Goal: Task Accomplishment & Management: Manage account settings

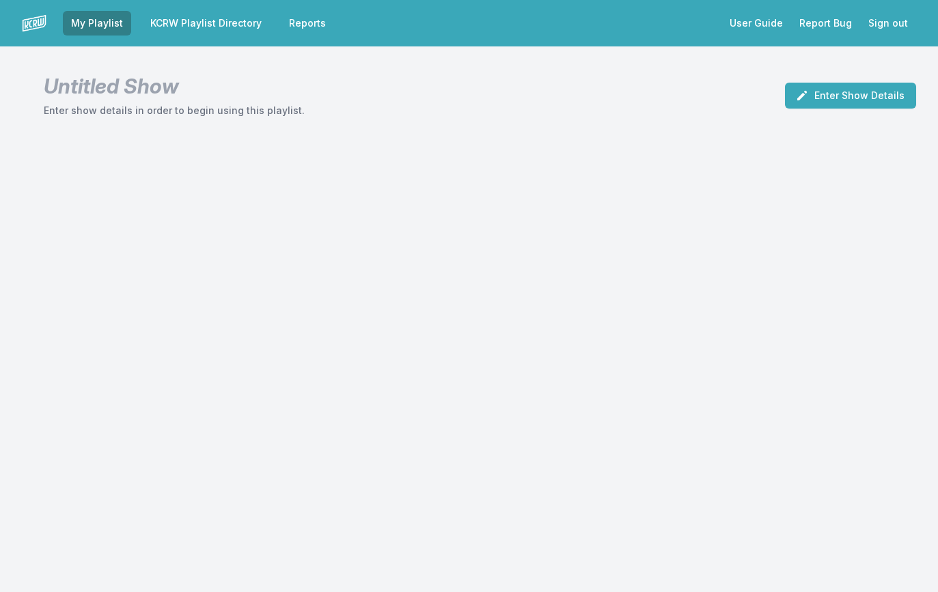
click at [221, 29] on link "KCRW Playlist Directory" at bounding box center [206, 23] width 128 height 25
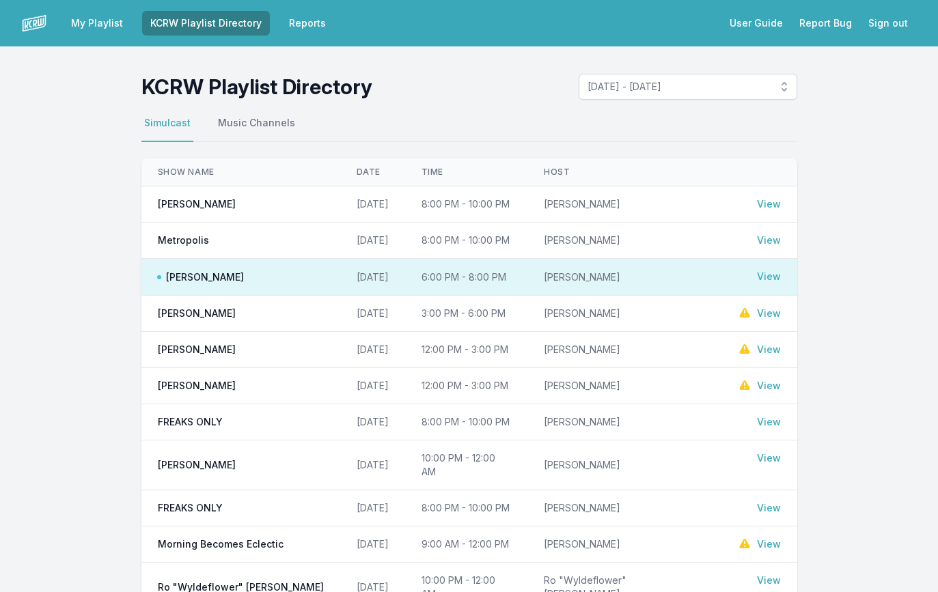
click at [764, 236] on link "View" at bounding box center [769, 241] width 24 height 14
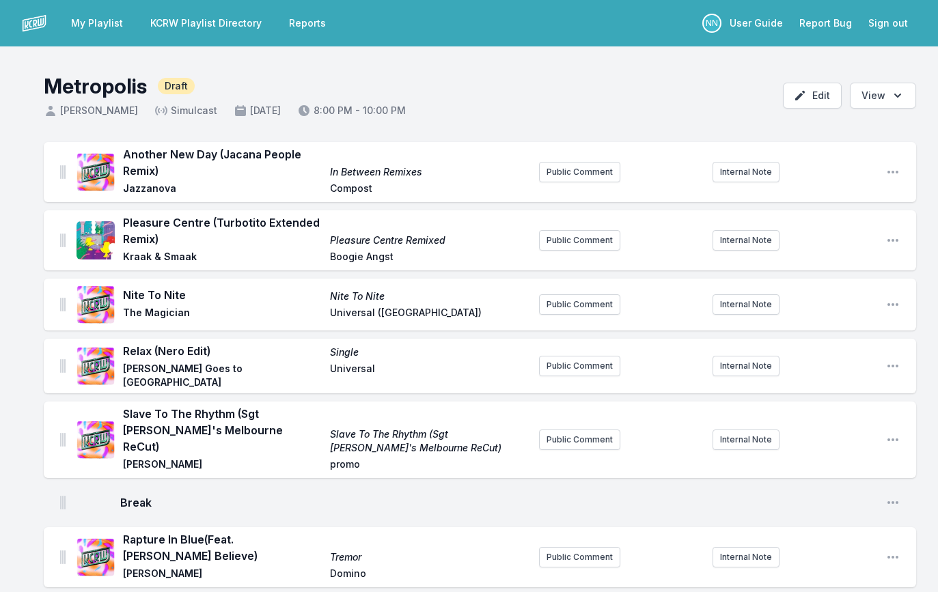
click at [114, 25] on link "My Playlist" at bounding box center [97, 23] width 68 height 25
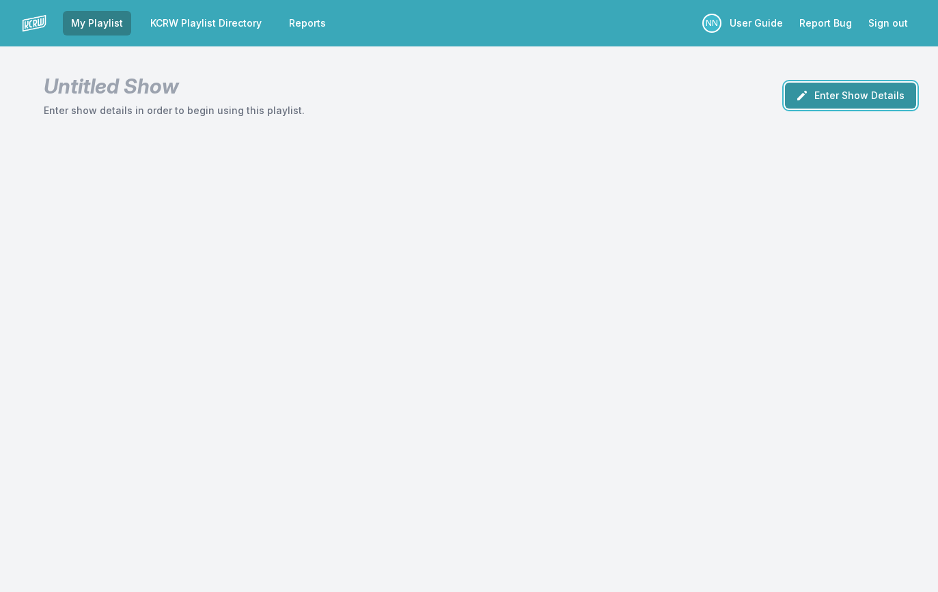
click at [806, 94] on icon "button" at bounding box center [802, 96] width 10 height 10
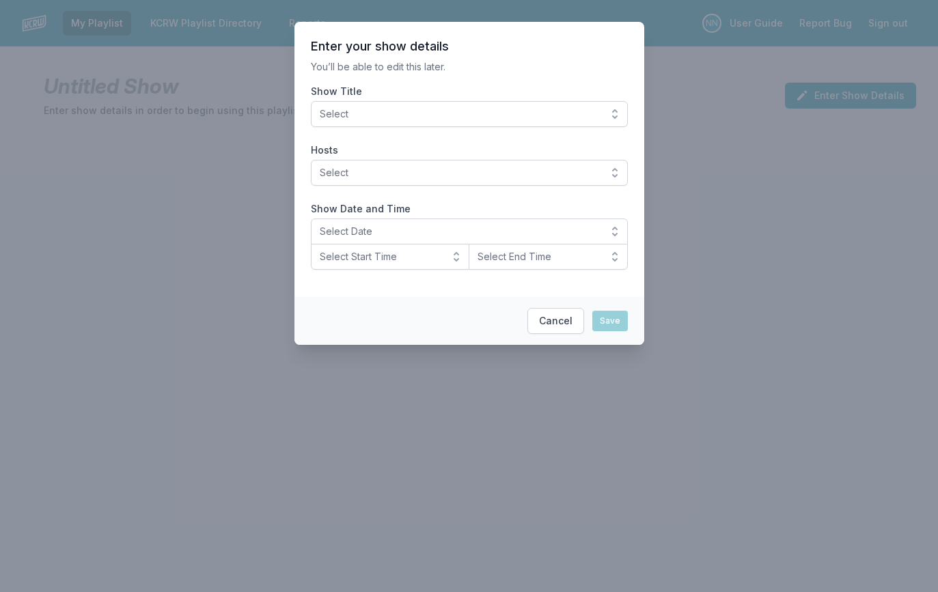
click at [417, 126] on button "Select" at bounding box center [469, 114] width 317 height 26
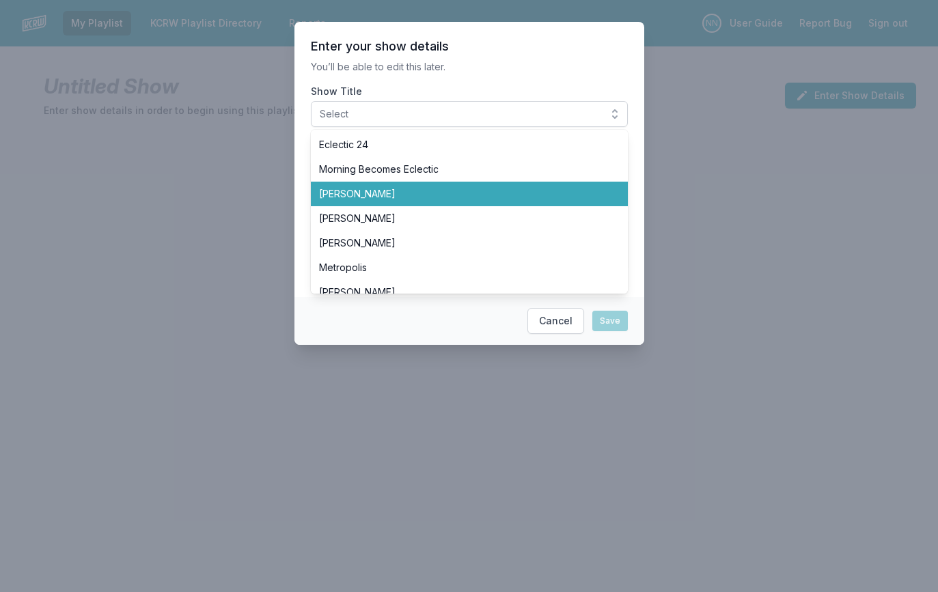
scroll to position [37, 0]
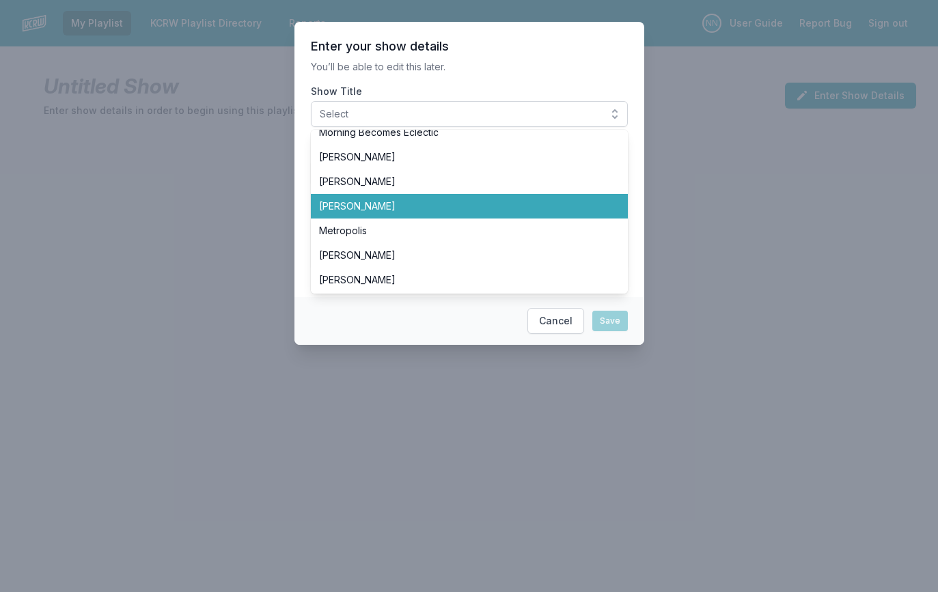
click at [406, 209] on span "[PERSON_NAME]" at bounding box center [461, 206] width 284 height 14
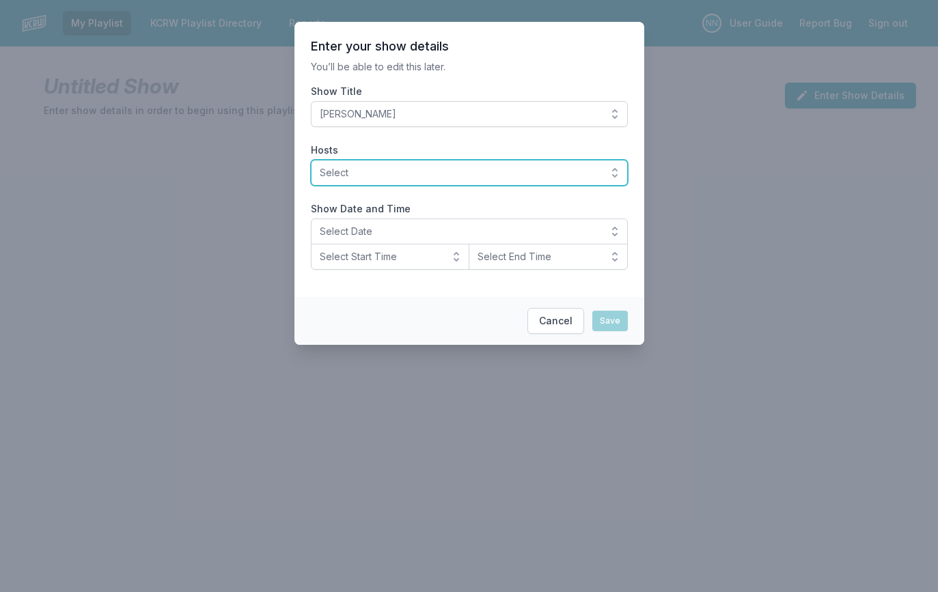
click at [374, 172] on span "Select" at bounding box center [460, 173] width 280 height 14
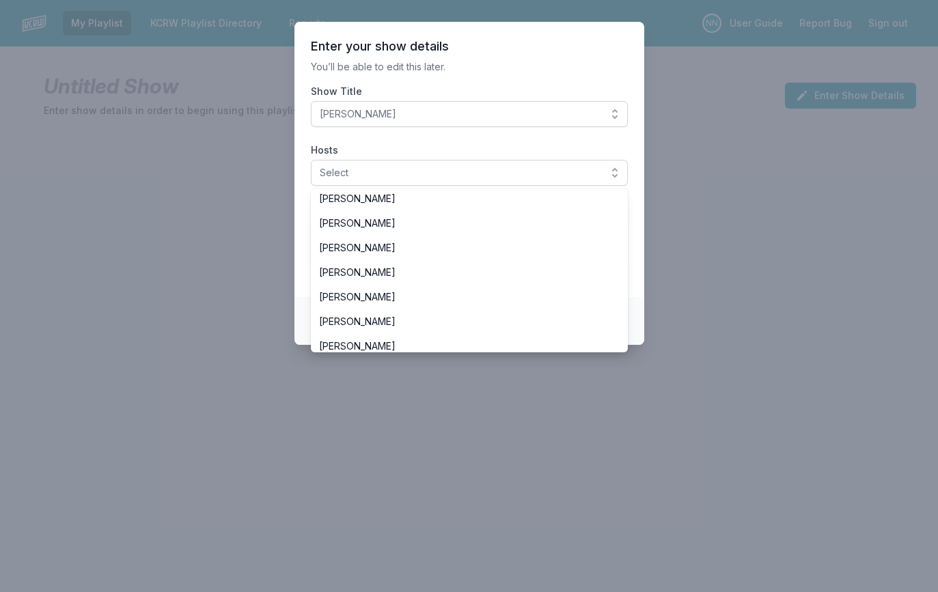
scroll to position [161, 0]
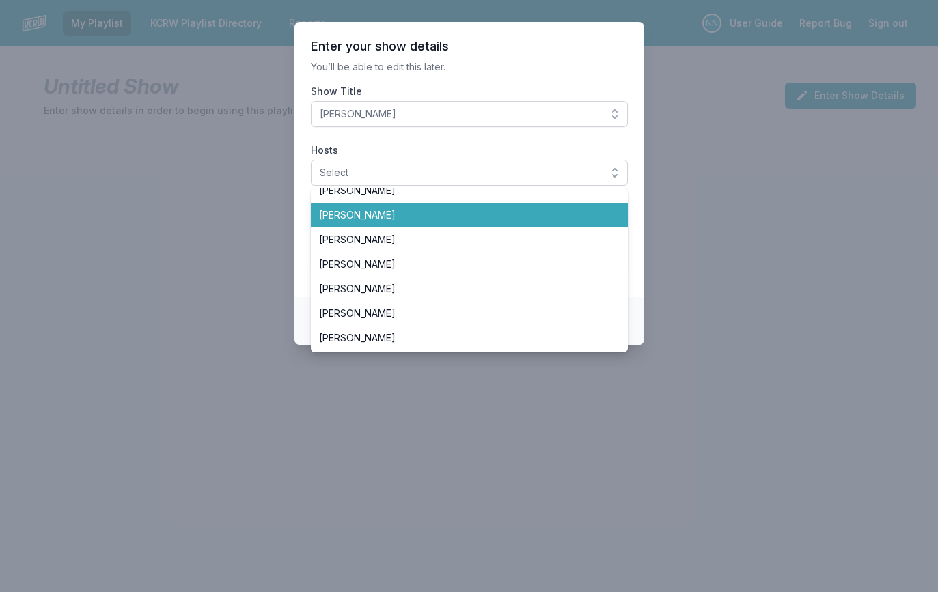
click at [368, 220] on span "[PERSON_NAME]" at bounding box center [461, 215] width 284 height 14
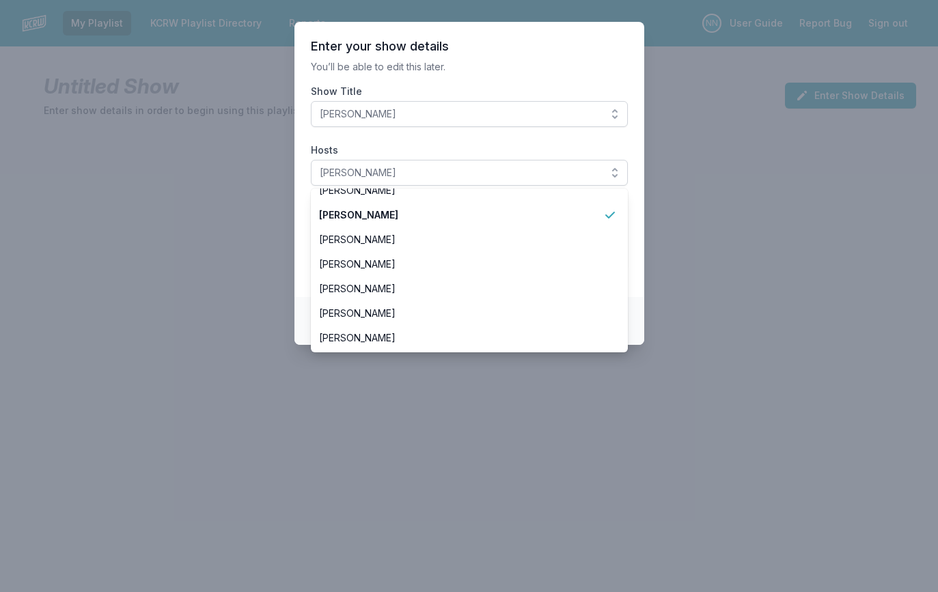
click at [450, 80] on section "Enter your show details You’ll be able to edit this later. Show Title Henry Rol…" at bounding box center [469, 159] width 350 height 275
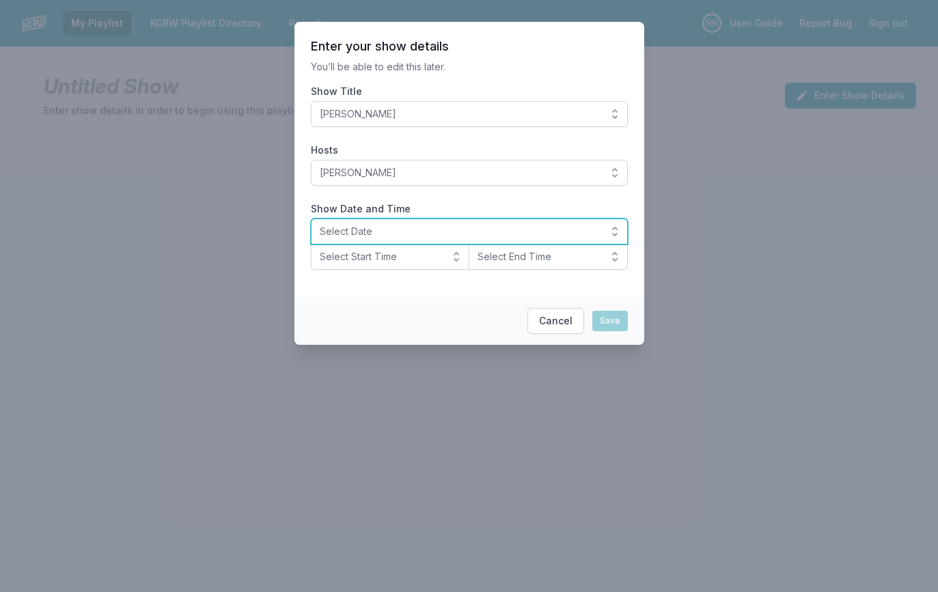
click at [364, 234] on span "Select Date" at bounding box center [460, 232] width 280 height 14
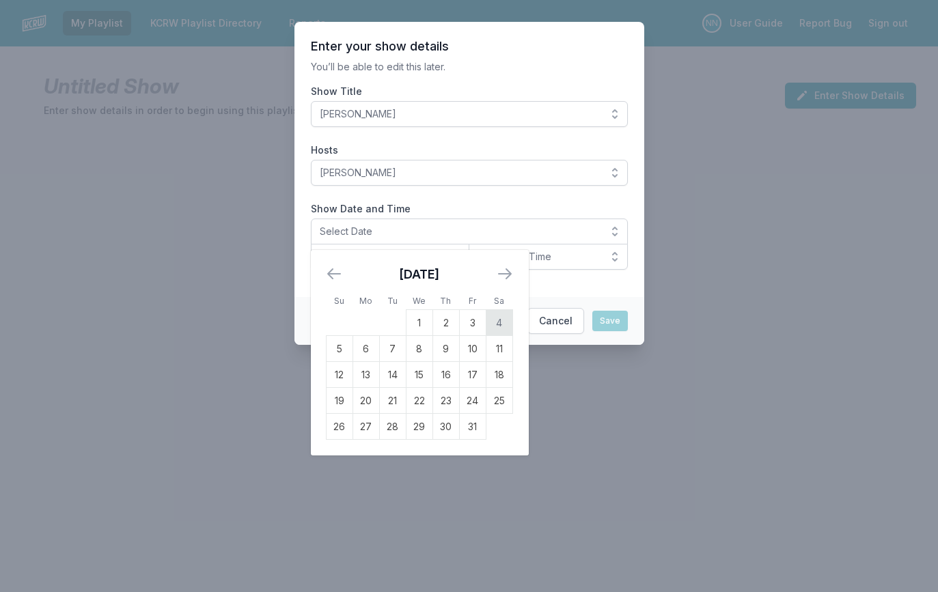
click at [499, 327] on td "4" at bounding box center [499, 323] width 27 height 26
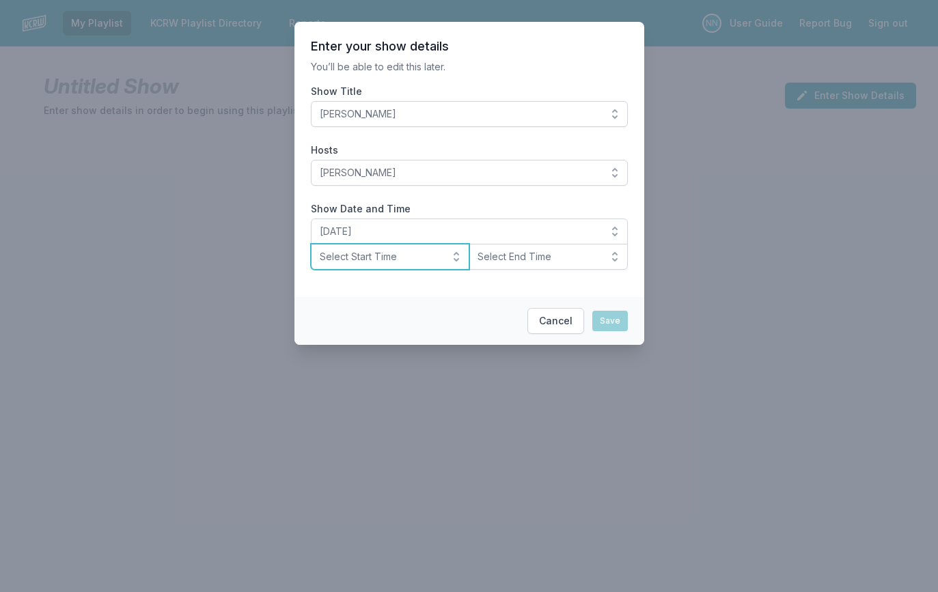
click at [392, 255] on span "Select Start Time" at bounding box center [381, 257] width 122 height 14
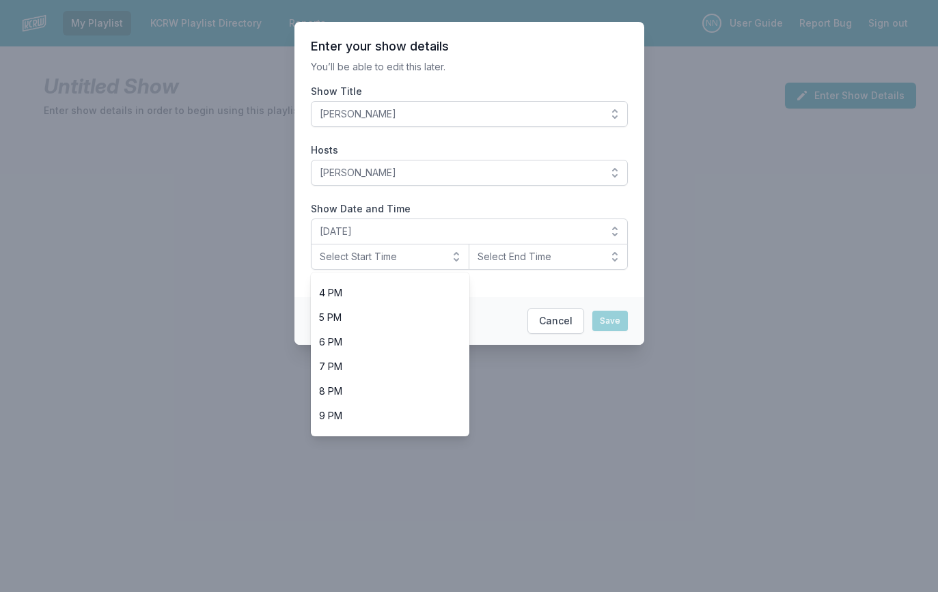
scroll to position [432, 0]
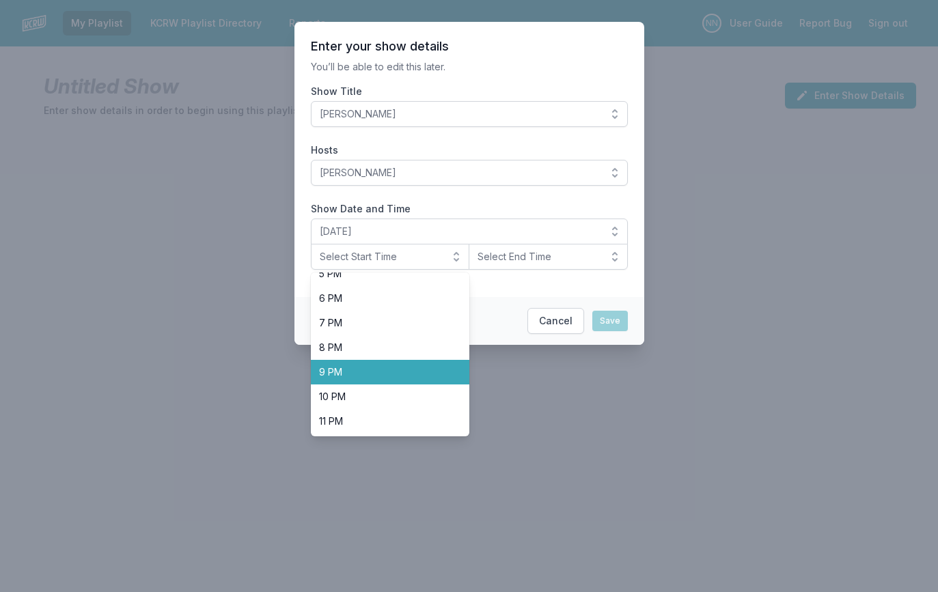
click at [346, 389] on li "10 PM" at bounding box center [390, 397] width 159 height 25
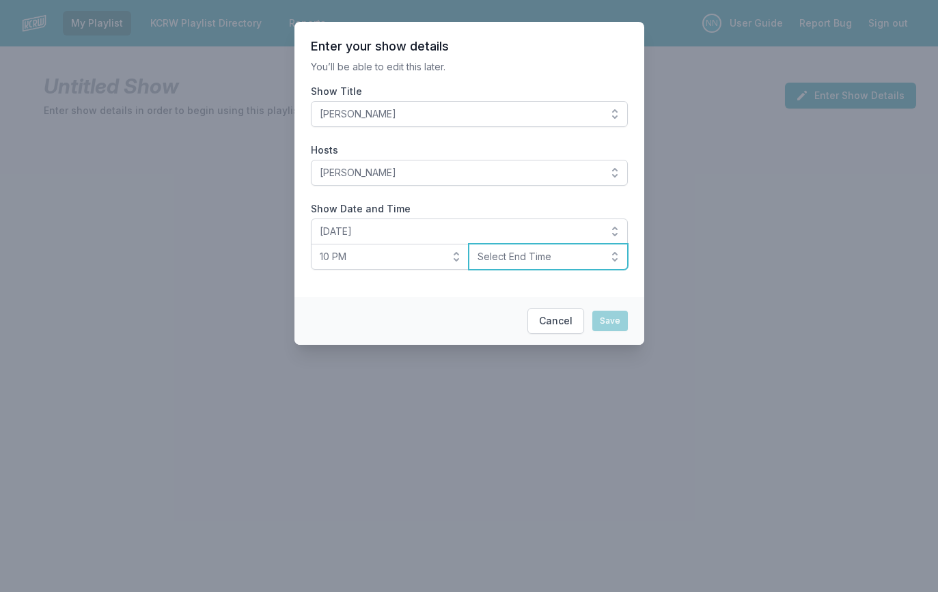
click at [514, 260] on span "Select End Time" at bounding box center [539, 257] width 122 height 14
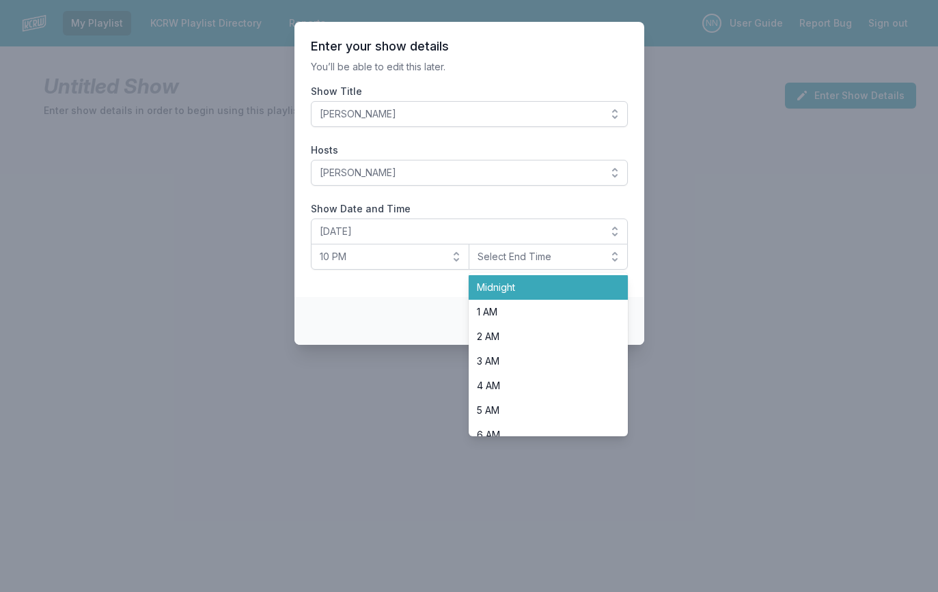
click at [505, 294] on span "Midnight" at bounding box center [540, 288] width 126 height 14
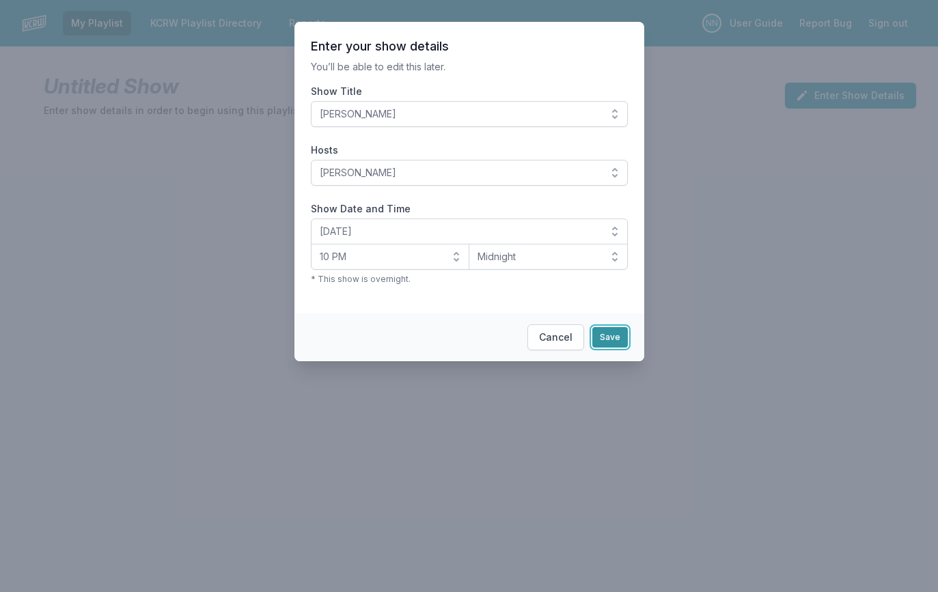
click at [603, 337] on button "Save" at bounding box center [610, 337] width 36 height 20
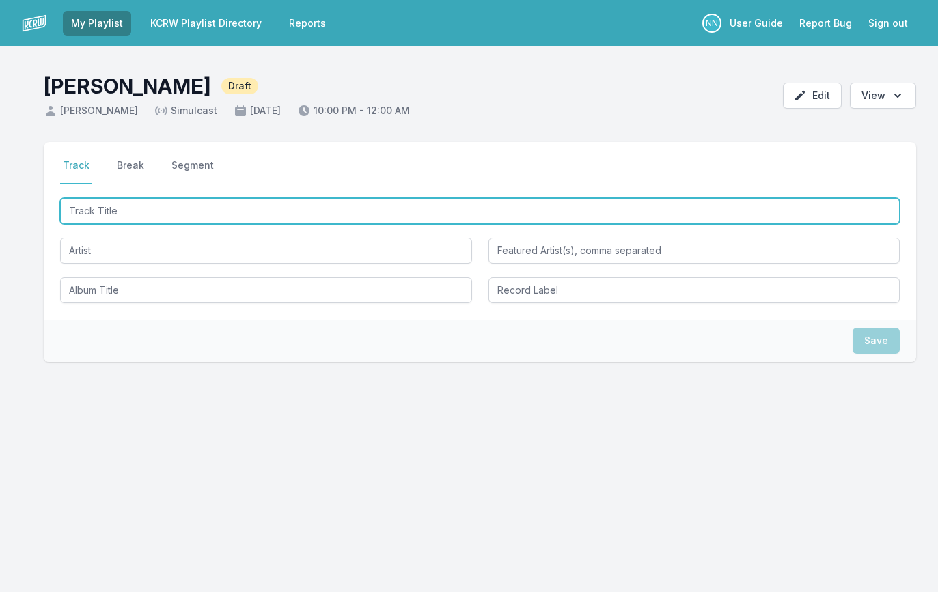
click at [150, 208] on input "Track Title" at bounding box center [480, 211] width 840 height 26
paste input "I Believe The Impossible"
type input "I Believe The Impossible"
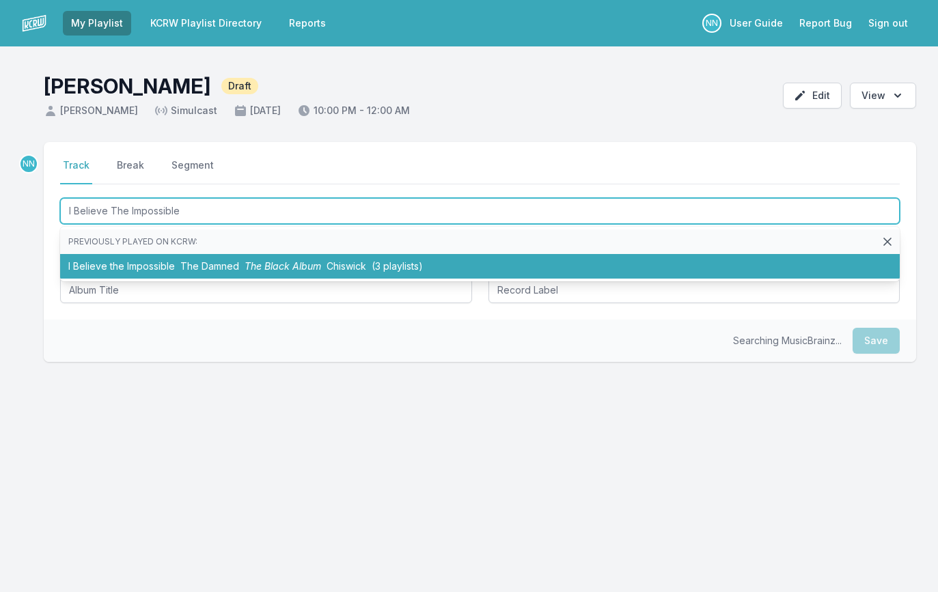
click at [134, 264] on li "I Believe the Impossible The Damned The Black Album Chiswick (3 playlists)" at bounding box center [480, 266] width 840 height 25
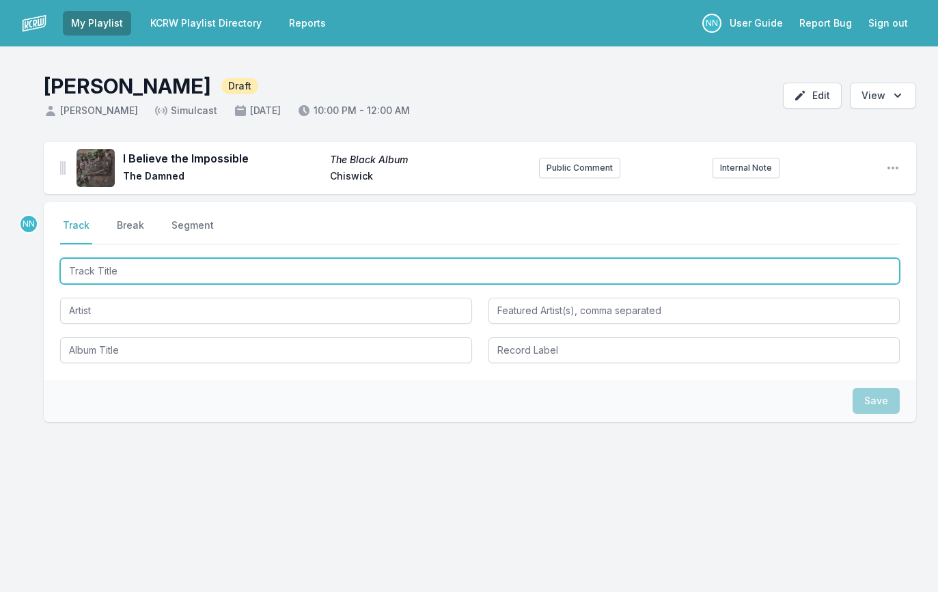
click at [178, 271] on input "Track Title" at bounding box center [480, 271] width 840 height 26
paste input "Ex Lion Tamer"
type input "Ex Lion Tamer"
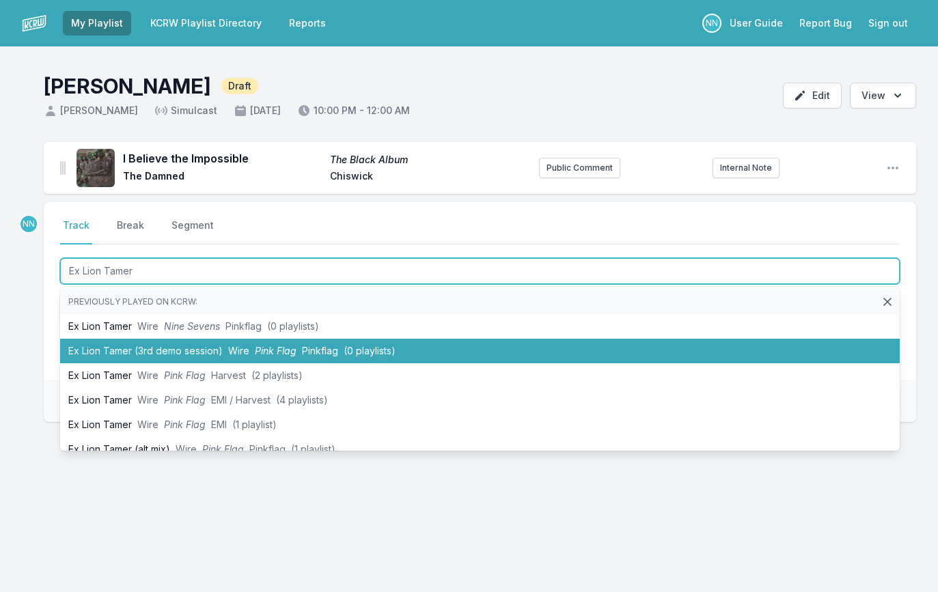
click at [165, 340] on li "Ex Lion Tamer (3rd demo session) Wire Pink Flag Pinkflag (0 playlists)" at bounding box center [480, 351] width 840 height 25
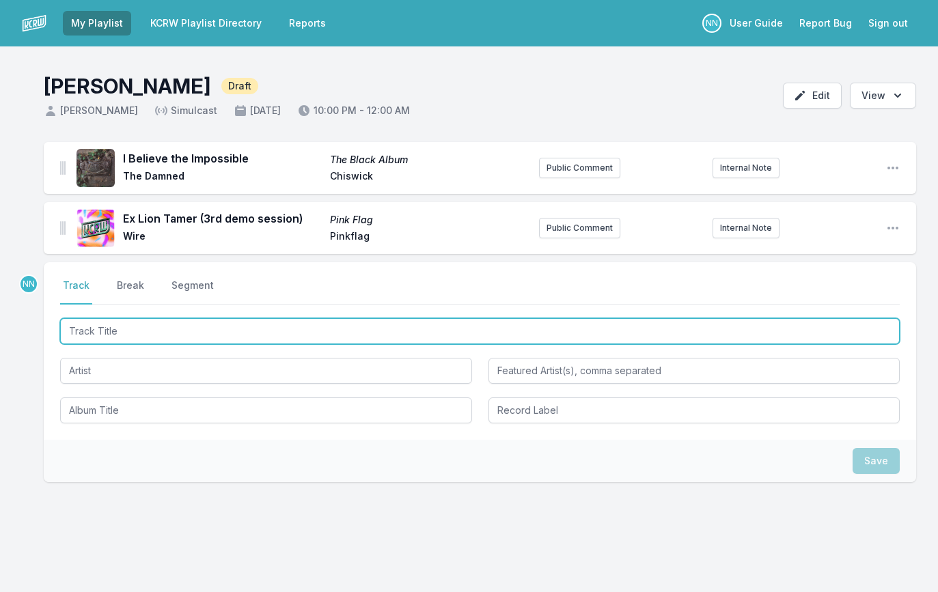
click at [137, 331] on input "Track Title" at bounding box center [480, 331] width 840 height 26
paste input "Twelve Angry Men /"
type input "Twelve Angry Men /"
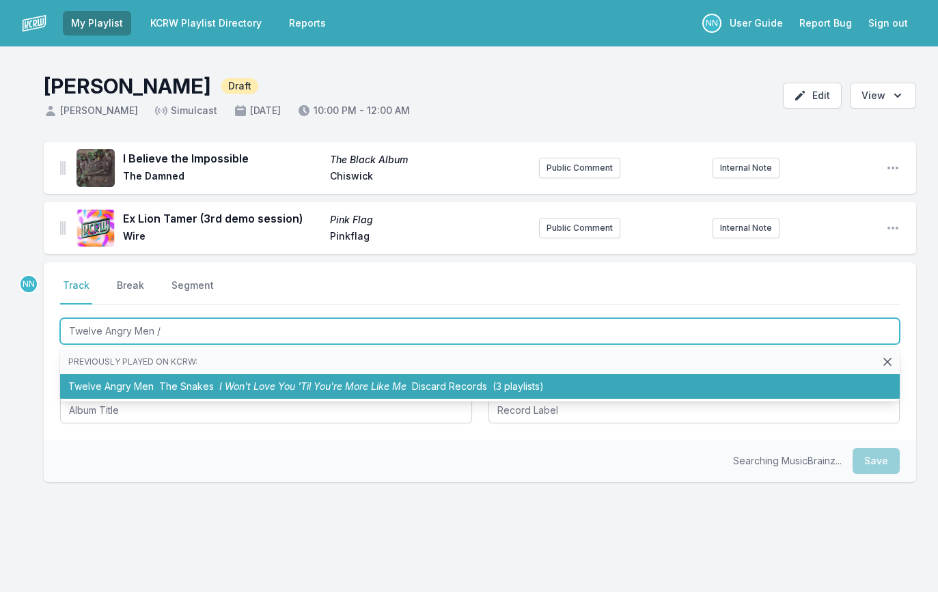
click at [180, 385] on span "The Snakes" at bounding box center [186, 387] width 55 height 12
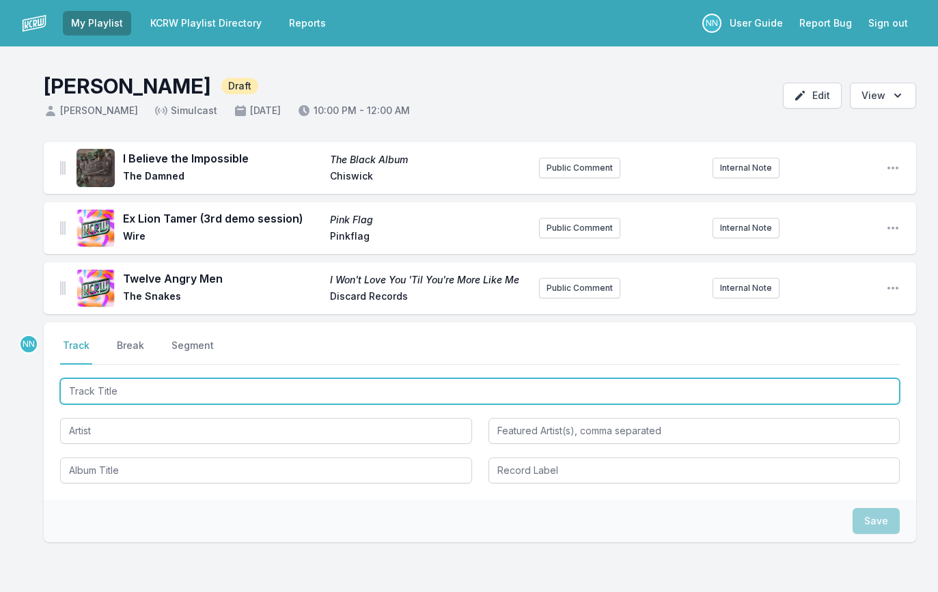
click at [153, 390] on input "Track Title" at bounding box center [480, 391] width 840 height 26
paste input "Sound And Vision"
type input "Sound And Vision"
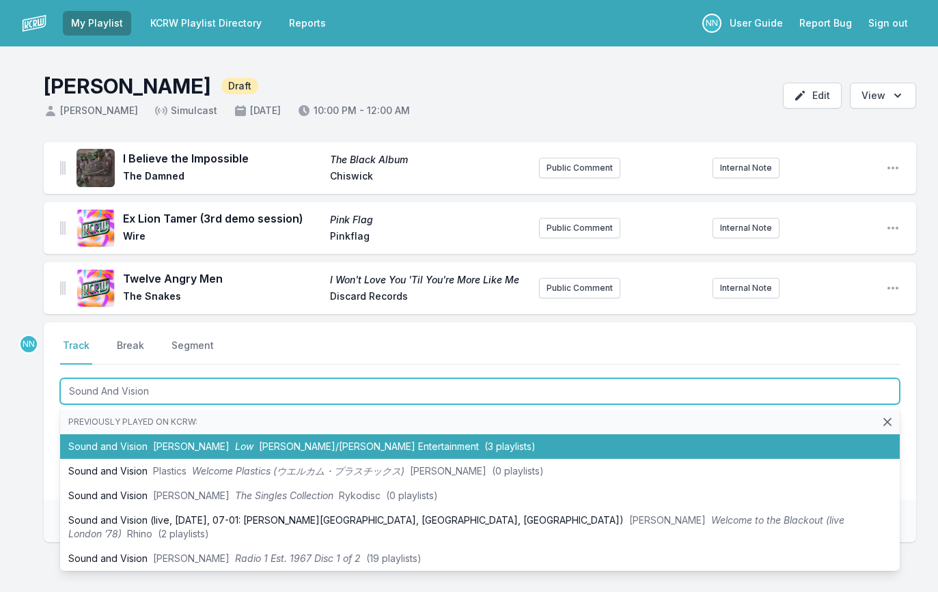
click at [159, 454] on li "Sound and Vision [PERSON_NAME] [PERSON_NAME]/[PERSON_NAME] Entertainment (3 pla…" at bounding box center [480, 446] width 840 height 25
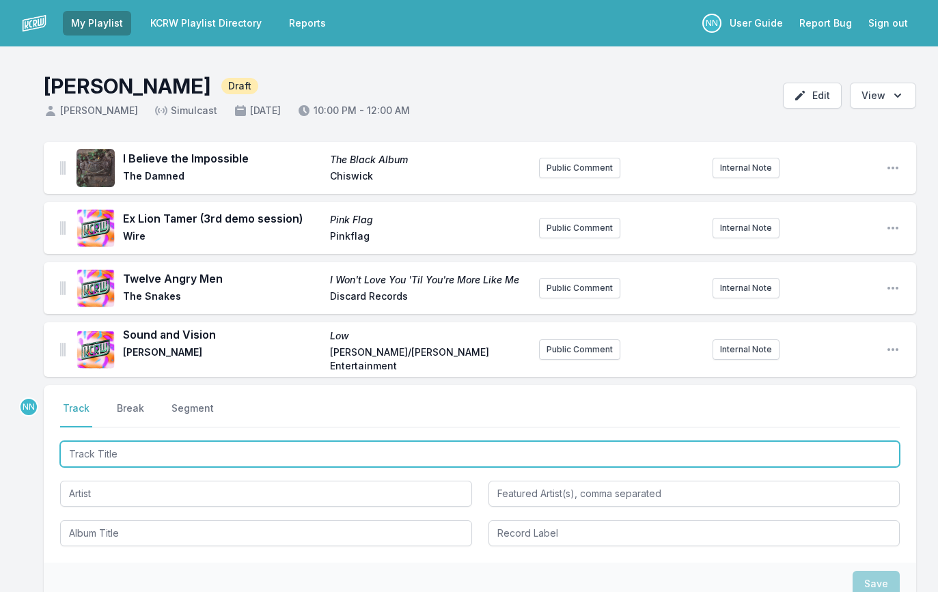
click at [167, 449] on input "Track Title" at bounding box center [480, 454] width 840 height 26
paste input "Funtime /"
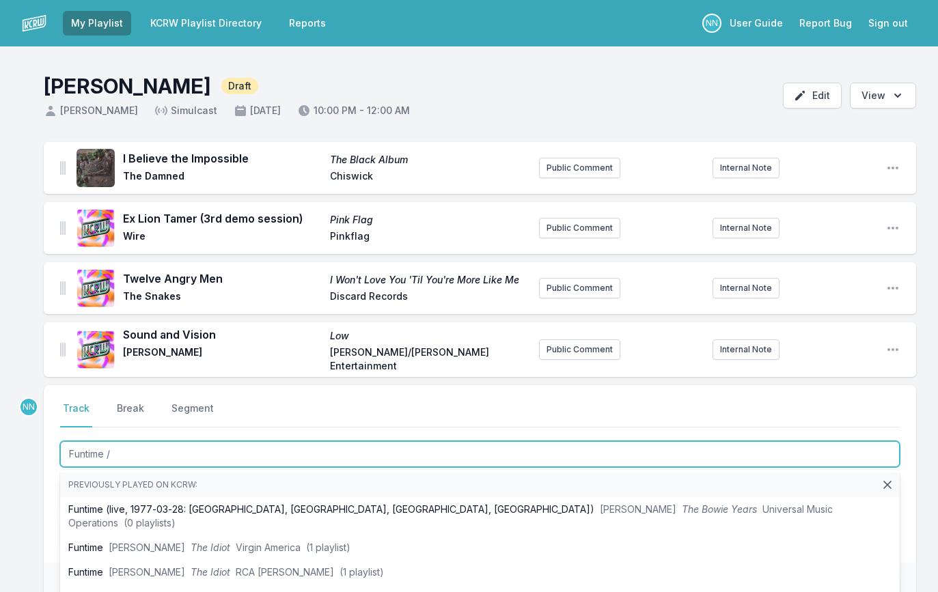
type input "Funtime"
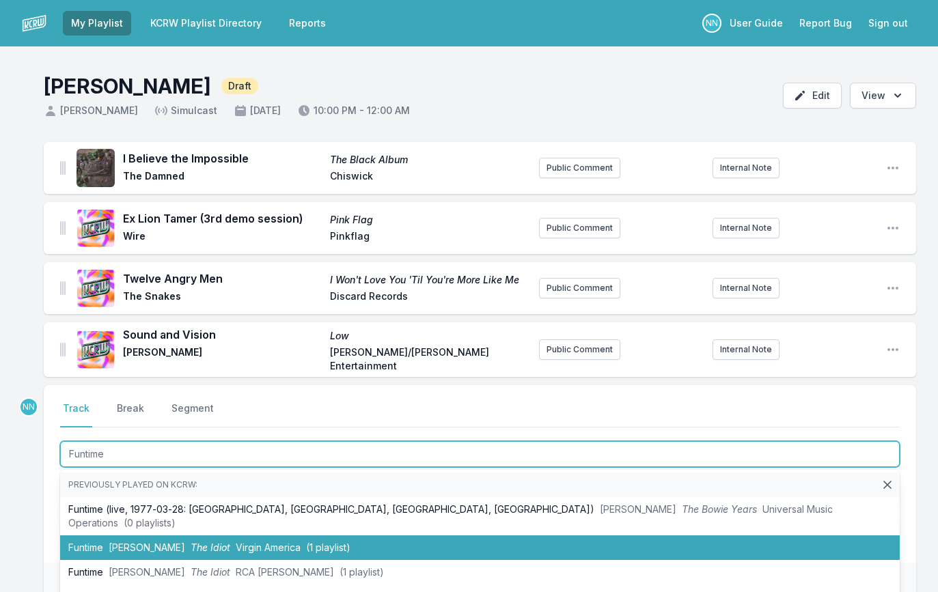
click at [119, 536] on li "Funtime [PERSON_NAME] The Idiot Virgin America (1 playlist)" at bounding box center [480, 548] width 840 height 25
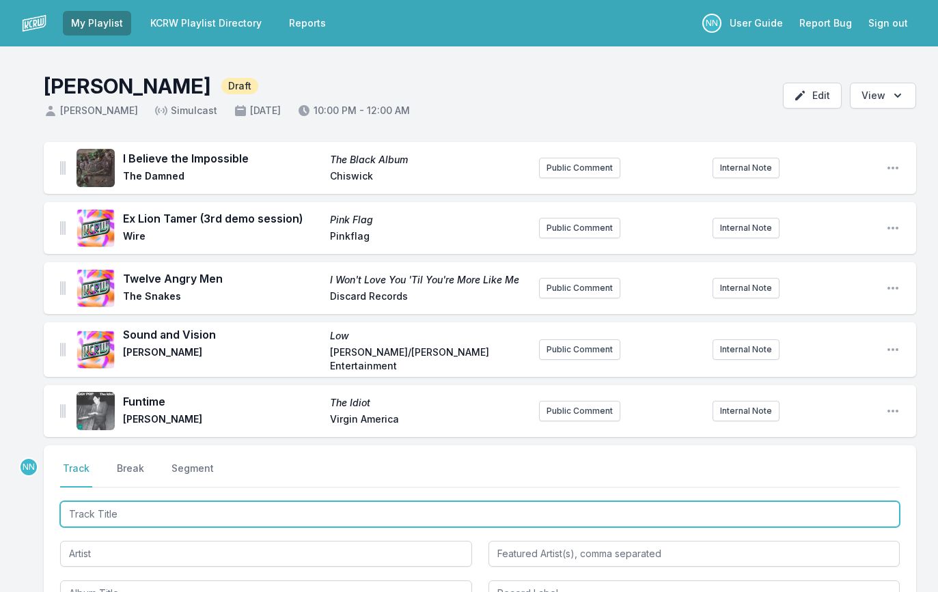
click at [134, 512] on input "Track Title" at bounding box center [480, 514] width 840 height 26
paste input "Be Stiff (Booji Boy Version)"
type input "Be Stiff (Booji Boy Version)"
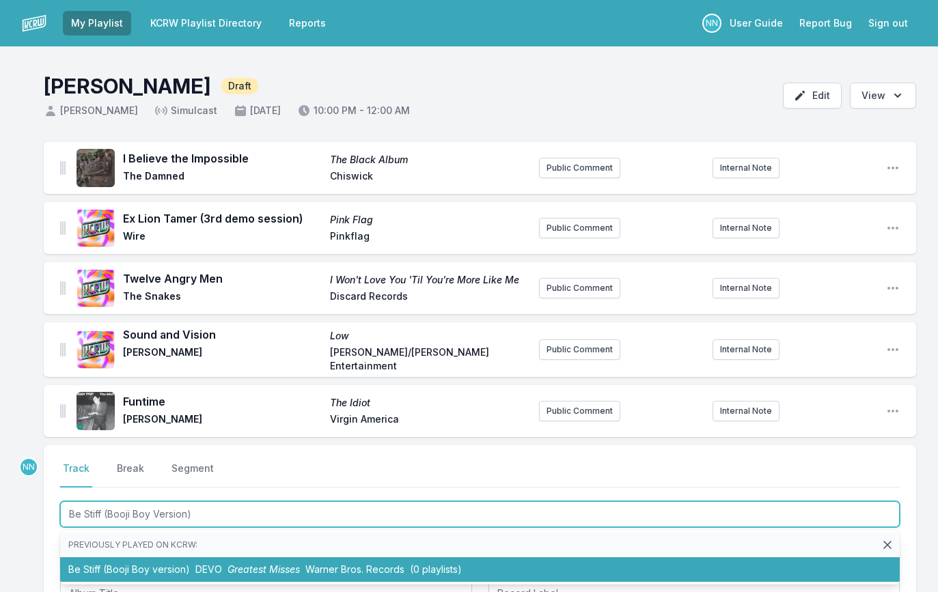
click at [169, 563] on li "Be Stiff (Booji Boy version) DEVO Greatest Misses Warner Bros. Records (0 playl…" at bounding box center [480, 569] width 840 height 25
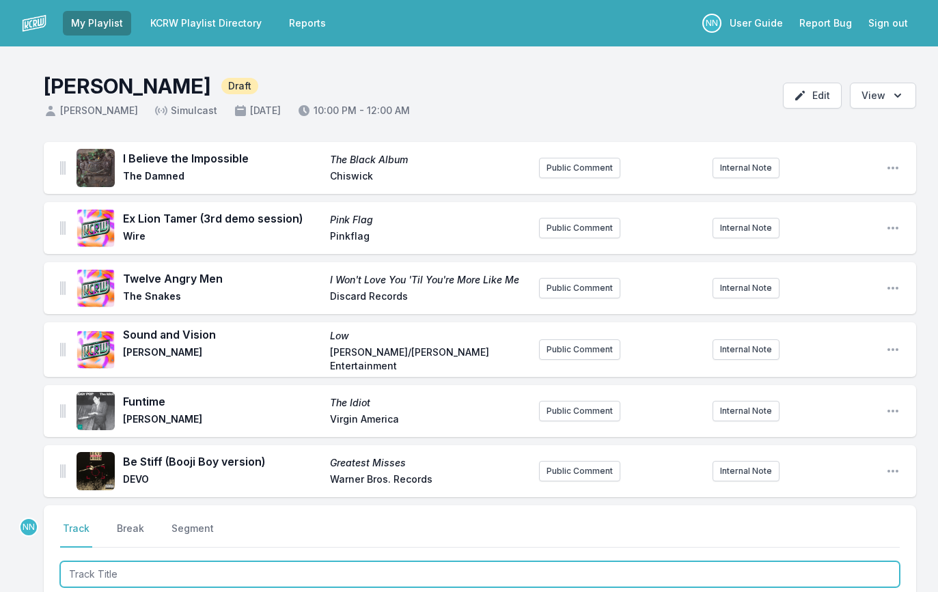
click at [148, 570] on input "Track Title" at bounding box center [480, 575] width 840 height 26
paste input "Firing Squad"
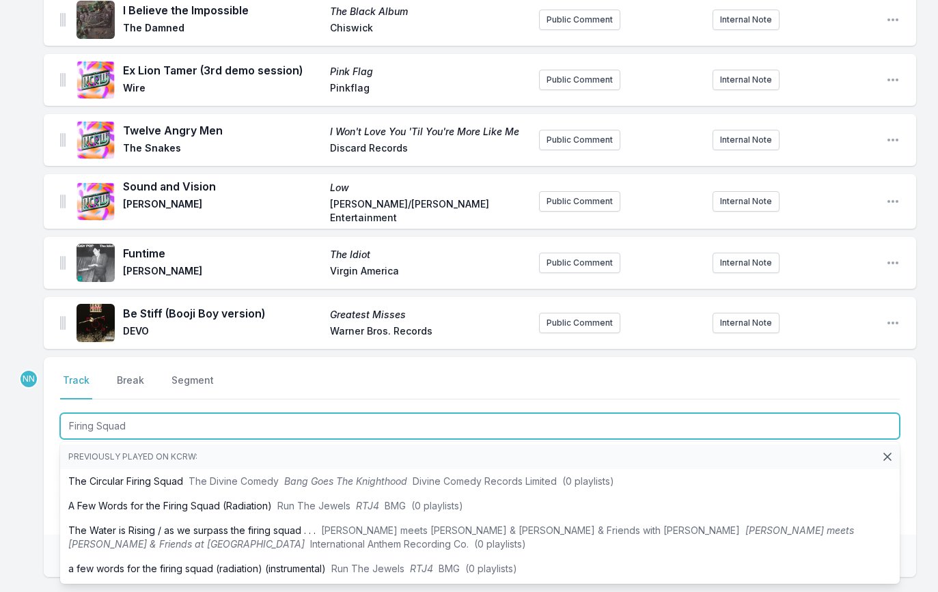
scroll to position [154, 0]
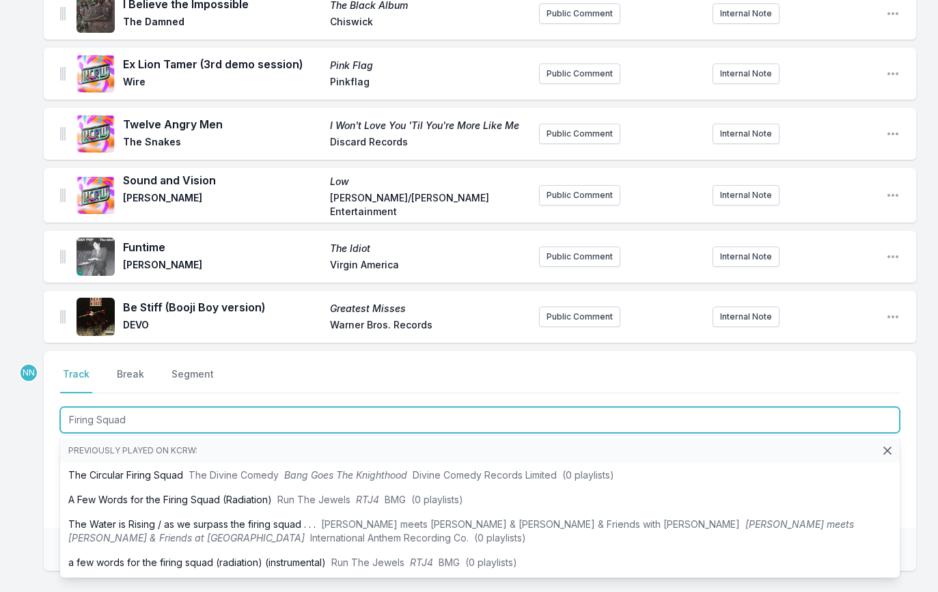
type input "Firing Squad"
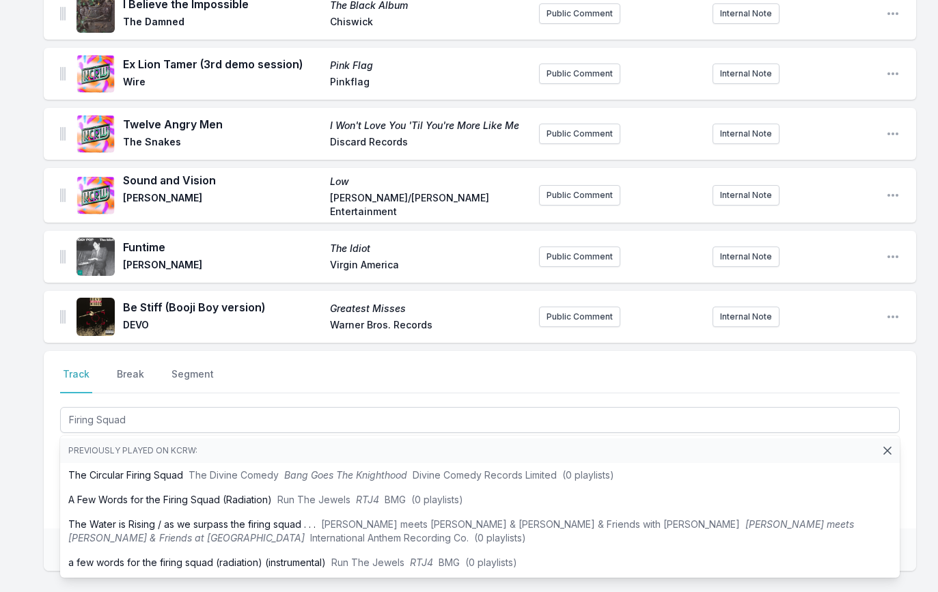
click at [39, 452] on div "I Believe the Impossible The Black Album The Damned Chiswick Public Comment Int…" at bounding box center [469, 345] width 938 height 715
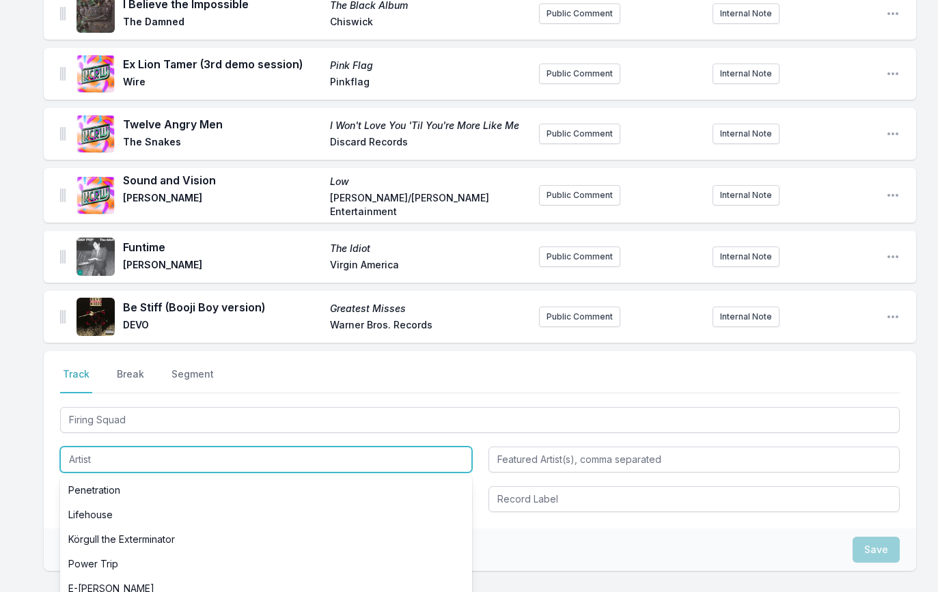
click at [70, 460] on input "Artist" at bounding box center [266, 460] width 412 height 26
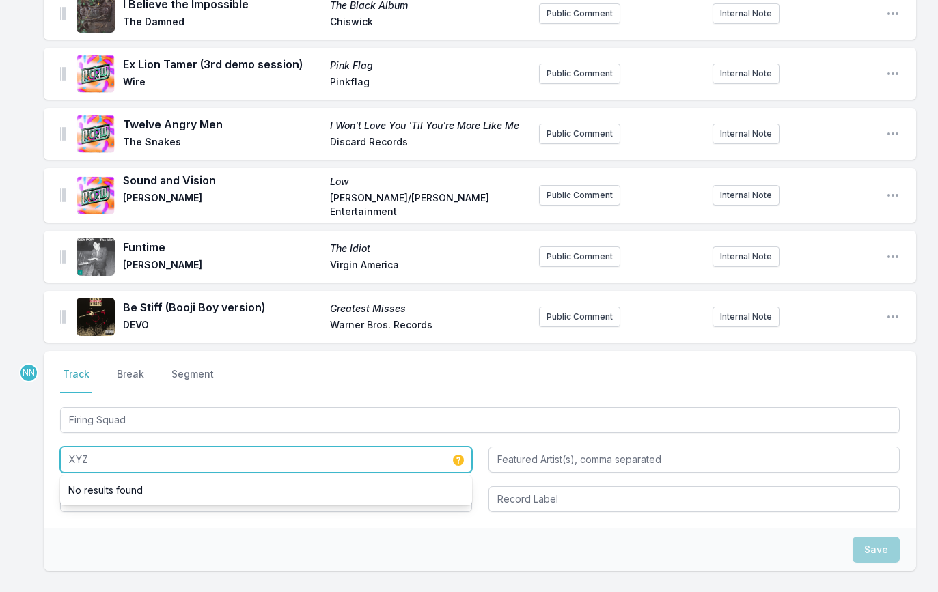
type input "XYZ"
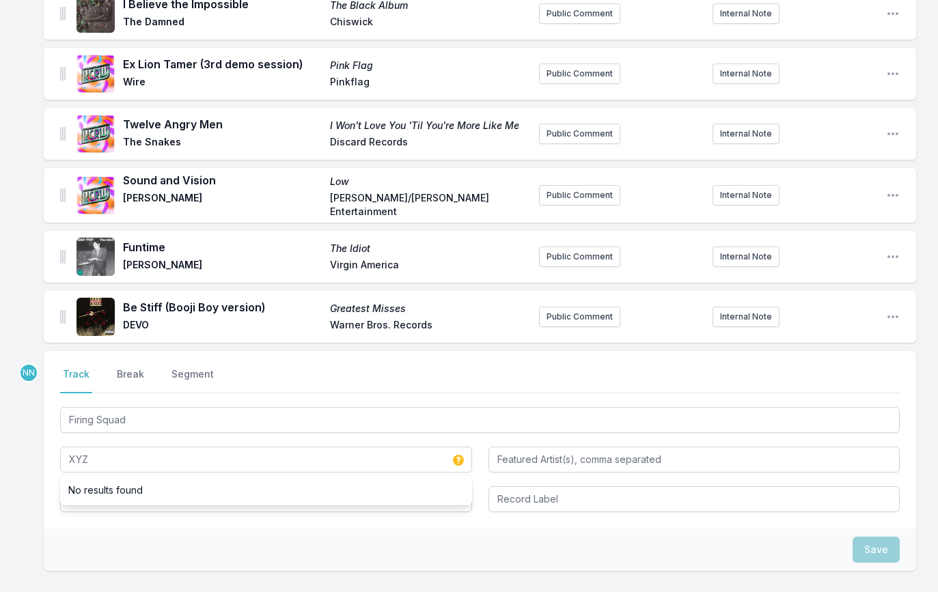
click at [54, 479] on div "Select a tab Track Break Segment Track Break Segment Firing Squad XYZ No result…" at bounding box center [480, 440] width 872 height 178
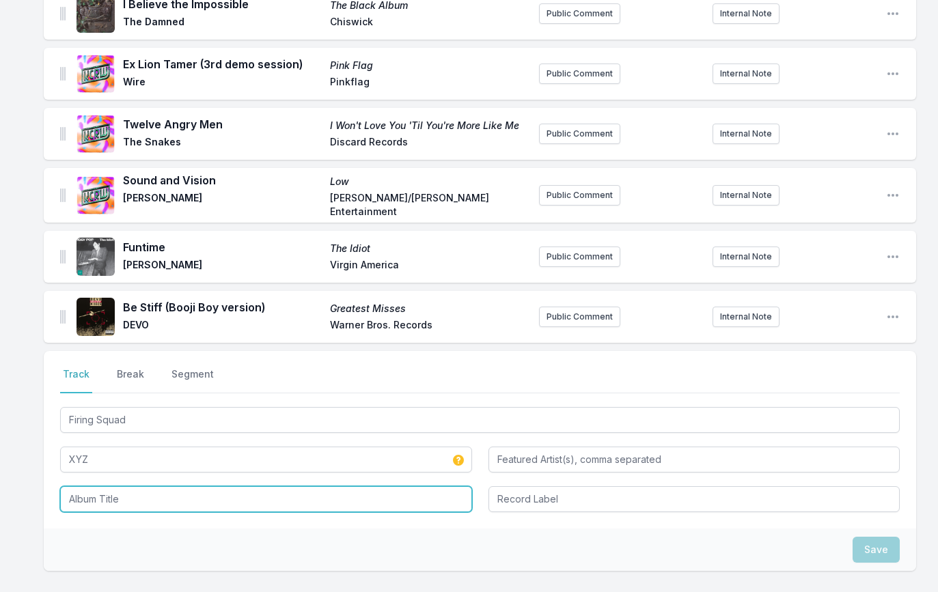
click at [82, 498] on input "Album Title" at bounding box center [266, 499] width 412 height 26
paste input "XYZ Plays The Classics"
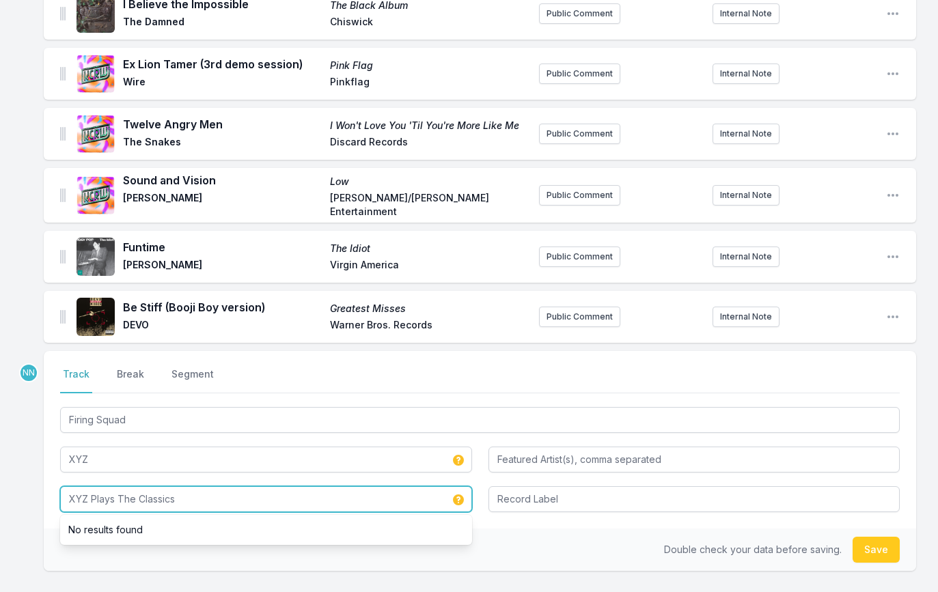
type input "XYZ Plays The Classics"
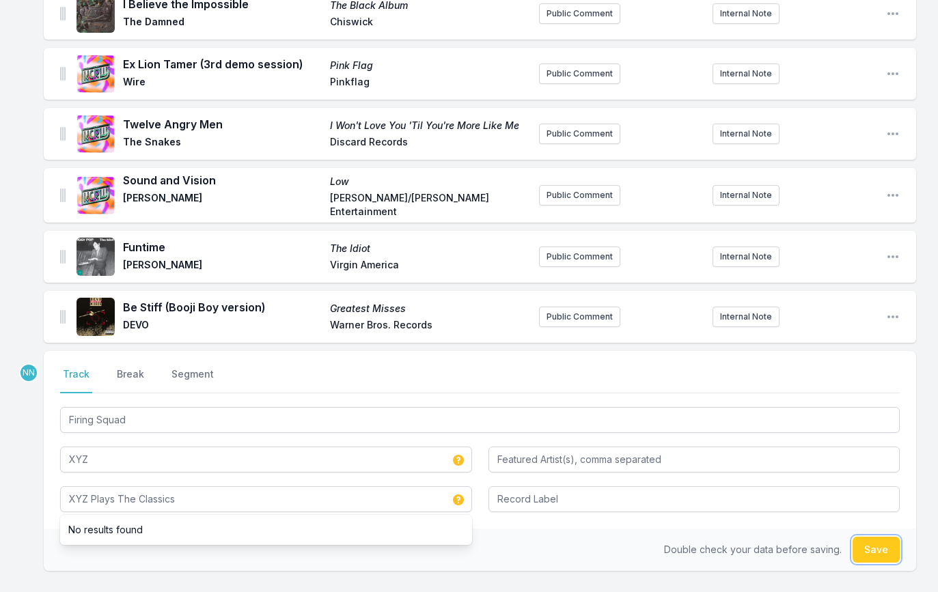
click at [867, 551] on button "Save" at bounding box center [876, 550] width 47 height 26
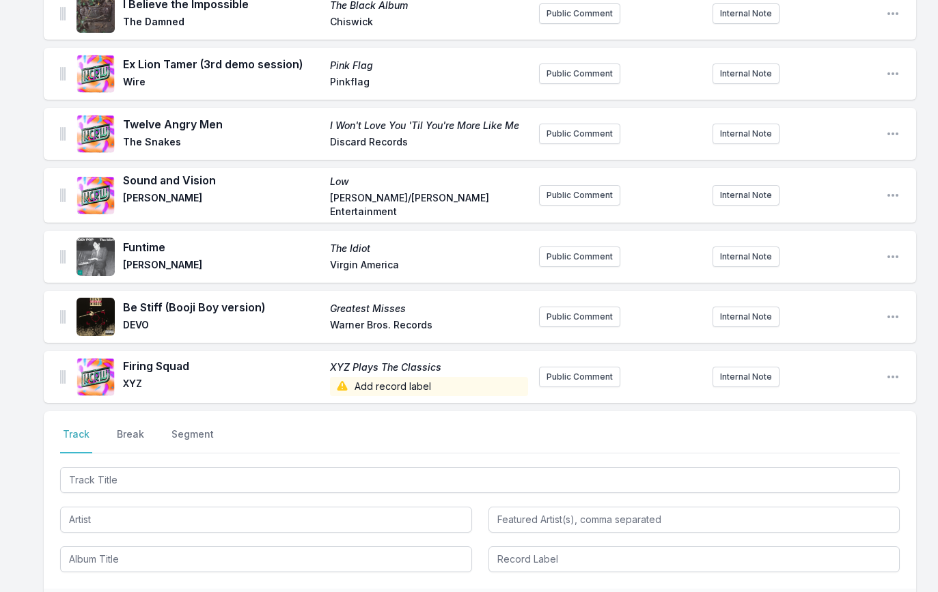
scroll to position [250, 0]
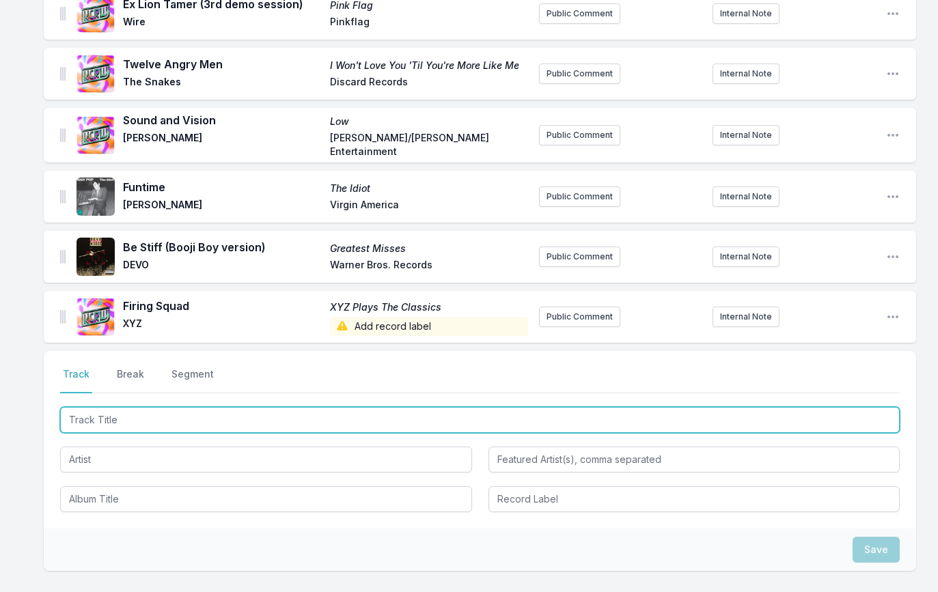
click at [170, 421] on input "Track Title" at bounding box center [480, 420] width 840 height 26
paste input "The Break"
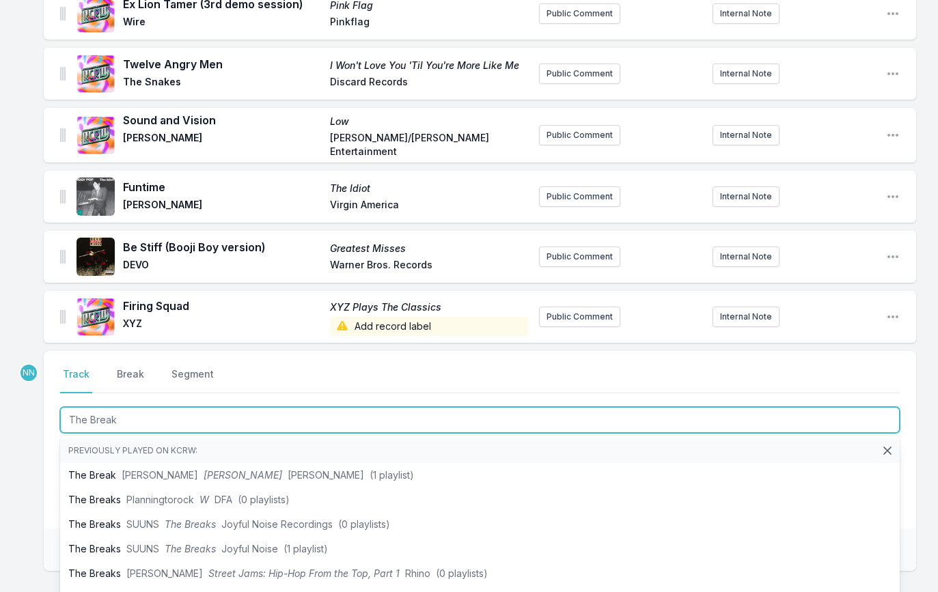
type input "The Break"
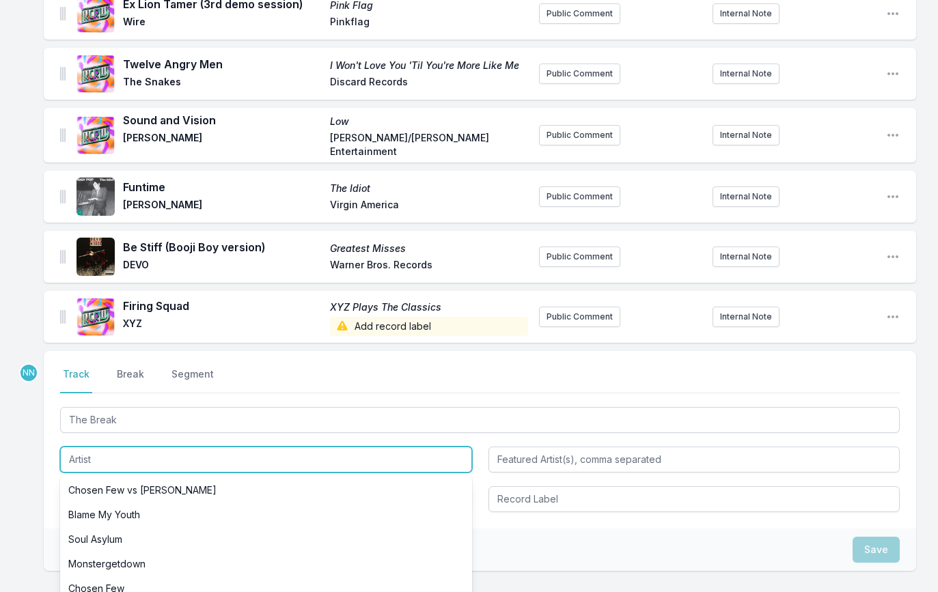
click at [120, 469] on input "Artist" at bounding box center [266, 460] width 412 height 26
paste input "The Penetrators"
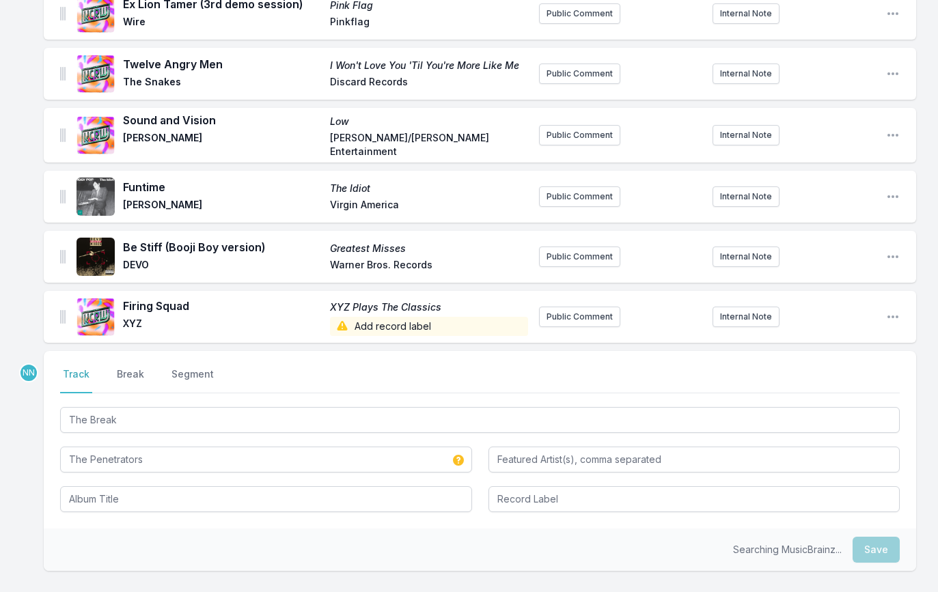
type input "The Penetrators"
click at [44, 466] on div "Select a tab Track Break Segment Track Break Segment The Break The Penetrators …" at bounding box center [480, 440] width 872 height 178
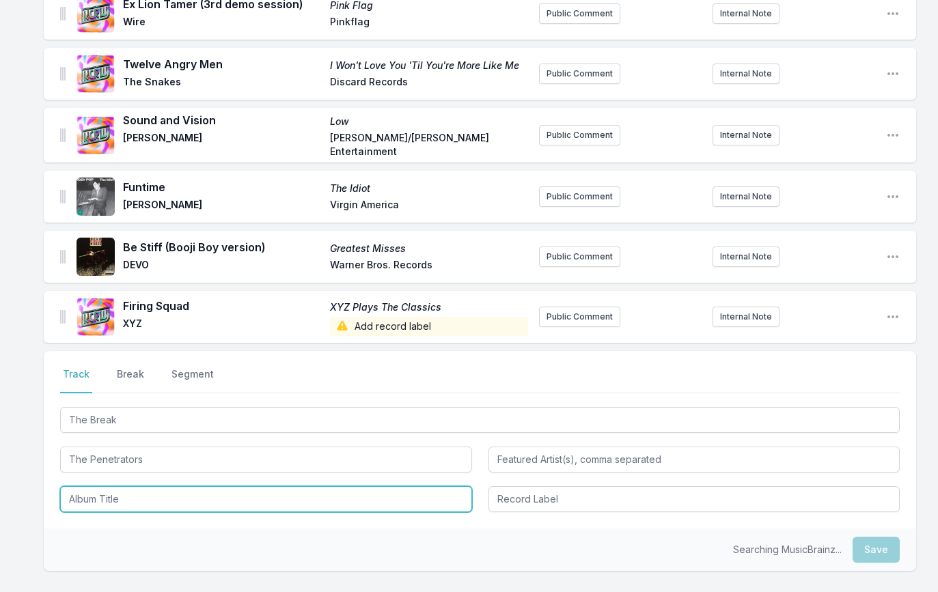
click at [85, 491] on input "Album Title" at bounding box center [266, 499] width 412 height 26
paste input ":30 Over DC"
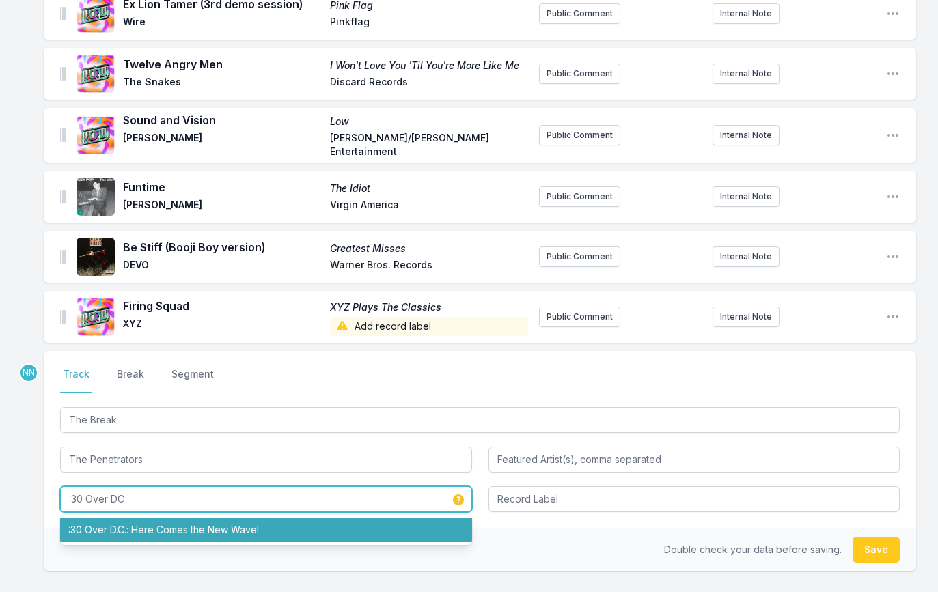
click at [351, 525] on li ":30 Over D.C.: Here Comes the New Wave!" at bounding box center [266, 530] width 412 height 25
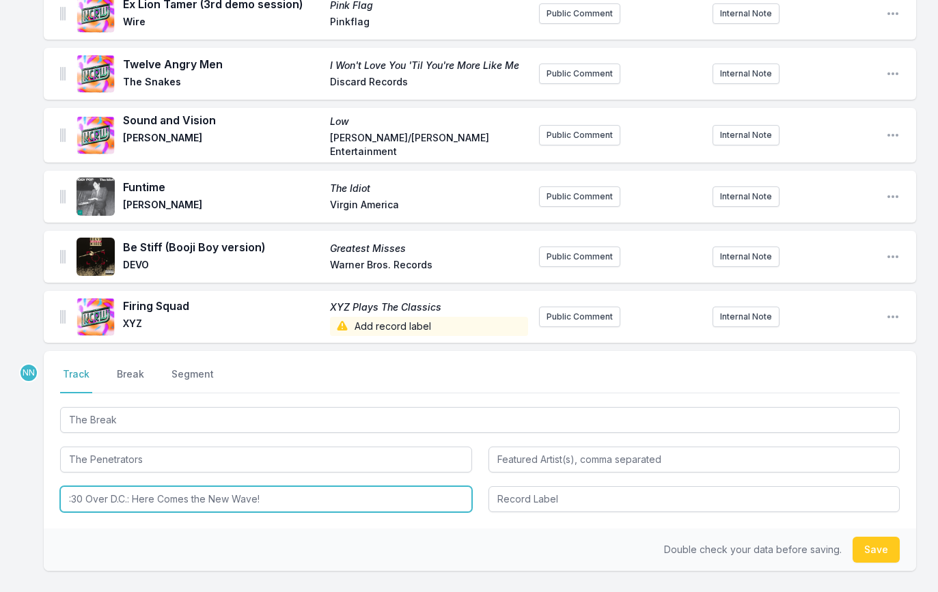
type input ":30 Over D.C.: Here Comes the New Wave!"
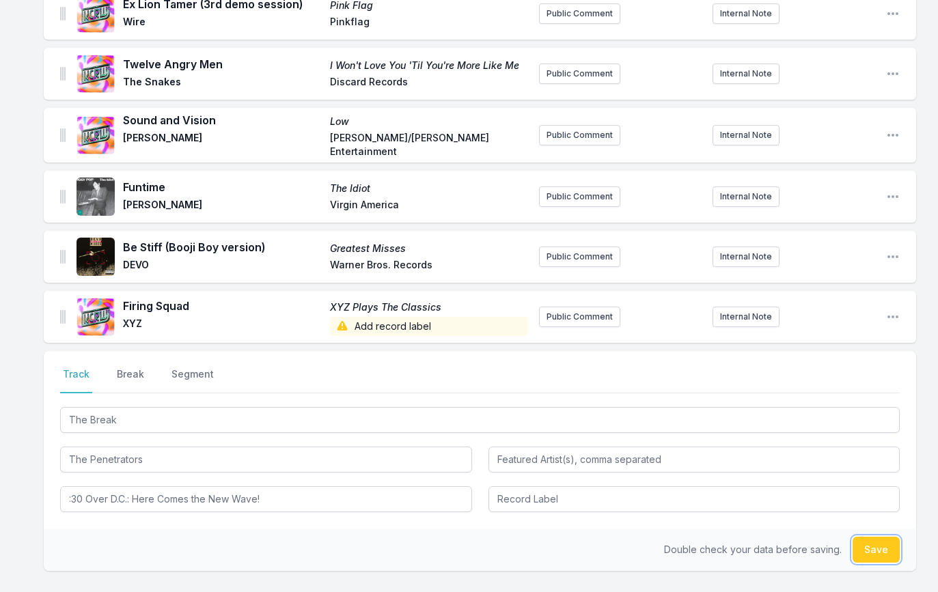
click at [883, 546] on button "Save" at bounding box center [876, 550] width 47 height 26
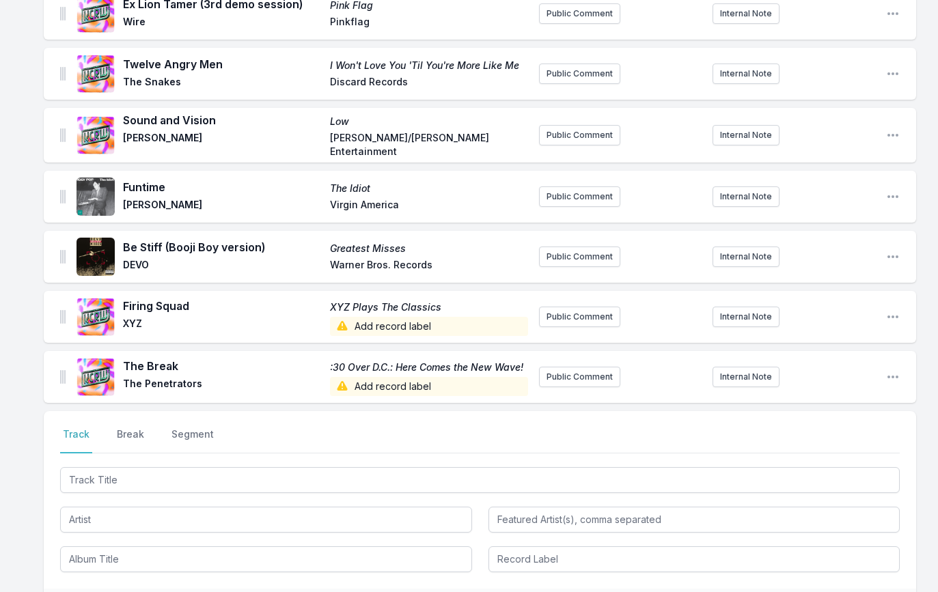
scroll to position [310, 0]
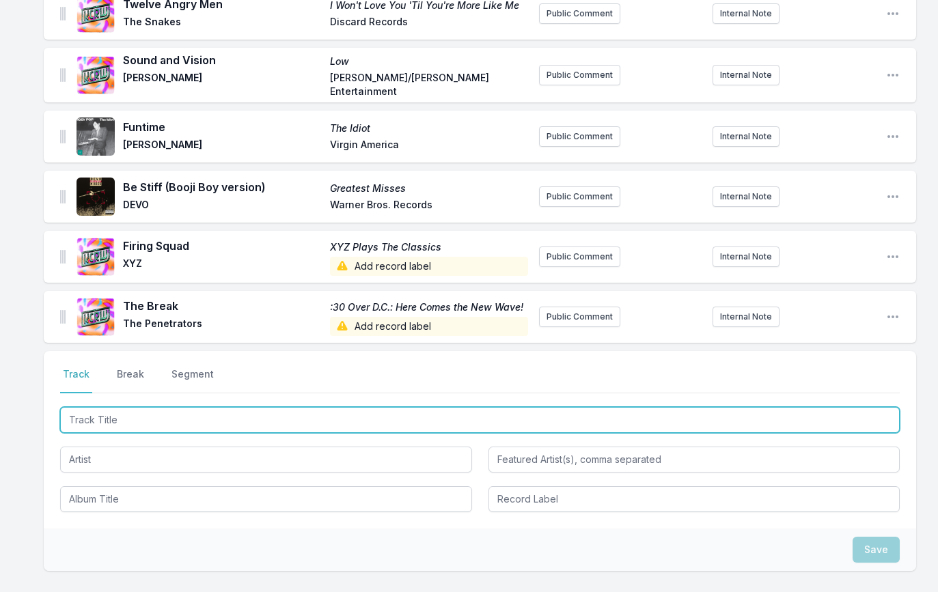
click at [158, 426] on input "Track Title" at bounding box center [480, 420] width 840 height 26
paste input "Walking Solves It"
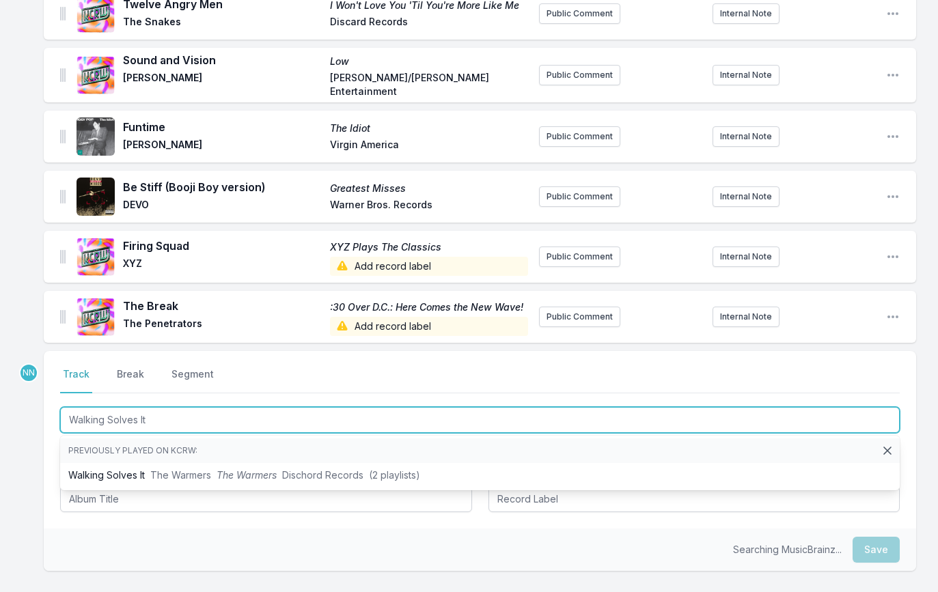
type input "Walking Solves It"
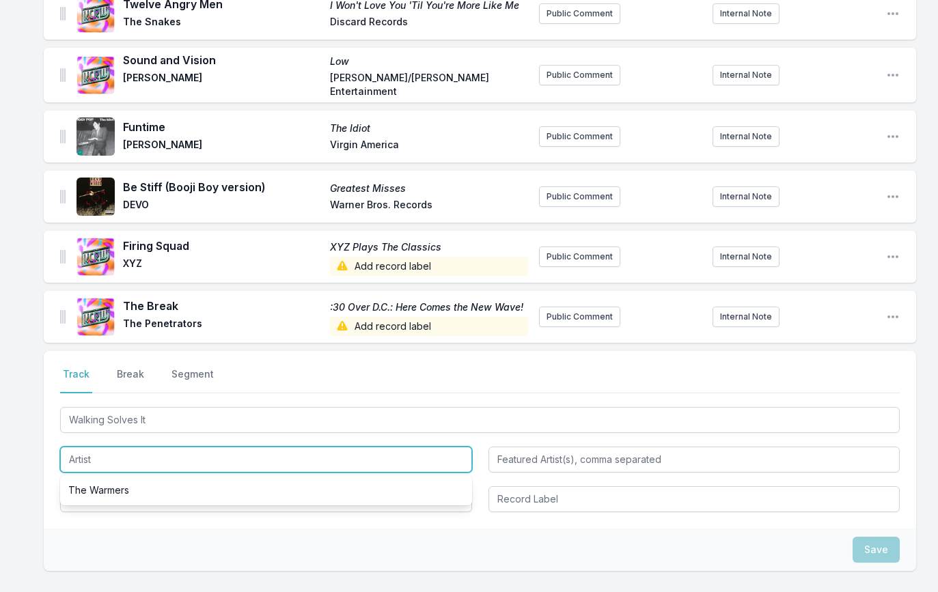
click at [98, 461] on input "Artist" at bounding box center [266, 460] width 412 height 26
paste input "The Warmers"
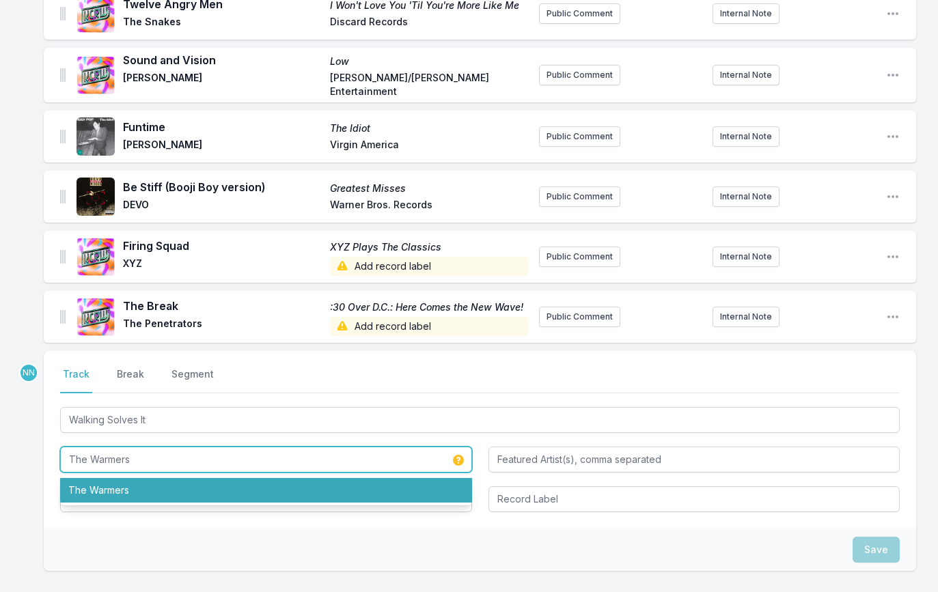
click at [100, 488] on li "The Warmers" at bounding box center [266, 490] width 412 height 25
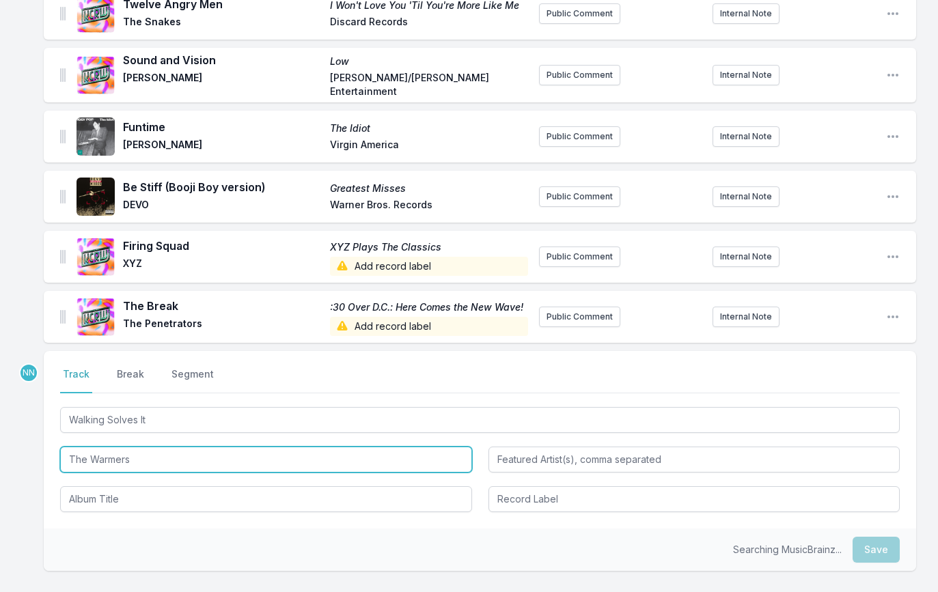
type input "The Warmers"
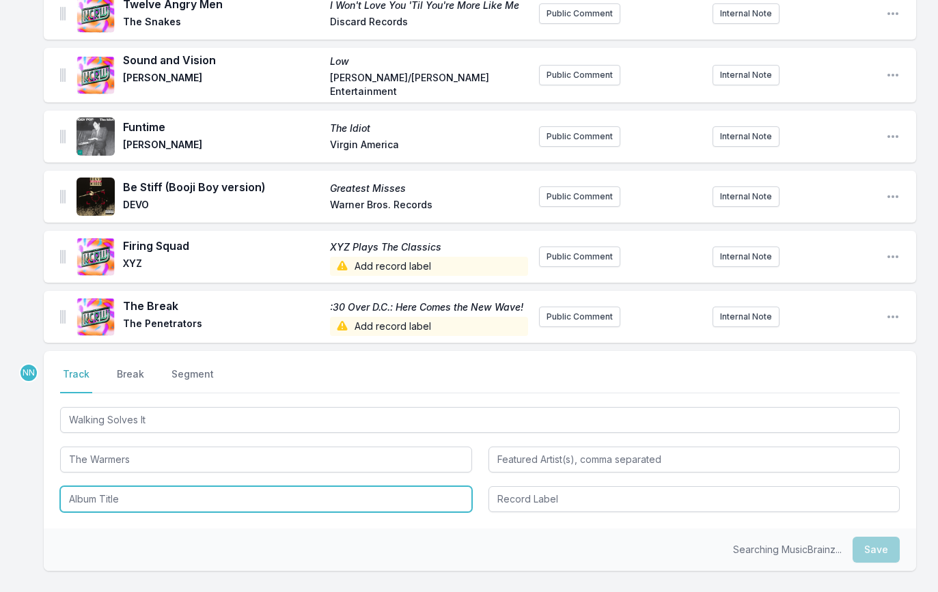
click at [98, 502] on input "Album Title" at bounding box center [266, 499] width 412 height 26
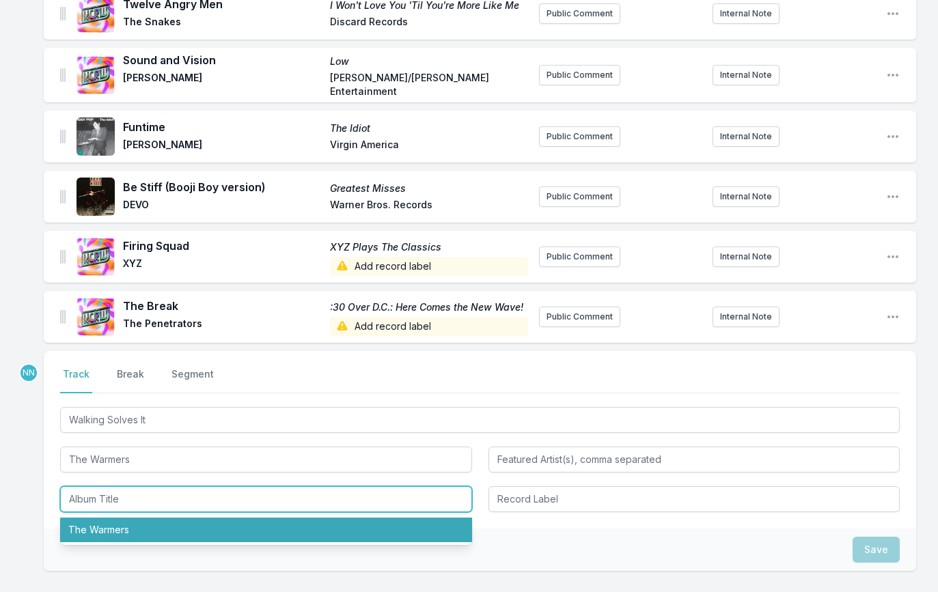
click at [105, 528] on li "The Warmers" at bounding box center [266, 530] width 412 height 25
type input "The Warmers"
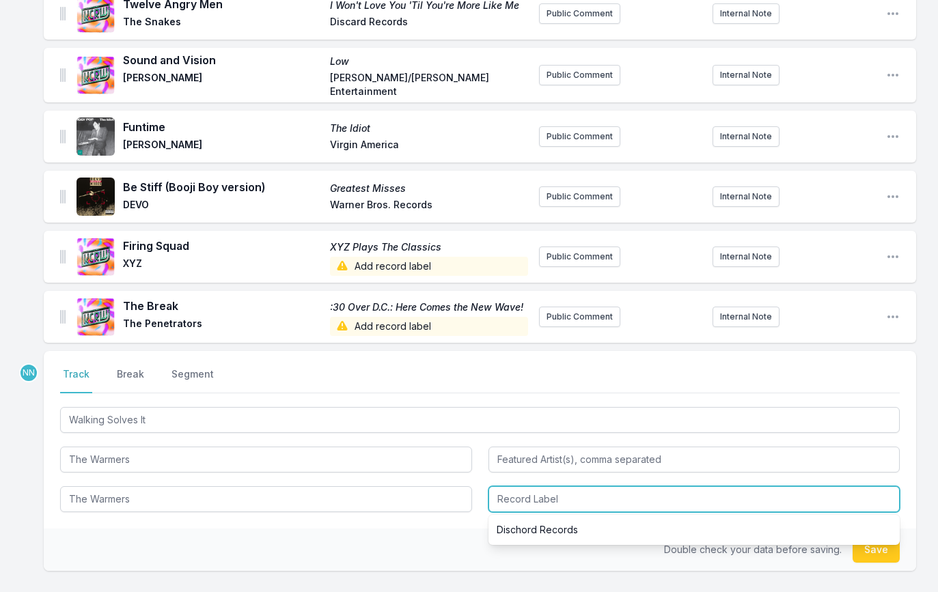
click at [514, 503] on input "Record Label" at bounding box center [694, 499] width 412 height 26
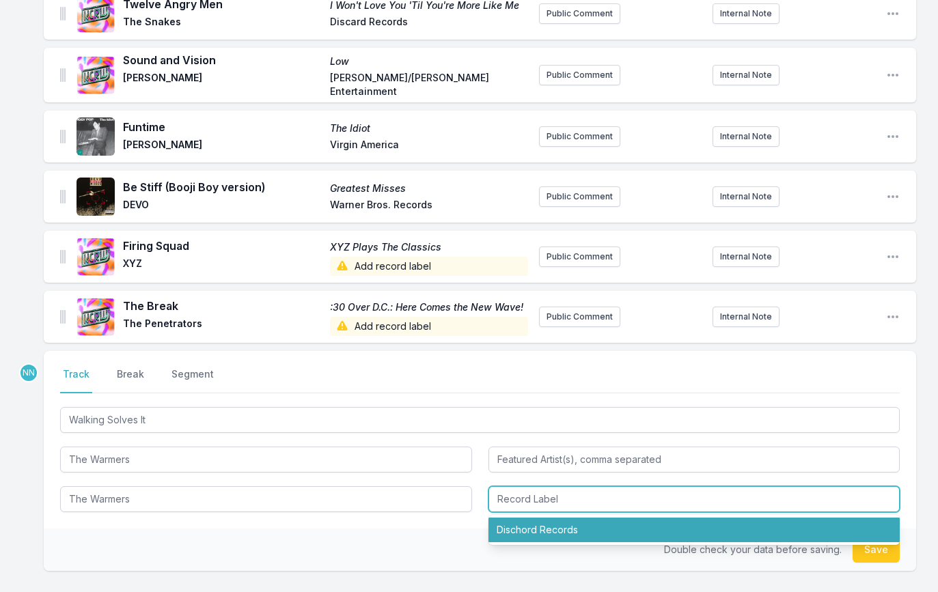
click at [799, 527] on li "Dischord Records" at bounding box center [694, 530] width 412 height 25
type input "Dischord Records"
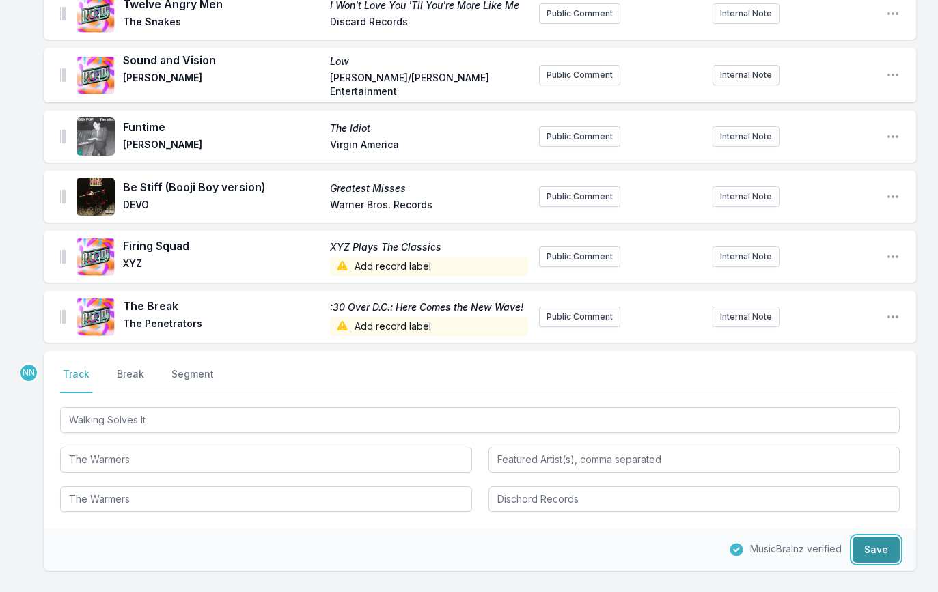
click at [880, 547] on button "Save" at bounding box center [876, 550] width 47 height 26
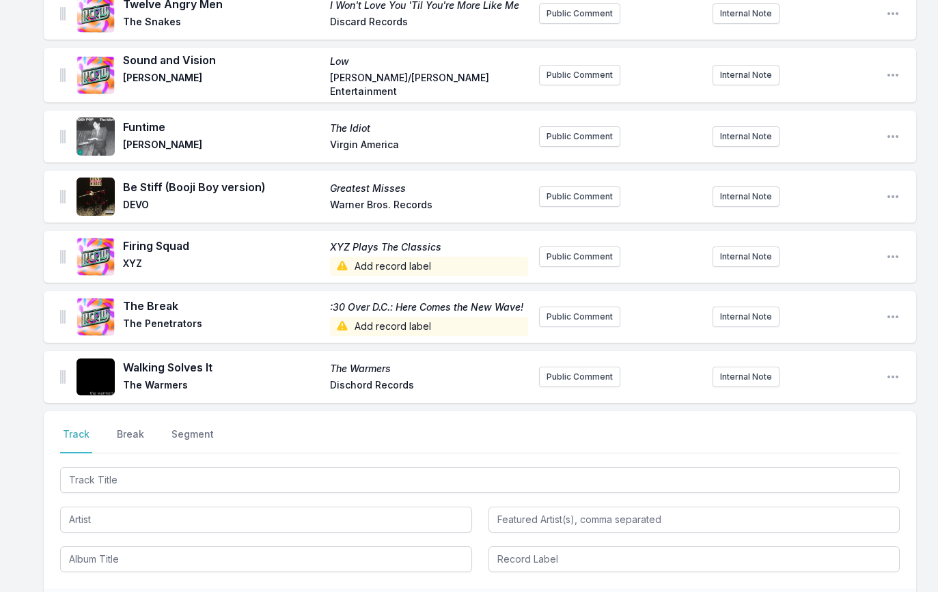
scroll to position [370, 0]
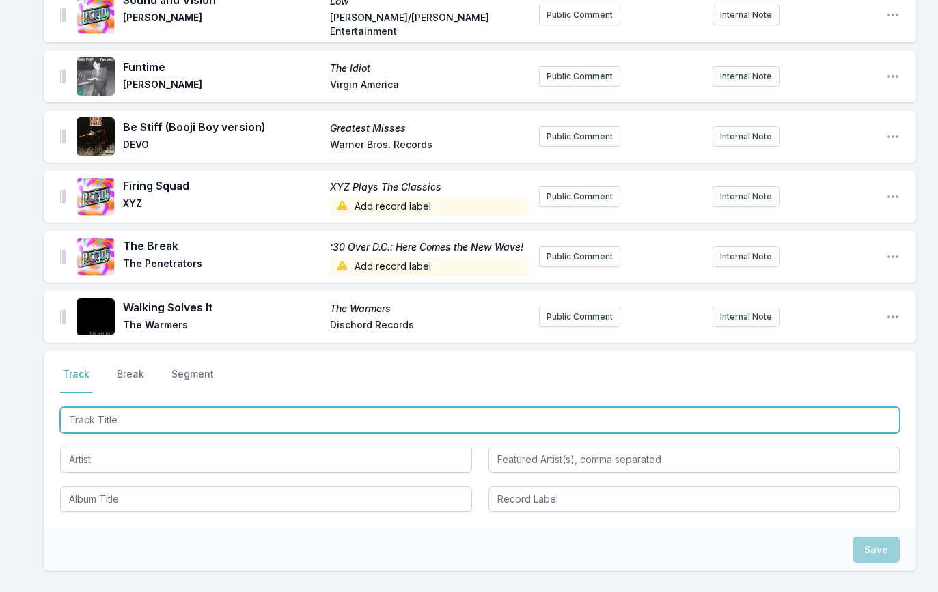
click at [141, 412] on input "Track Title" at bounding box center [480, 420] width 840 height 26
paste input "Untouchables"
type input "Untouchables"
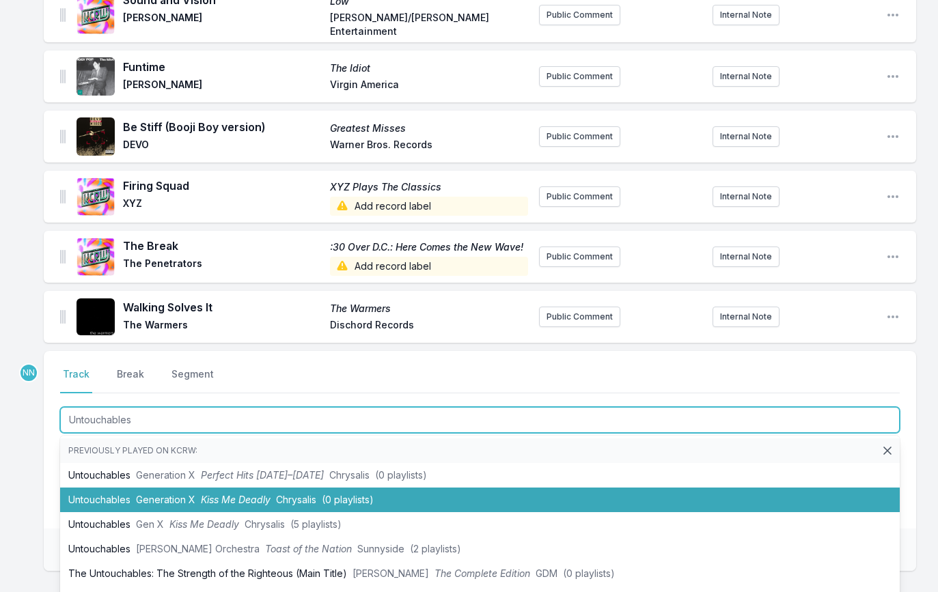
click at [116, 498] on li "Untouchables Generation X Kiss Me Deadly Chrysalis (0 playlists)" at bounding box center [480, 500] width 840 height 25
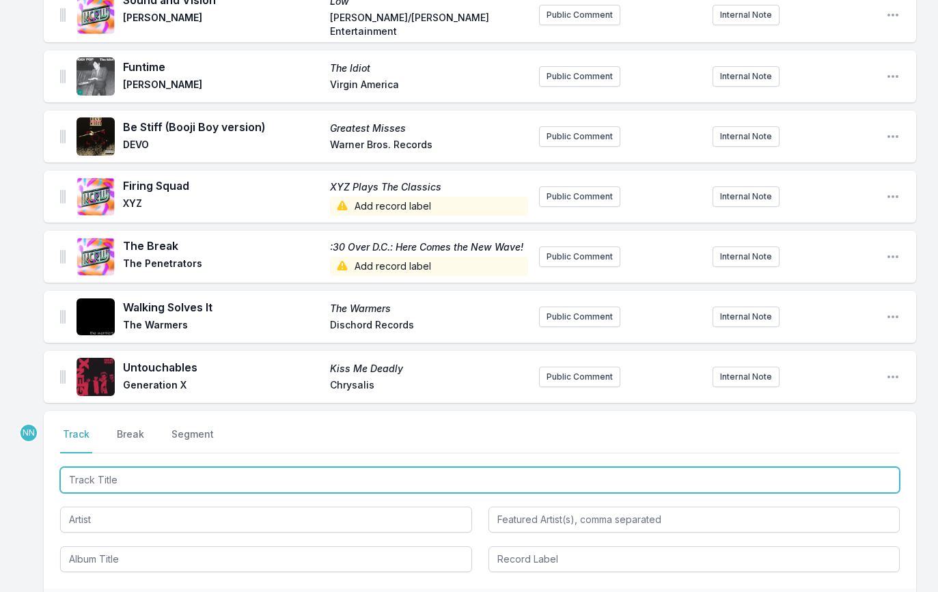
scroll to position [430, 0]
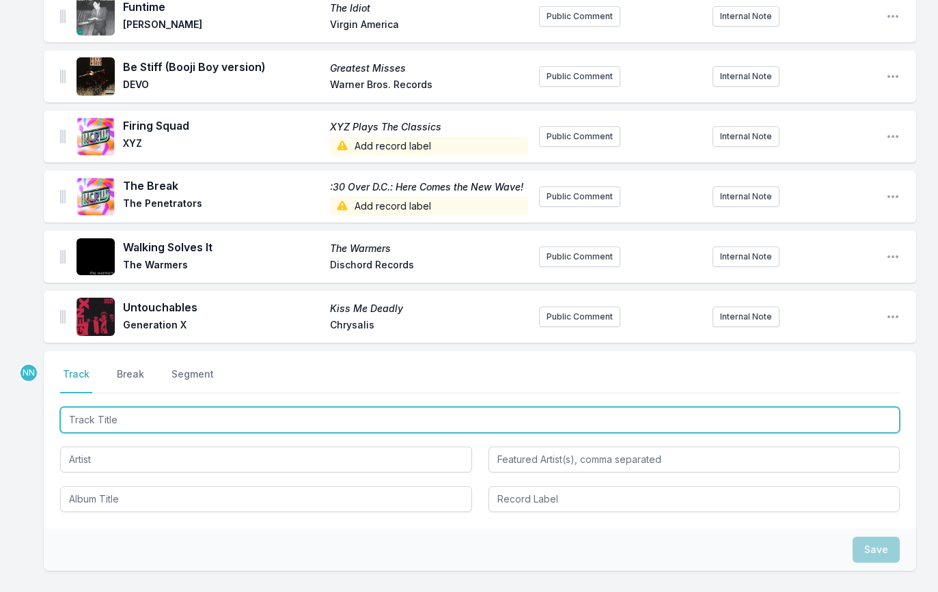
paste input "Way Round"
click at [158, 412] on input "Track Title" at bounding box center [480, 420] width 840 height 26
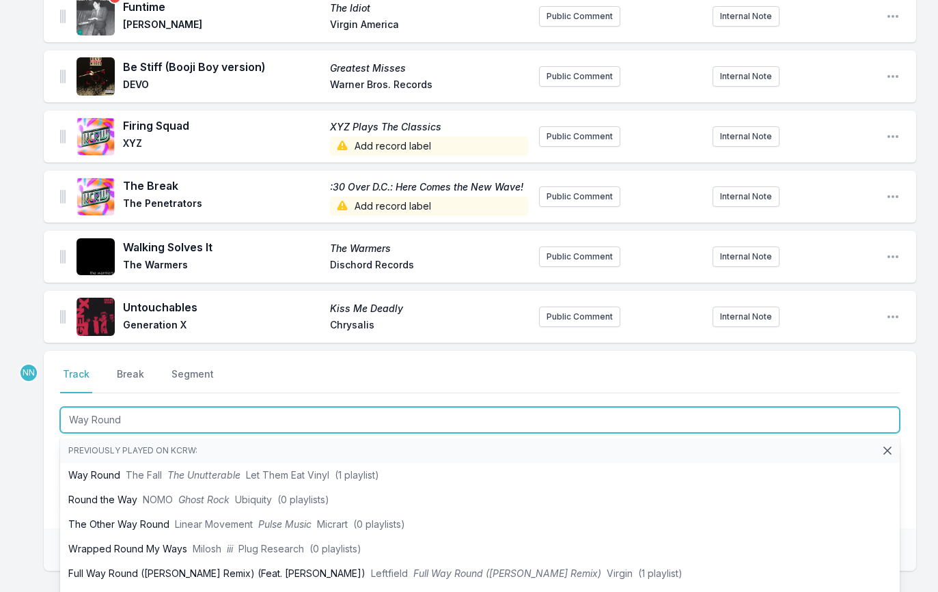
type input "Way Round"
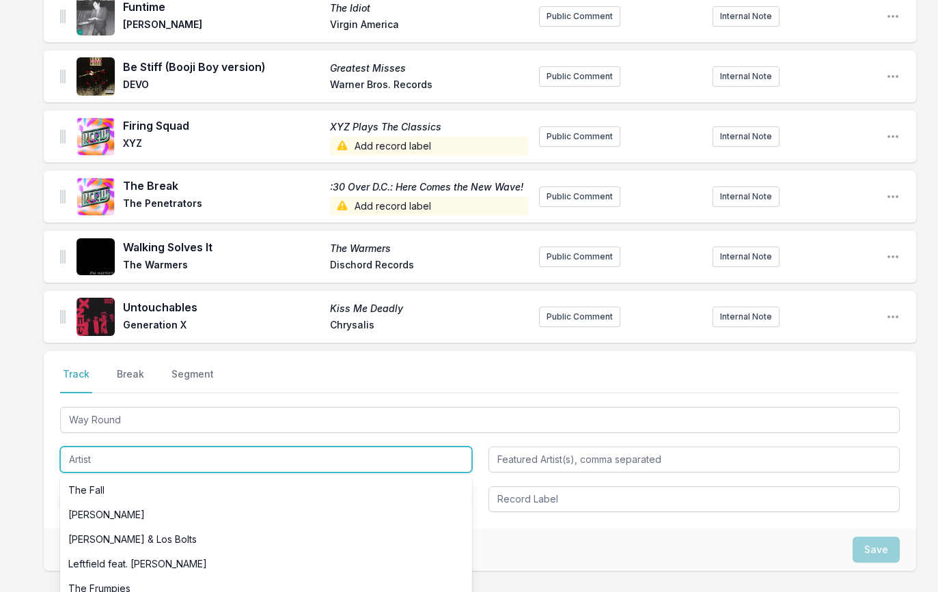
click at [146, 465] on input "Artist" at bounding box center [266, 460] width 412 height 26
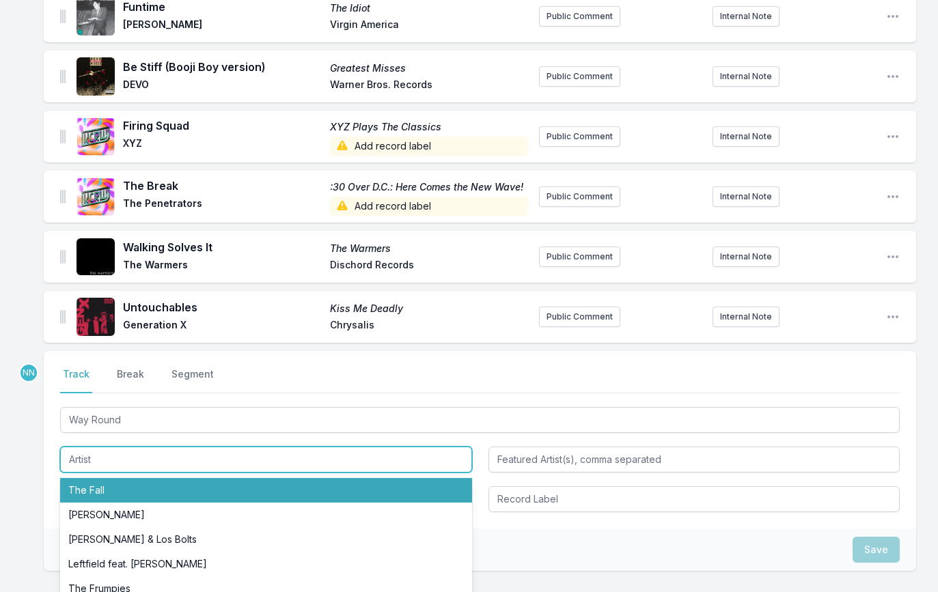
click at [139, 482] on li "The Fall" at bounding box center [266, 490] width 412 height 25
type input "The Fall"
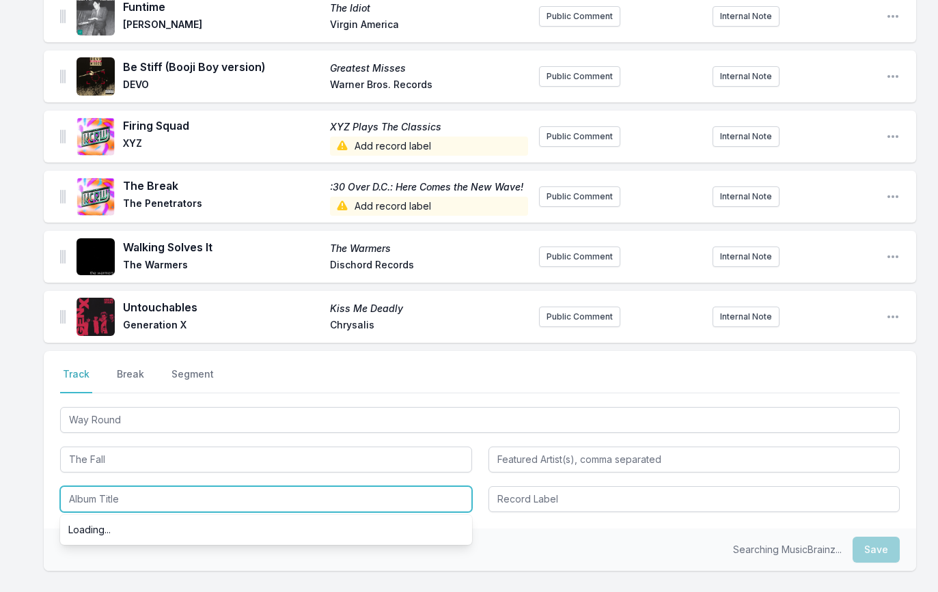
click at [125, 500] on input "Album Title" at bounding box center [266, 499] width 412 height 26
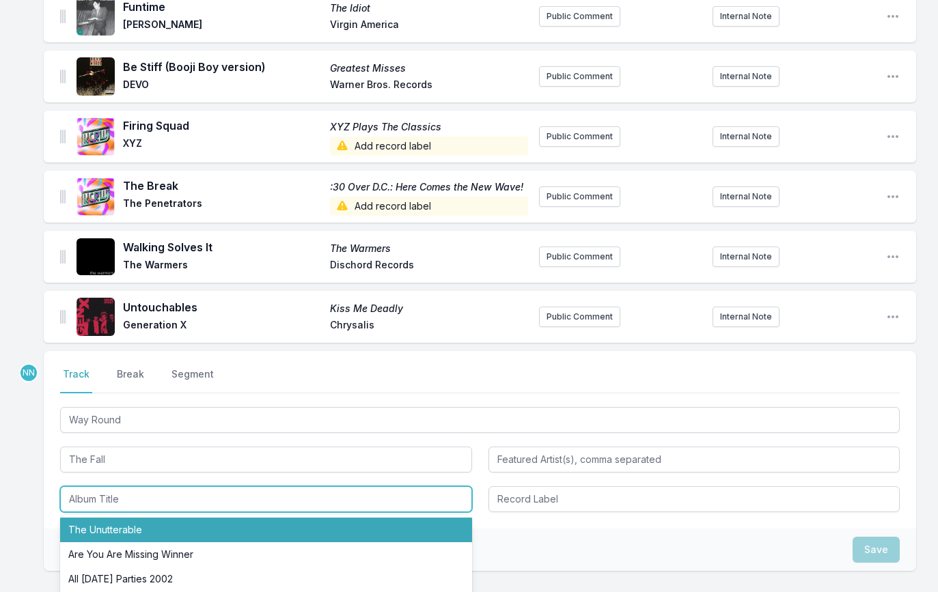
click at [124, 527] on li "The Unutterable" at bounding box center [266, 530] width 412 height 25
type input "The Unutterable"
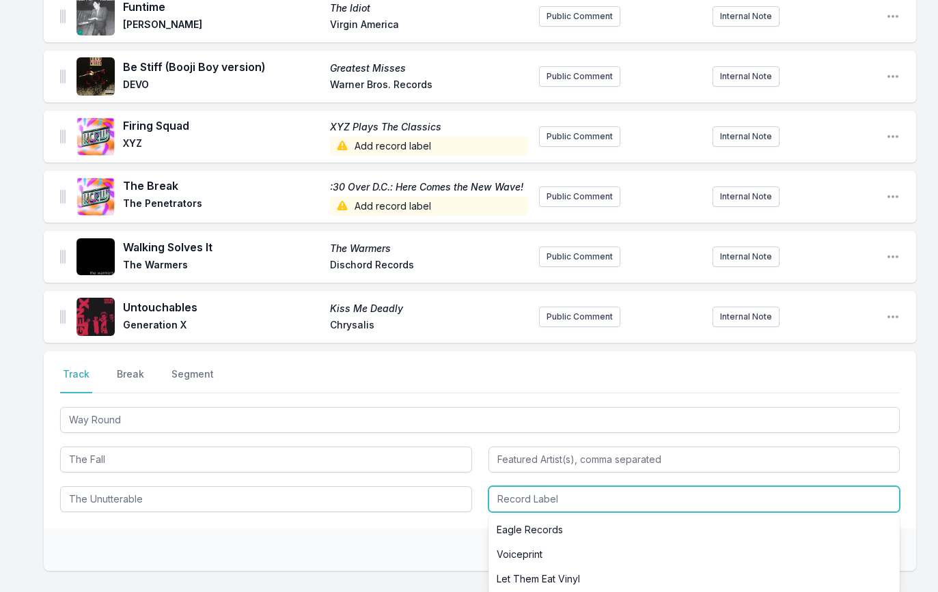
click at [519, 508] on input "Record Label" at bounding box center [694, 499] width 412 height 26
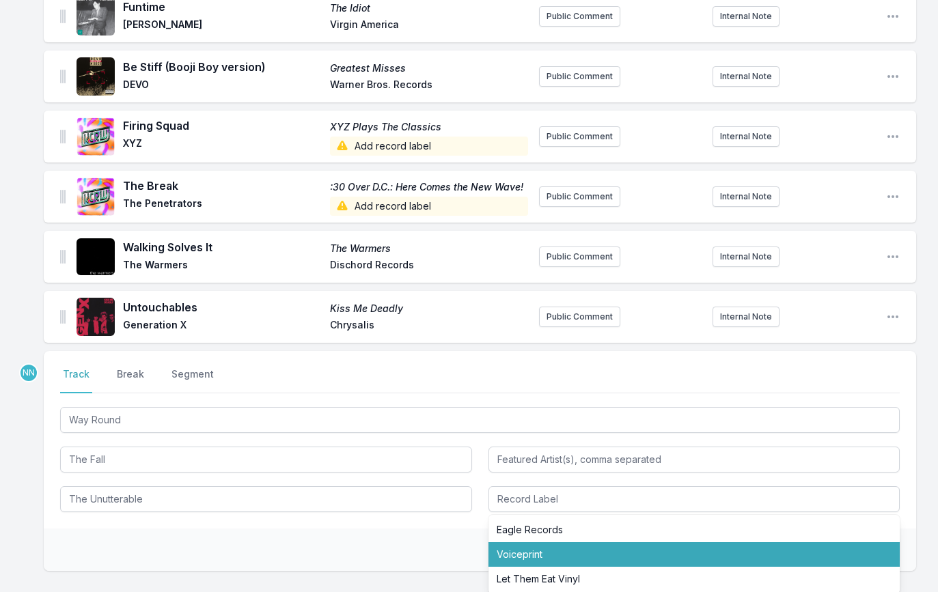
click at [451, 540] on div "Double check your data before saving. Save" at bounding box center [480, 550] width 872 height 42
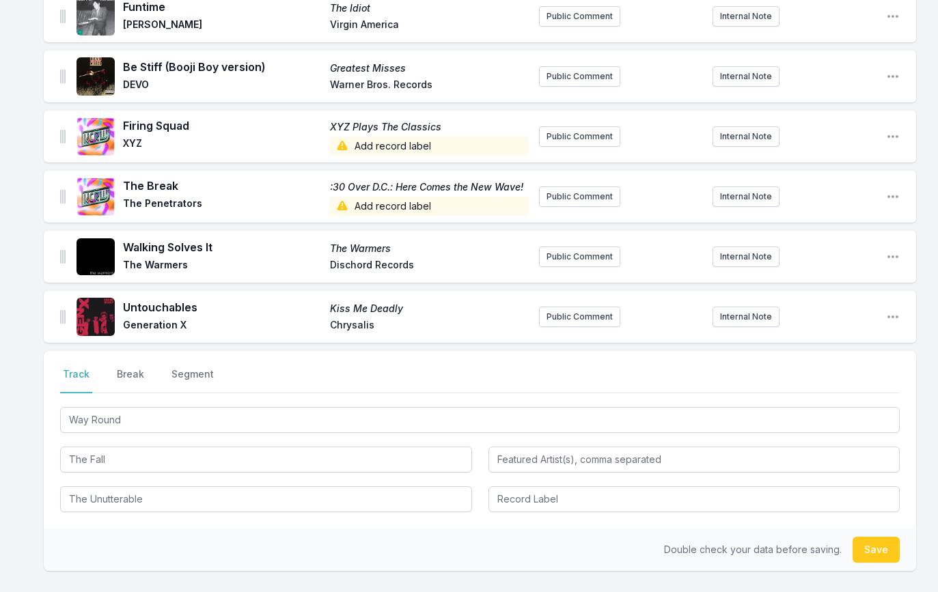
click at [859, 530] on div "Double check your data before saving. Save" at bounding box center [480, 550] width 872 height 42
click at [859, 541] on button "Save" at bounding box center [876, 550] width 47 height 26
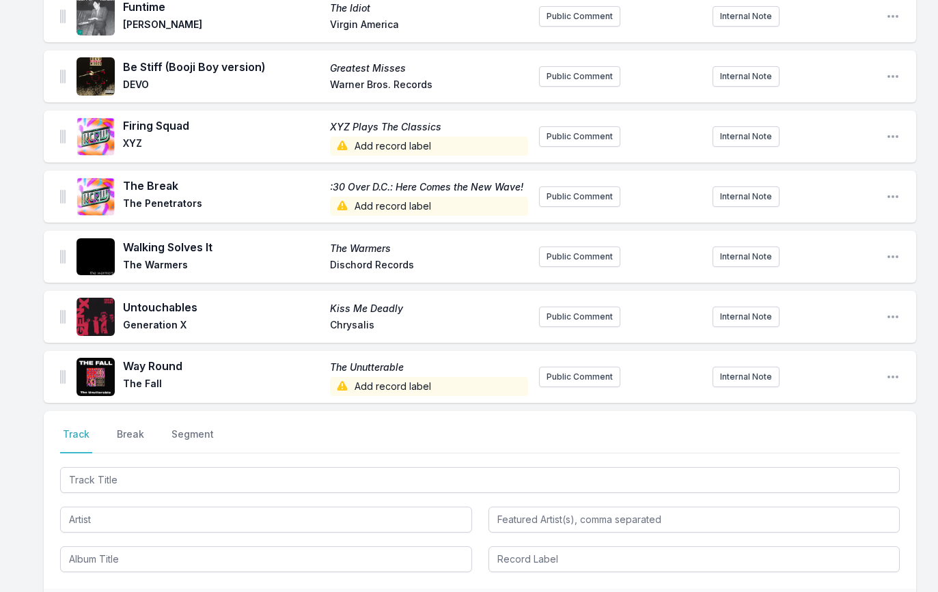
scroll to position [490, 0]
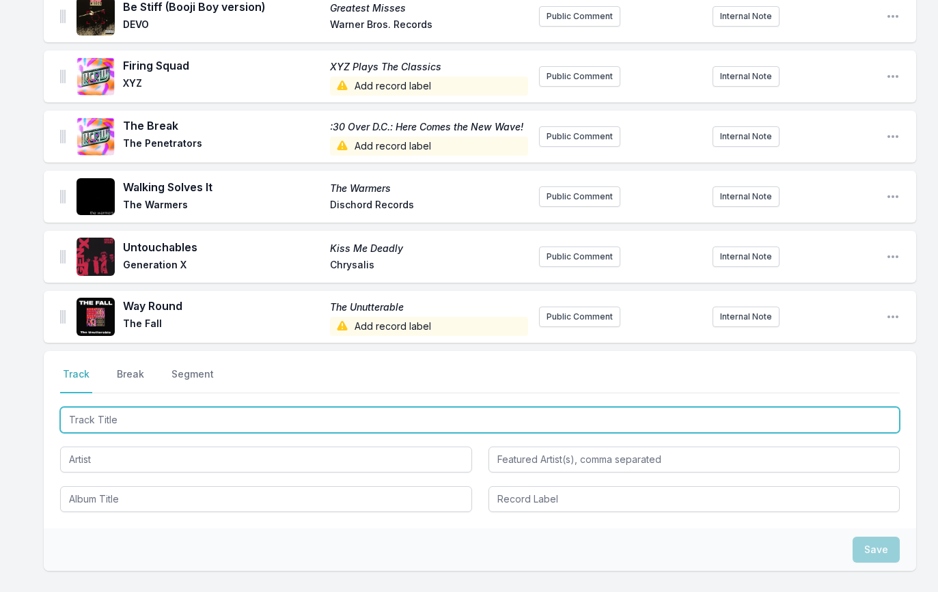
click at [183, 427] on input "Track Title" at bounding box center [480, 420] width 840 height 26
paste input "Harmony In My Head"
type input "Harmony In My Head"
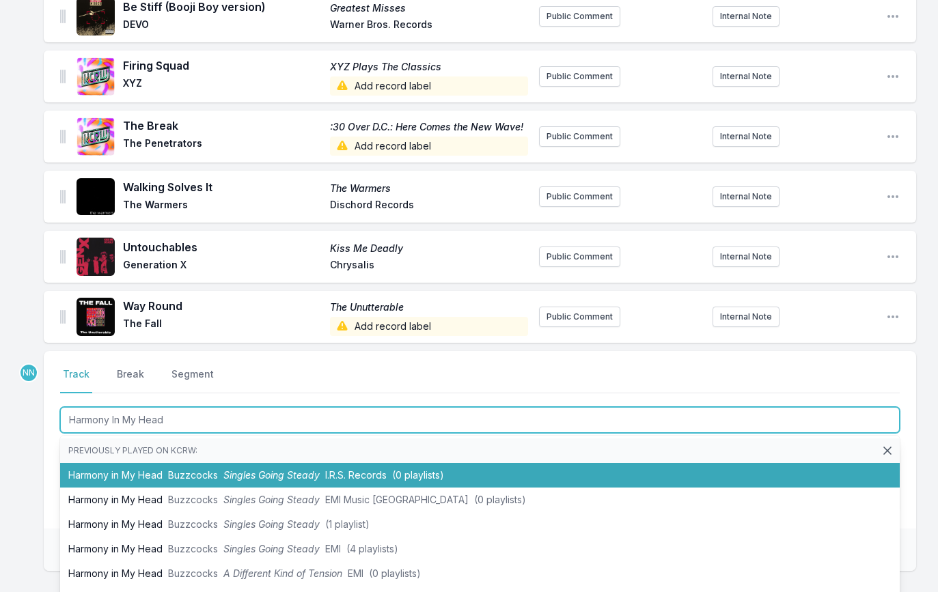
click at [188, 477] on span "Buzzcocks" at bounding box center [193, 475] width 50 height 12
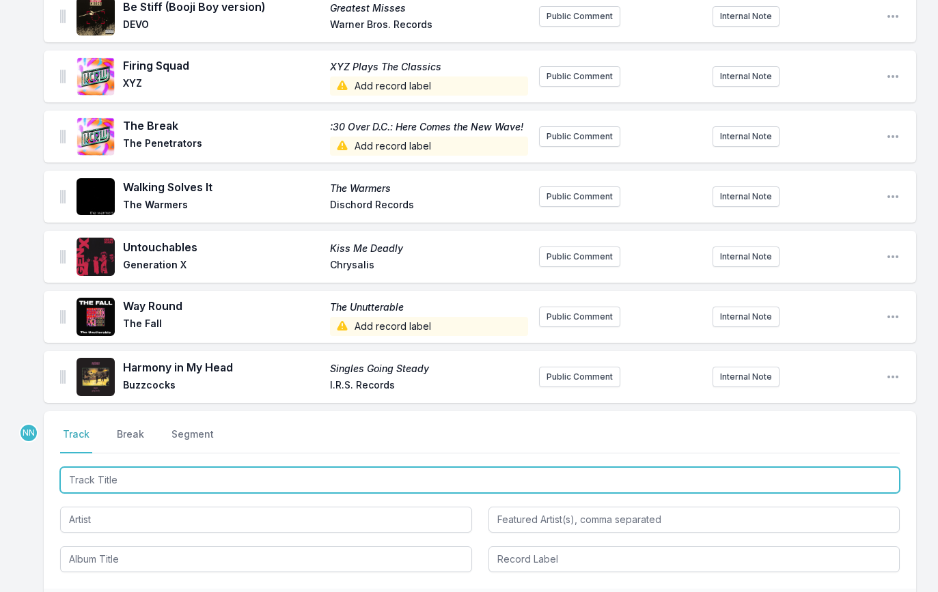
scroll to position [551, 0]
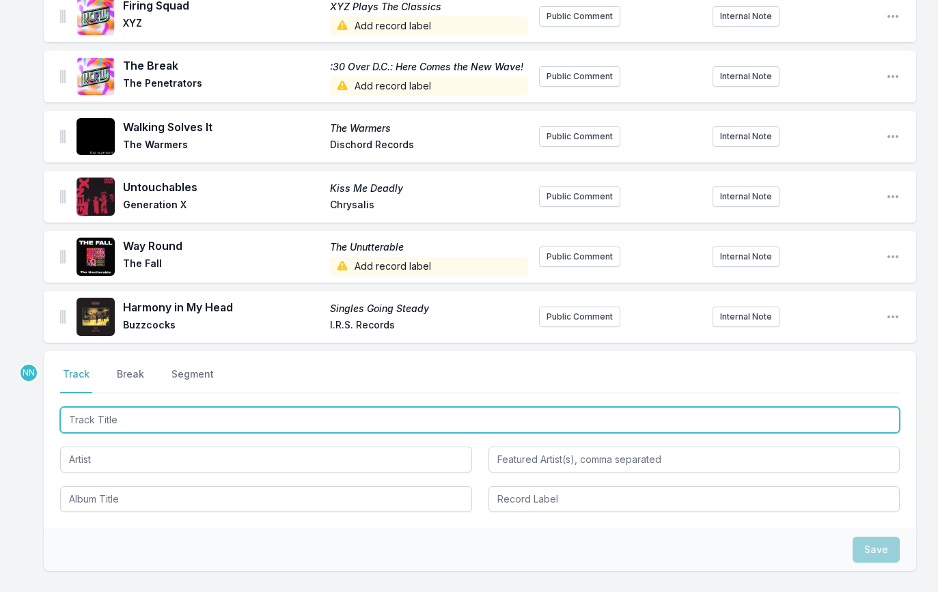
click at [155, 417] on input "Track Title" at bounding box center [480, 420] width 840 height 26
paste input "Disorder /"
type input "Disorder"
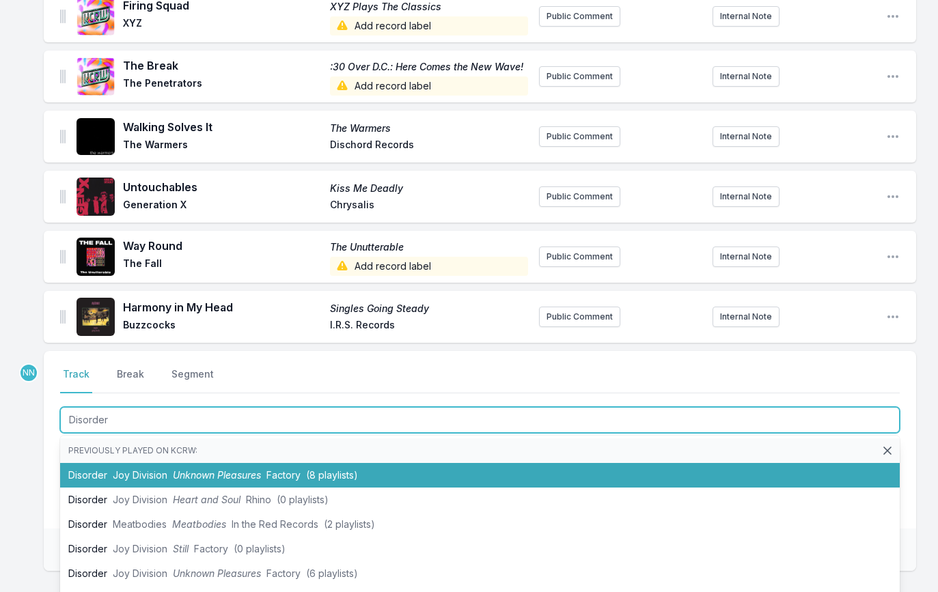
click at [122, 469] on span "Joy Division" at bounding box center [140, 475] width 55 height 12
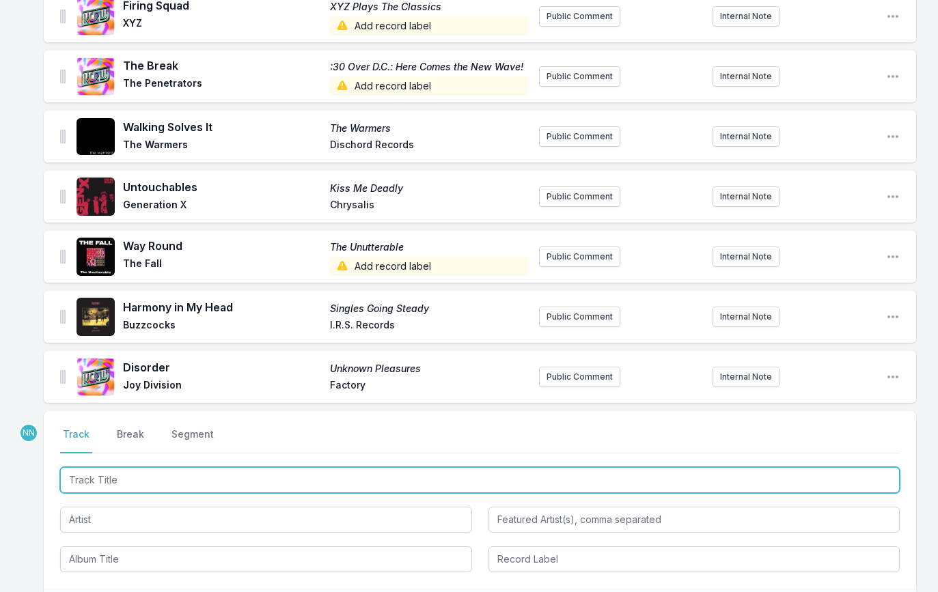
scroll to position [611, 0]
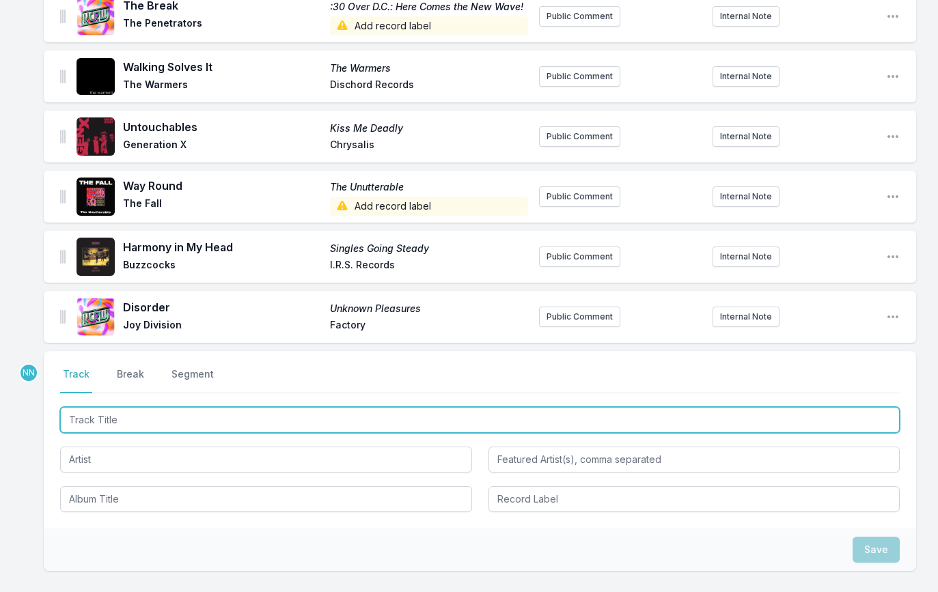
click at [179, 425] on input "Track Title" at bounding box center [480, 420] width 840 height 26
paste input "One Chord Wonders"
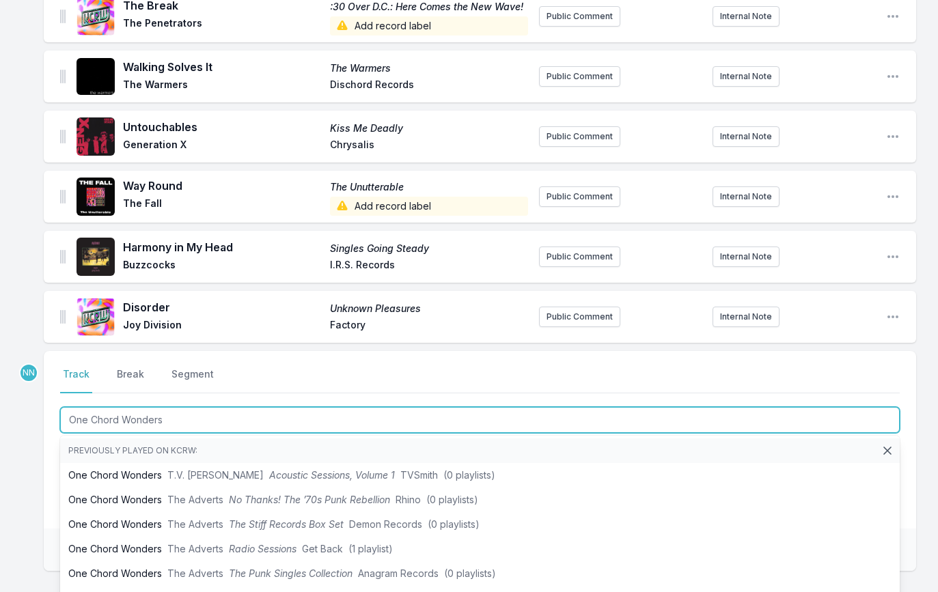
type input "One Chord Wonders"
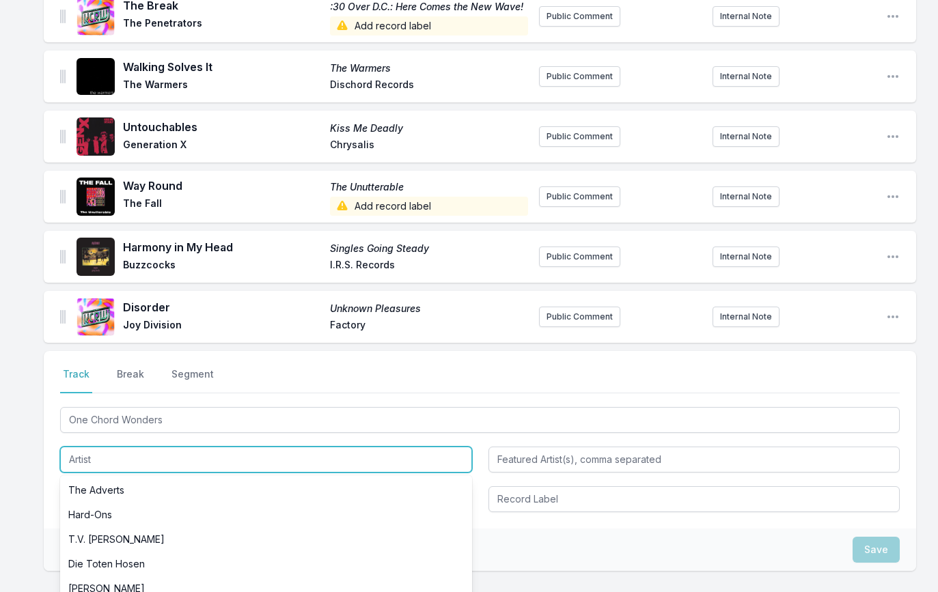
click at [145, 458] on input "Artist" at bounding box center [266, 460] width 412 height 26
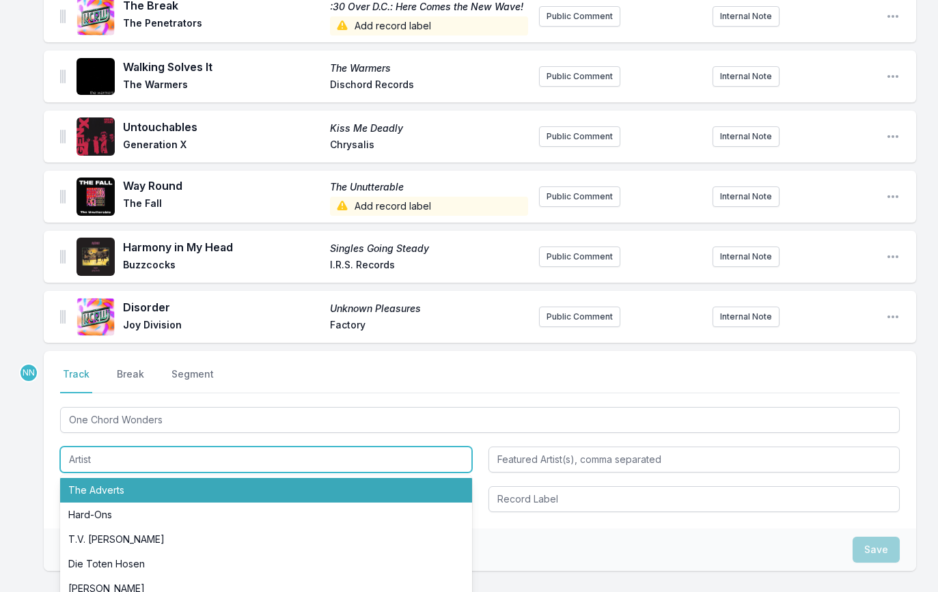
click at [139, 492] on li "The Adverts" at bounding box center [266, 490] width 412 height 25
type input "The Adverts"
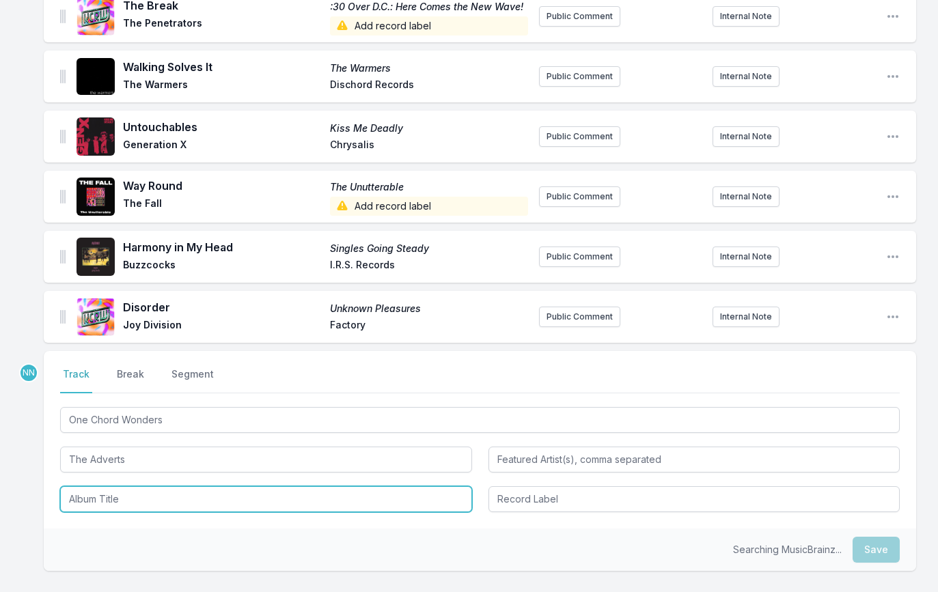
click at [138, 499] on input "Album Title" at bounding box center [266, 499] width 412 height 26
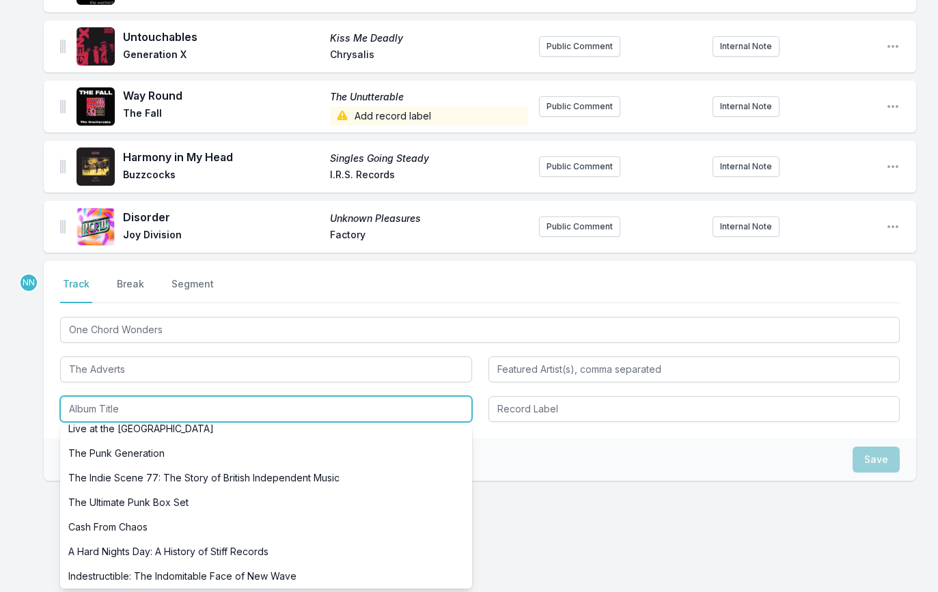
scroll to position [506, 0]
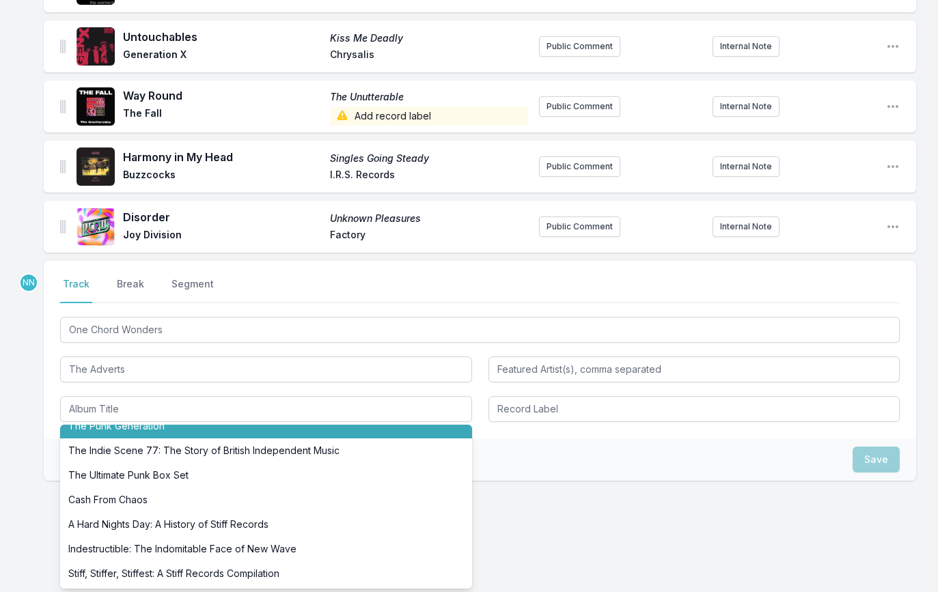
click at [29, 432] on div "Missing Data Some of your tracks are missing record label information. This inf…" at bounding box center [469, 22] width 938 height 1179
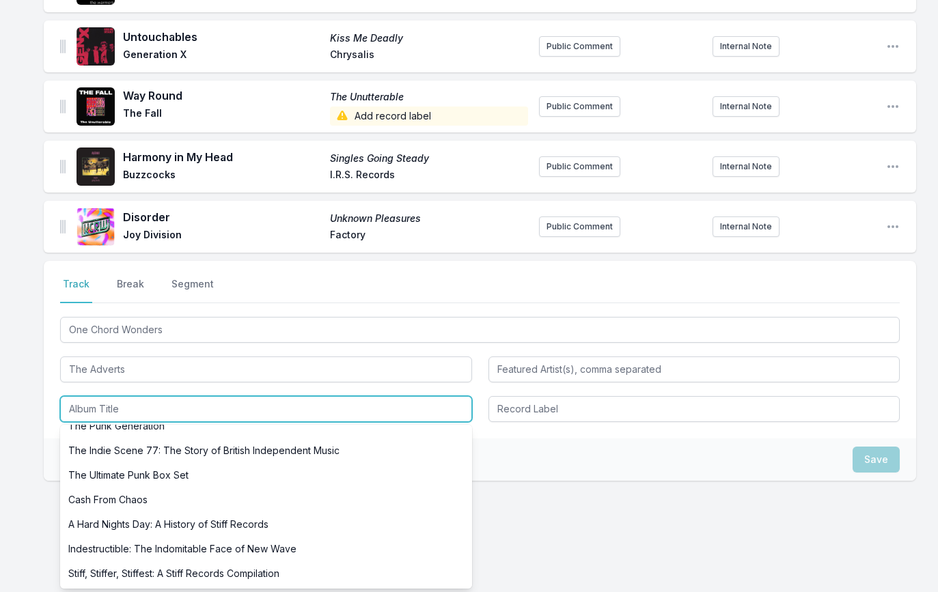
click at [92, 406] on input "Album Title" at bounding box center [266, 409] width 412 height 26
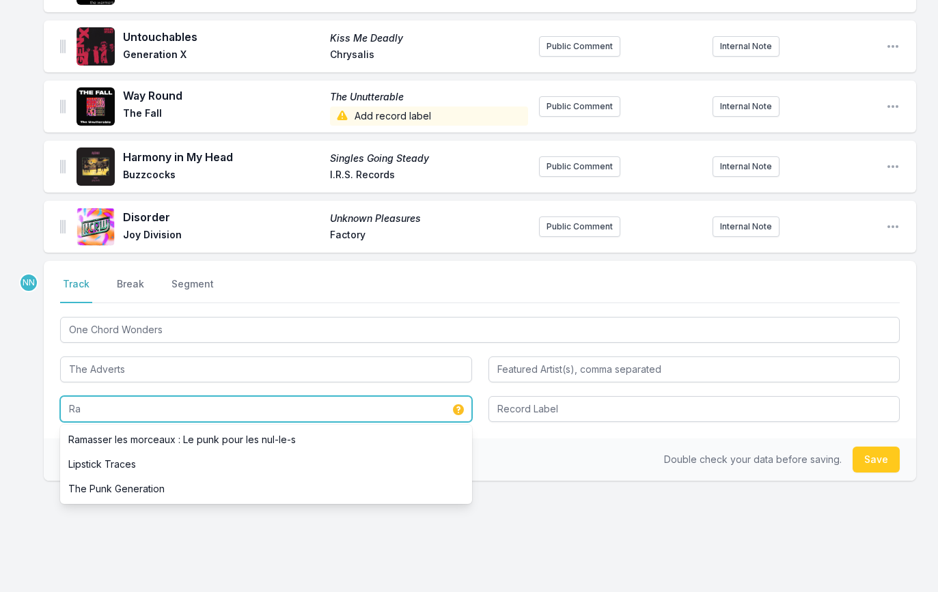
scroll to position [0, 0]
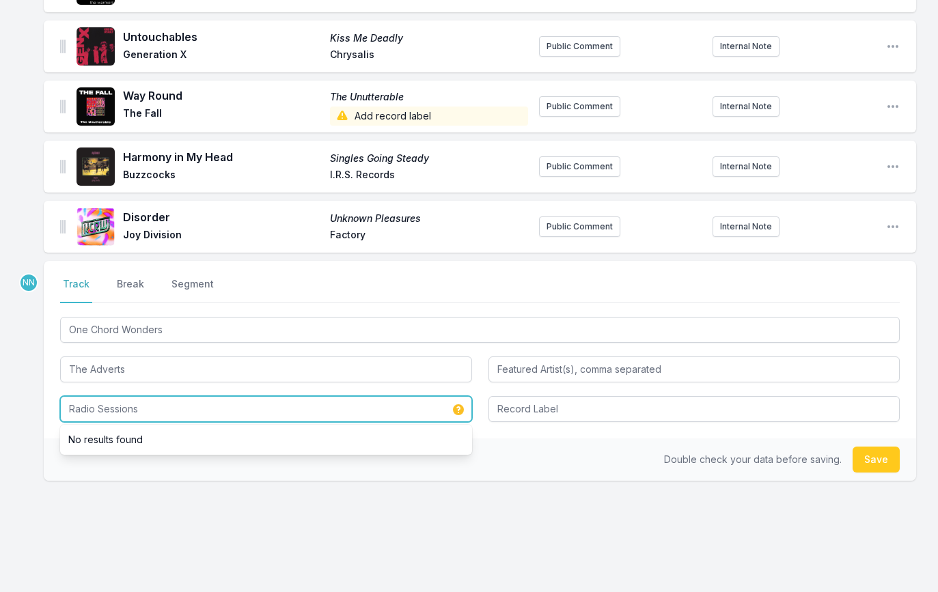
type input "Radio Sessions"
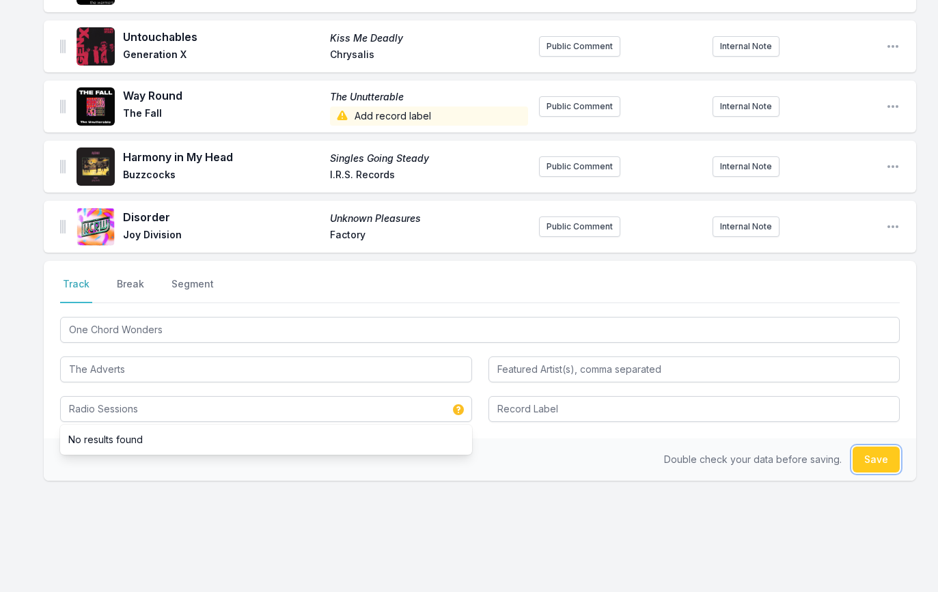
click at [869, 456] on button "Save" at bounding box center [876, 460] width 47 height 26
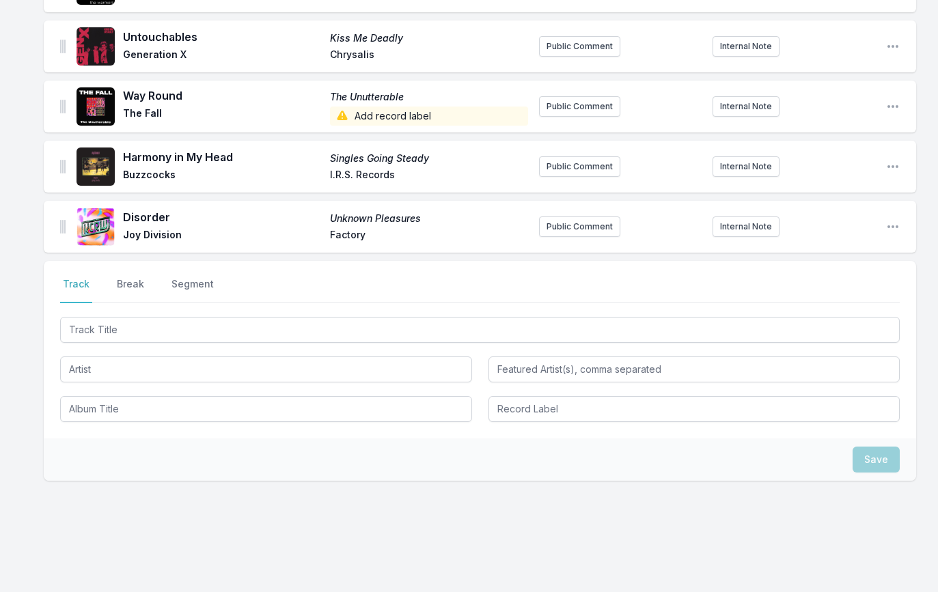
scroll to position [761, 0]
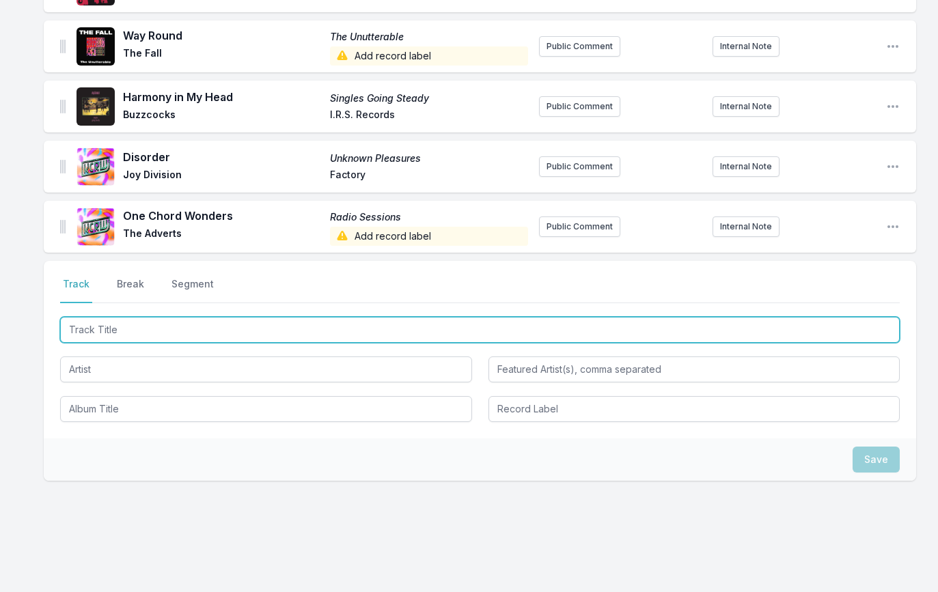
click at [110, 330] on input "Track Title" at bounding box center [480, 330] width 840 height 26
paste input "Jah War"
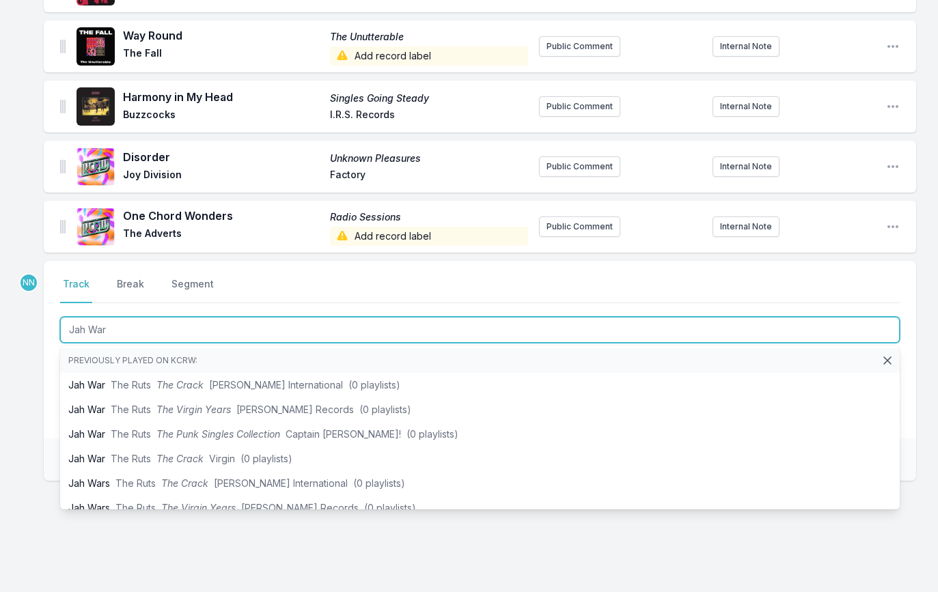
type input "Jah War"
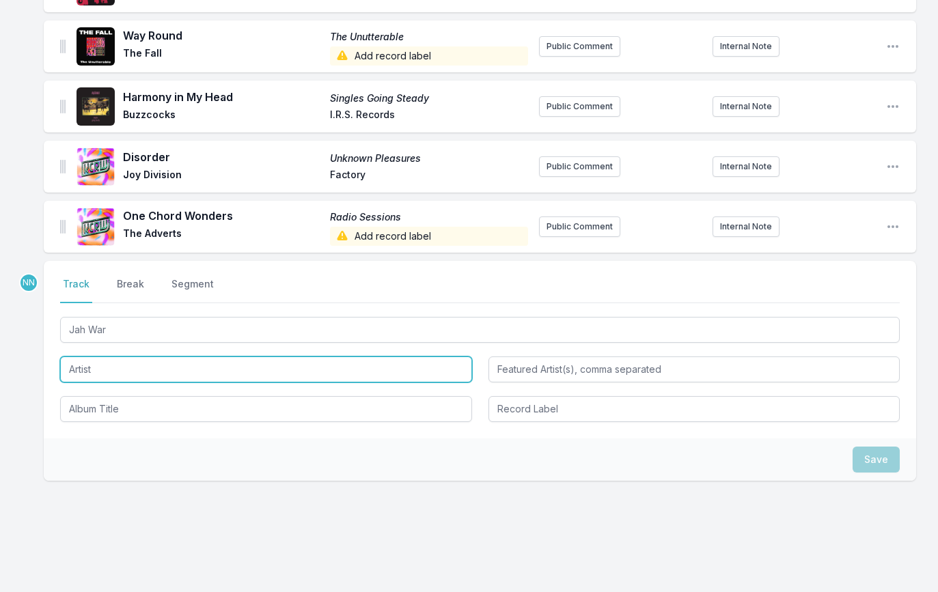
click at [139, 367] on input "Artist" at bounding box center [266, 370] width 412 height 26
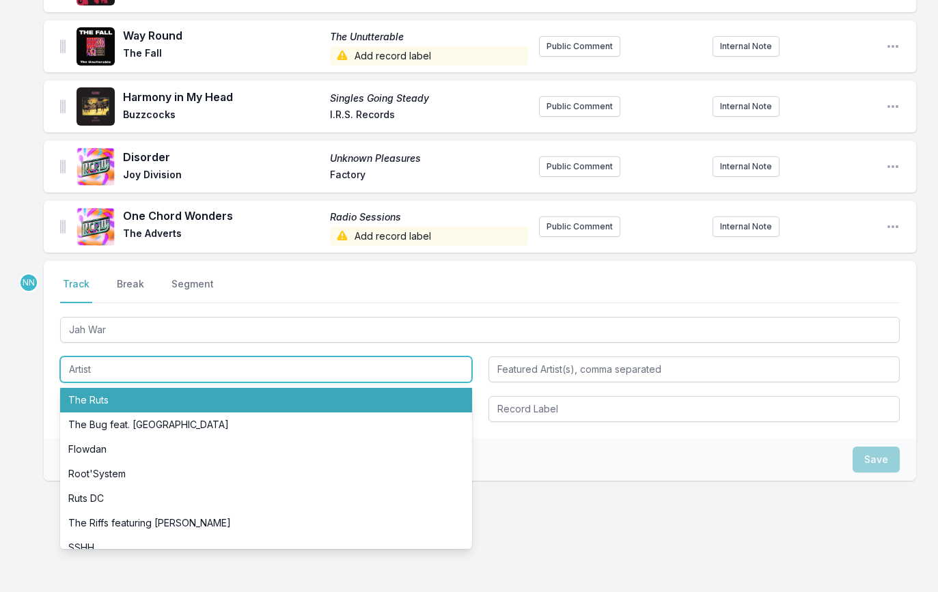
click at [130, 395] on li "The Ruts" at bounding box center [266, 400] width 412 height 25
type input "The Ruts"
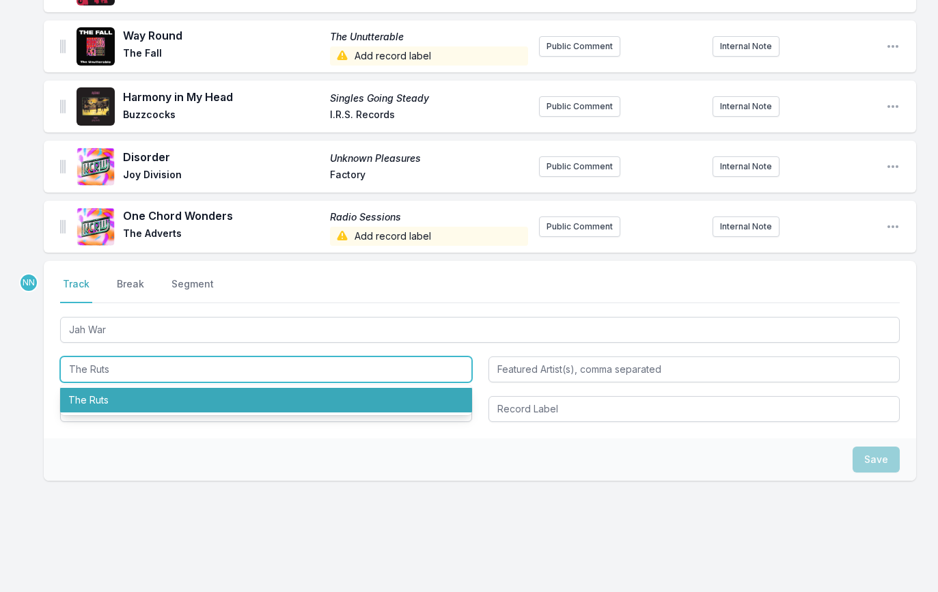
click at [111, 395] on li "The Ruts" at bounding box center [266, 400] width 412 height 25
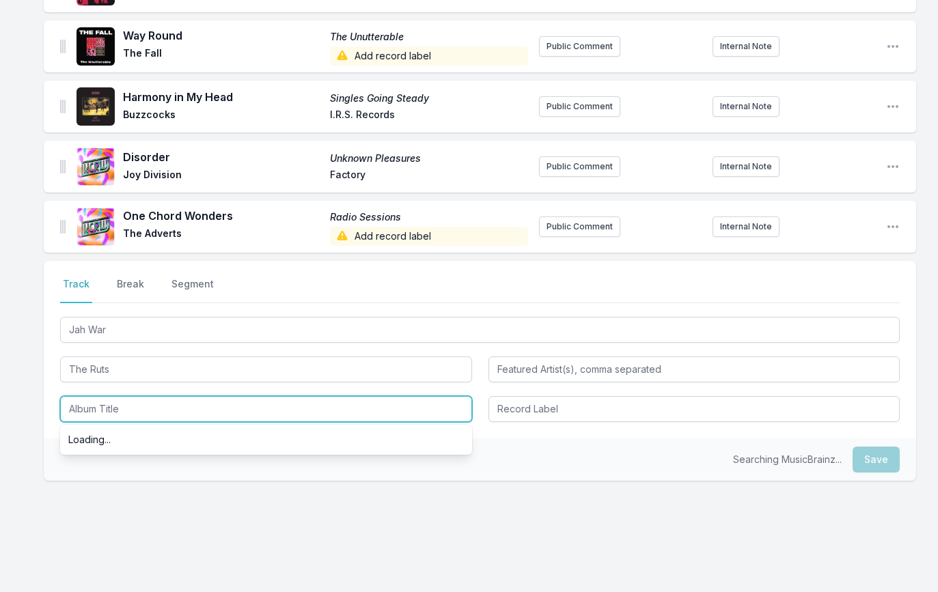
click at [100, 405] on input "Album Title" at bounding box center [266, 409] width 412 height 26
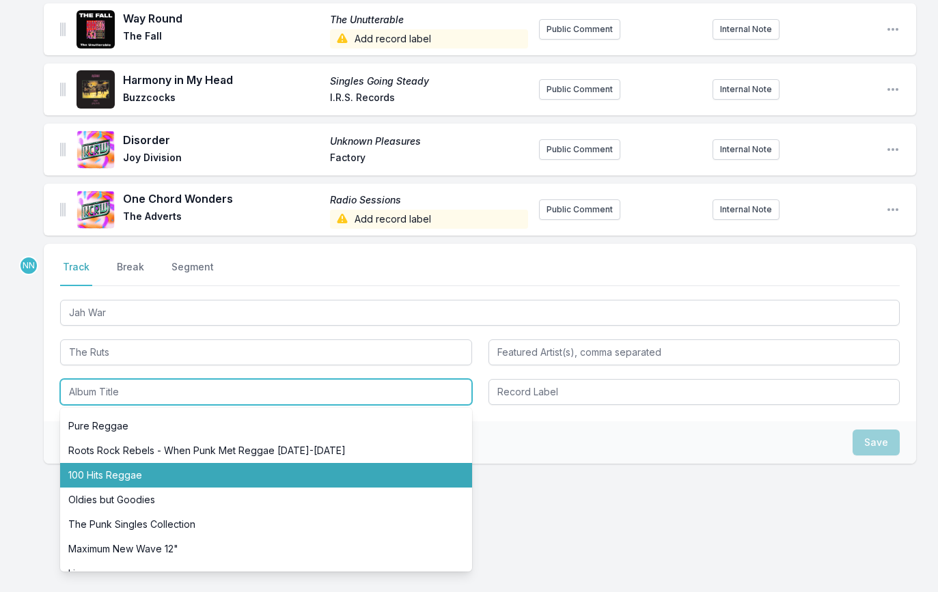
scroll to position [309, 0]
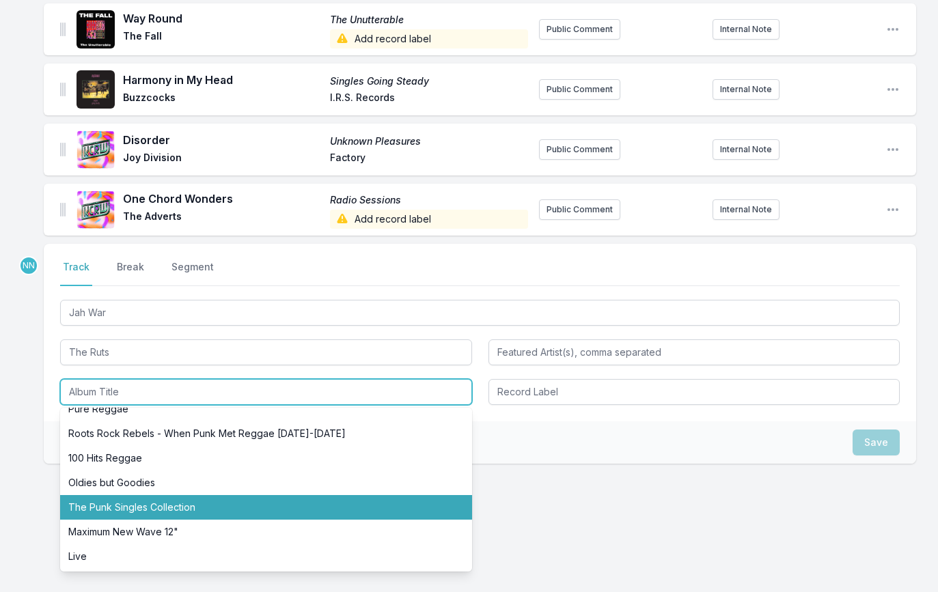
click at [141, 495] on li "The Punk Singles Collection" at bounding box center [266, 507] width 412 height 25
type input "The Punk Singles Collection"
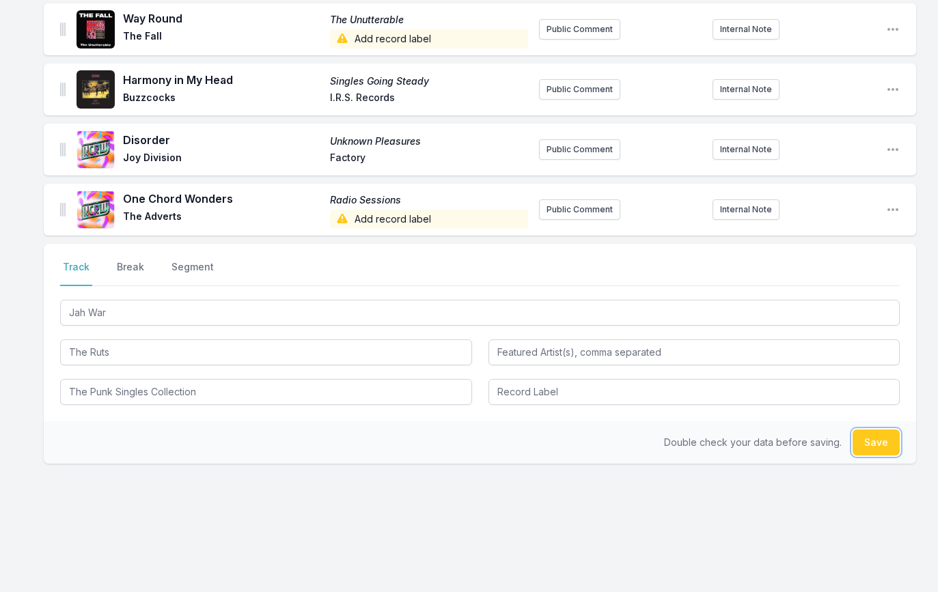
click at [876, 442] on button "Save" at bounding box center [876, 443] width 47 height 26
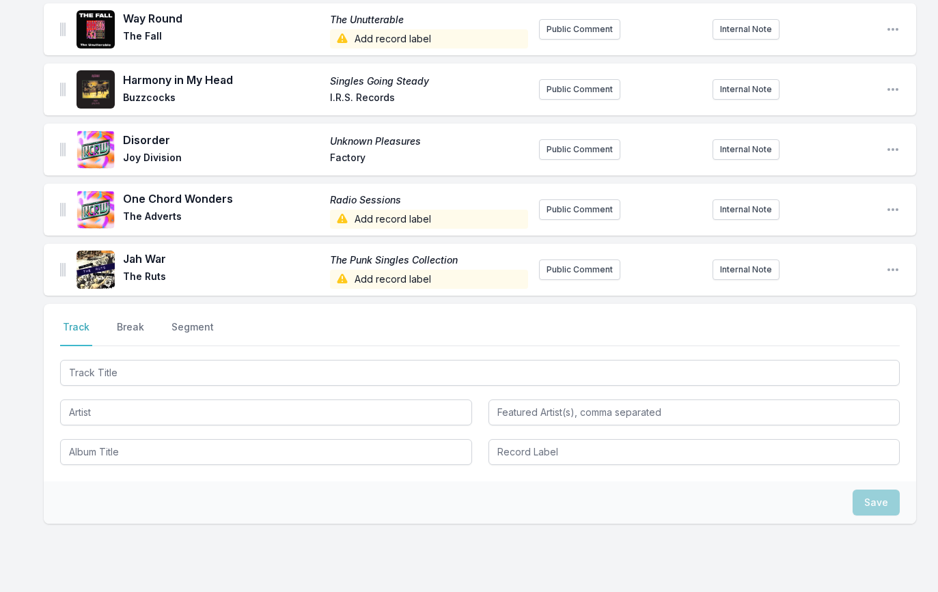
scroll to position [838, 0]
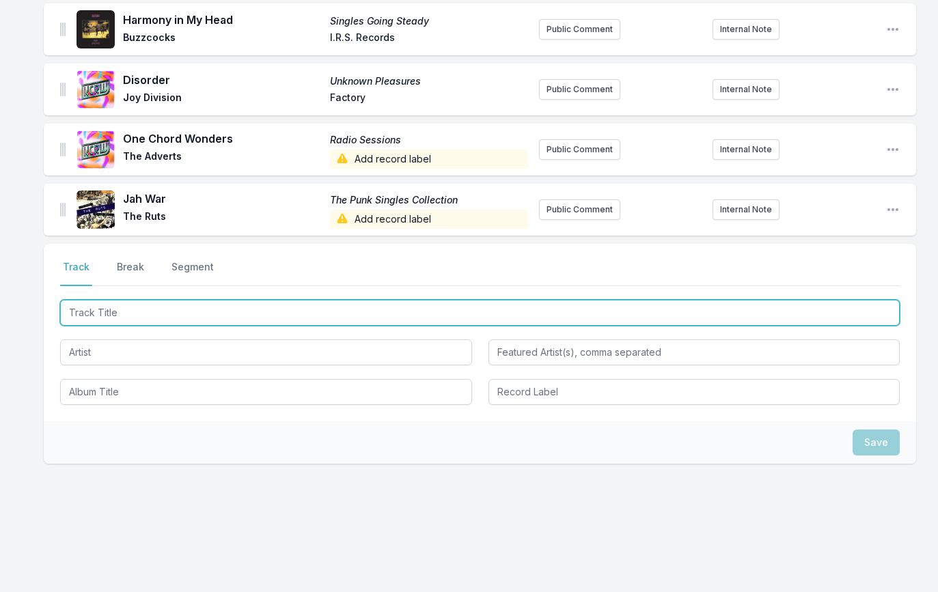
click at [154, 316] on input "Track Title" at bounding box center [480, 313] width 840 height 26
paste input "Ain't Got A Clue"
click at [145, 312] on input "Ain't Got A Clue" at bounding box center [480, 313] width 840 height 26
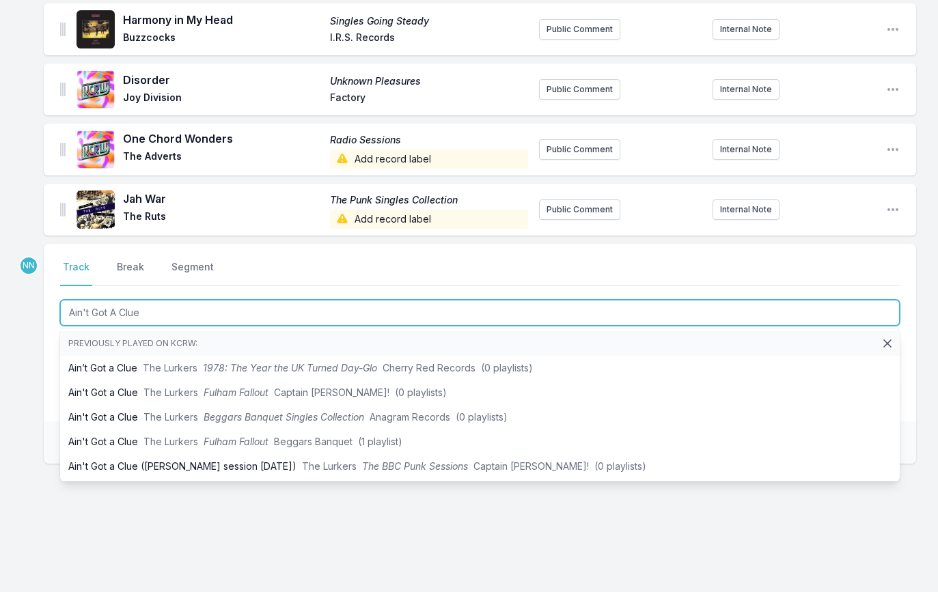
type input "Ain't Got A Clu"
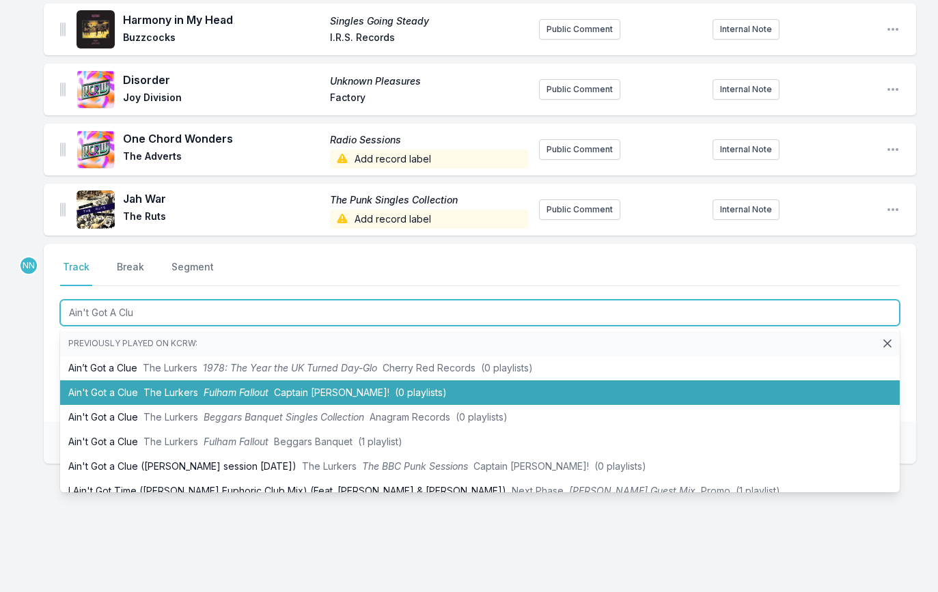
click at [205, 387] on span "Fulham Fallout" at bounding box center [236, 393] width 65 height 12
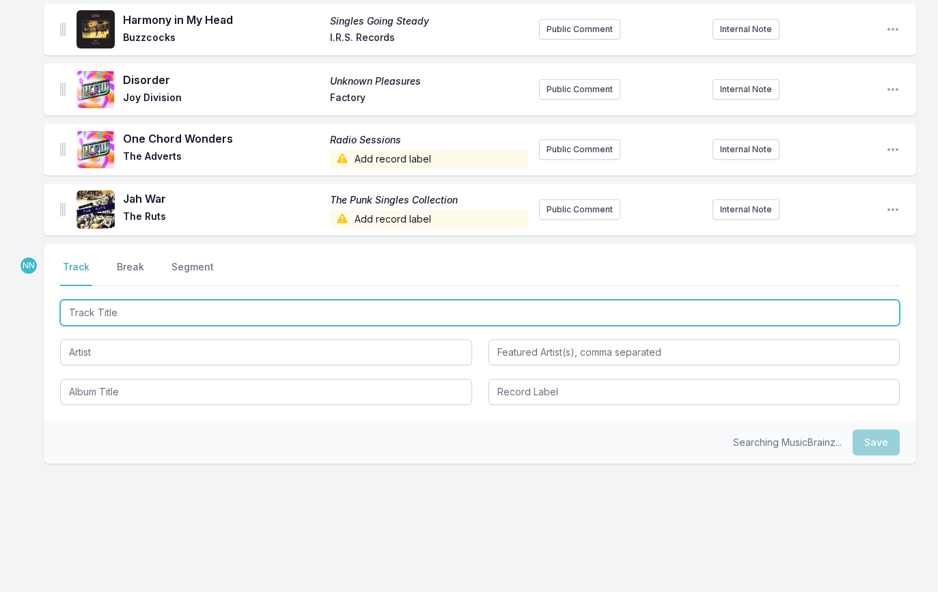
scroll to position [898, 0]
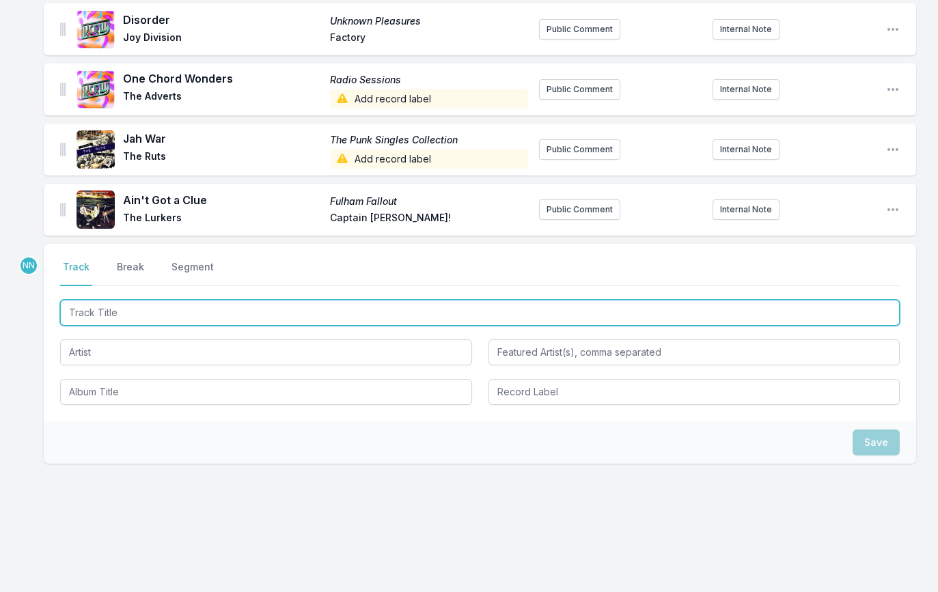
click at [133, 312] on input "Track Title" at bounding box center [480, 313] width 840 height 26
paste input "[PERSON_NAME]"
click at [125, 314] on input "[PERSON_NAME]" at bounding box center [480, 313] width 840 height 26
type input "Arkade Fu"
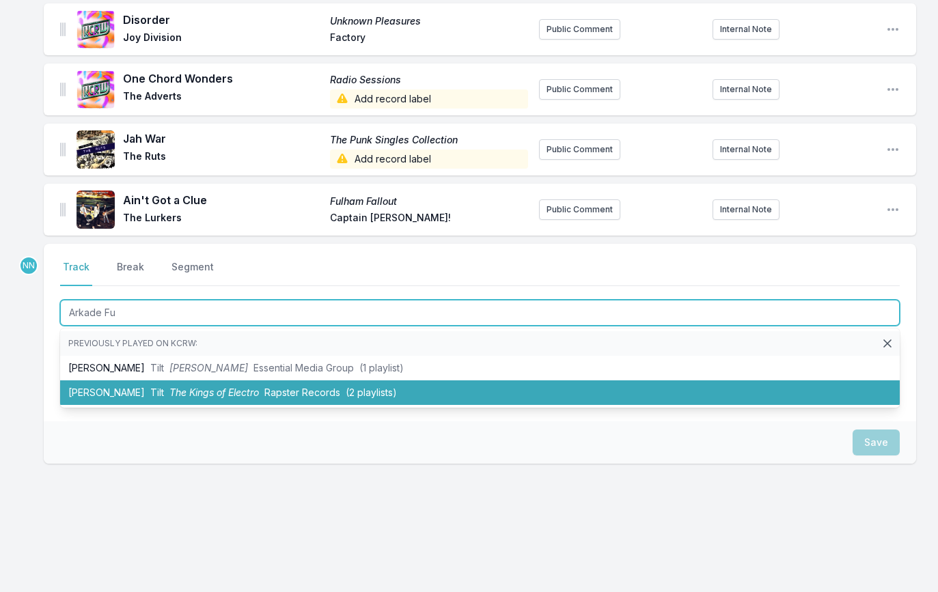
click at [139, 381] on li "[PERSON_NAME] Tilt The Kings of Electro Rapster Records (2 playlists)" at bounding box center [480, 393] width 840 height 25
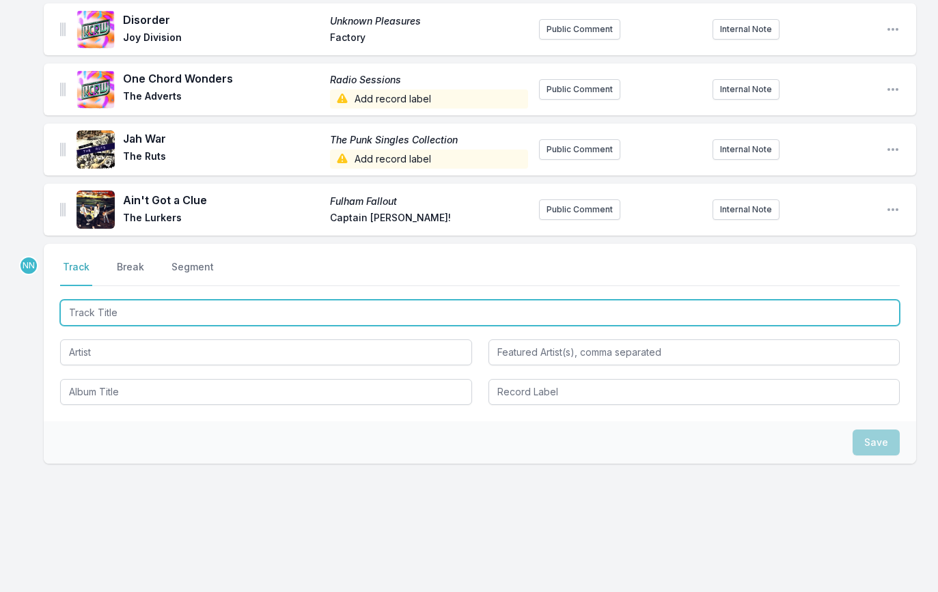
scroll to position [958, 0]
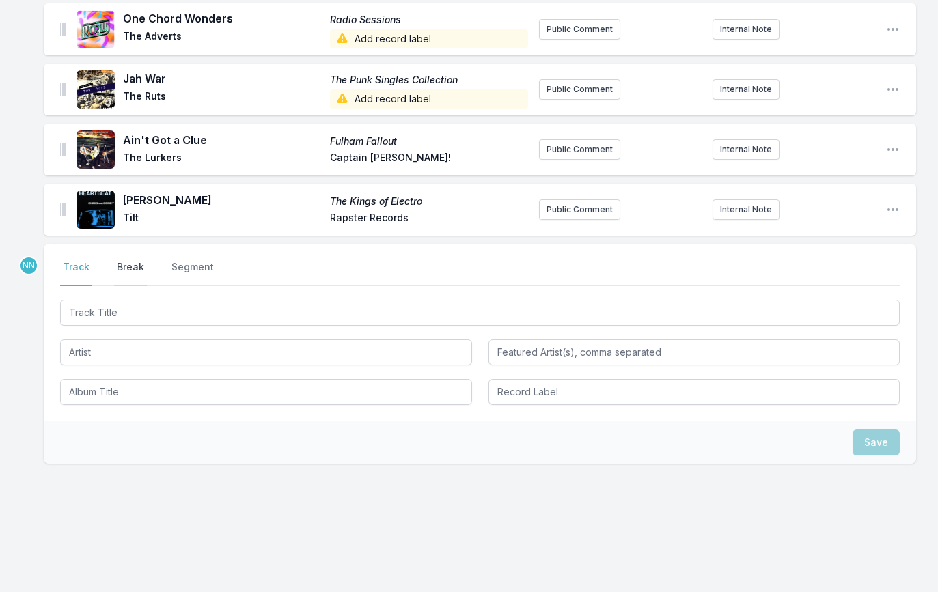
click at [126, 266] on button "Break" at bounding box center [130, 273] width 33 height 26
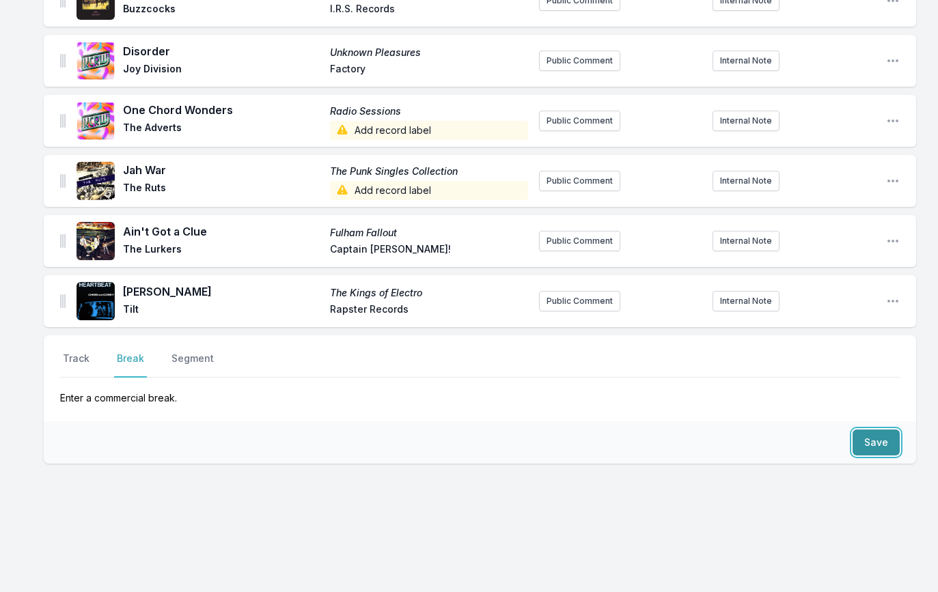
click at [871, 445] on button "Save" at bounding box center [876, 443] width 47 height 26
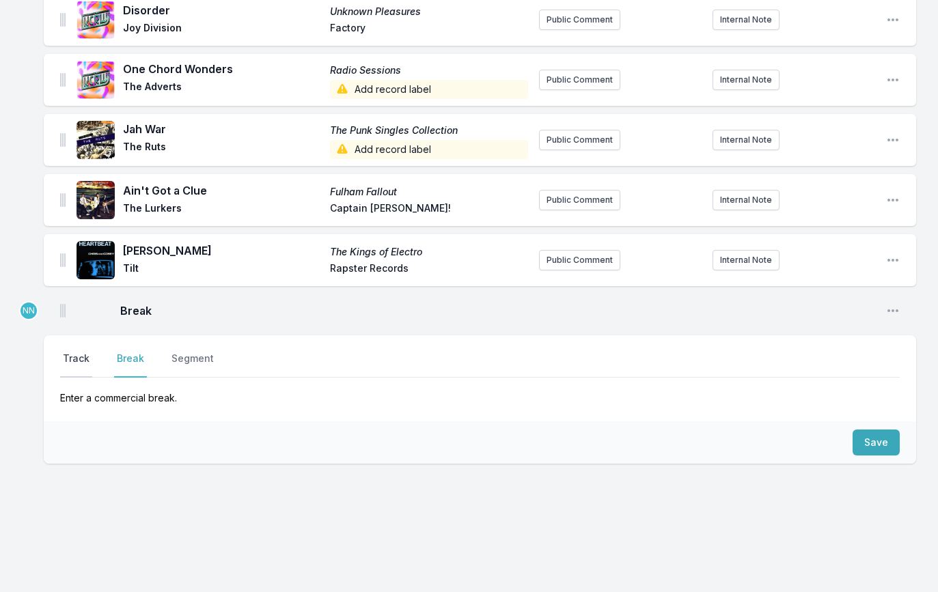
click at [81, 361] on button "Track" at bounding box center [76, 365] width 32 height 26
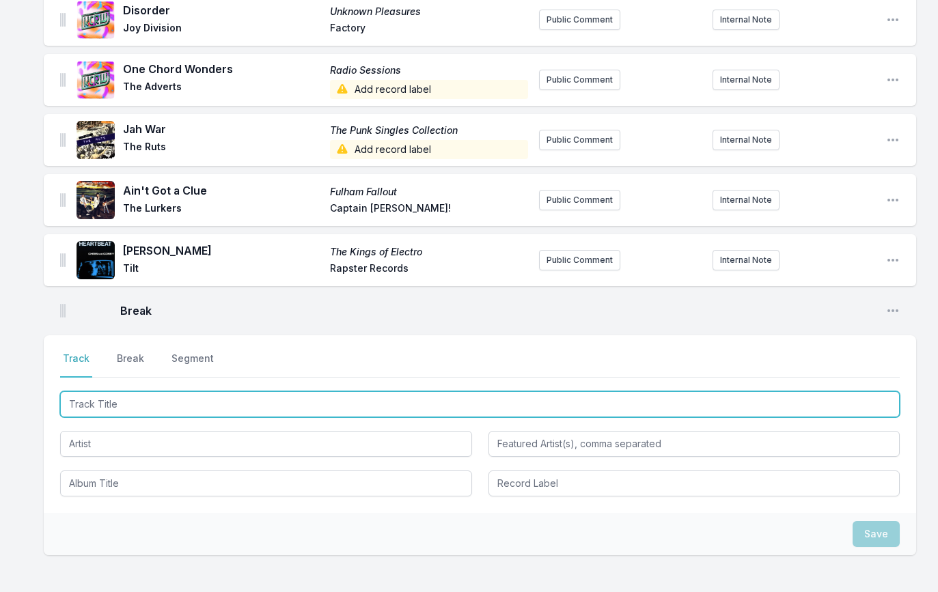
click at [122, 402] on input "Track Title" at bounding box center [480, 404] width 840 height 26
paste input "Coffin Wax"
type input "Coffin Wax"
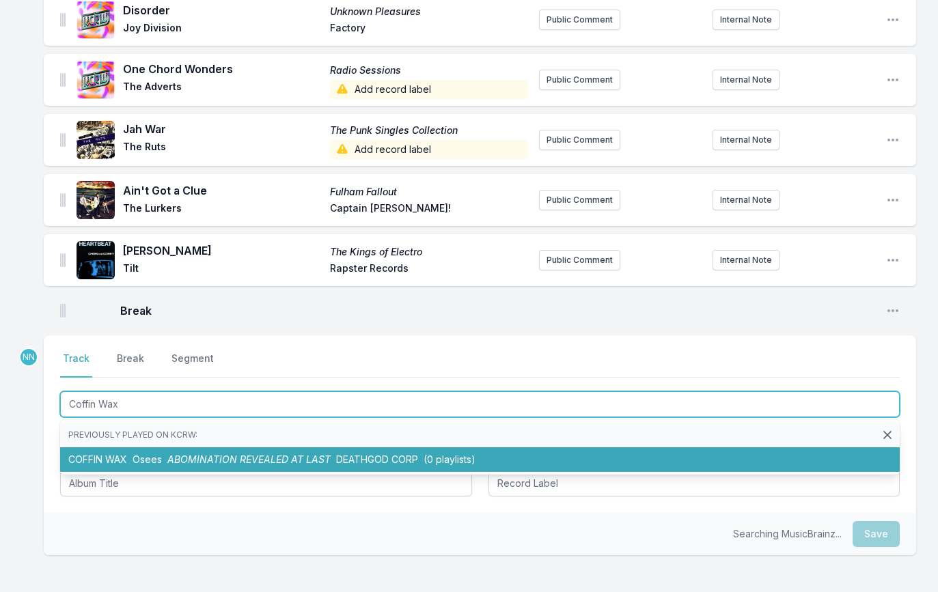
click at [115, 450] on li "COFFIN WAX Osees ABOMINATION REVEALED AT LAST DEATHGOD CORP (0 playlists)" at bounding box center [480, 459] width 840 height 25
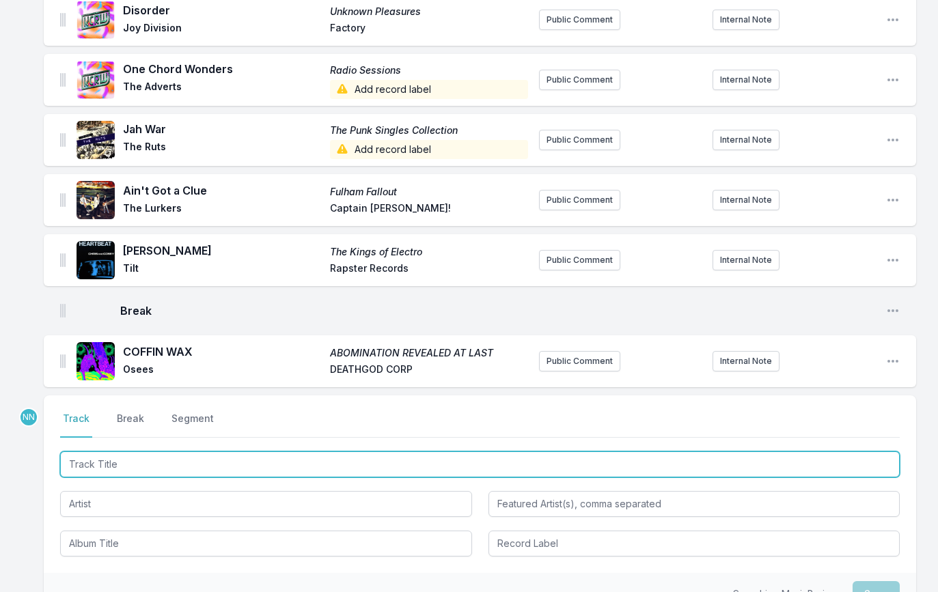
scroll to position [968, 0]
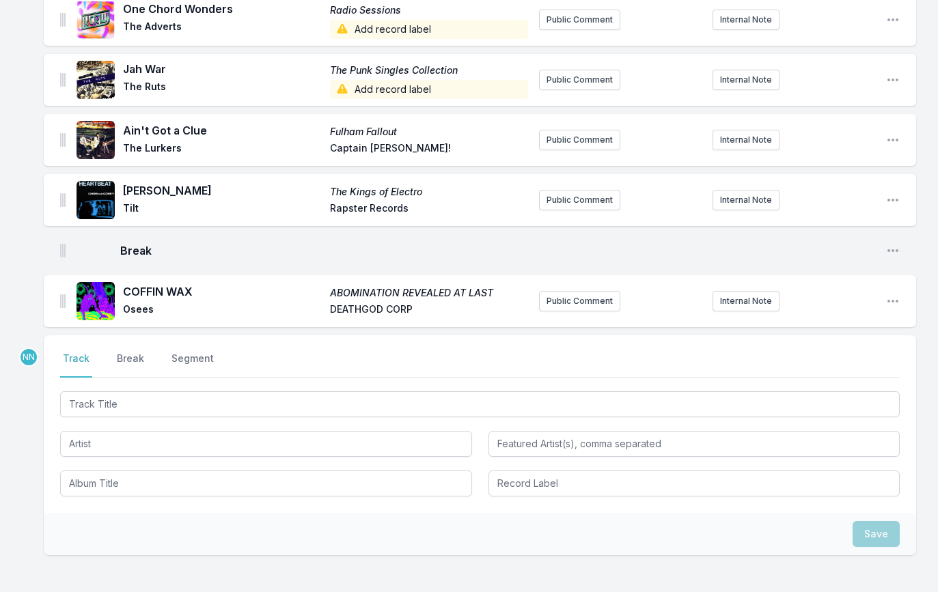
click at [136, 418] on div at bounding box center [480, 443] width 840 height 108
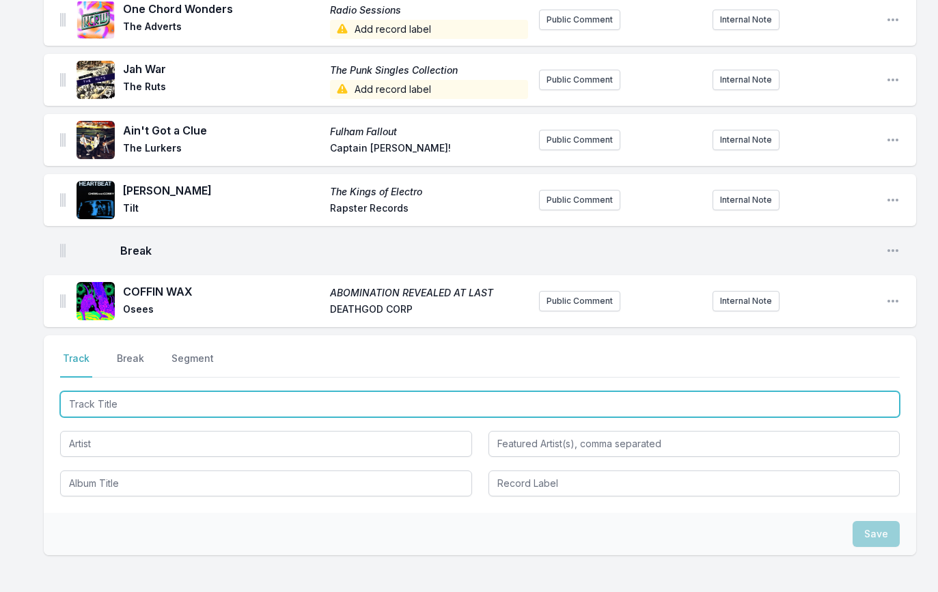
click at [135, 394] on input "Track Title" at bounding box center [480, 404] width 840 height 26
paste input "Boom Boom Baby"
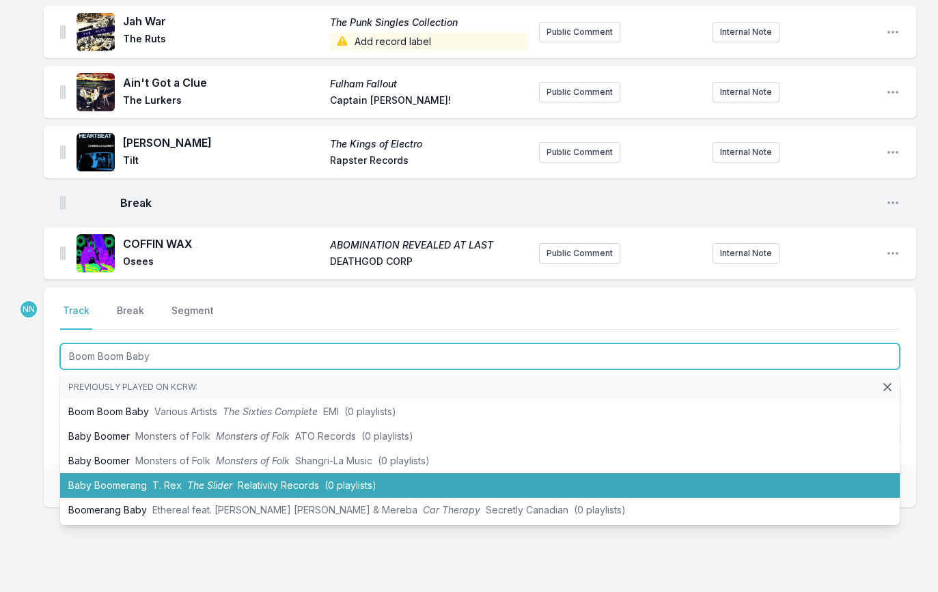
scroll to position [1018, 0]
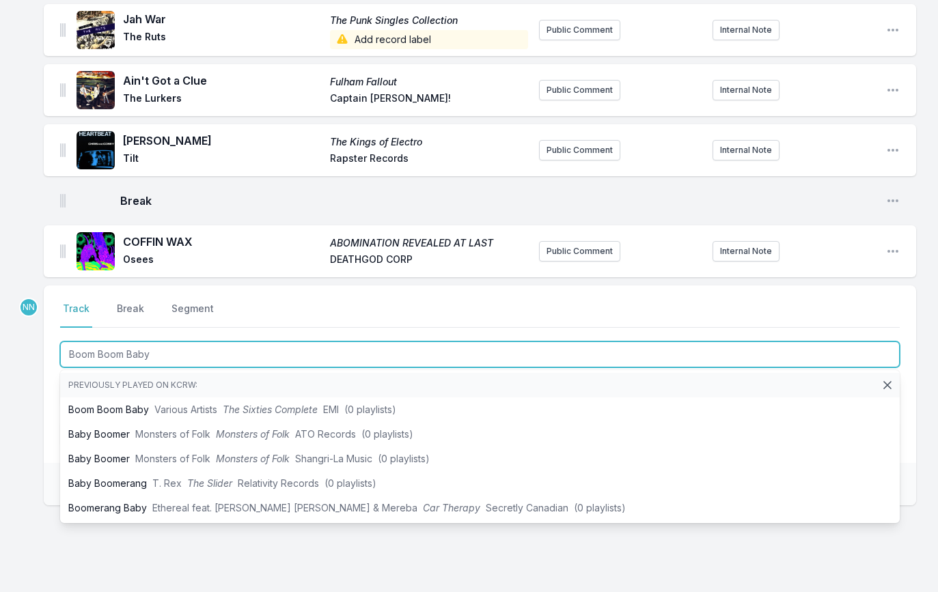
type input "Boom Boom Baby"
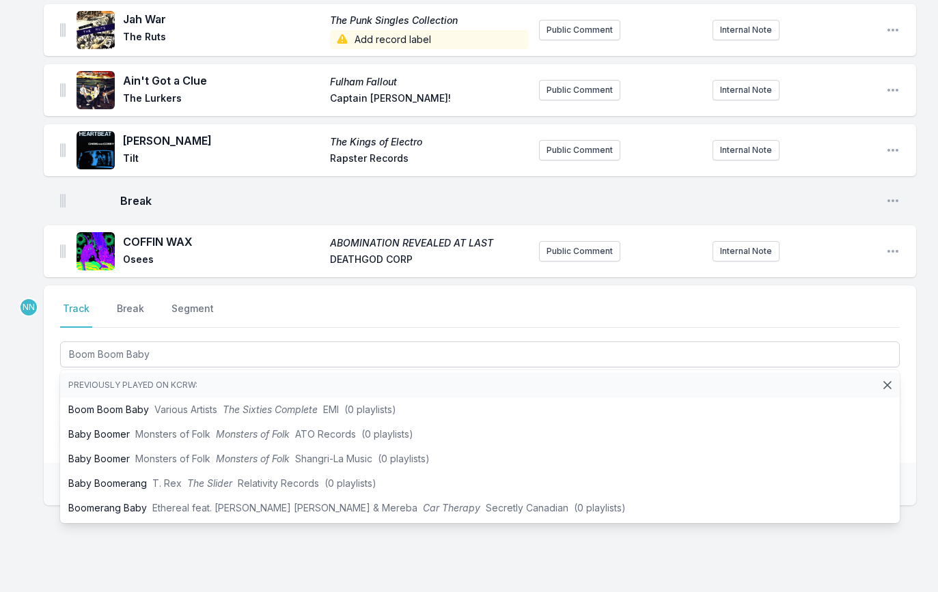
click at [45, 437] on div "Select a tab Track Break Segment Track Break Segment Boom Boom Baby Previously …" at bounding box center [480, 375] width 872 height 178
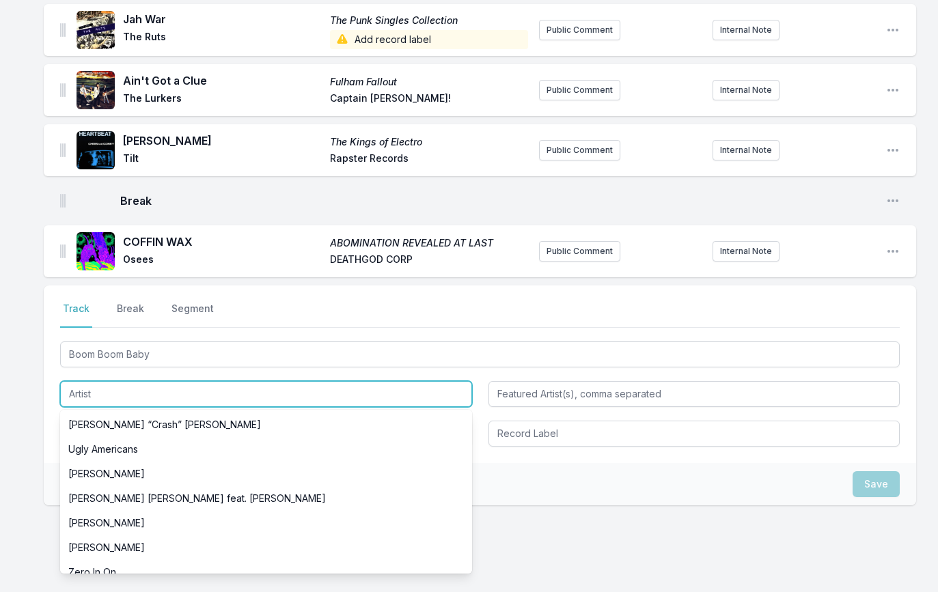
click at [92, 398] on input "Artist" at bounding box center [266, 394] width 412 height 26
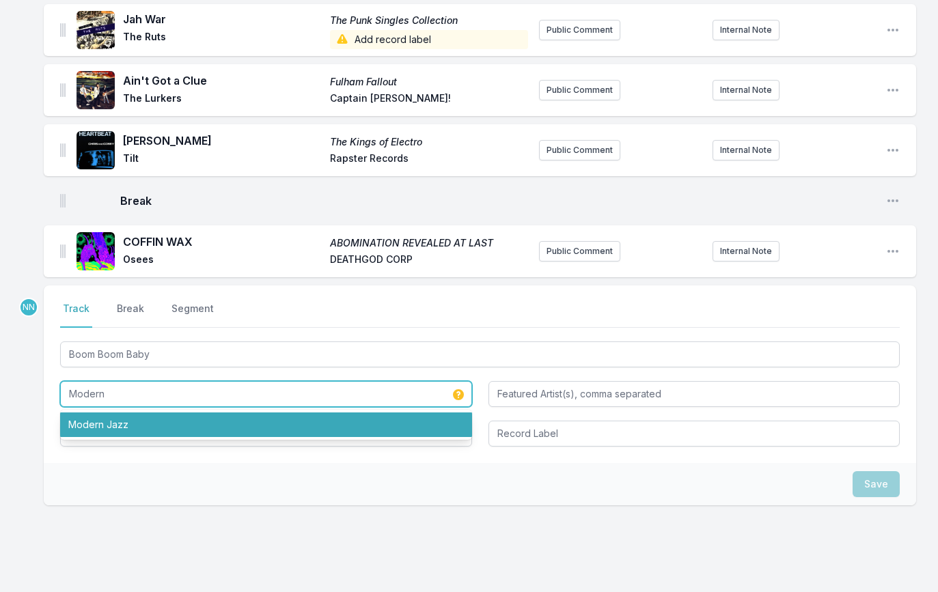
click at [93, 416] on li "Modern Jazz" at bounding box center [266, 425] width 412 height 25
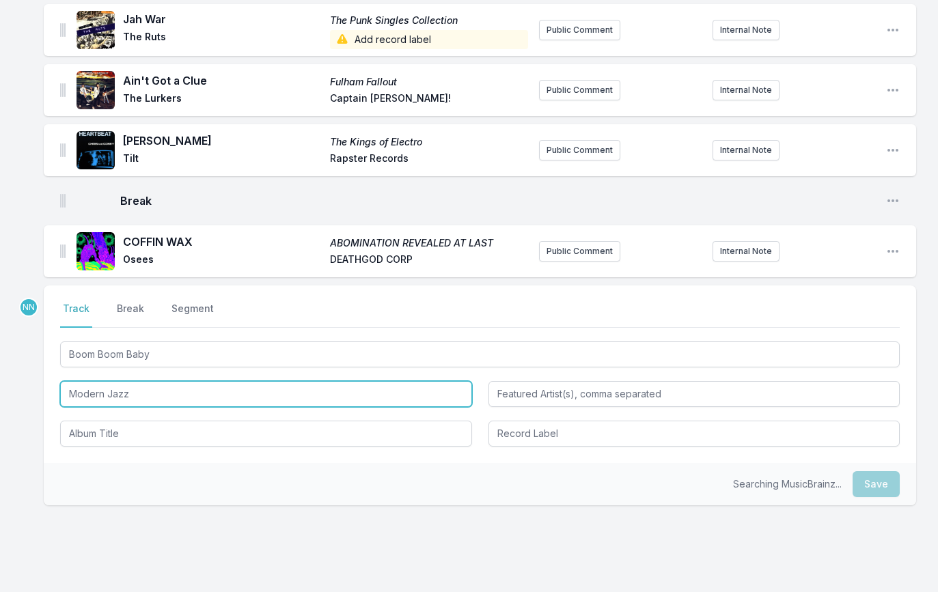
type input "Modern Jazz"
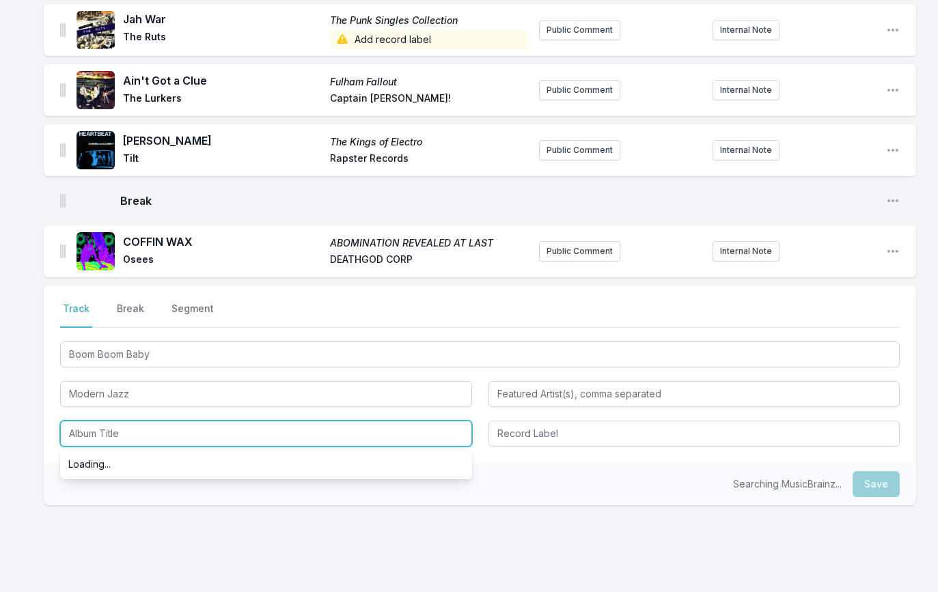
click at [94, 431] on input "Album Title" at bounding box center [266, 434] width 412 height 26
paste input "Love And Other Numbers [DATE] – [DATE]"
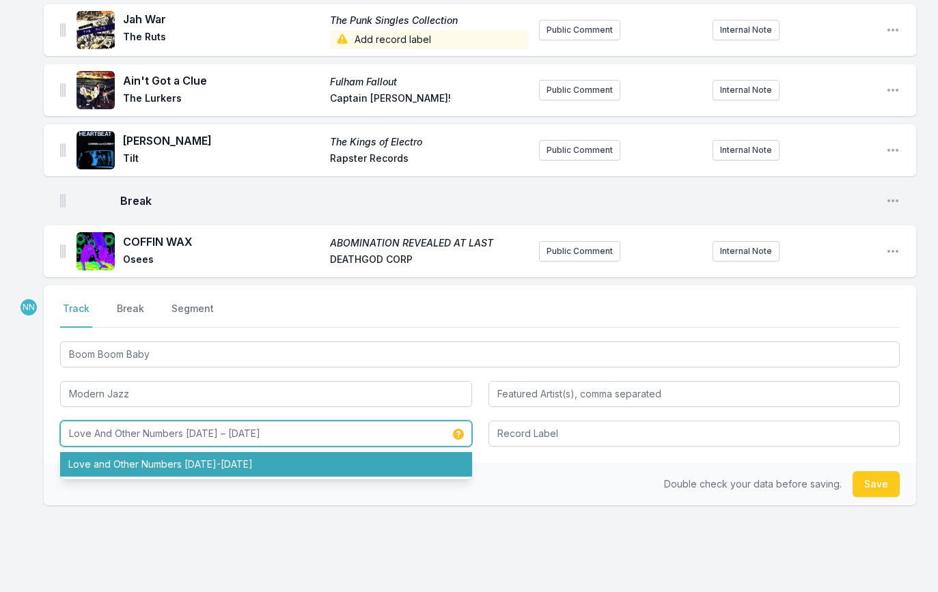
click at [419, 465] on li "Love and Other Numbers [DATE]-[DATE]" at bounding box center [266, 464] width 412 height 25
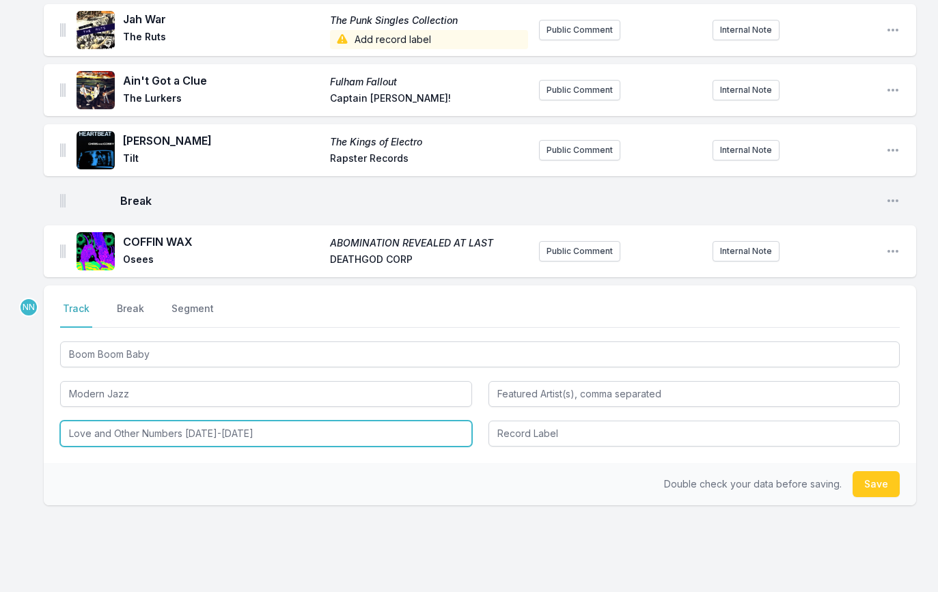
type input "Love and Other Numbers [DATE]-[DATE]"
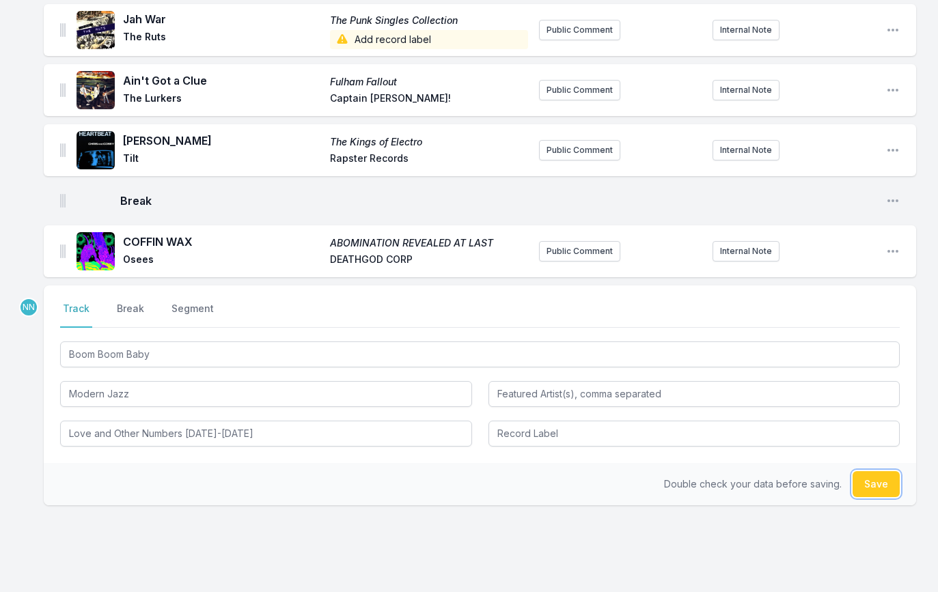
click at [871, 478] on button "Save" at bounding box center [876, 484] width 47 height 26
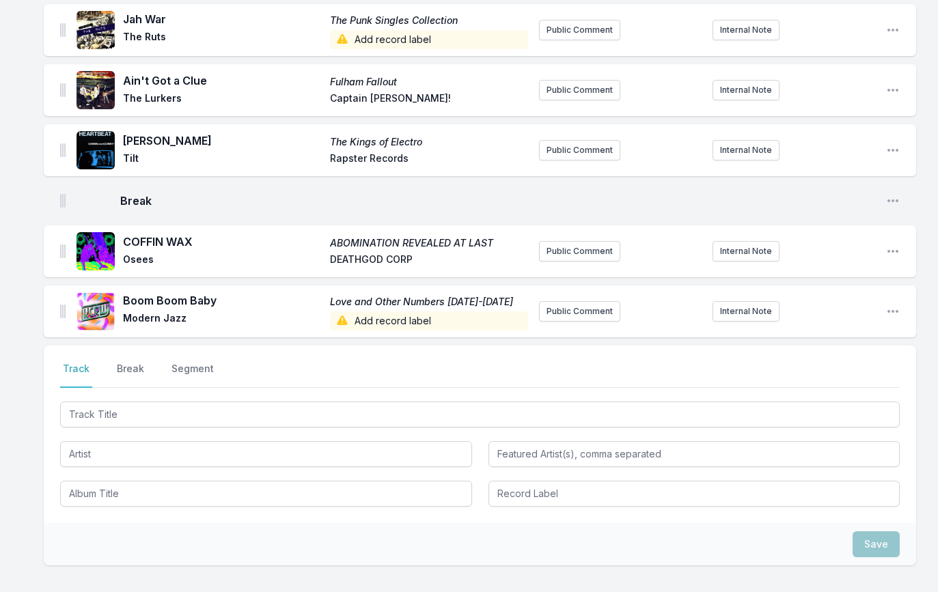
scroll to position [1078, 0]
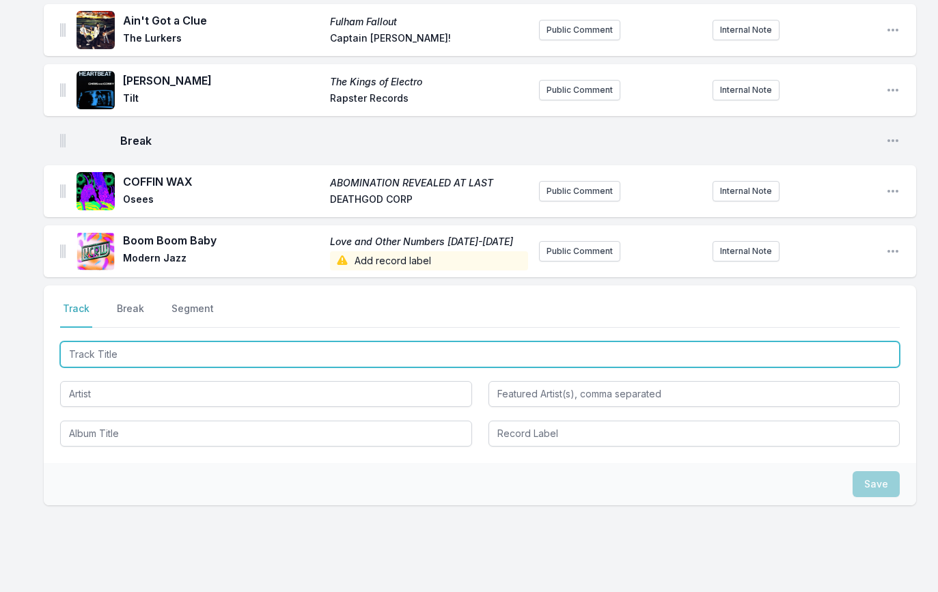
click at [111, 357] on input "Track Title" at bounding box center [480, 355] width 840 height 26
paste input "Blank Town"
type input "Blank Town"
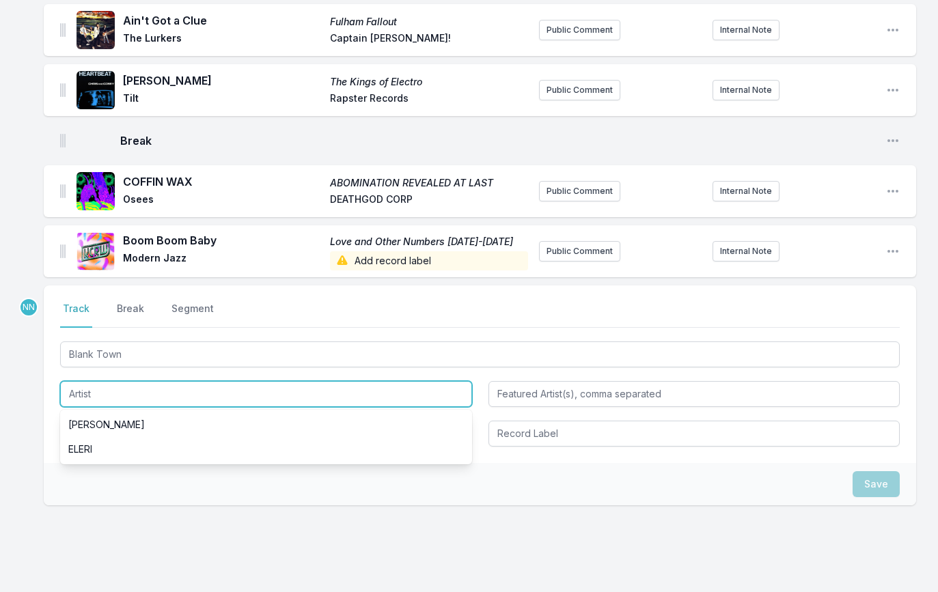
click at [145, 394] on input "Artist" at bounding box center [266, 394] width 412 height 26
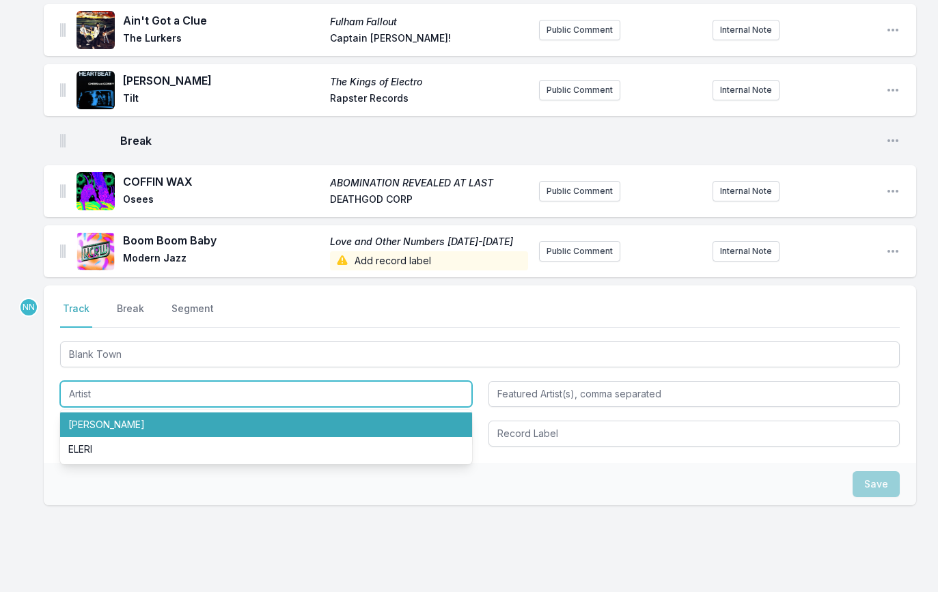
click at [134, 422] on li "[PERSON_NAME]" at bounding box center [266, 425] width 412 height 25
type input "[PERSON_NAME]"
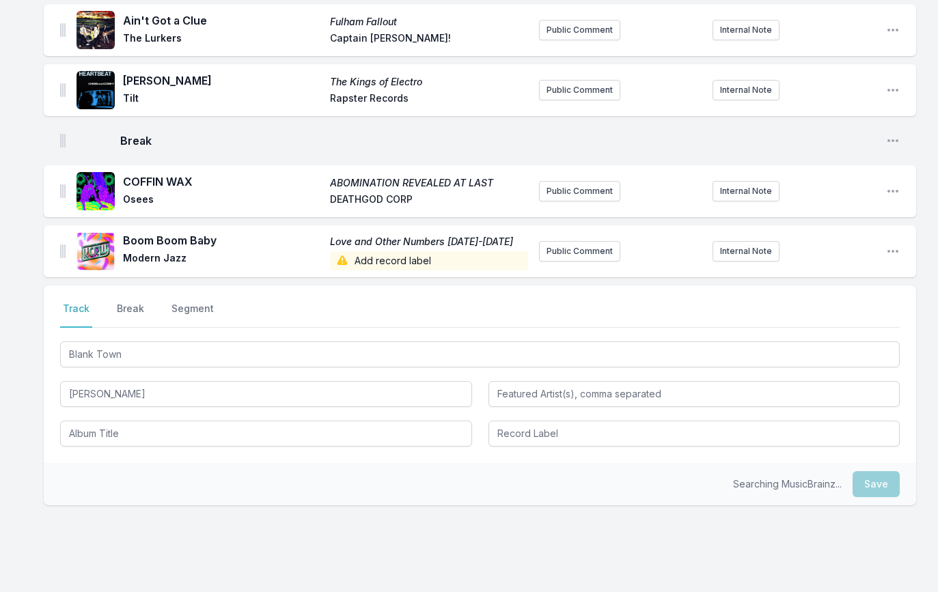
click at [120, 447] on div "Select a tab Track Break Segment Track Break Segment Blank Town [PERSON_NAME]" at bounding box center [480, 375] width 872 height 178
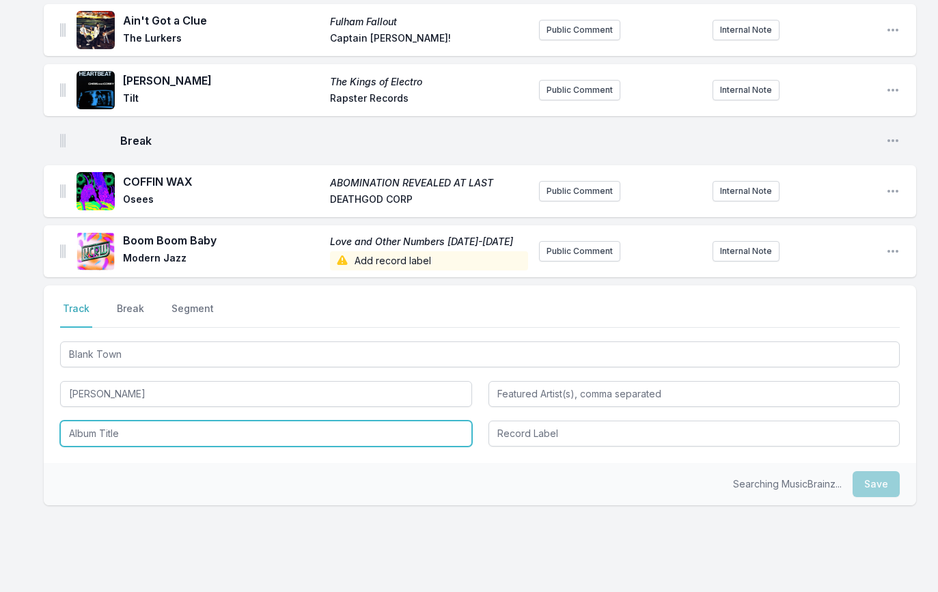
click at [124, 441] on input "Album Title" at bounding box center [266, 434] width 412 height 26
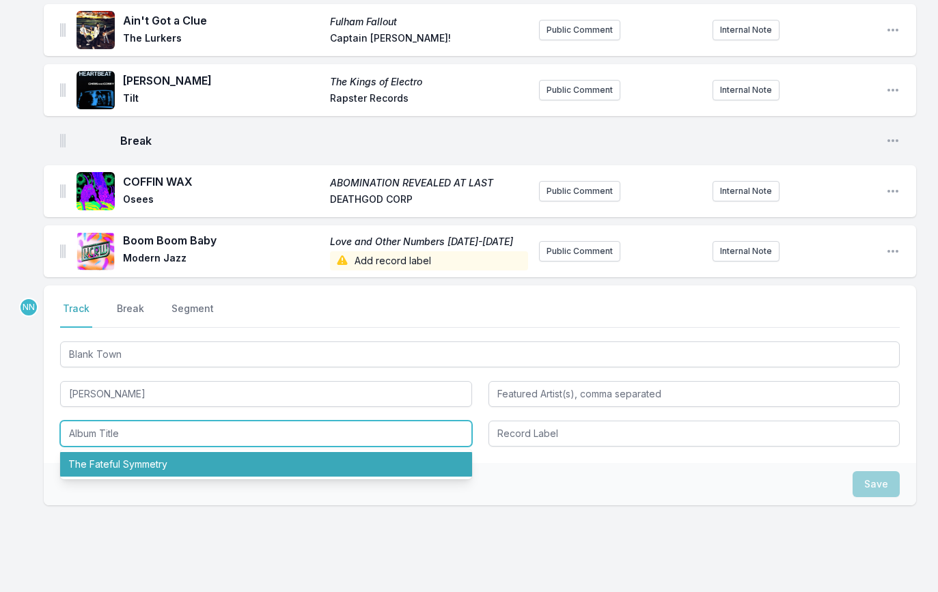
click at [125, 462] on li "The Fateful Symmetry" at bounding box center [266, 464] width 412 height 25
type input "The Fateful Symmetry"
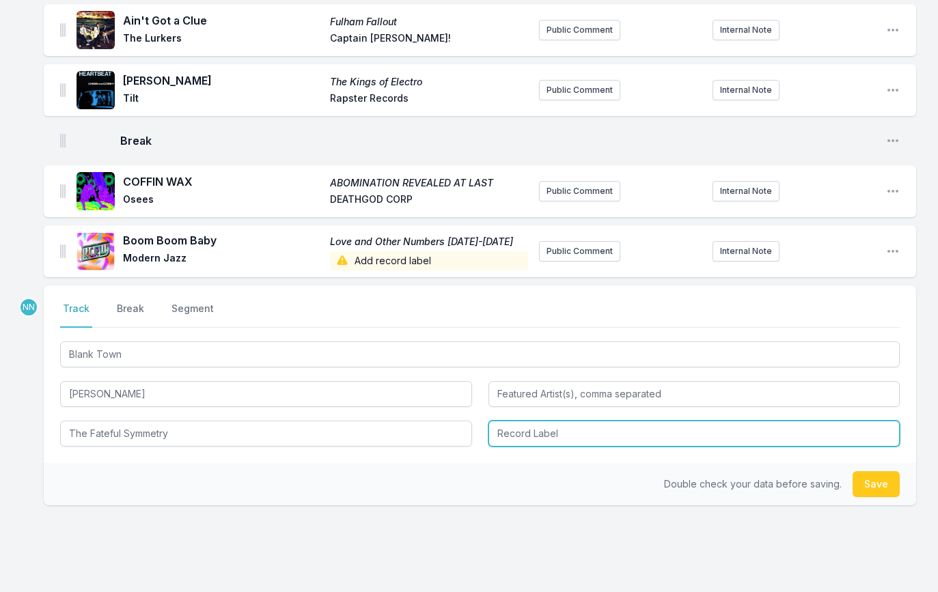
click at [526, 439] on input "Record Label" at bounding box center [694, 434] width 412 height 26
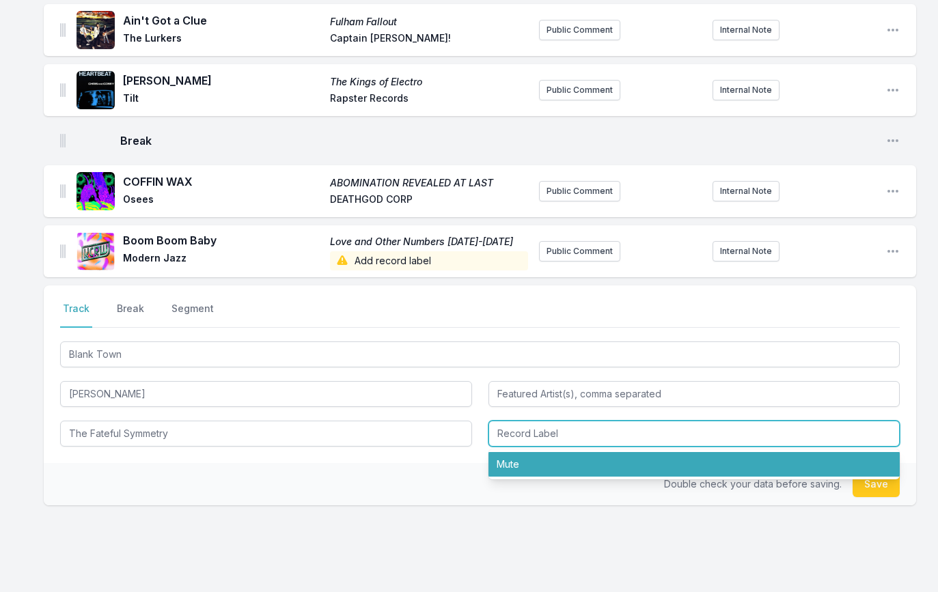
click at [527, 460] on li "Mute" at bounding box center [694, 464] width 412 height 25
type input "Mute"
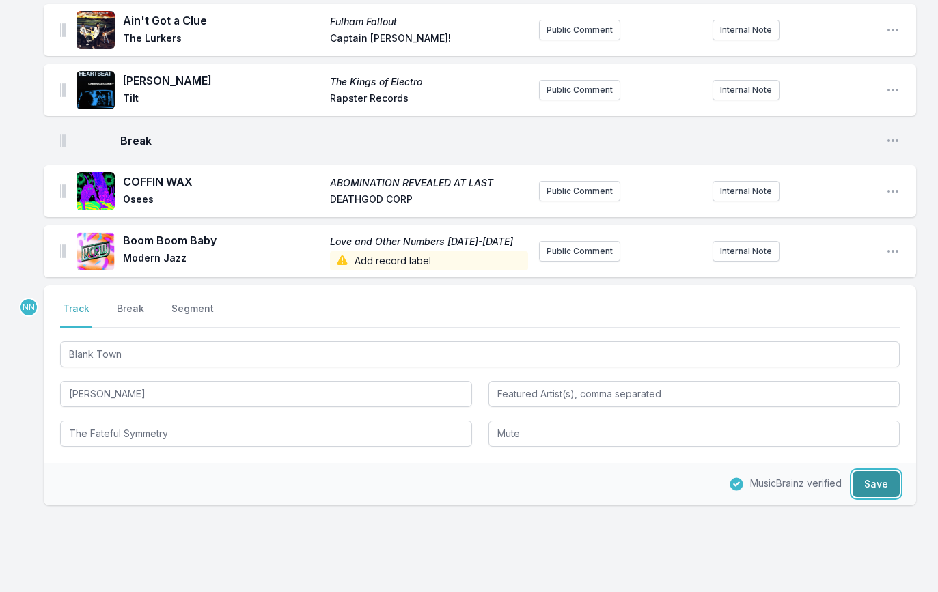
click at [873, 480] on button "Save" at bounding box center [876, 484] width 47 height 26
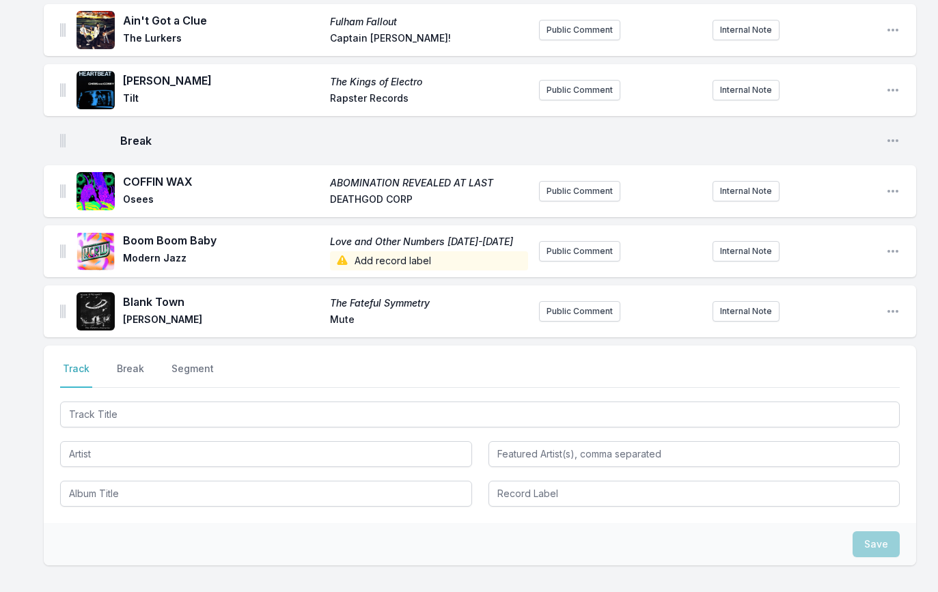
scroll to position [1138, 0]
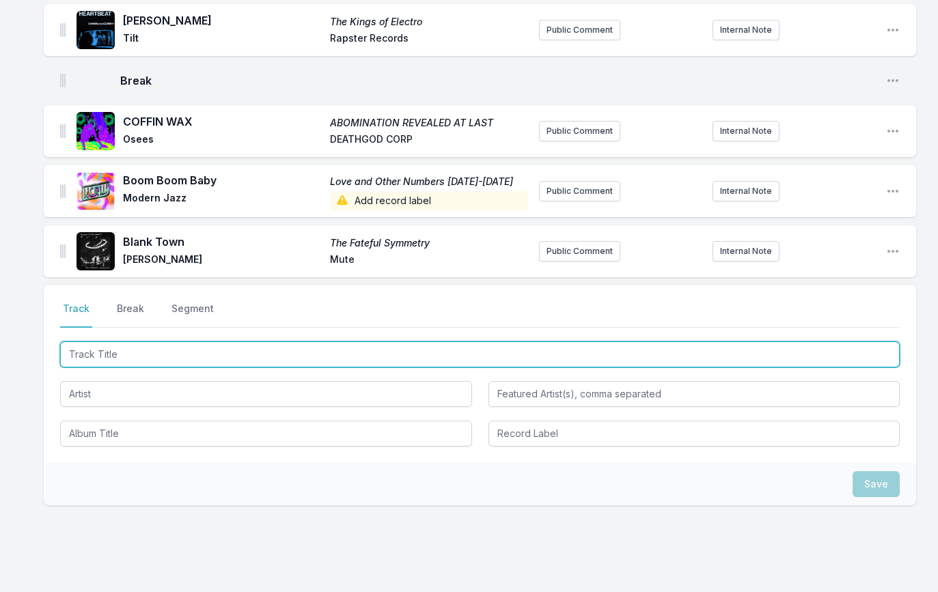
click at [120, 354] on input "Track Title" at bounding box center [480, 355] width 840 height 26
paste input "Tired"
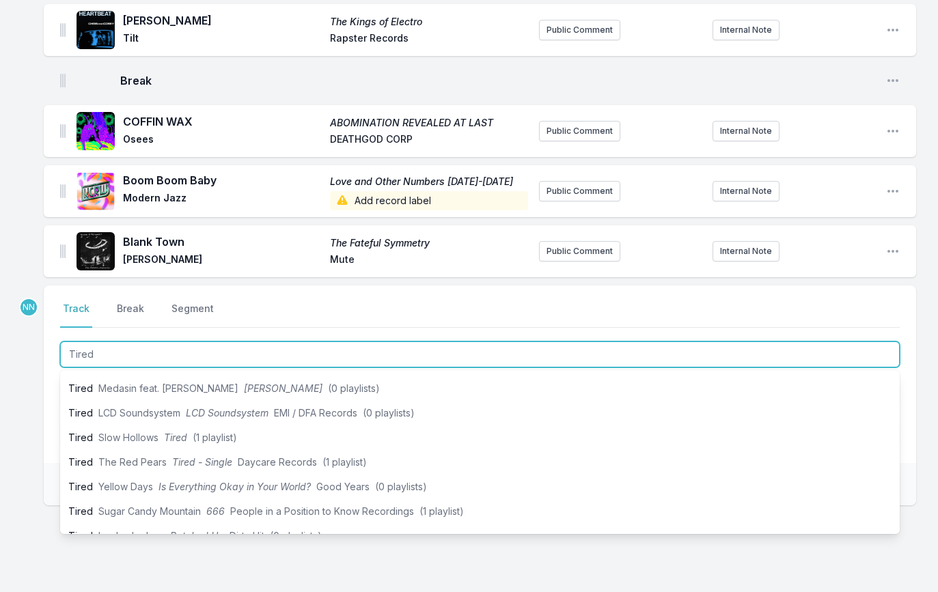
scroll to position [143, 0]
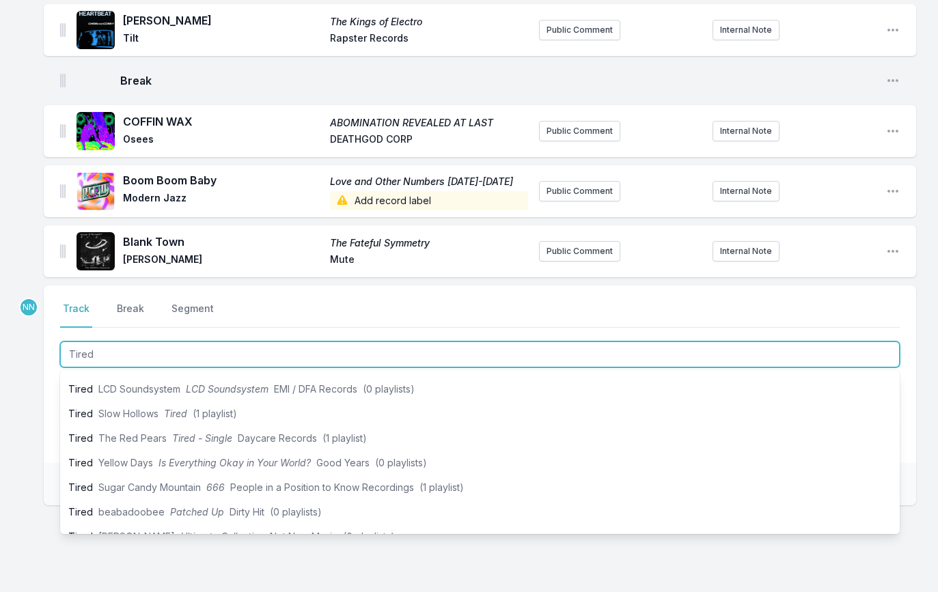
type input "Tired"
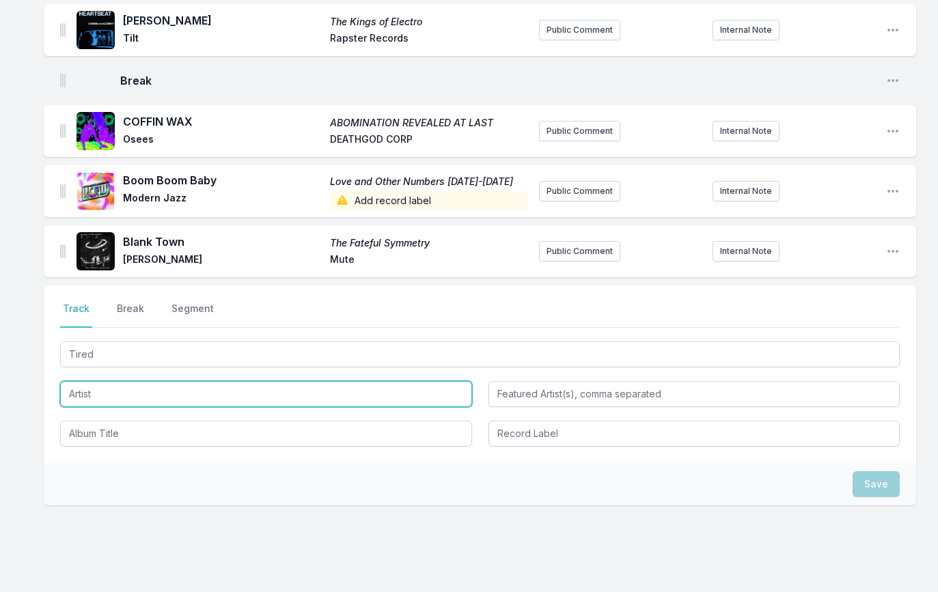
click at [85, 398] on input "Artist" at bounding box center [266, 394] width 412 height 26
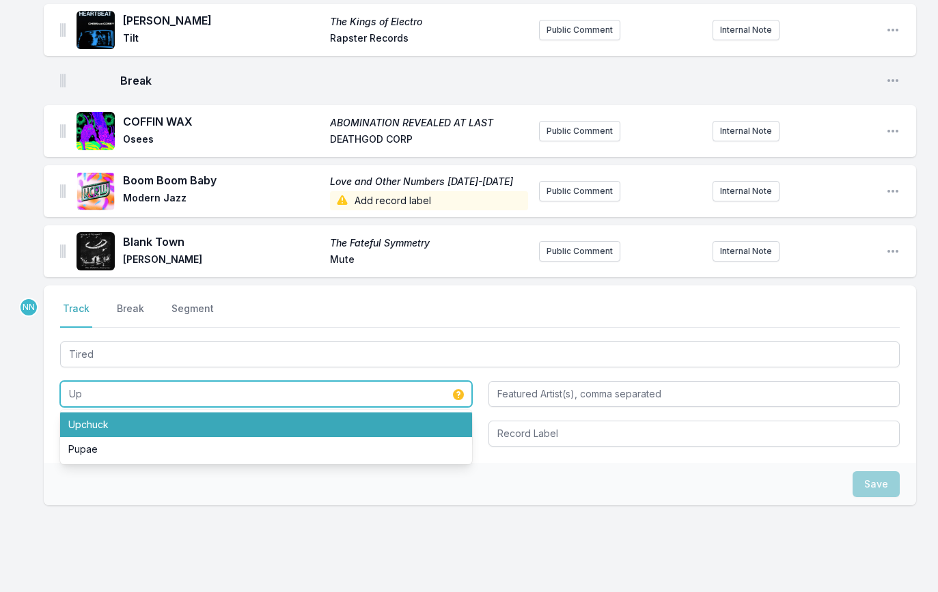
click at [83, 422] on li "Upchuck" at bounding box center [266, 425] width 412 height 25
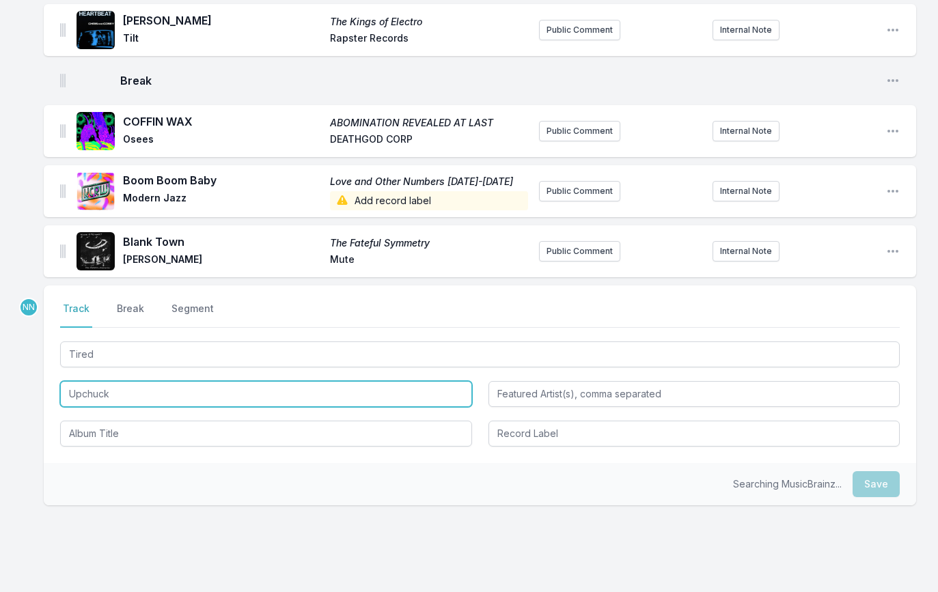
type input "Upchuck"
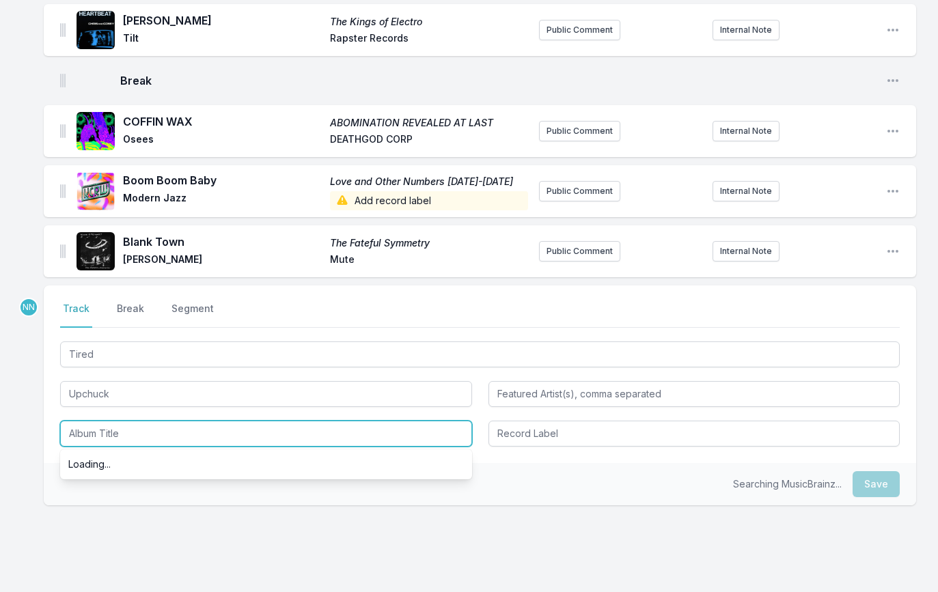
click at [85, 437] on input "Album Title" at bounding box center [266, 434] width 412 height 26
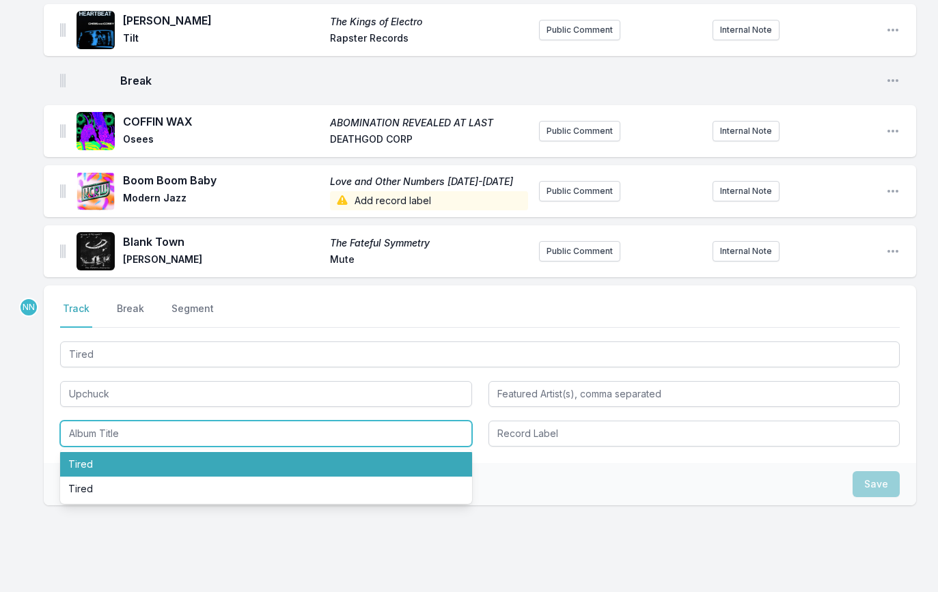
click at [107, 469] on li "Tired" at bounding box center [266, 464] width 412 height 25
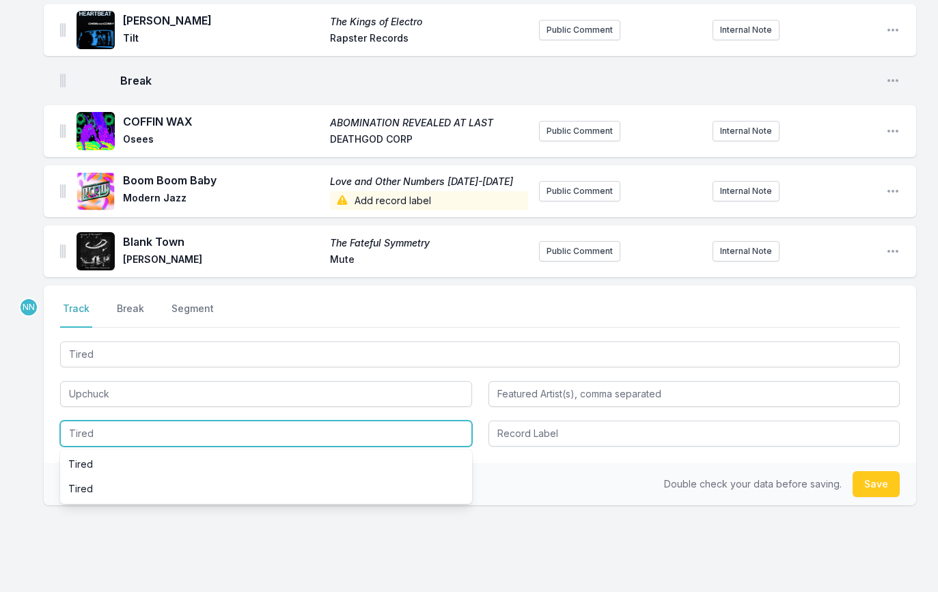
drag, startPoint x: 83, startPoint y: 431, endPoint x: -15, endPoint y: 431, distance: 98.4
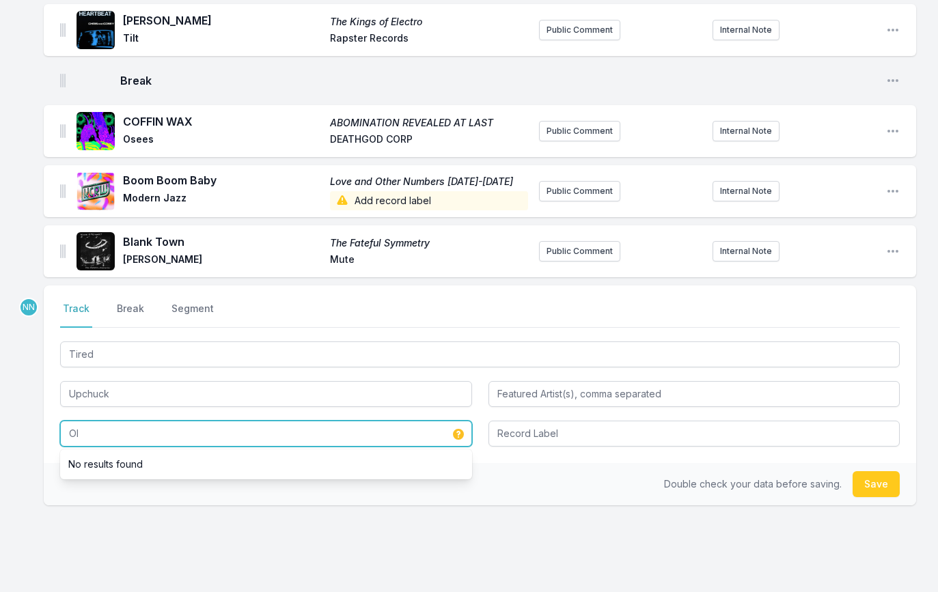
type input "O"
type input "I'm Nice Now"
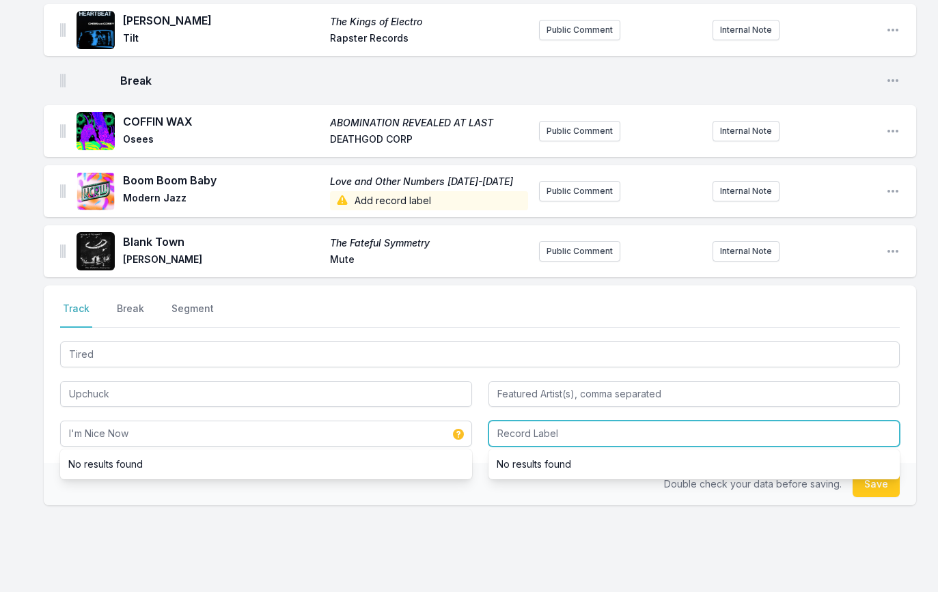
click at [529, 432] on input "Record Label" at bounding box center [694, 434] width 412 height 26
type input "Domino"
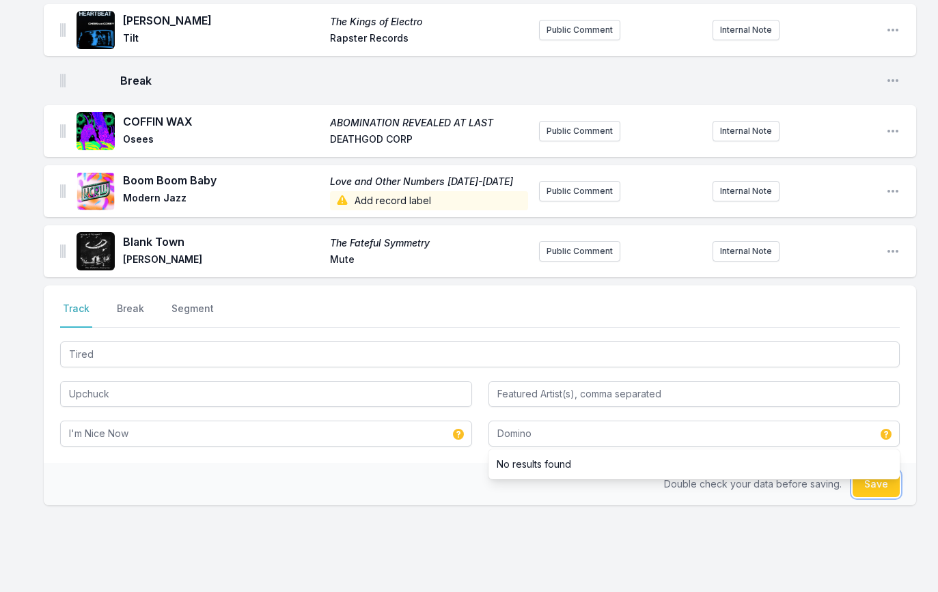
click at [877, 487] on button "Save" at bounding box center [876, 484] width 47 height 26
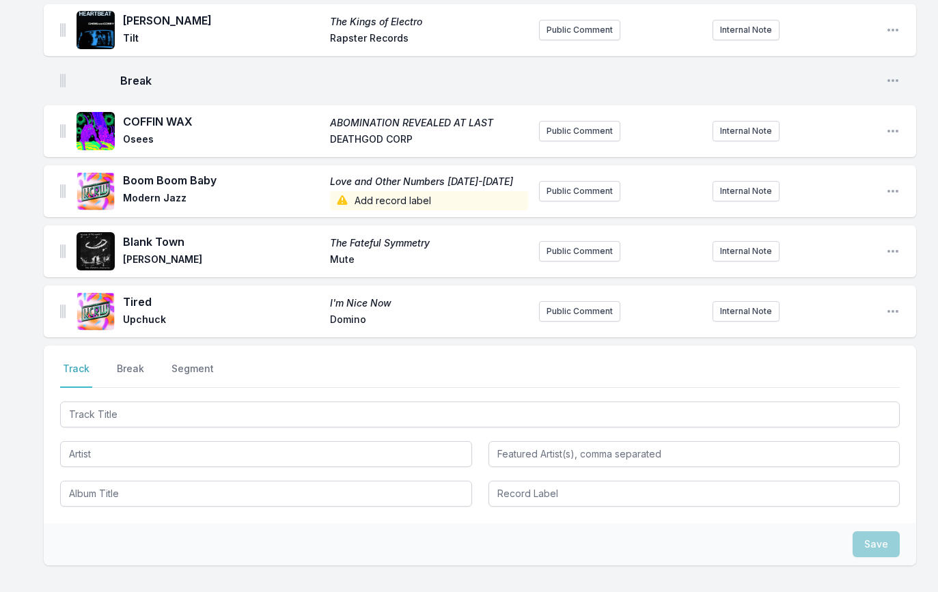
scroll to position [1198, 0]
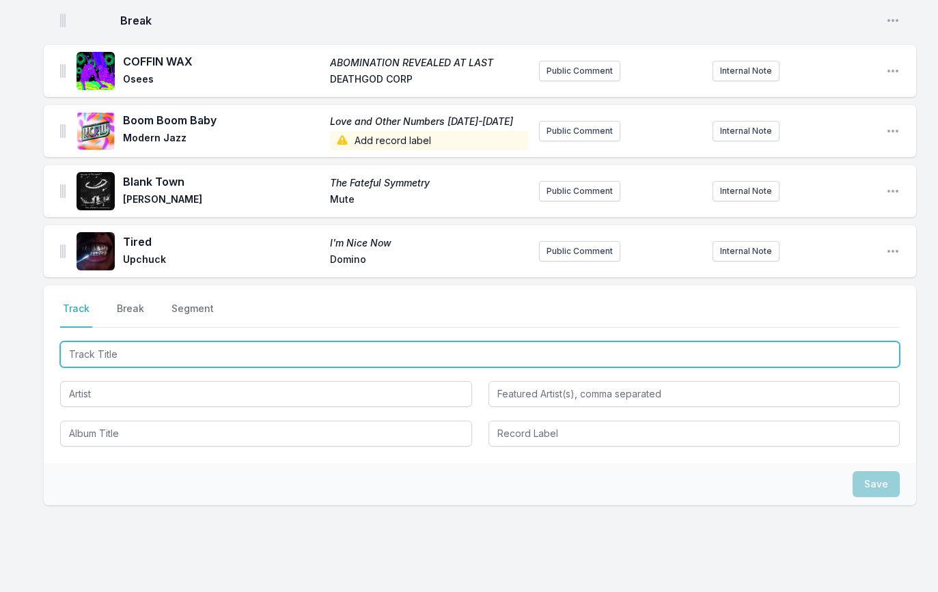
click at [120, 353] on input "Track Title" at bounding box center [480, 355] width 840 height 26
paste input "Horror Hotel"
type input "Horror Hotel"
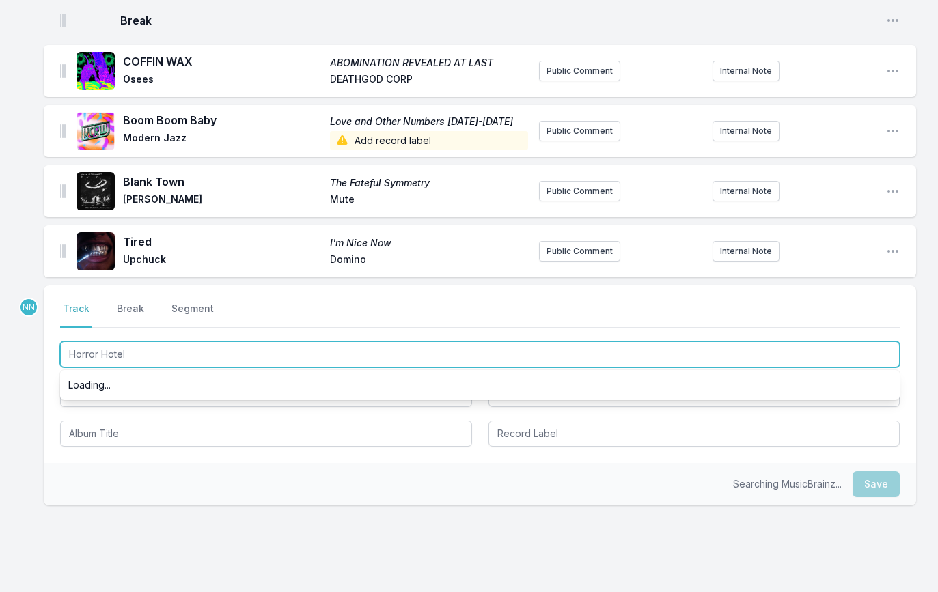
scroll to position [0, 0]
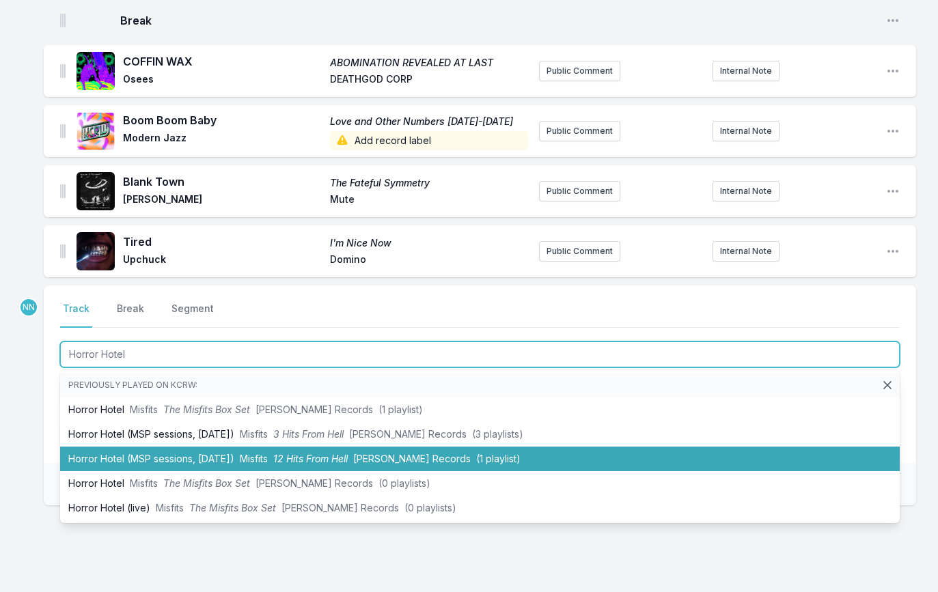
click at [155, 450] on li "Horror Hotel (MSP sessions, [DATE]) Misfits 12 Hits From Hell [PERSON_NAME] Rec…" at bounding box center [480, 459] width 840 height 25
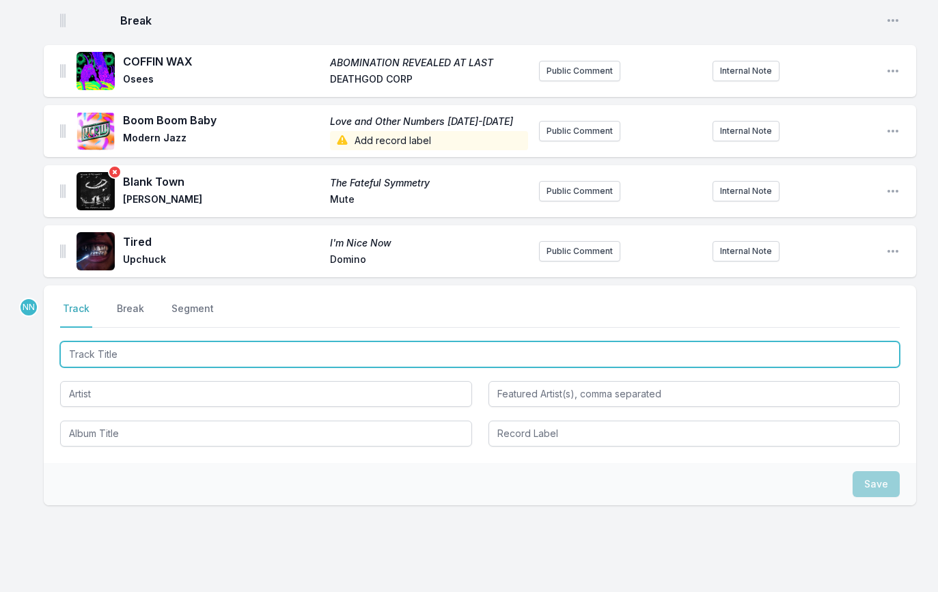
scroll to position [1267, 0]
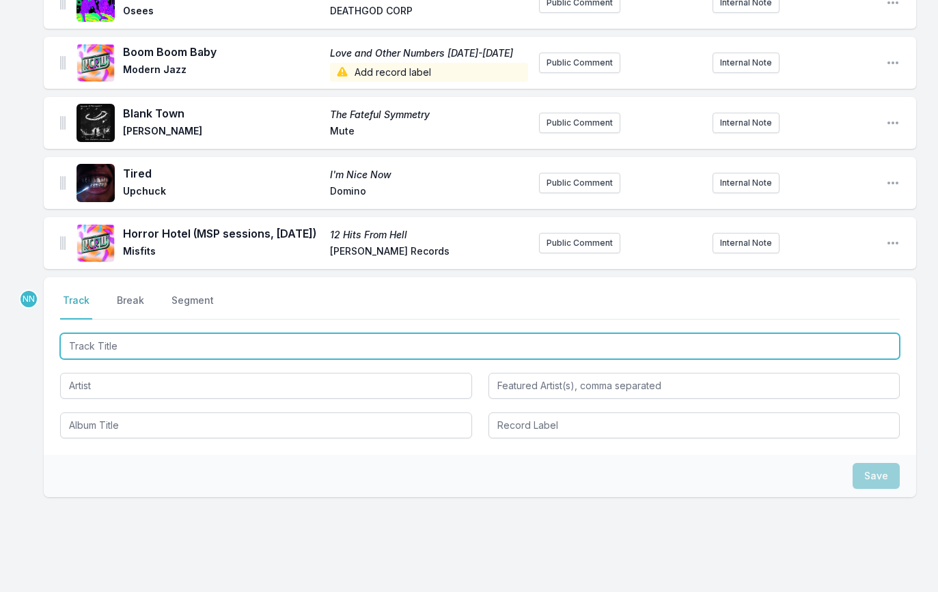
click at [125, 354] on input "Track Title" at bounding box center [480, 346] width 840 height 26
paste input "Thrillers Of Oz"
type input "Thrillers Of O"
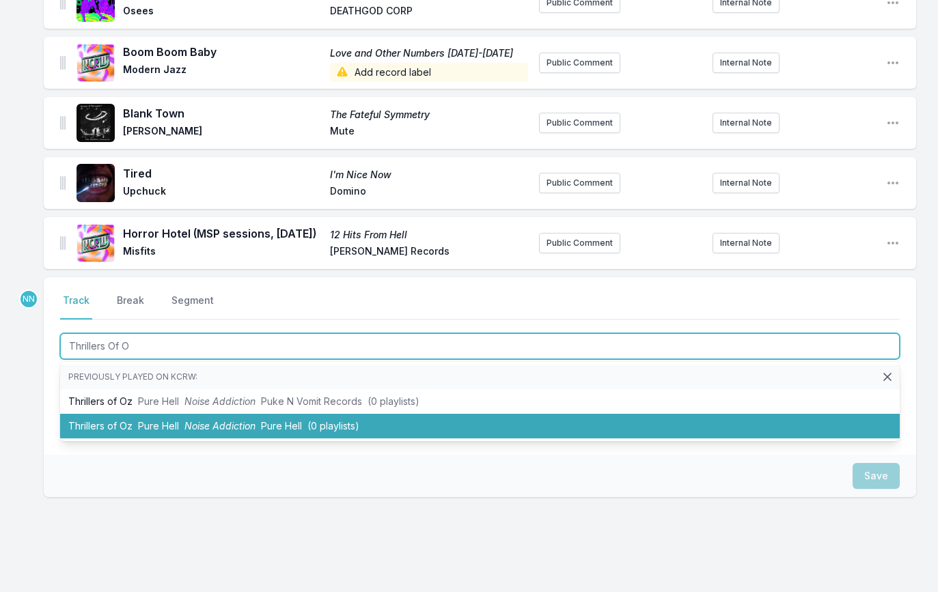
click at [190, 432] on span "Noise Addiction" at bounding box center [219, 426] width 71 height 12
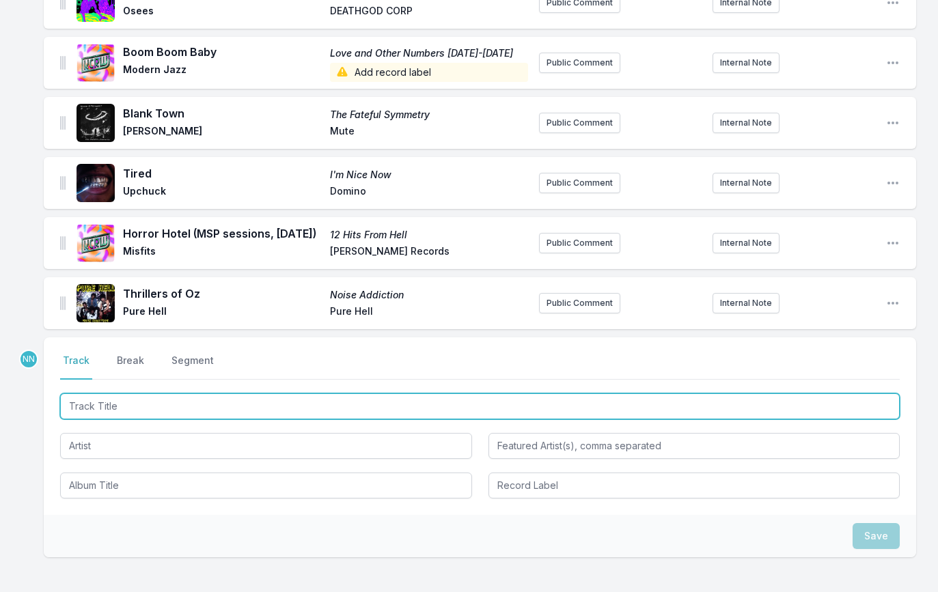
scroll to position [1327, 0]
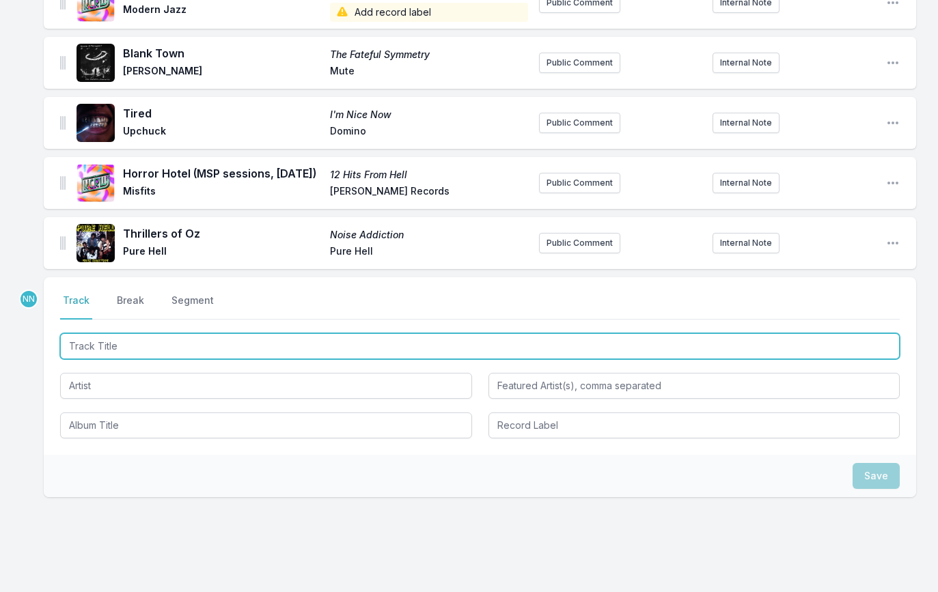
paste input "Fender Rock"
type input "Fender Rock"
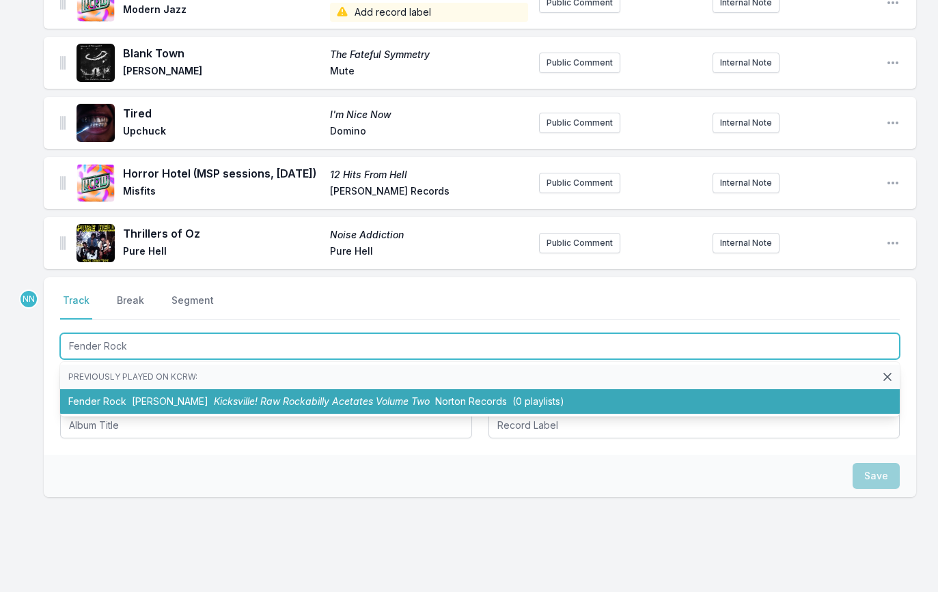
click at [133, 406] on span "[PERSON_NAME]" at bounding box center [170, 402] width 77 height 12
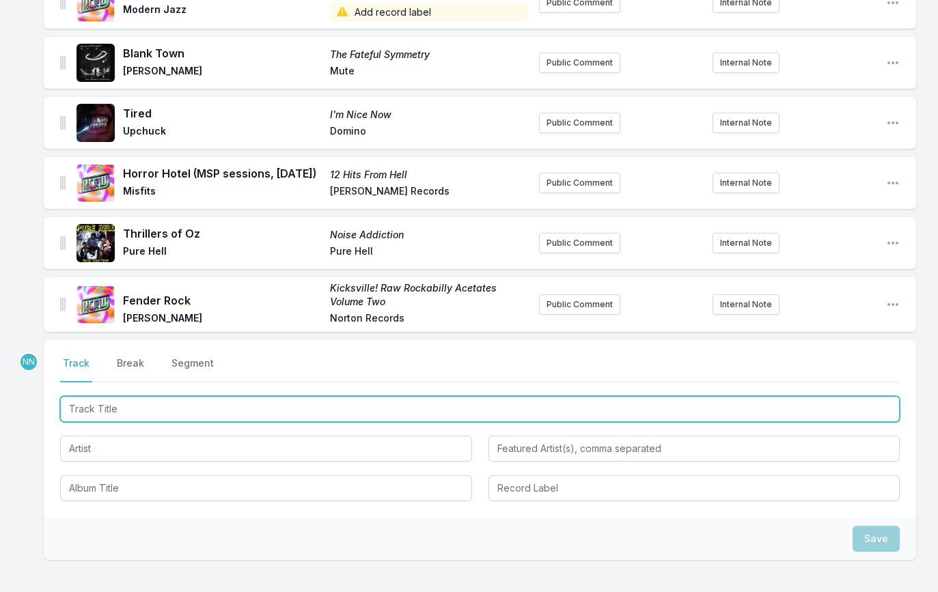
scroll to position [1390, 0]
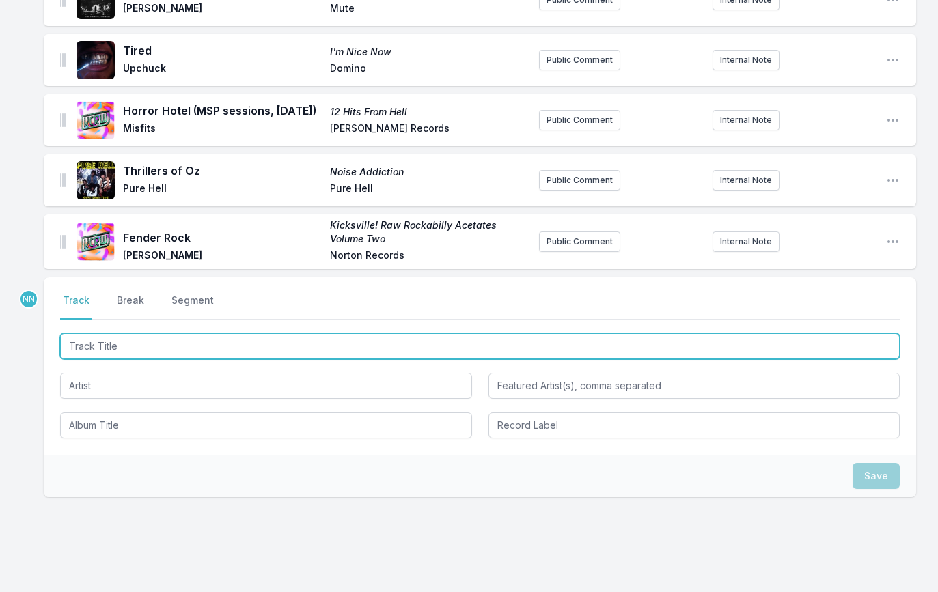
click at [139, 357] on input "Track Title" at bounding box center [480, 346] width 840 height 26
paste input "Talk To Me"
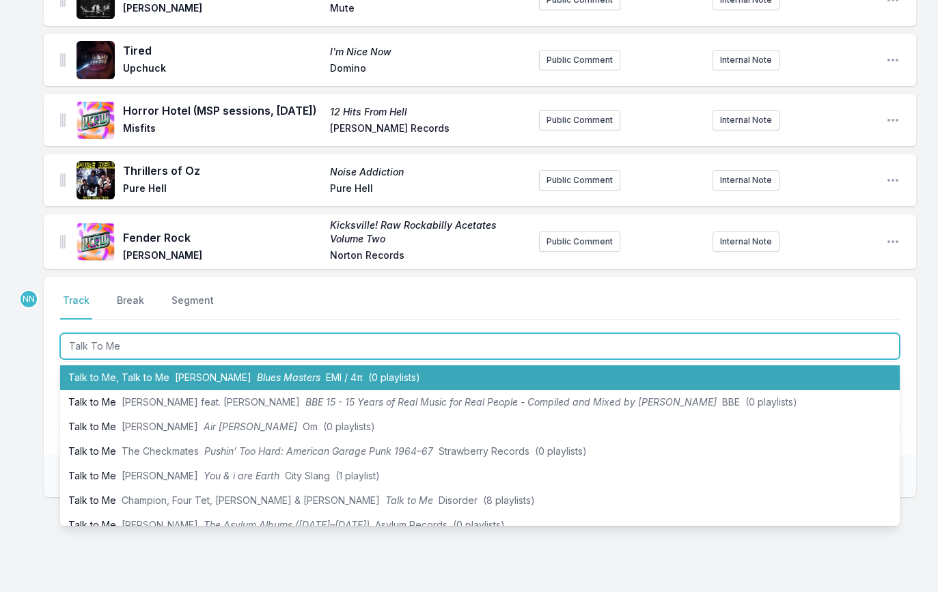
scroll to position [64, 0]
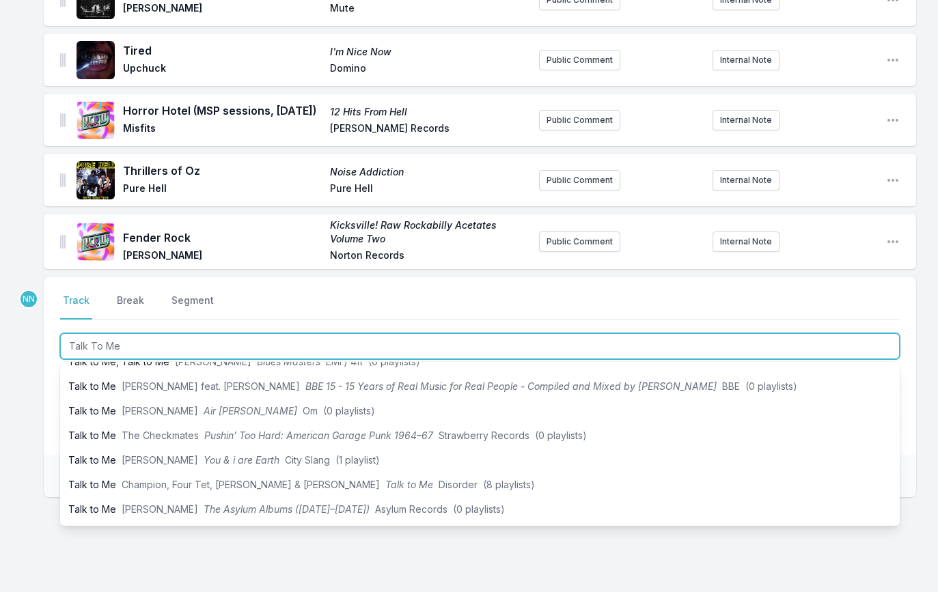
type input "Talk To Me"
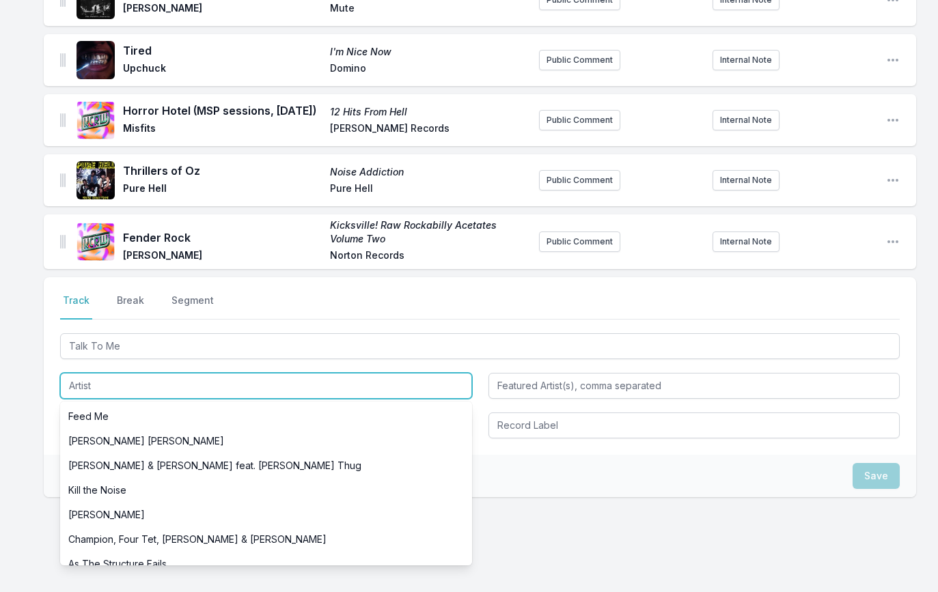
click at [84, 398] on input "Artist" at bounding box center [266, 386] width 412 height 26
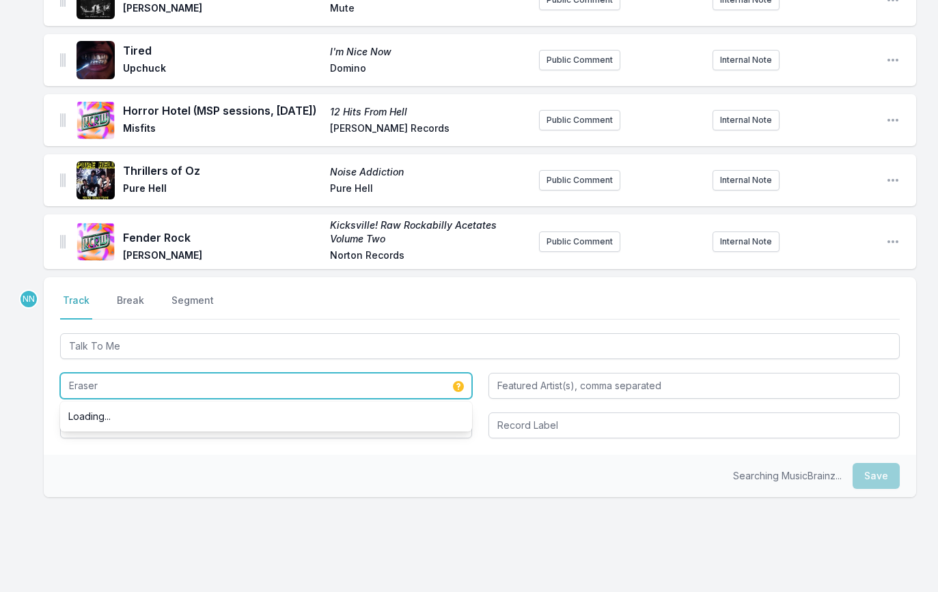
type input "Eraser"
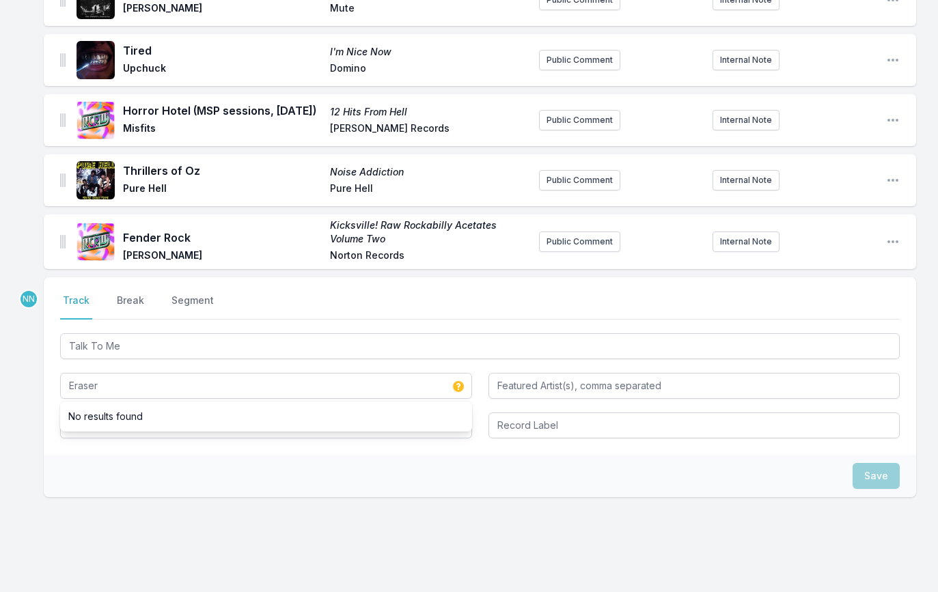
click at [57, 402] on div "Select a tab Track Break Segment Track Break Segment Talk To Me Eraser No resul…" at bounding box center [480, 366] width 872 height 178
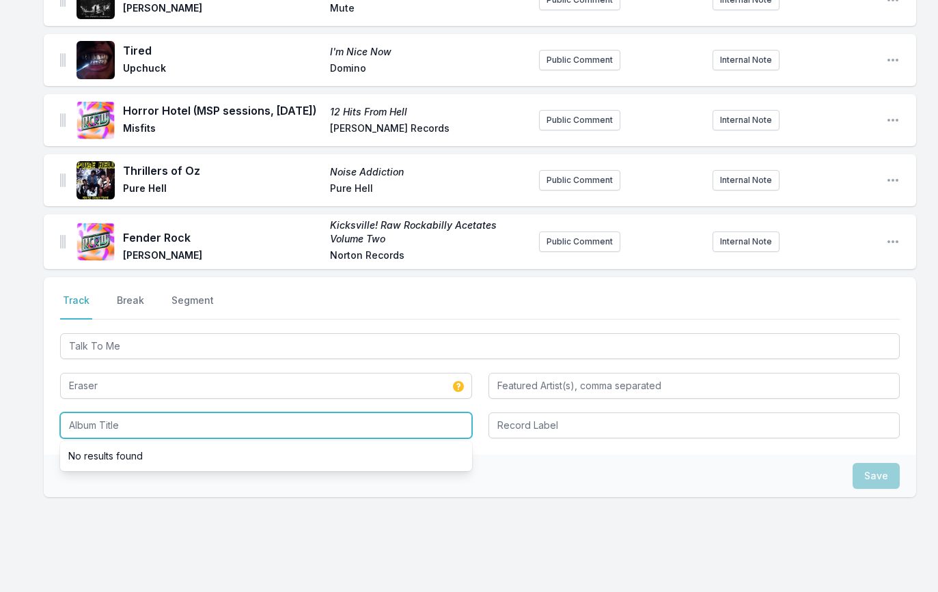
click at [87, 426] on input "Album Title" at bounding box center [266, 426] width 412 height 26
type input "Hideout"
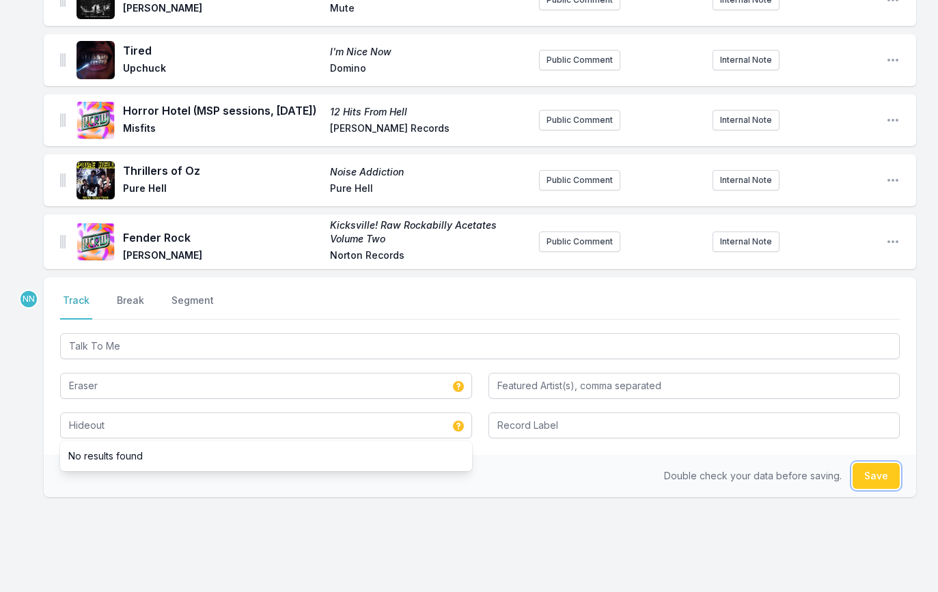
click at [881, 486] on button "Save" at bounding box center [876, 476] width 47 height 26
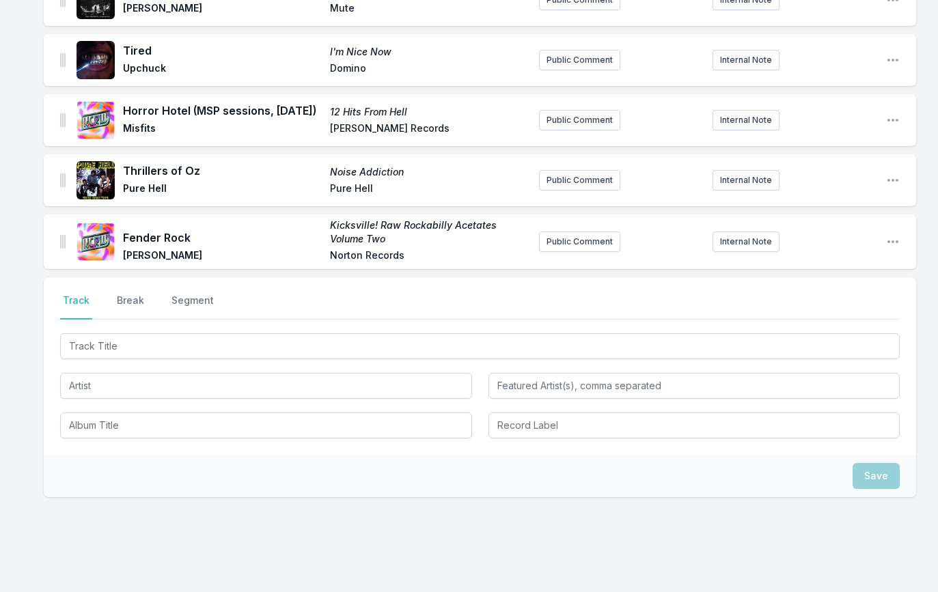
scroll to position [1450, 0]
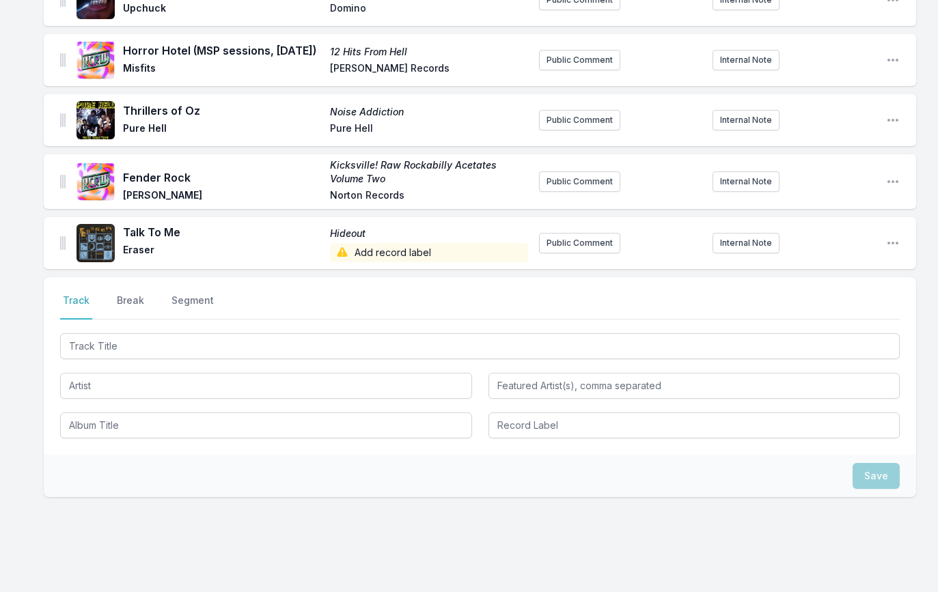
click at [150, 371] on div at bounding box center [480, 385] width 840 height 108
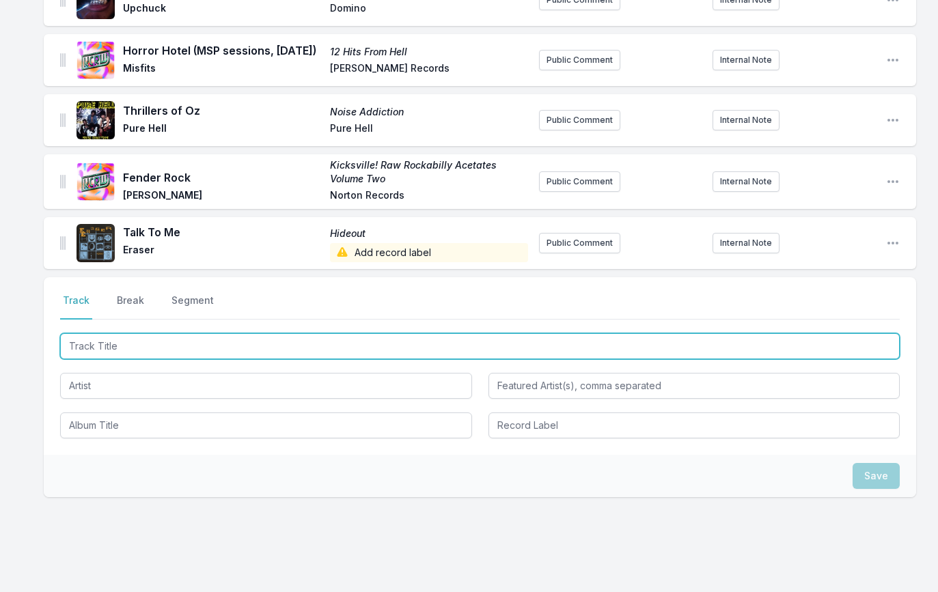
click at [150, 357] on input "Track Title" at bounding box center [480, 346] width 840 height 26
paste input "Headstepper"
type input "Headstepper"
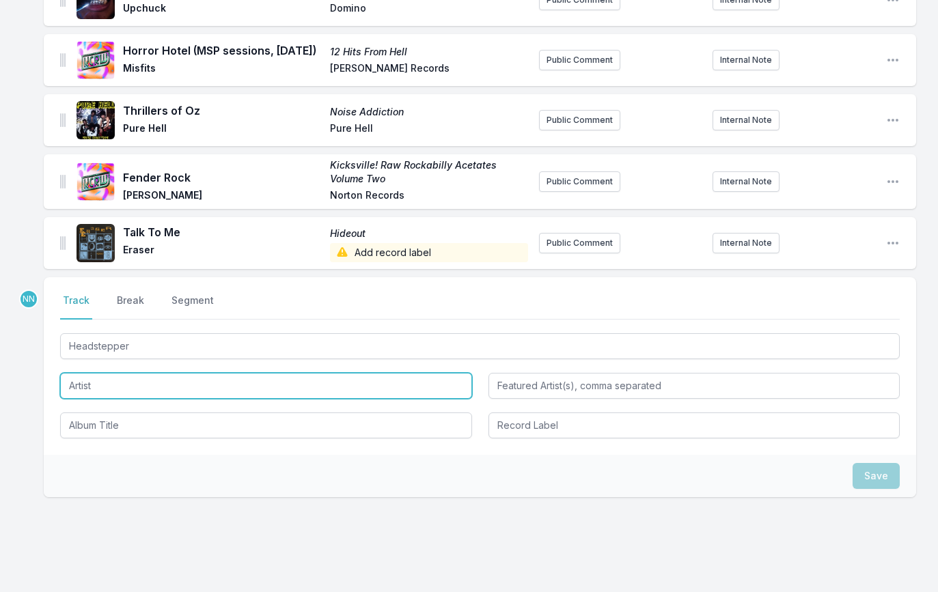
click at [104, 395] on input "Artist" at bounding box center [266, 386] width 412 height 26
click at [116, 415] on li "Sheriff [PERSON_NAME]" at bounding box center [266, 416] width 412 height 25
type input "Sheriff [PERSON_NAME]"
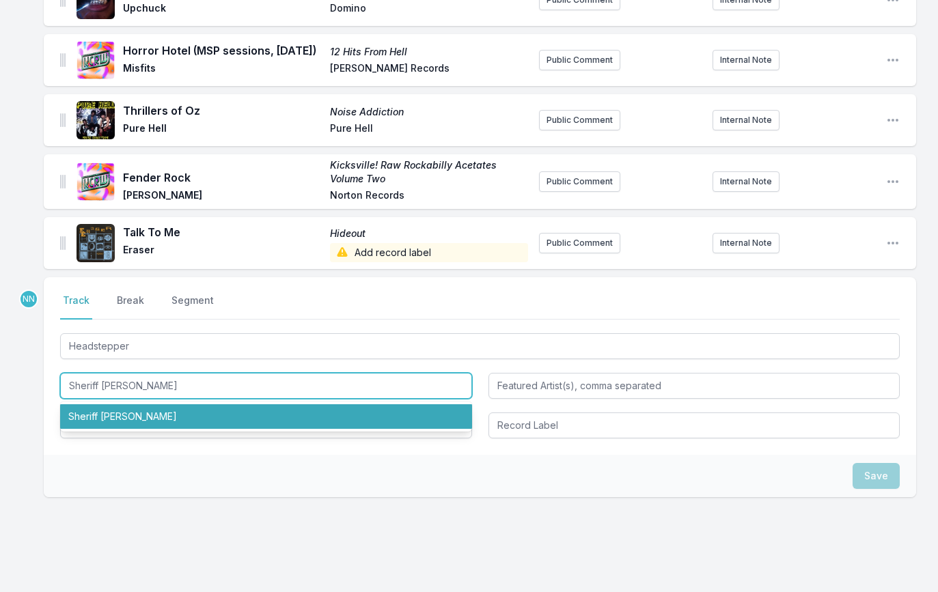
click at [79, 429] on li "Sheriff [PERSON_NAME]" at bounding box center [266, 416] width 412 height 25
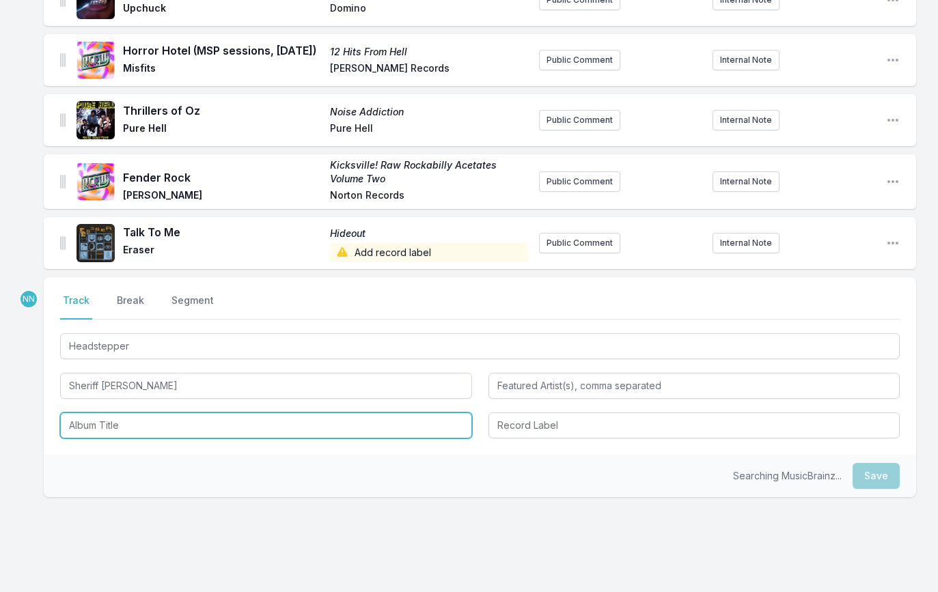
click at [79, 437] on input "Album Title" at bounding box center [266, 426] width 412 height 26
paste input "Aftershock Dubs"
type input "Aftershock Dubs"
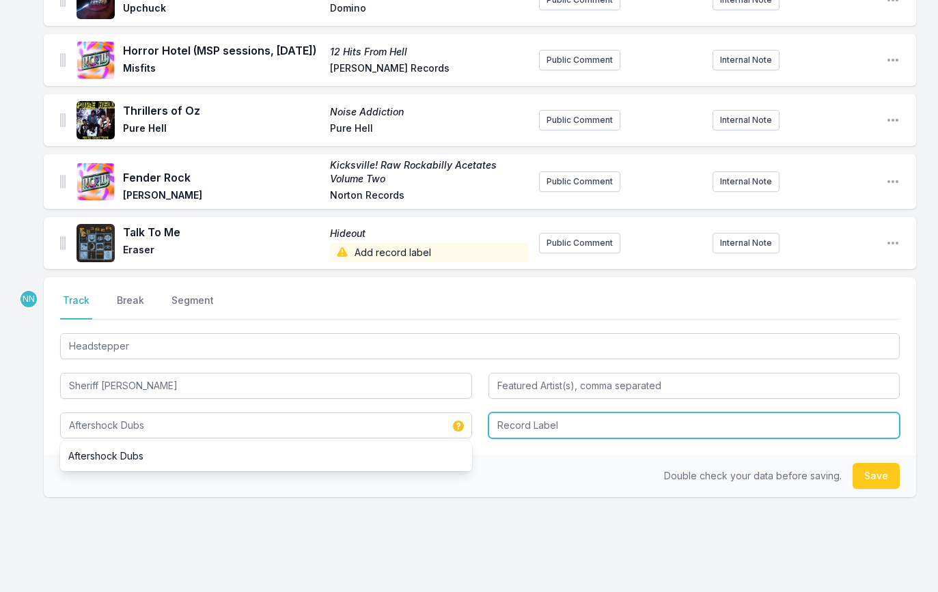
click at [525, 432] on input "Record Label" at bounding box center [694, 426] width 412 height 26
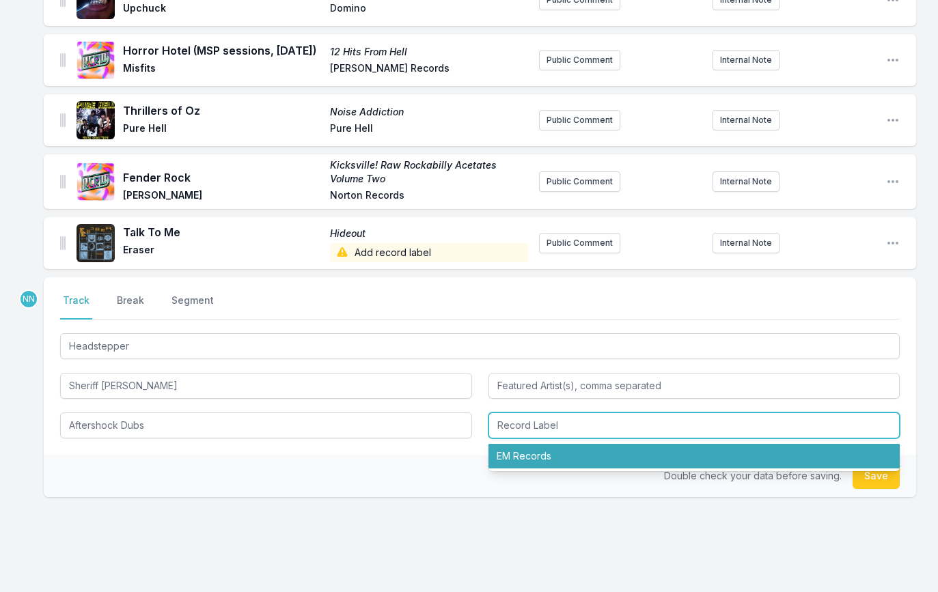
click at [659, 461] on li "EM Records" at bounding box center [694, 456] width 412 height 25
type input "EM Records"
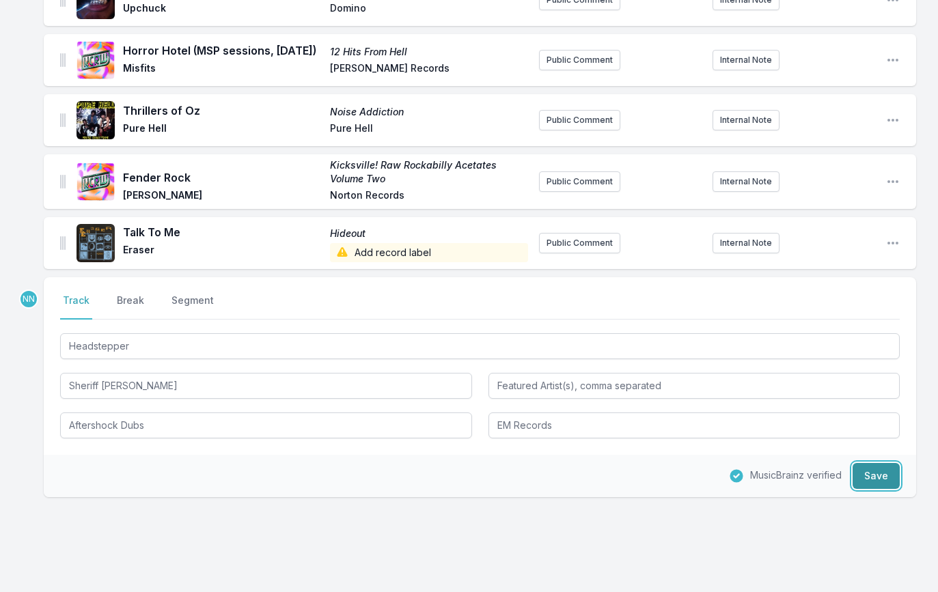
click at [861, 475] on button "Save" at bounding box center [876, 476] width 47 height 26
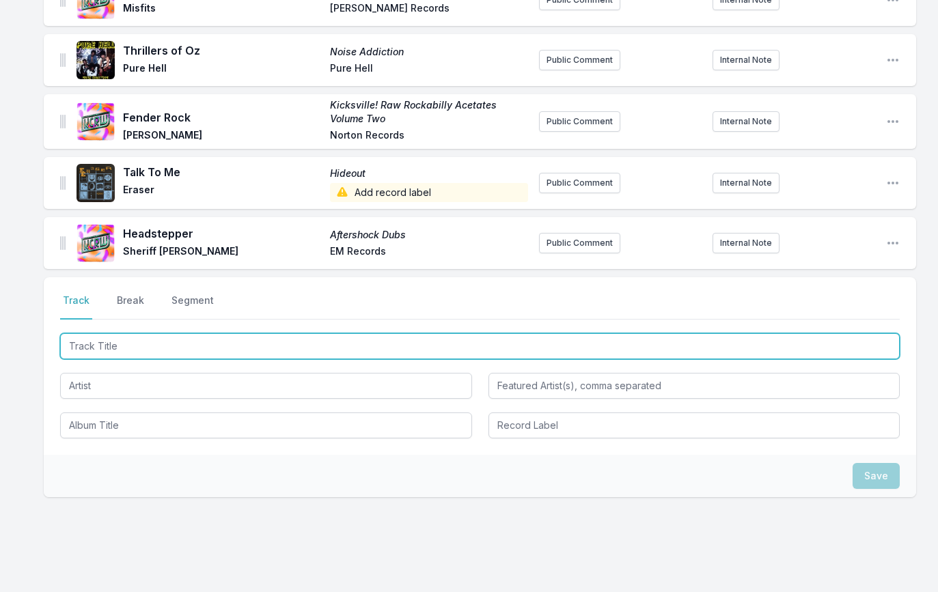
click at [143, 357] on input "Track Title" at bounding box center [480, 346] width 840 height 26
paste input "Saw You Coming"
type input "Saw You Coming"
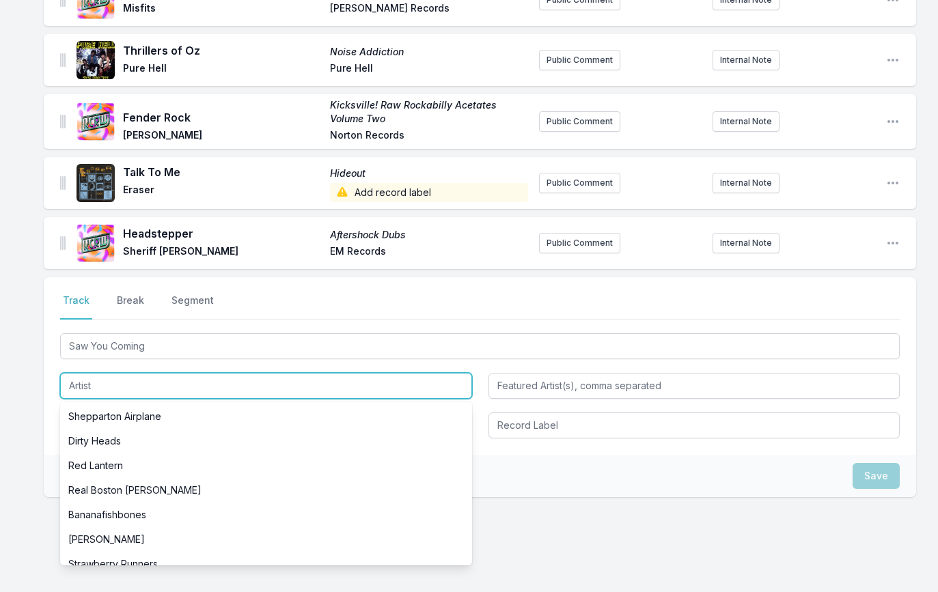
click at [109, 387] on input "Artist" at bounding box center [266, 386] width 412 height 26
paste input "Shepparton Airplane"
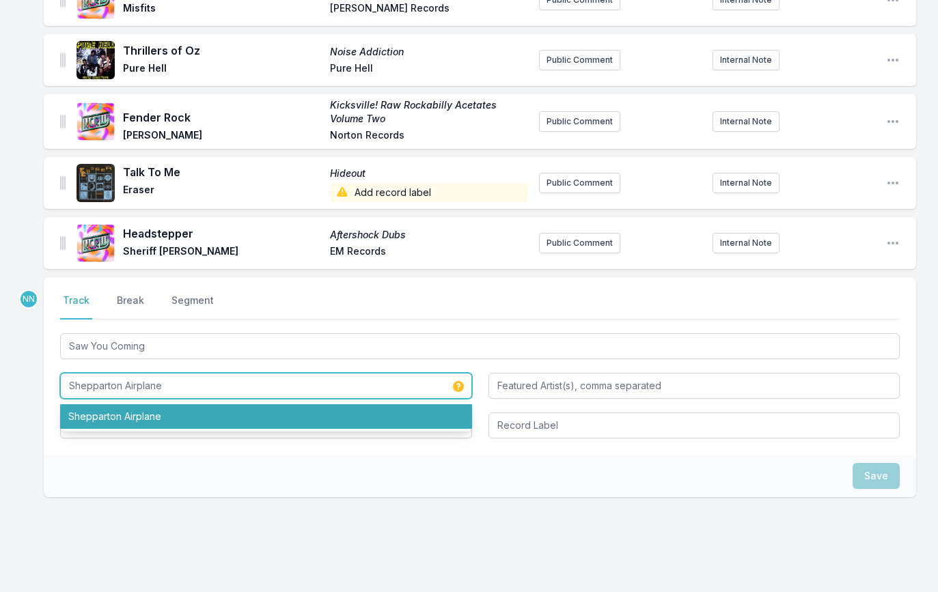
click at [119, 425] on li "Shepparton Airplane" at bounding box center [266, 416] width 412 height 25
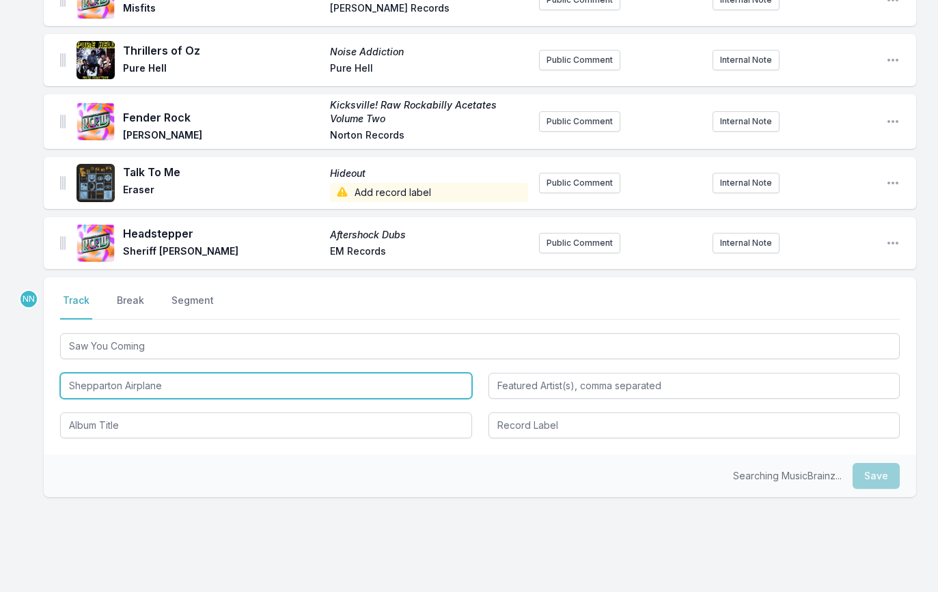
type input "Shepparton Airplane"
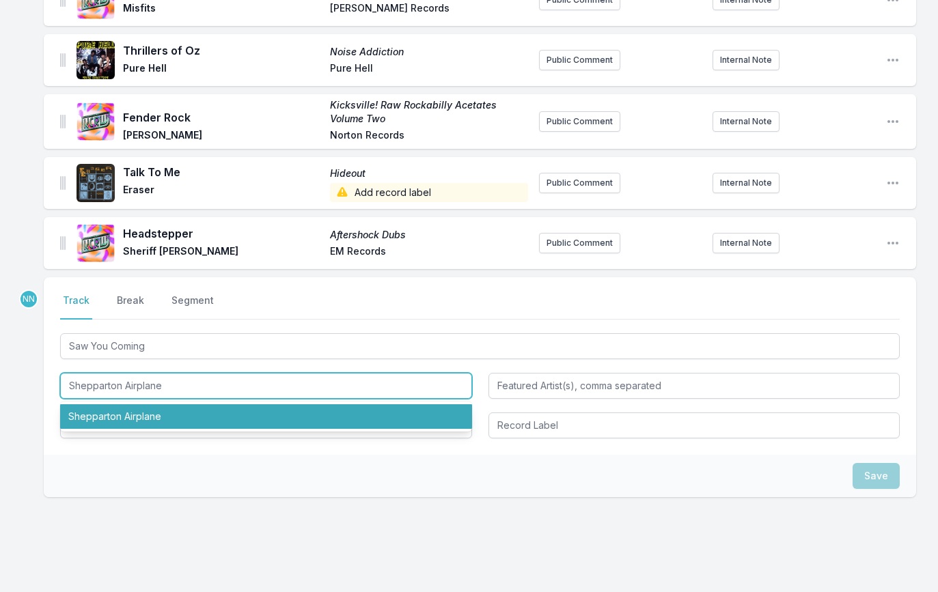
click at [104, 427] on li "Shepparton Airplane" at bounding box center [266, 416] width 412 height 25
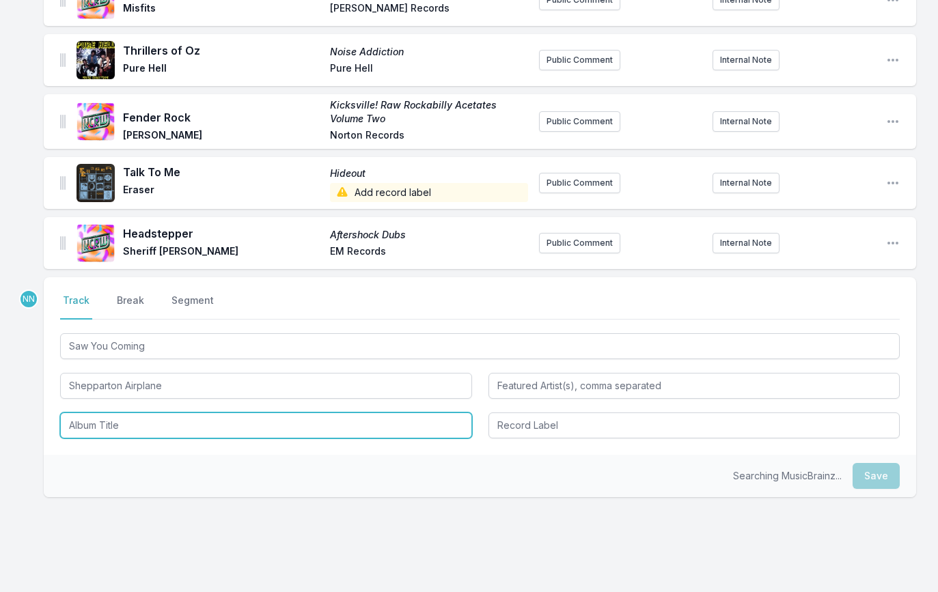
click at [103, 431] on input "Album Title" at bounding box center [266, 426] width 412 height 26
paste input "Forecast"
type input "Forecast"
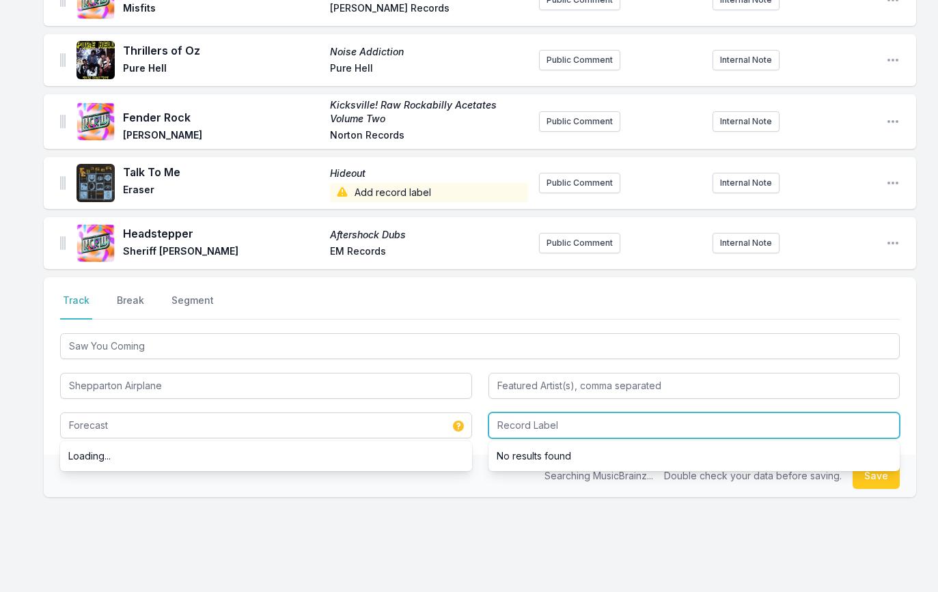
click at [527, 438] on input "Record Label" at bounding box center [694, 426] width 412 height 26
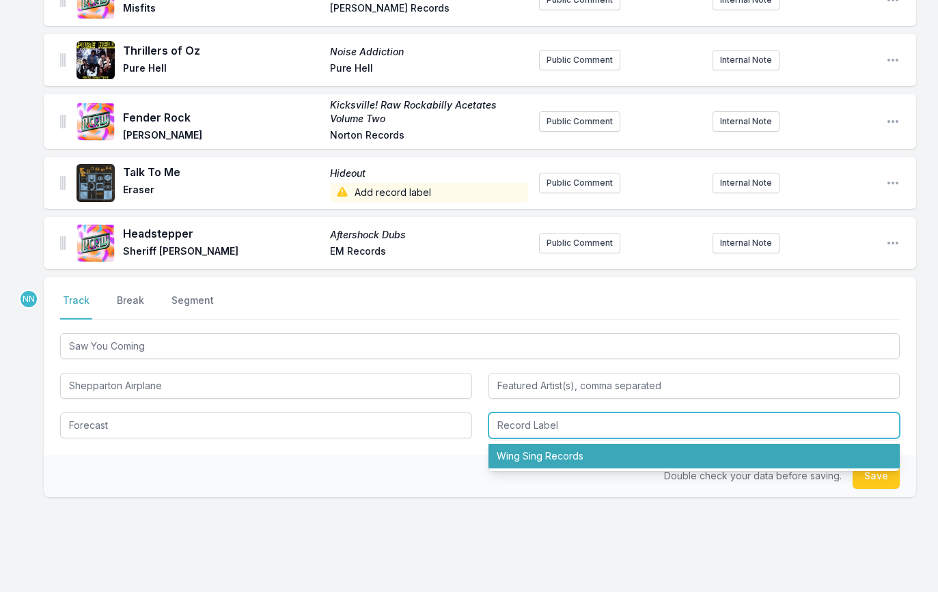
click at [743, 461] on li "Wing Sing Records" at bounding box center [694, 456] width 412 height 25
type input "Wing Sing Records"
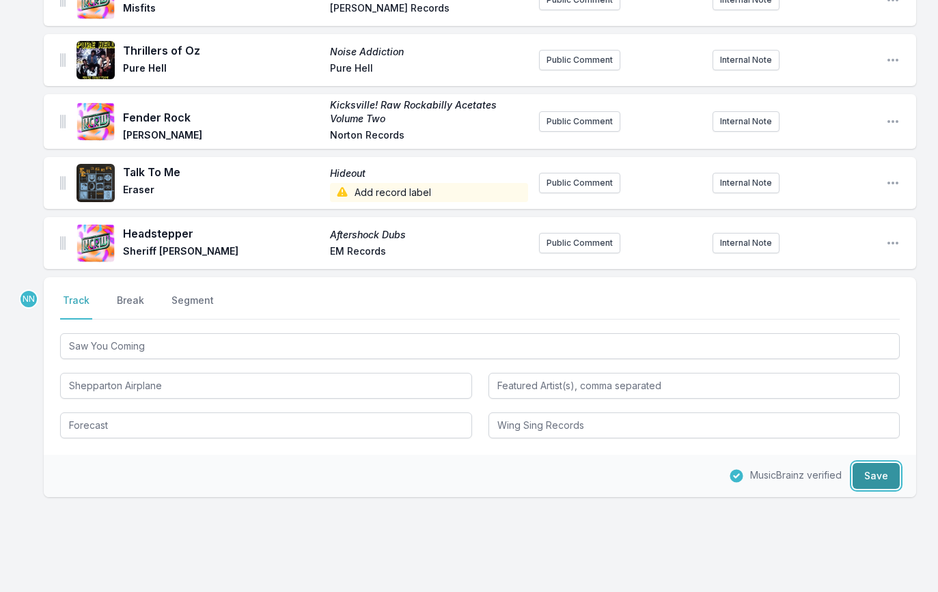
click at [880, 478] on button "Save" at bounding box center [876, 476] width 47 height 26
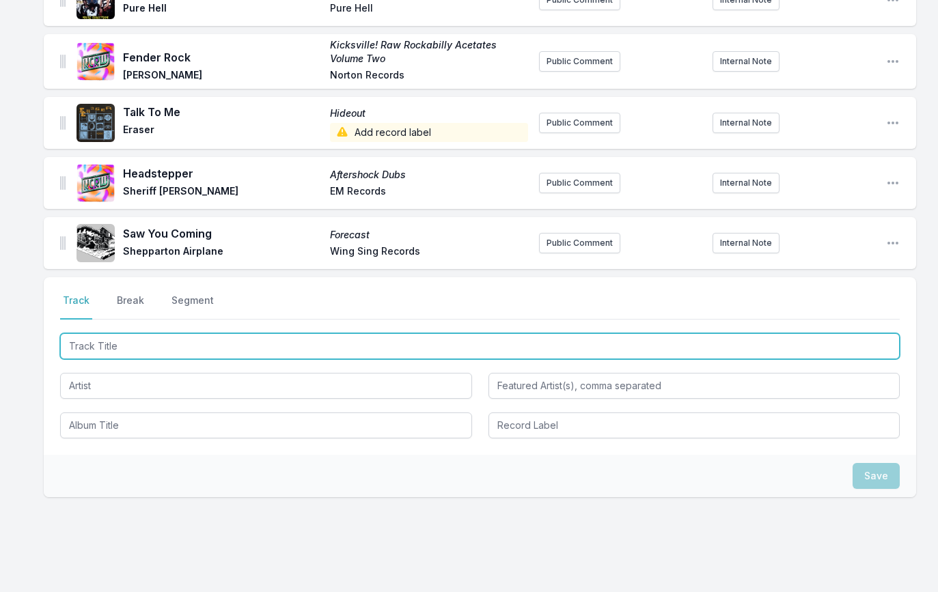
click at [87, 359] on input "Track Title" at bounding box center [480, 346] width 840 height 26
paste input "Exile On Wall Street (MR)"
type input "Exile On Wall Street (MR)"
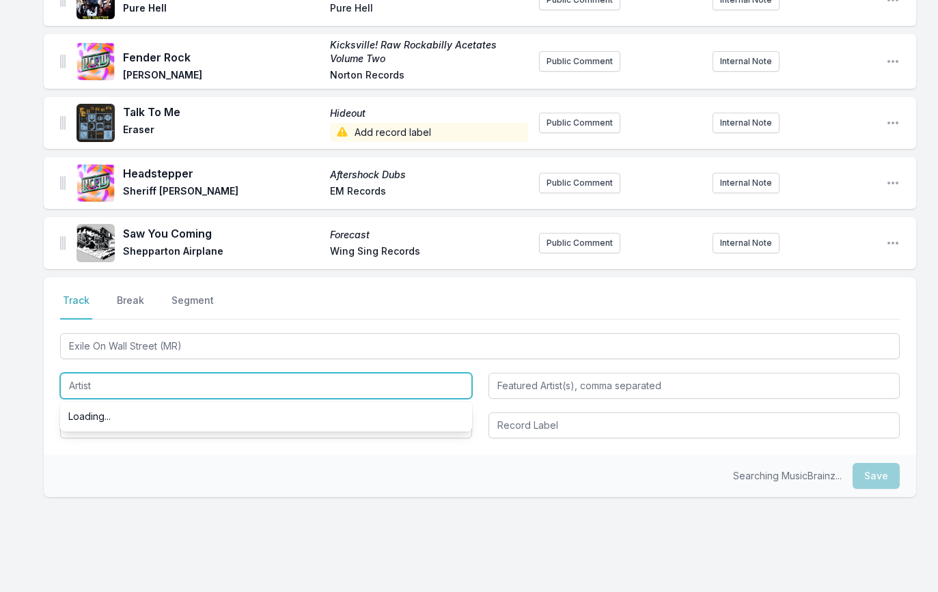
click at [112, 399] on input "Artist" at bounding box center [266, 386] width 412 height 26
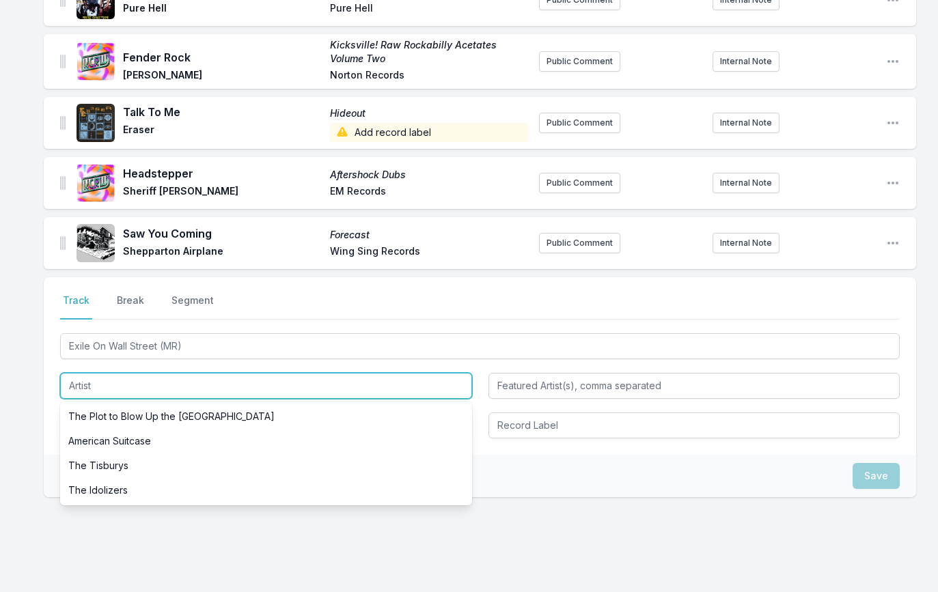
click at [79, 395] on input "Artist" at bounding box center [266, 386] width 412 height 26
paste input "Uncomfortable Police"
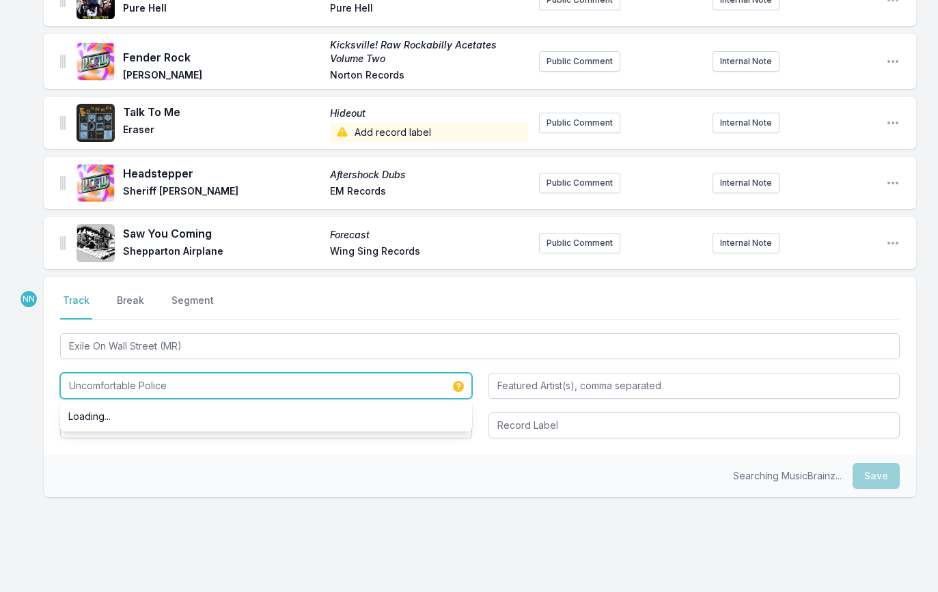
type input "Uncomfortable Police"
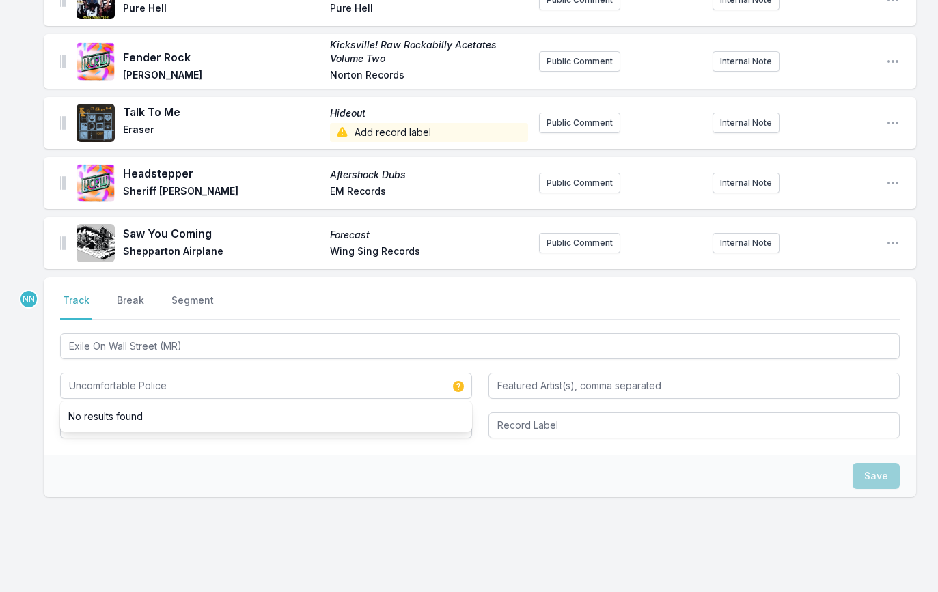
click at [47, 385] on div "Select a tab Track Break Segment Track Break Segment Exile On Wall Street (MR) …" at bounding box center [480, 366] width 872 height 178
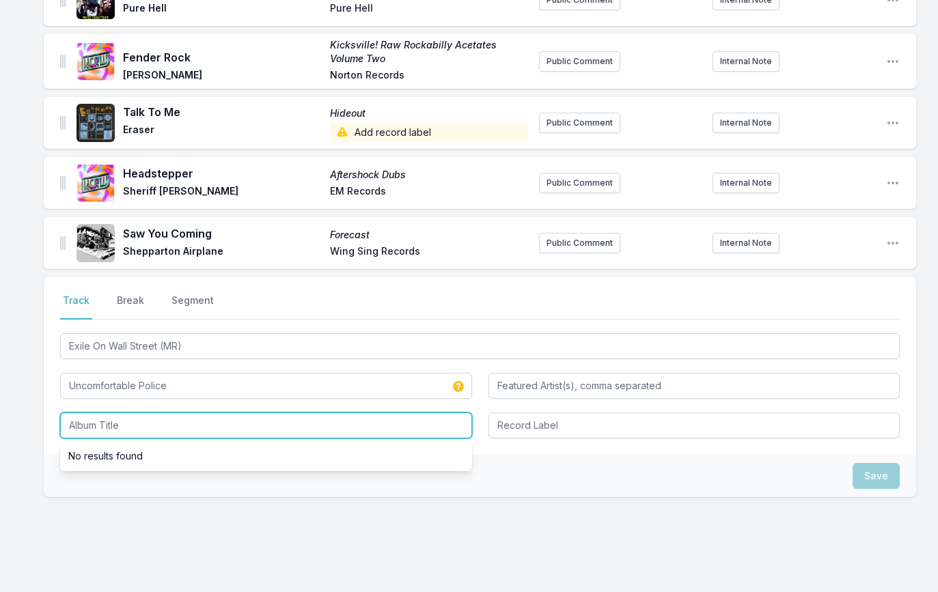
click at [86, 426] on input "Album Title" at bounding box center [266, 426] width 412 height 26
paste input "Exile On Wall Street Dl"
type input "Exile On Wall Street Dl"
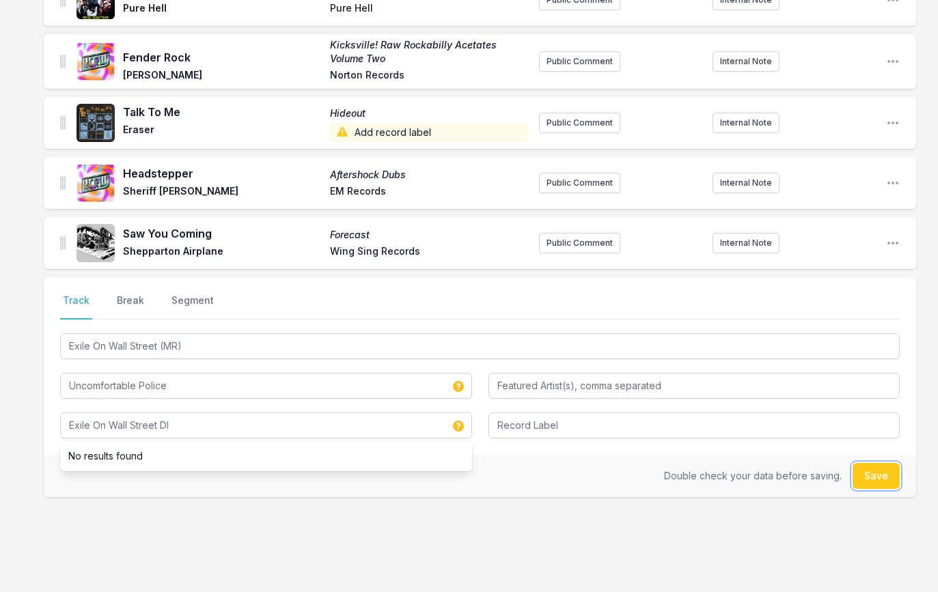
click at [876, 473] on button "Save" at bounding box center [876, 476] width 47 height 26
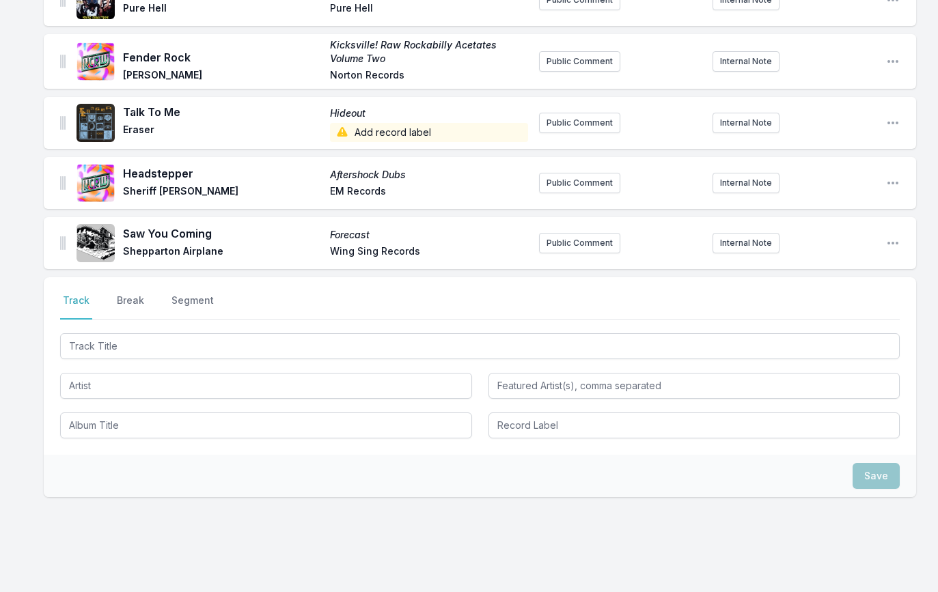
scroll to position [1630, 0]
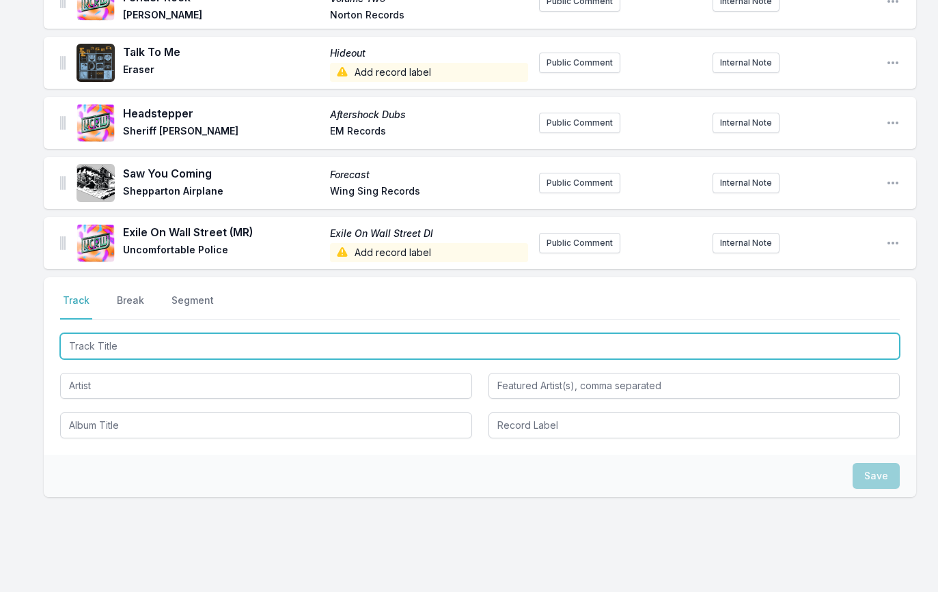
click at [102, 353] on input "Track Title" at bounding box center [480, 346] width 840 height 26
paste input "No Body"
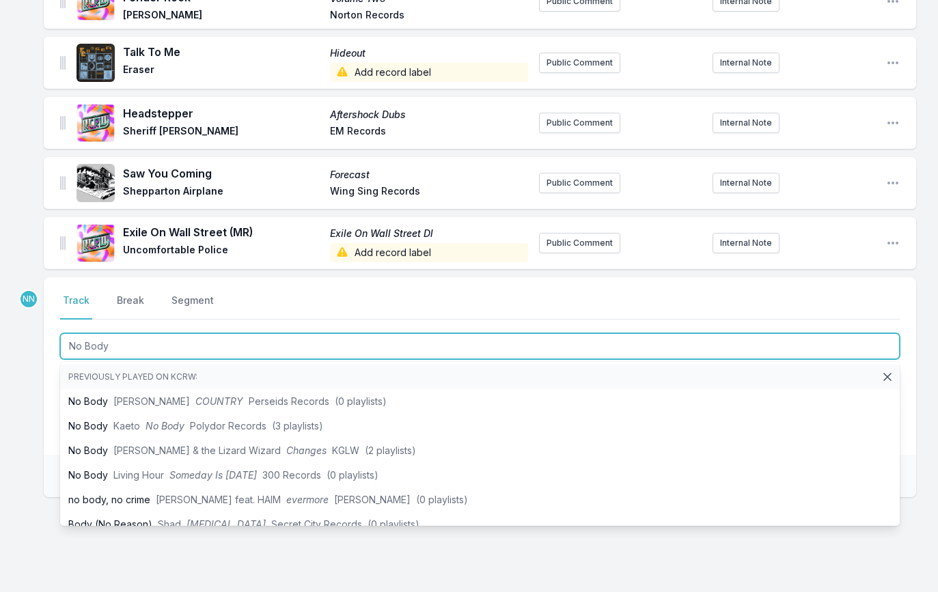
type input "No Body"
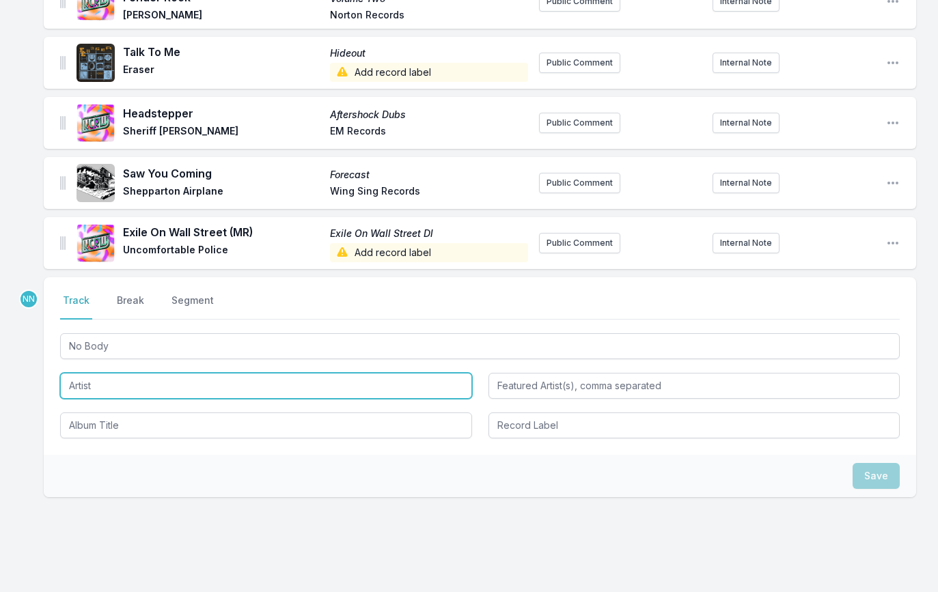
click at [138, 390] on input "Artist" at bounding box center [266, 386] width 412 height 26
paste input "Warm Drag"
type input "Warm Drag"
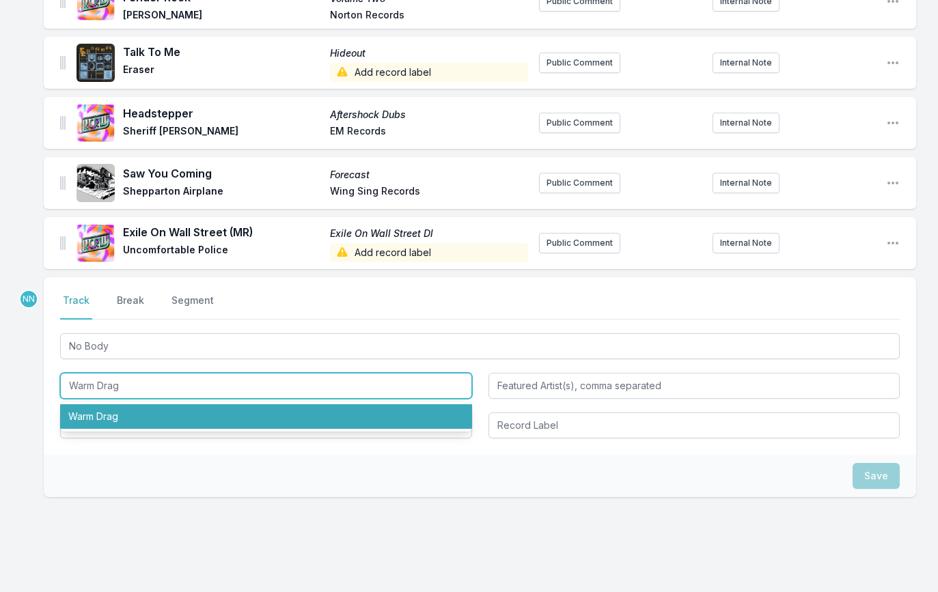
click at [101, 426] on li "Warm Drag" at bounding box center [266, 416] width 412 height 25
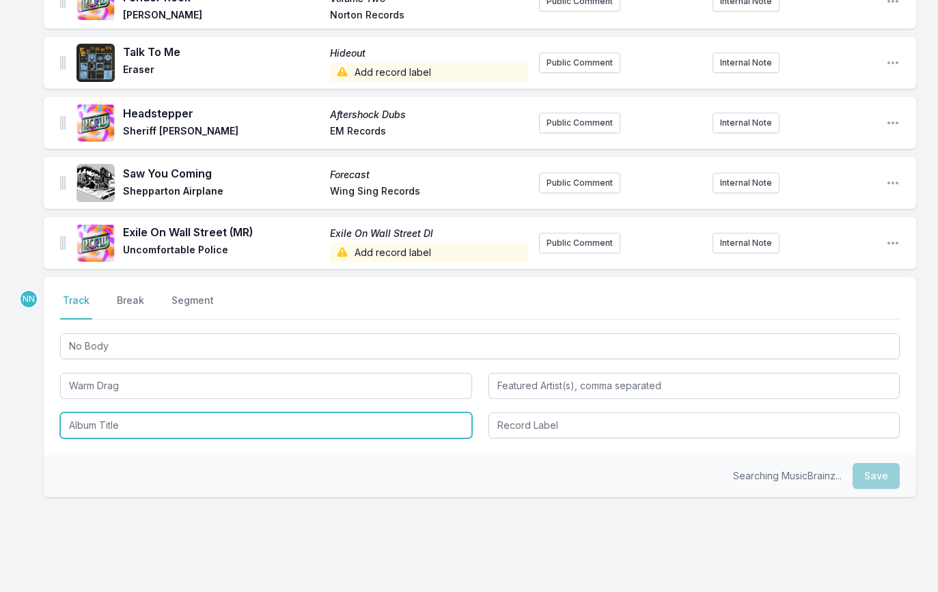
click at [101, 426] on input "Album Title" at bounding box center [266, 426] width 412 height 26
paste input "Warm Drag"
type input "Warm Drag"
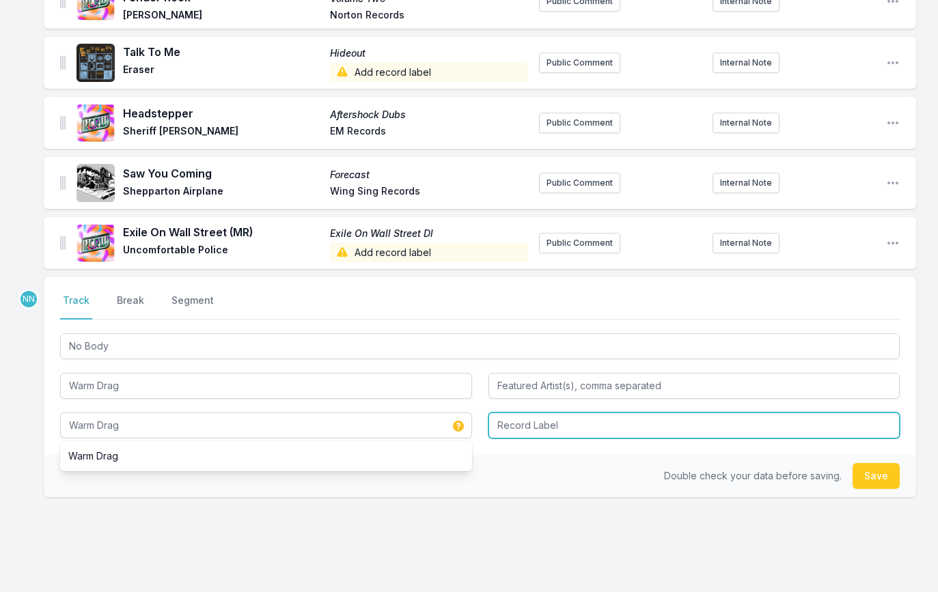
click at [492, 429] on input "Record Label" at bounding box center [694, 426] width 412 height 26
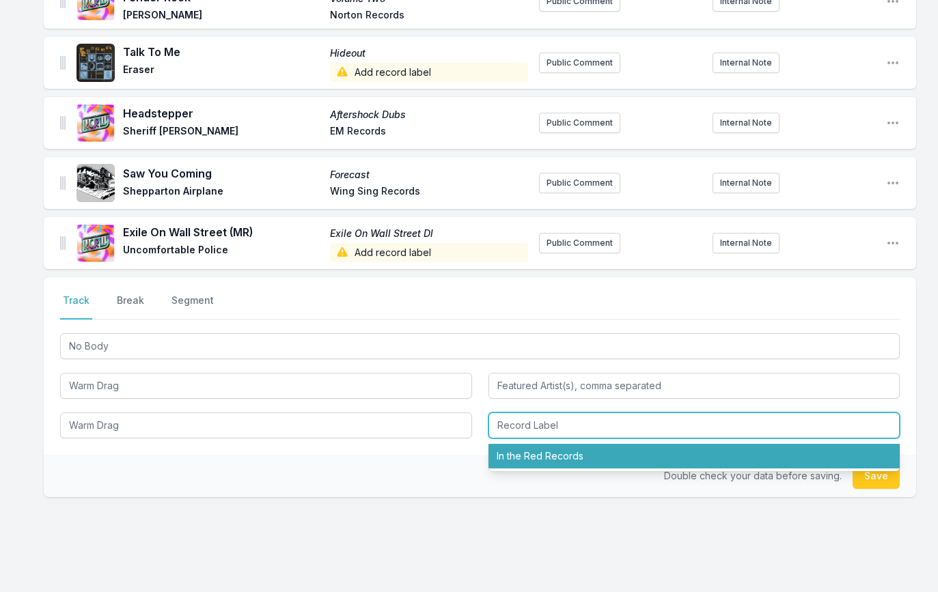
click at [612, 462] on li "In the Red Records" at bounding box center [694, 456] width 412 height 25
type input "In the Red Records"
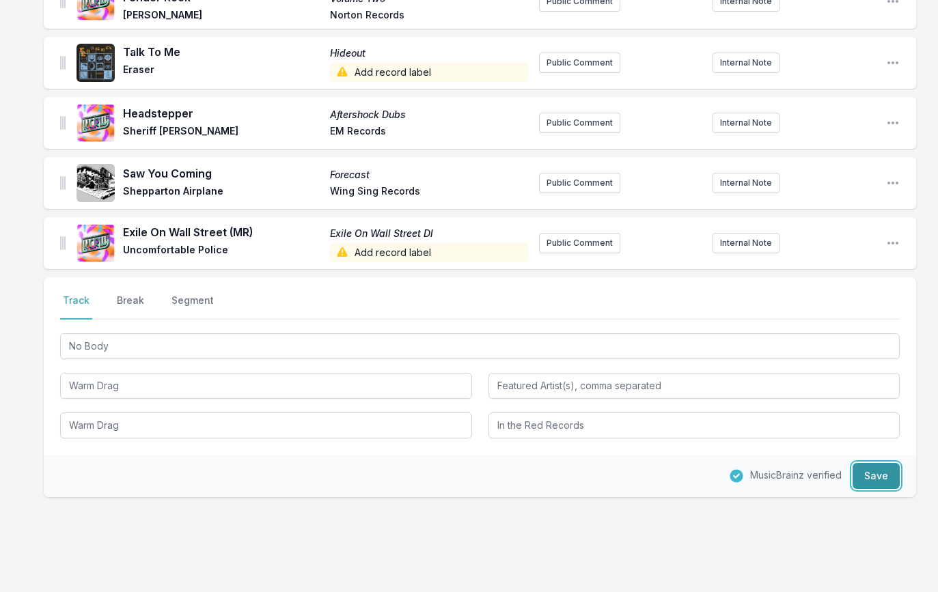
click at [870, 486] on button "Save" at bounding box center [876, 476] width 47 height 26
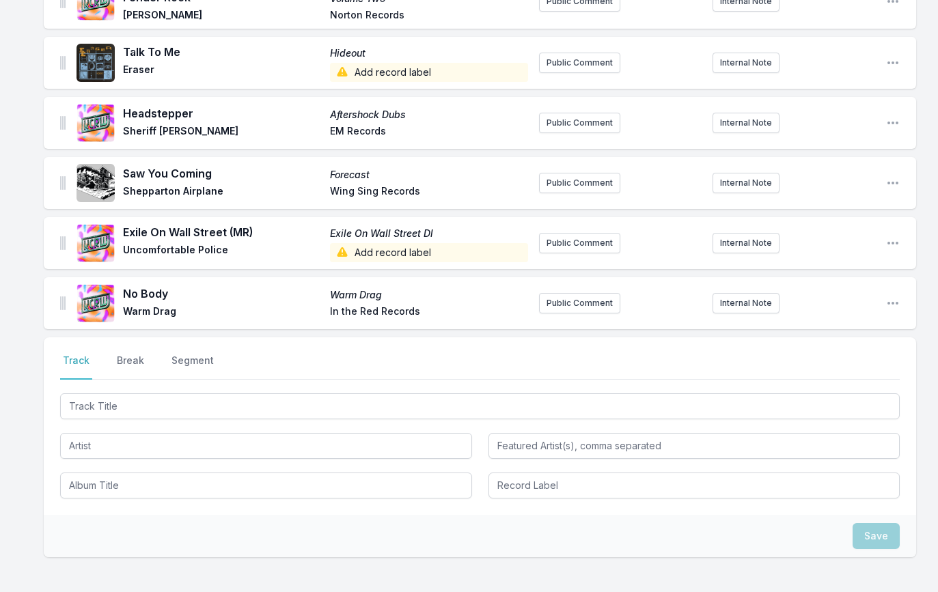
scroll to position [1690, 0]
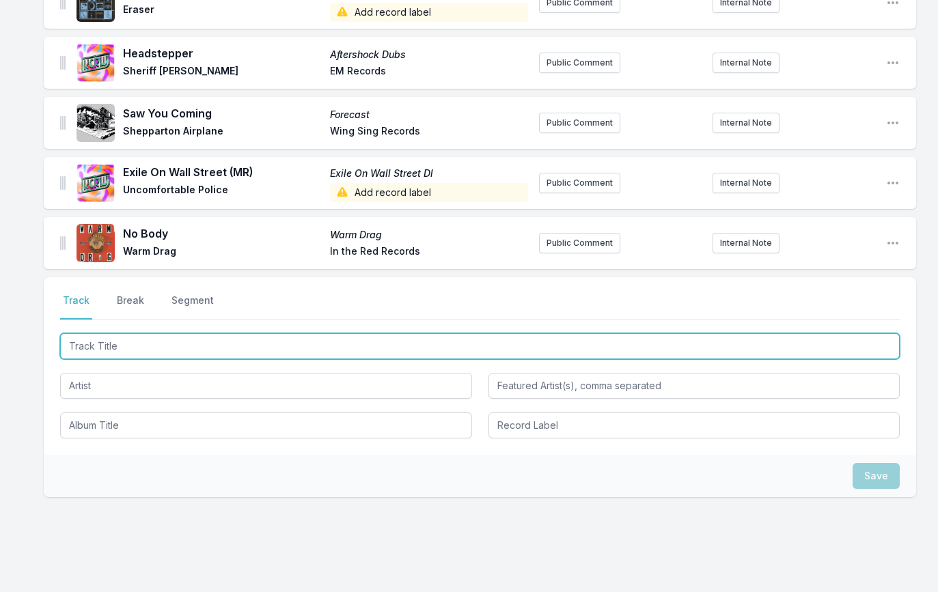
click at [108, 344] on input "Track Title" at bounding box center [480, 346] width 840 height 26
paste input "Sausages"
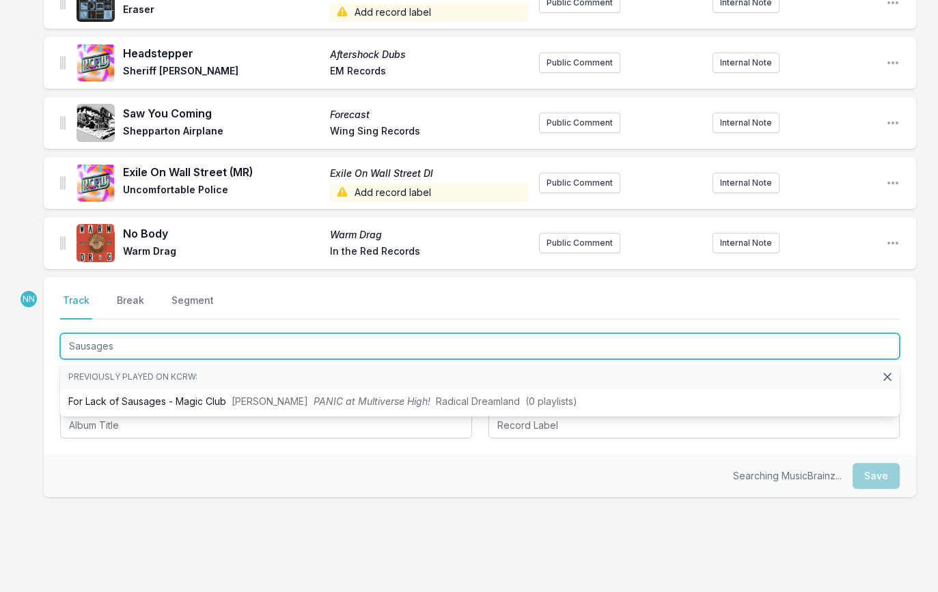
type input "Sausages"
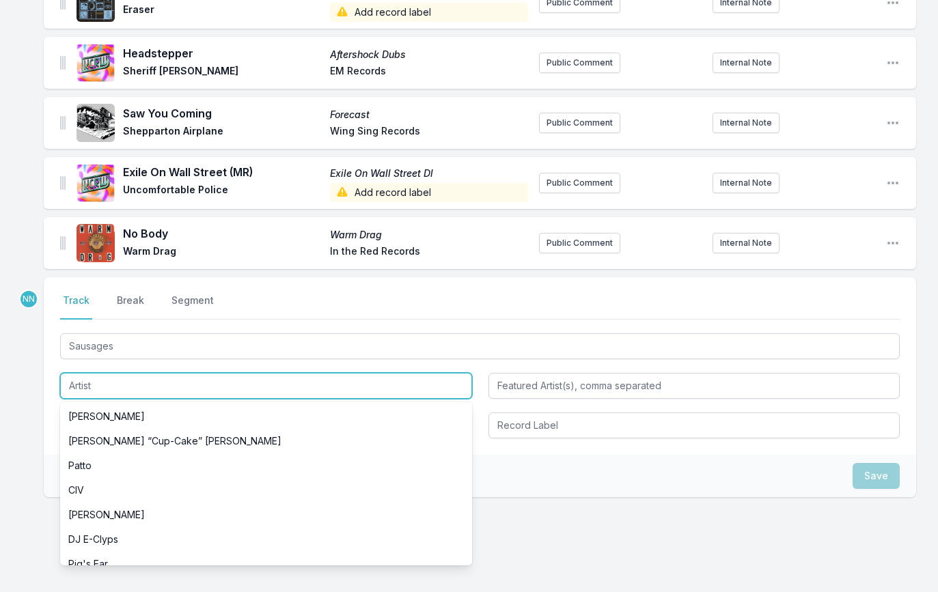
click at [107, 395] on input "Artist" at bounding box center [266, 386] width 412 height 26
paste input "Kids Of Zoo"
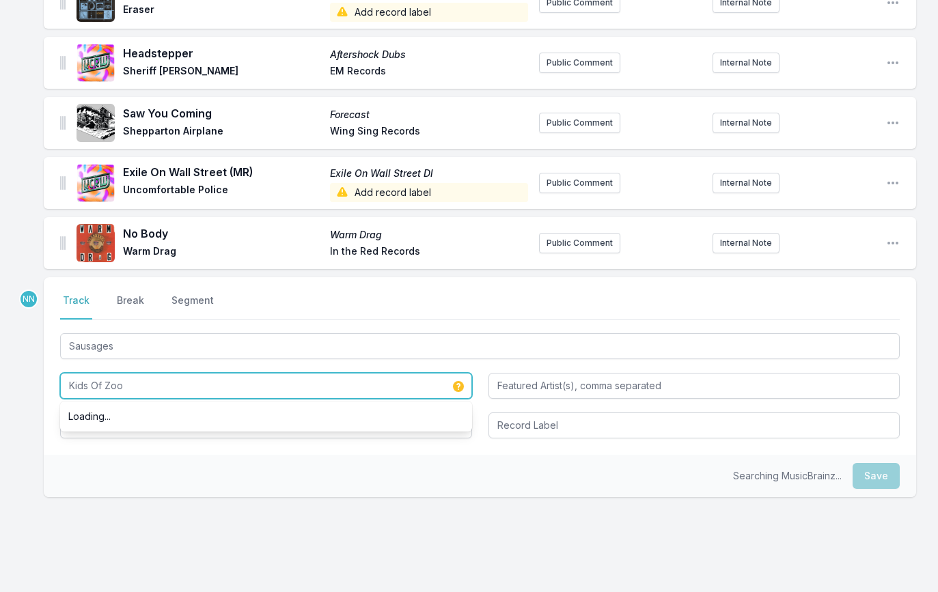
type input "Kids Of Zoo"
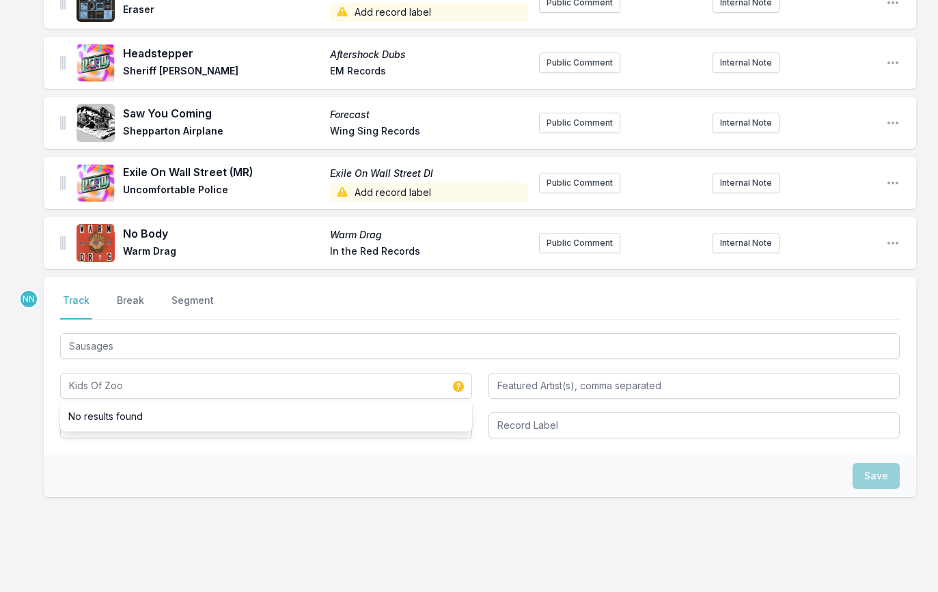
click at [90, 452] on div "Select a tab Track Break Segment Track Break Segment Sausages Kids Of Zoo No re…" at bounding box center [480, 366] width 872 height 178
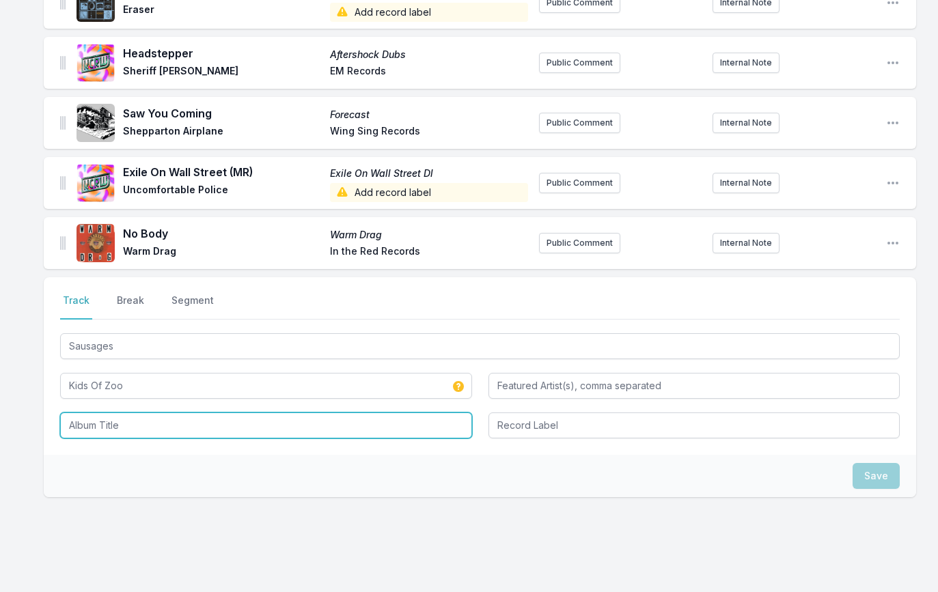
click at [92, 437] on input "Album Title" at bounding box center [266, 426] width 412 height 26
paste input "Welcome To Parrot Eyes"
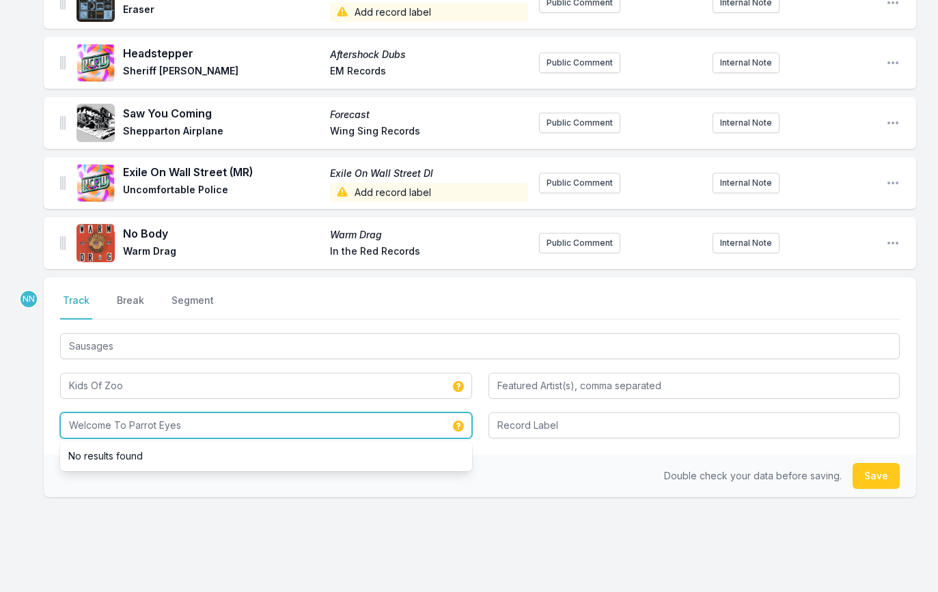
type input "Welcome To Parrot Eyes"
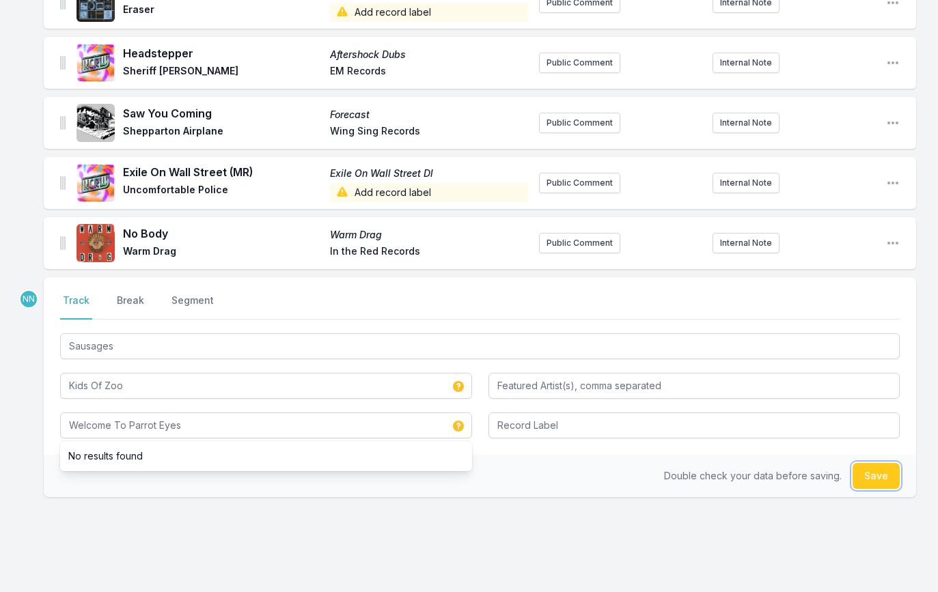
click at [862, 487] on button "Save" at bounding box center [876, 476] width 47 height 26
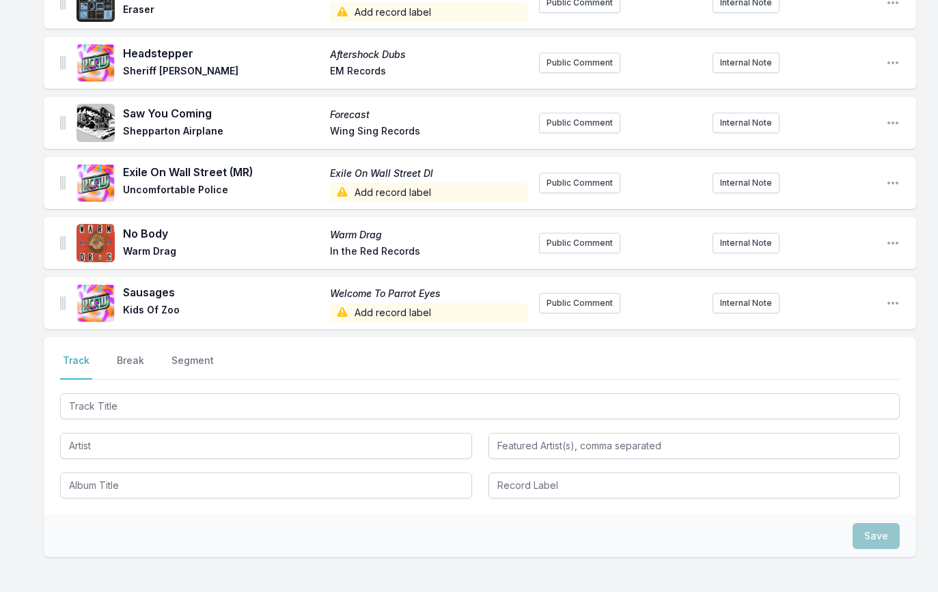
scroll to position [1750, 0]
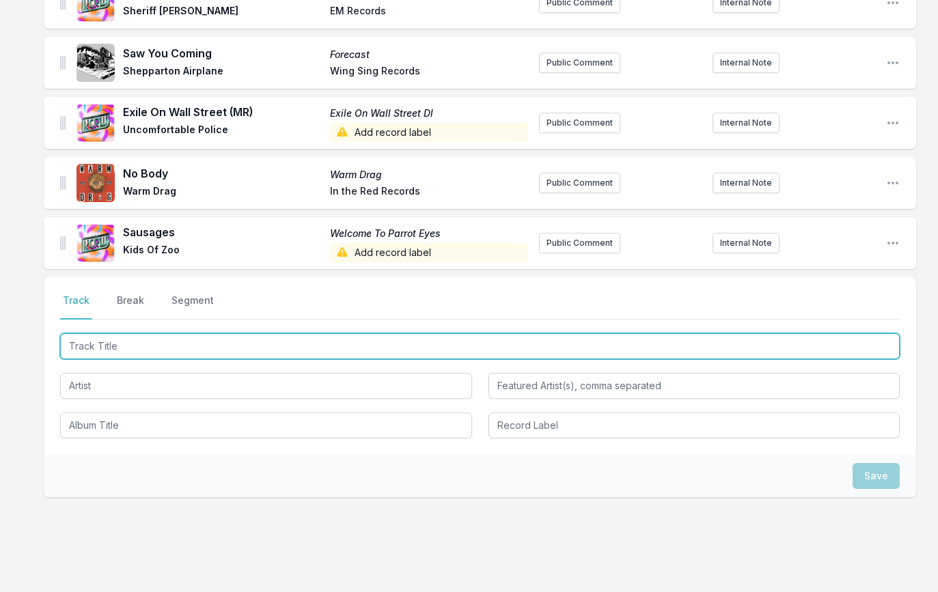
click at [136, 348] on input "Track Title" at bounding box center [480, 346] width 840 height 26
paste input "CEO Of Personal & Pleasure"
type input "CEO Of Personal & Pleasure"
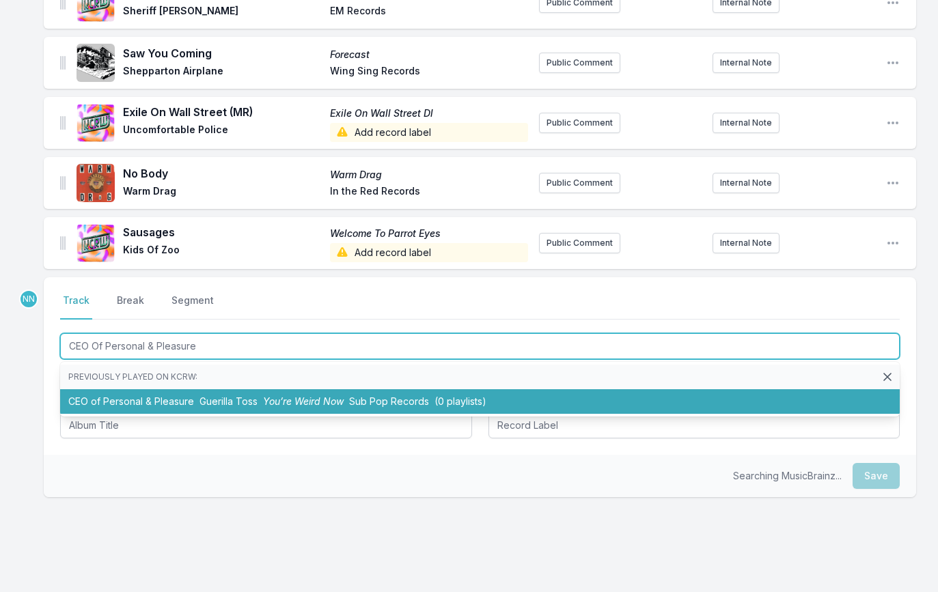
click at [172, 408] on li "CEO of Personal & Pleasure Guerilla Toss You’re Weird Now Sub Pop Records (0 pl…" at bounding box center [480, 401] width 840 height 25
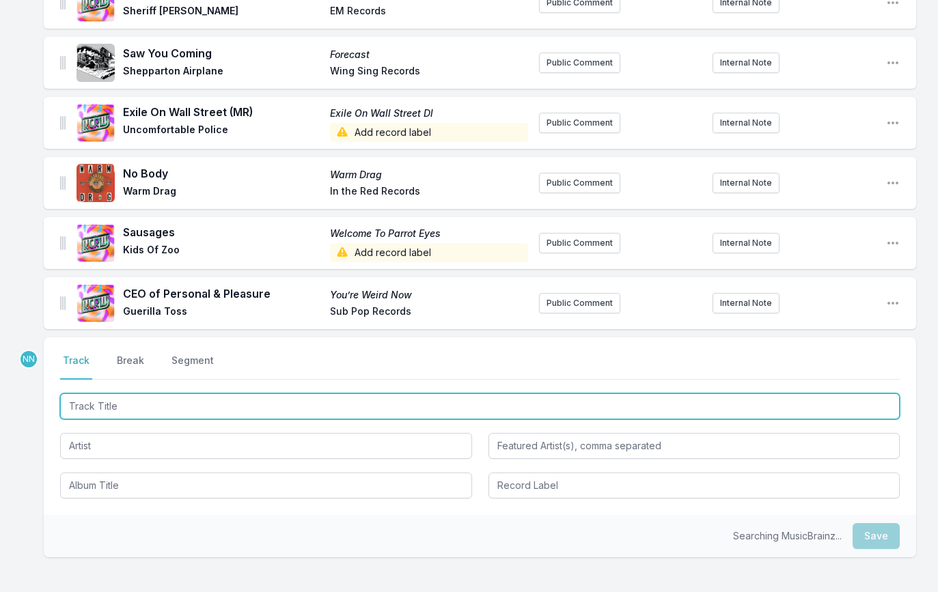
scroll to position [1810, 0]
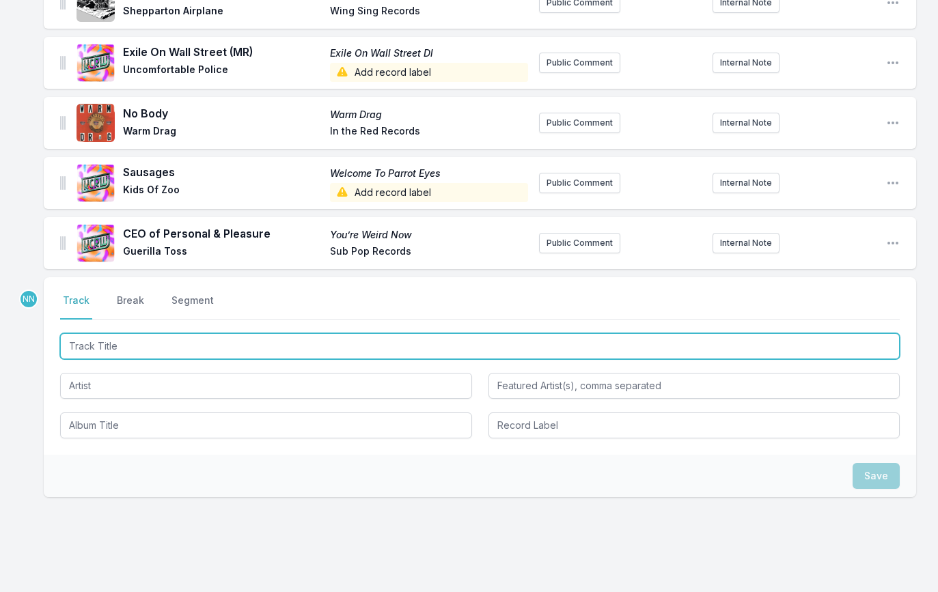
click at [186, 346] on input "Track Title" at bounding box center [480, 346] width 840 height 26
paste input "Resuci [PERSON_NAME]"
type input "Resuci [PERSON_NAME]"
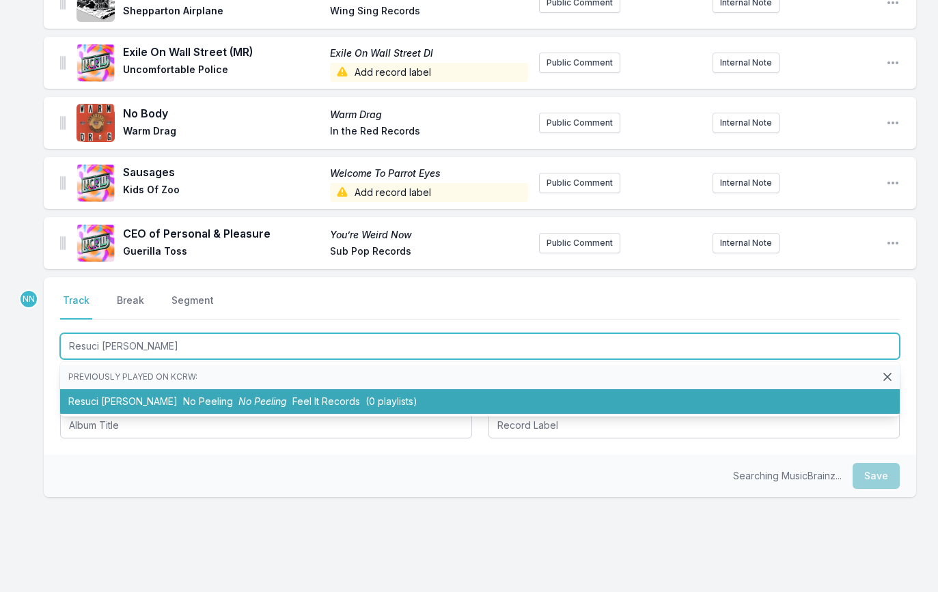
click at [183, 405] on span "No Peeling" at bounding box center [208, 402] width 50 height 12
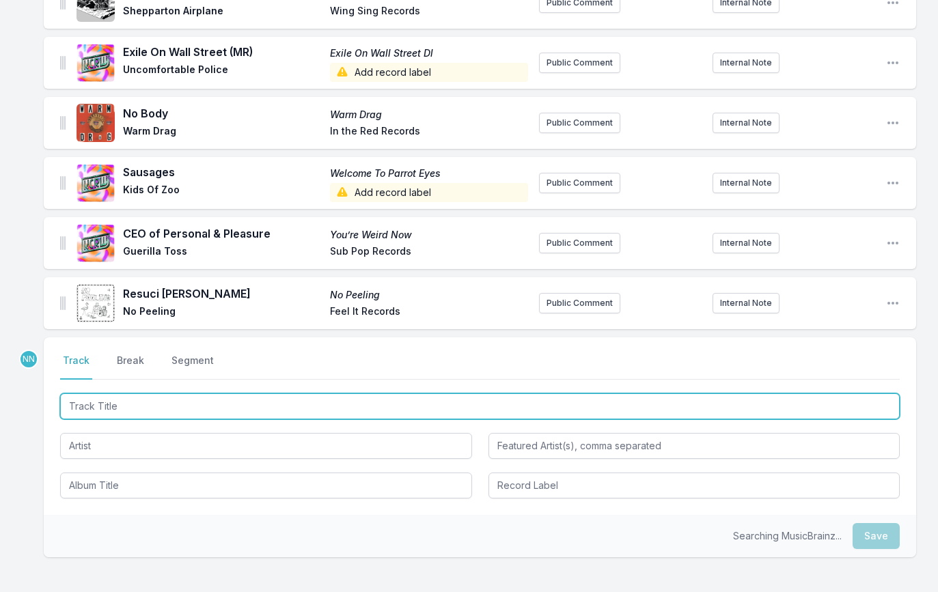
scroll to position [1870, 0]
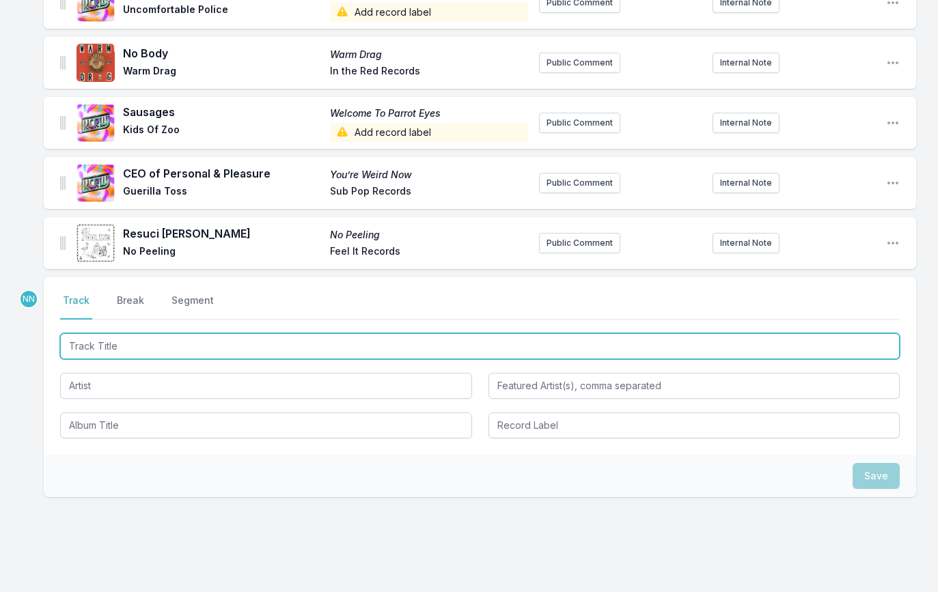
click at [150, 349] on input "Track Title" at bounding box center [480, 346] width 840 height 26
paste input "Sixteen In [GEOGRAPHIC_DATA]"
type input "Sixteen In [GEOGRAPHIC_DATA]"
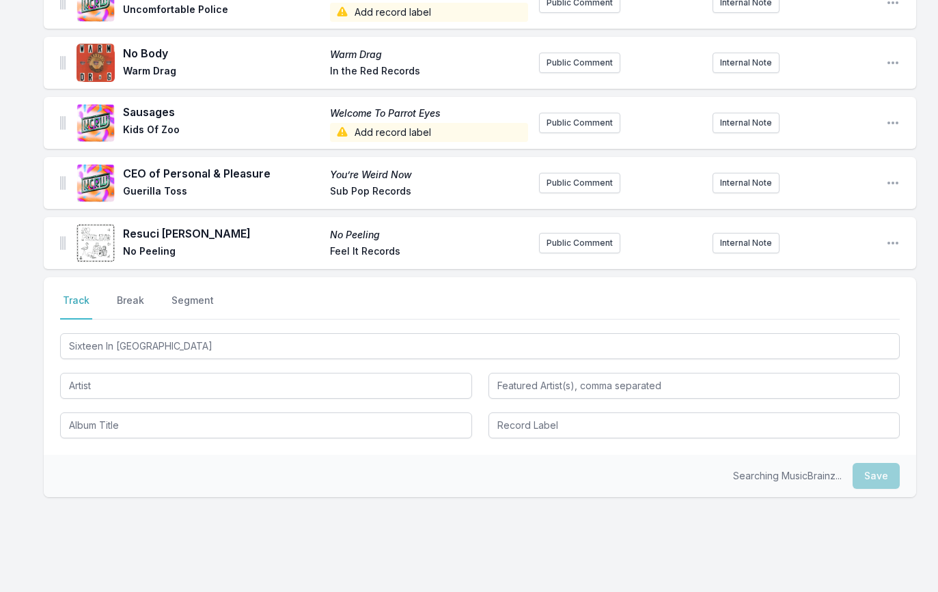
click at [139, 411] on div "Sixteen In [GEOGRAPHIC_DATA]" at bounding box center [480, 385] width 840 height 108
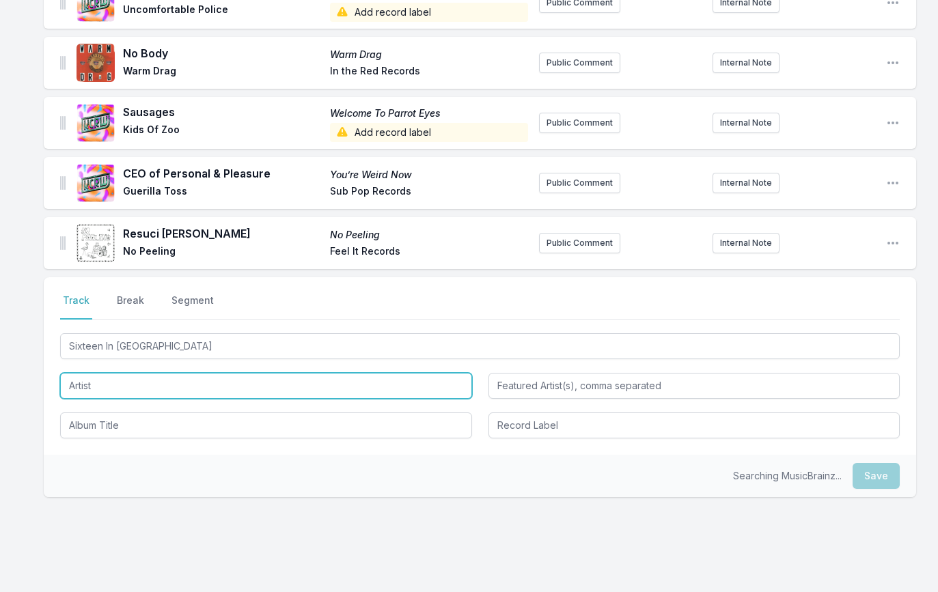
click at [139, 399] on input "Artist" at bounding box center [266, 386] width 412 height 26
type input "[PERSON_NAME]"
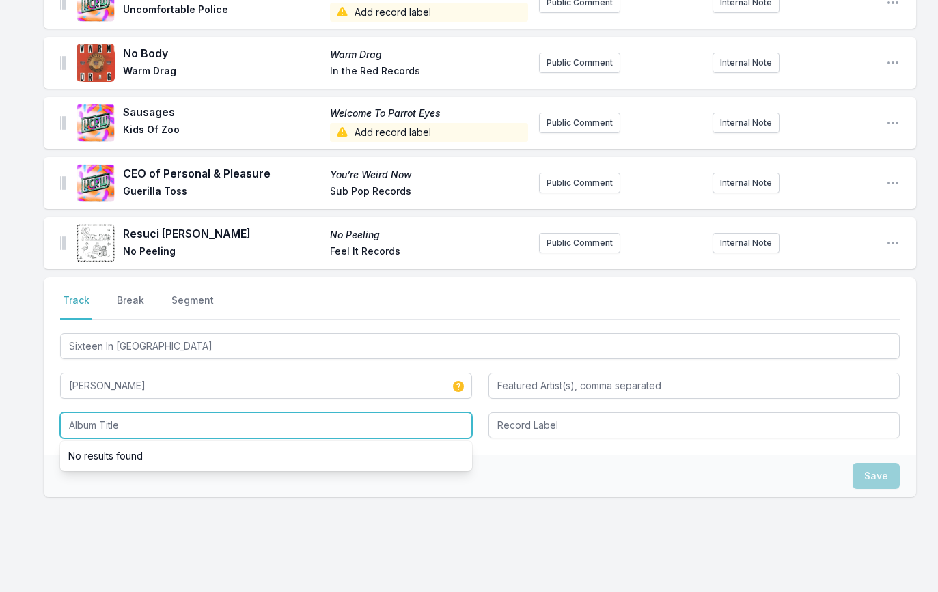
click at [68, 424] on input "Album Title" at bounding box center [266, 426] width 412 height 26
paste input "The Borders Of Disgrace"
type input "The Borders Of Disgrace"
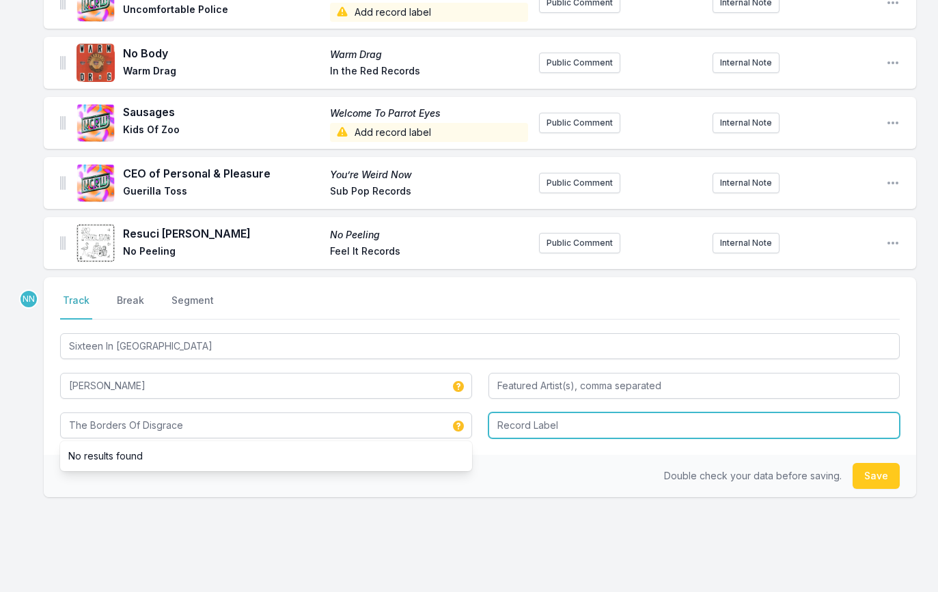
click at [521, 432] on input "Record Label" at bounding box center [694, 426] width 412 height 26
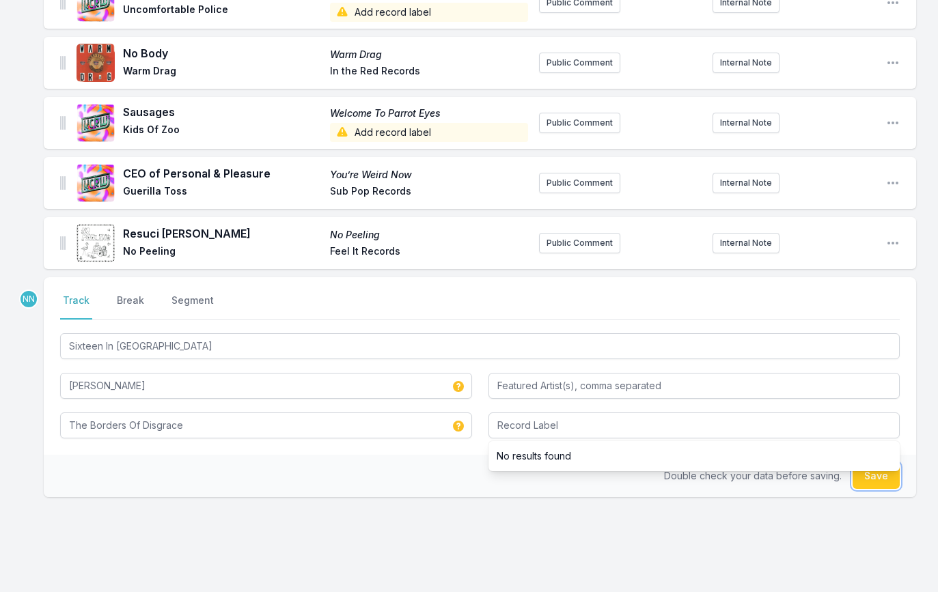
click at [874, 486] on button "Save" at bounding box center [876, 476] width 47 height 26
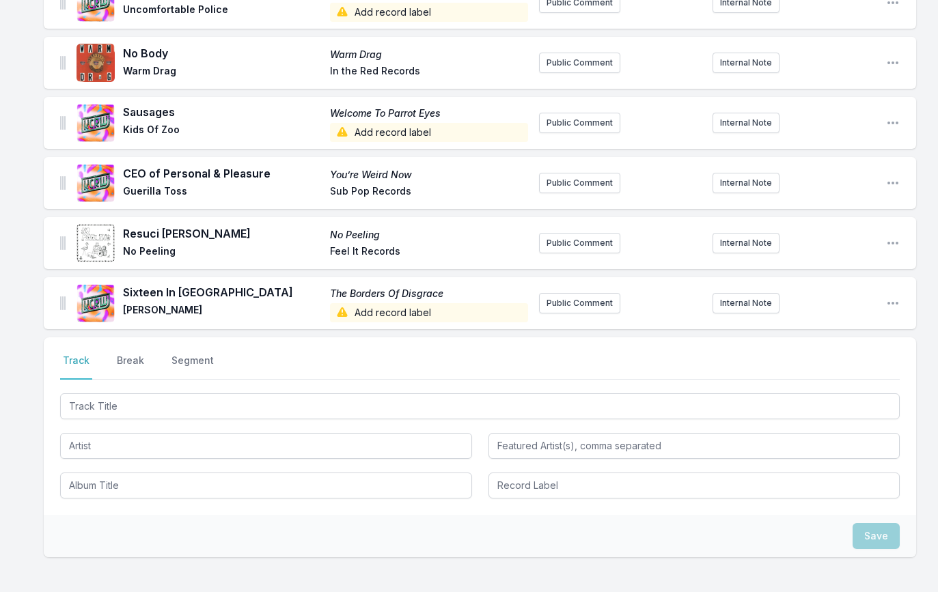
scroll to position [1931, 0]
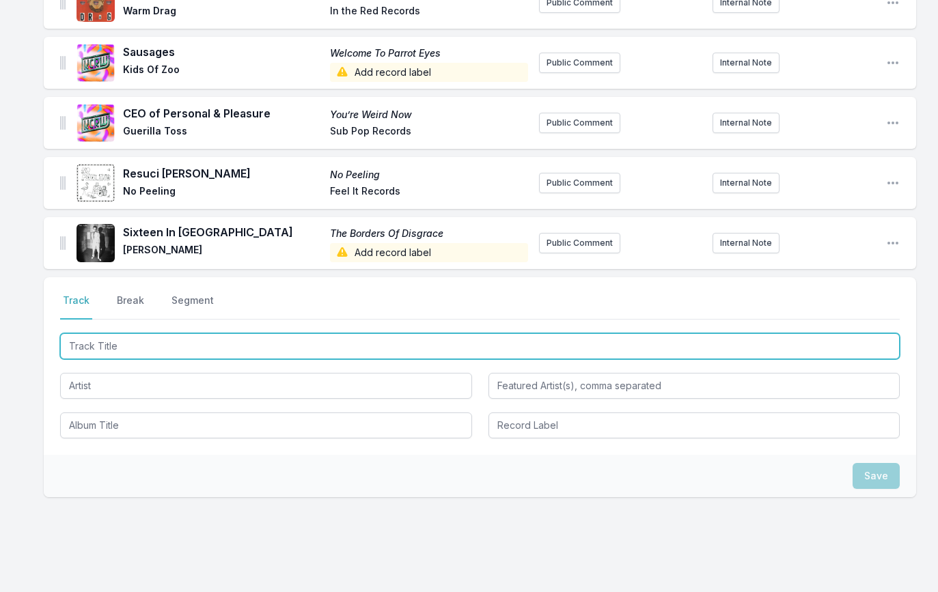
click at [122, 355] on input "Track Title" at bounding box center [480, 346] width 840 height 26
paste input "No Way"
click at [210, 344] on input "No Way" at bounding box center [480, 346] width 840 height 26
click at [186, 359] on input "No Way" at bounding box center [480, 346] width 840 height 26
type input "No Wa"
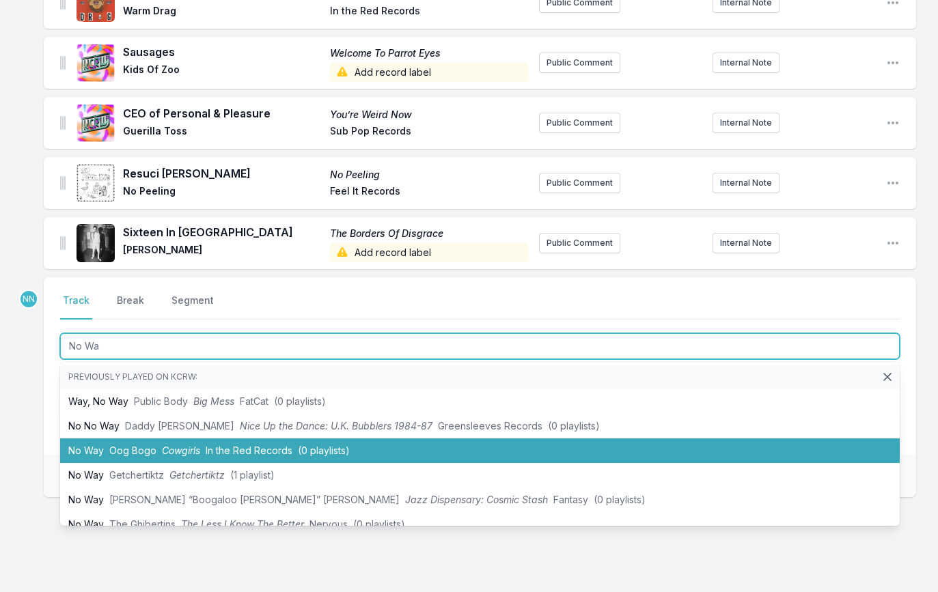
click at [170, 454] on span "Cowgirls" at bounding box center [181, 451] width 38 height 12
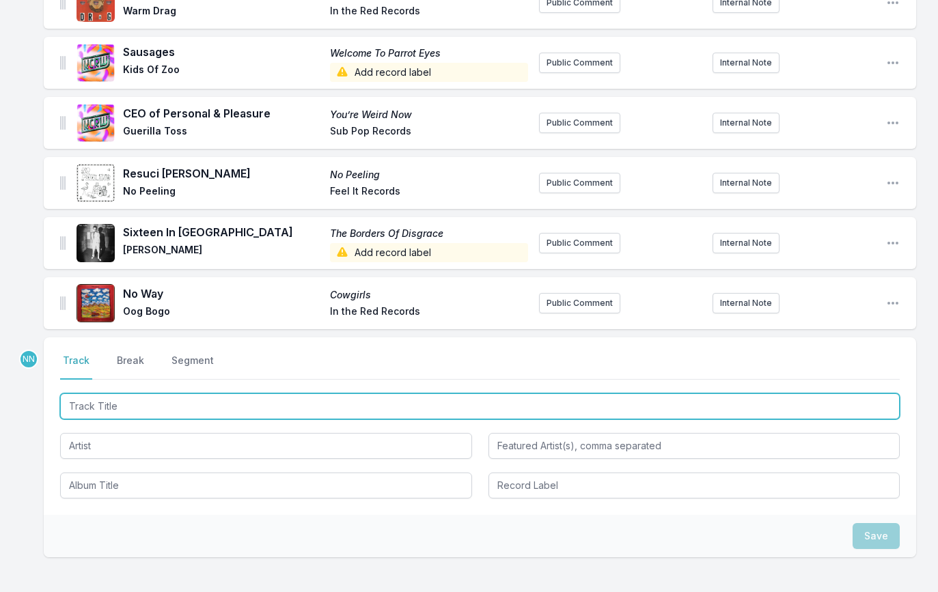
scroll to position [1991, 0]
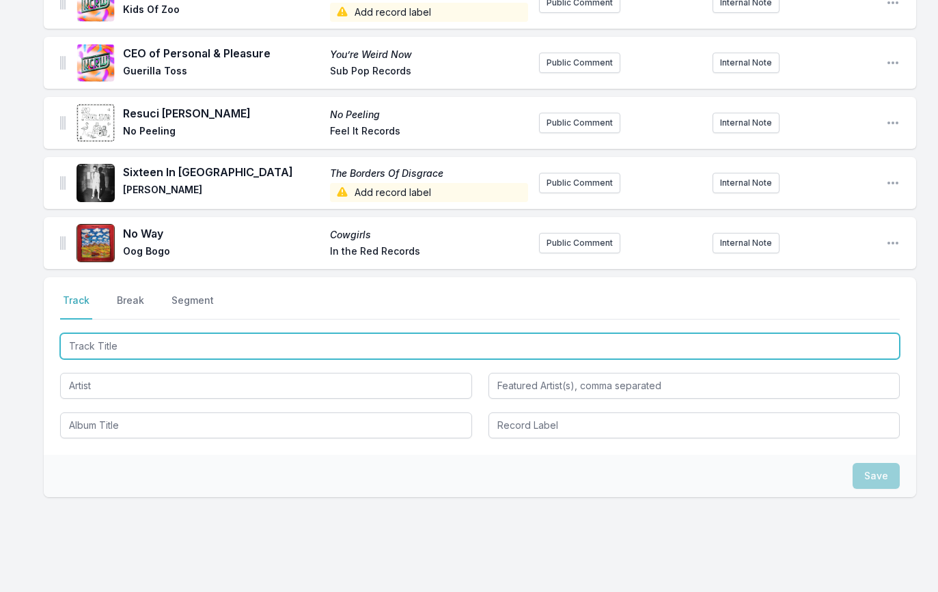
click at [116, 355] on input "Track Title" at bounding box center [480, 346] width 840 height 26
paste input "Clot"
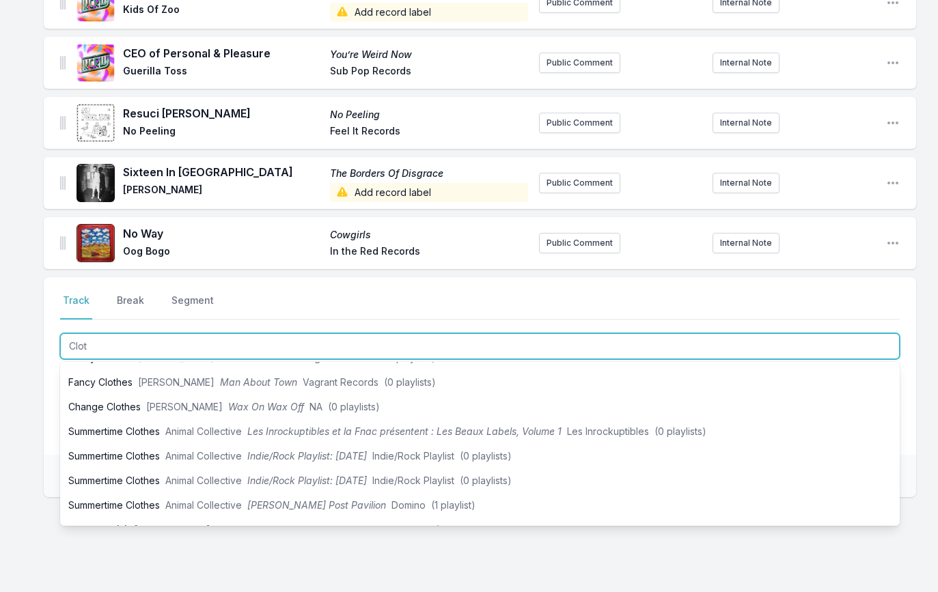
scroll to position [271, 0]
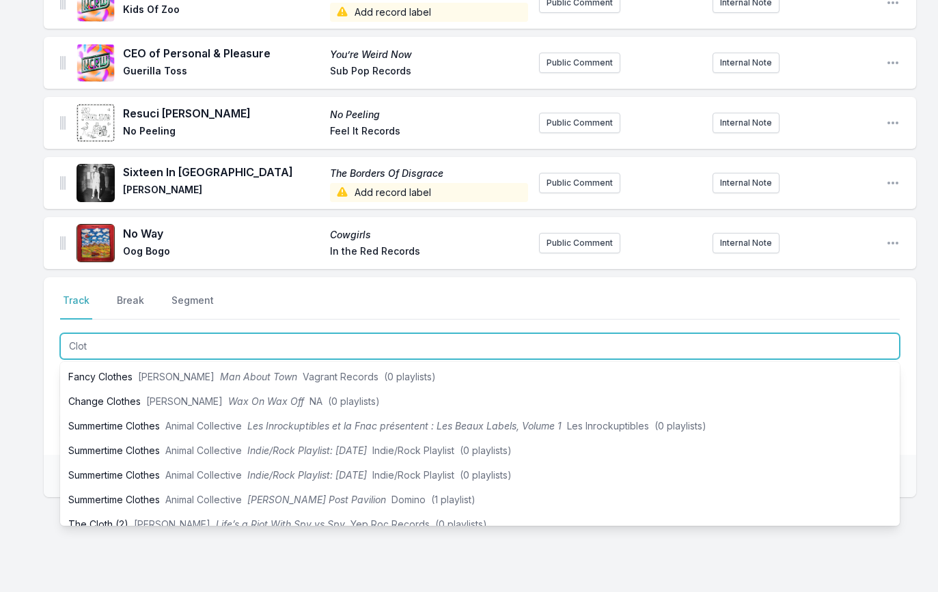
type input "Clot"
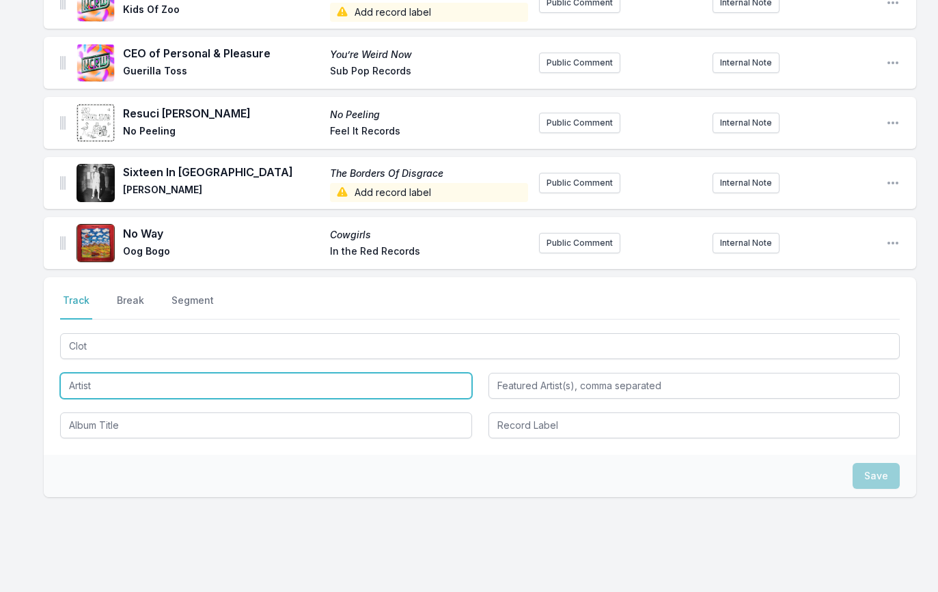
click at [83, 388] on input "Artist" at bounding box center [266, 386] width 412 height 26
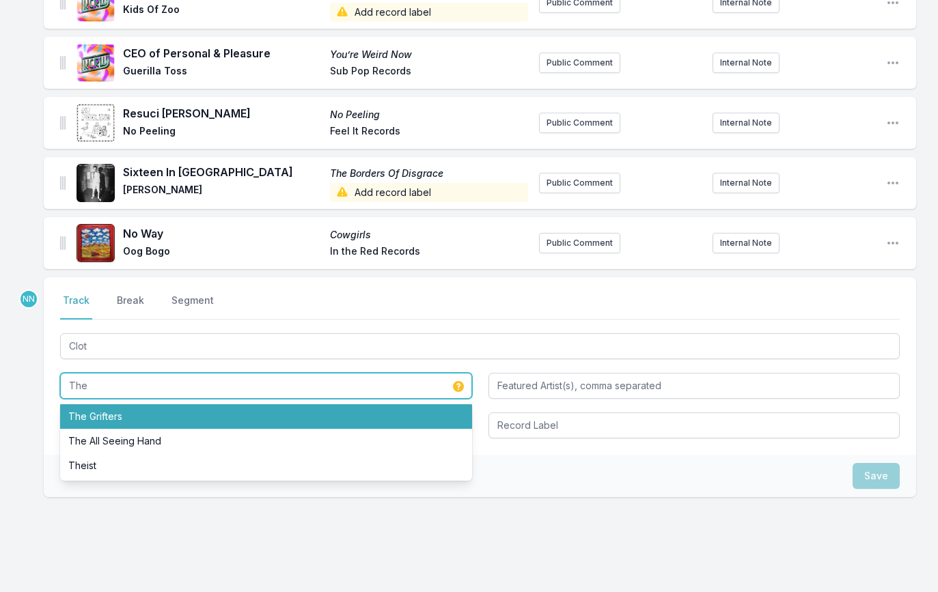
click at [97, 425] on li "The Grifters" at bounding box center [266, 416] width 412 height 25
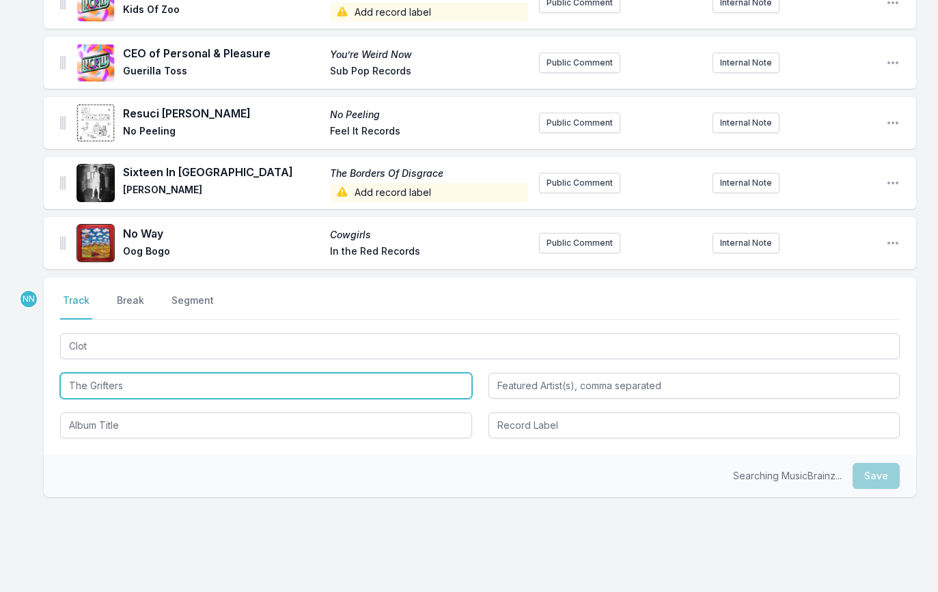
type input "The Grifters"
click at [83, 428] on li "The Grifters" at bounding box center [266, 416] width 412 height 25
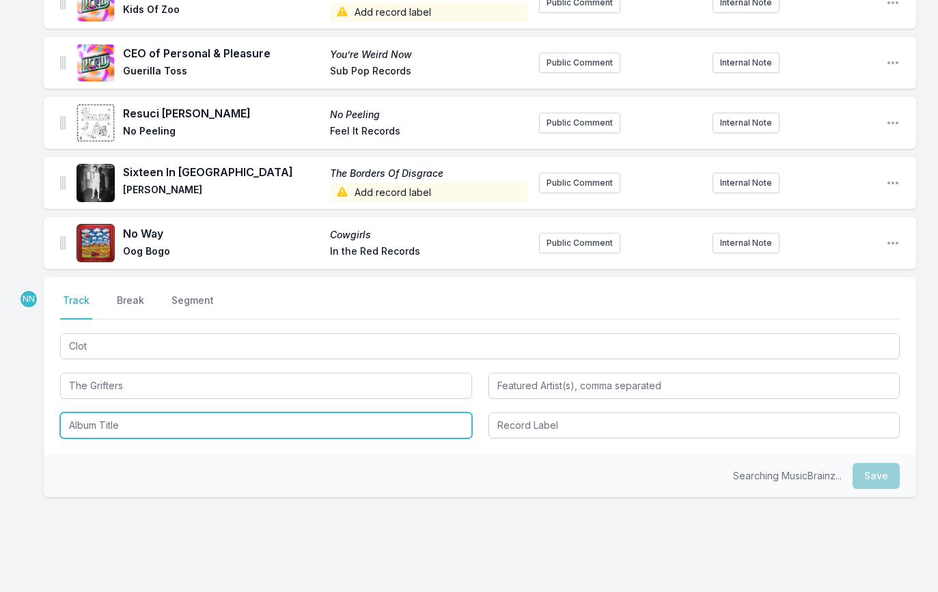
click at [85, 427] on input "Album Title" at bounding box center [266, 426] width 412 height 26
paste input "So Happy Together"
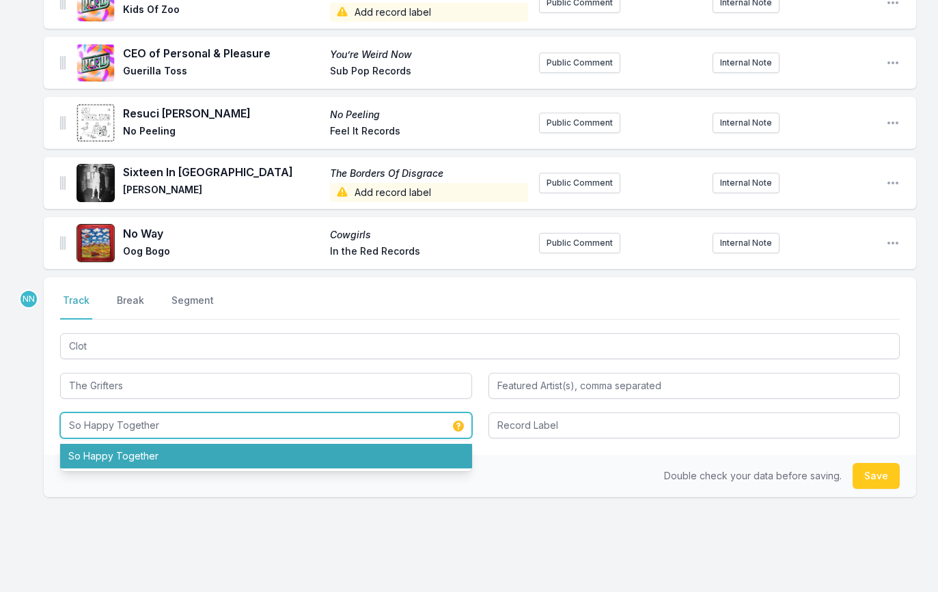
click at [441, 462] on li "So Happy Together" at bounding box center [266, 456] width 412 height 25
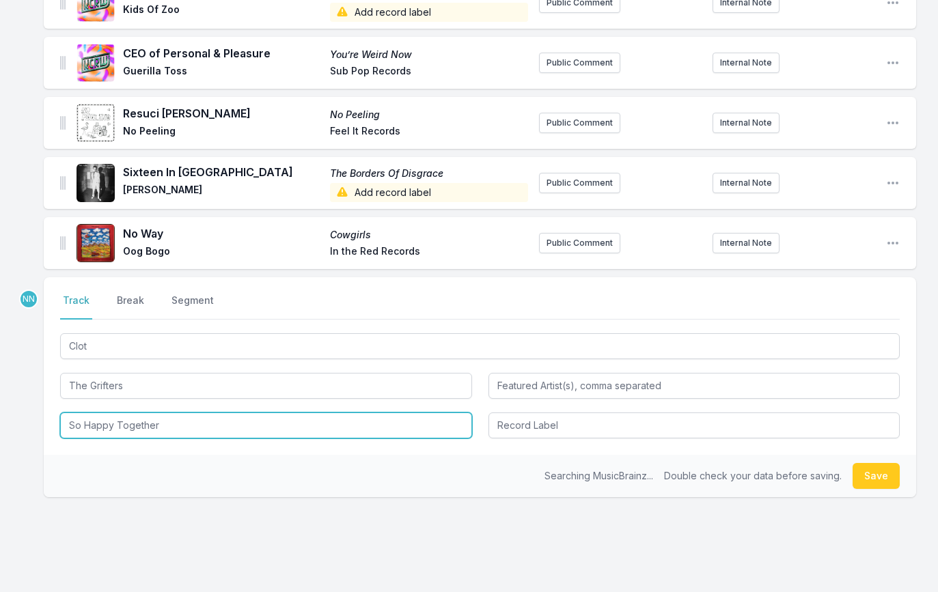
type input "So Happy Together"
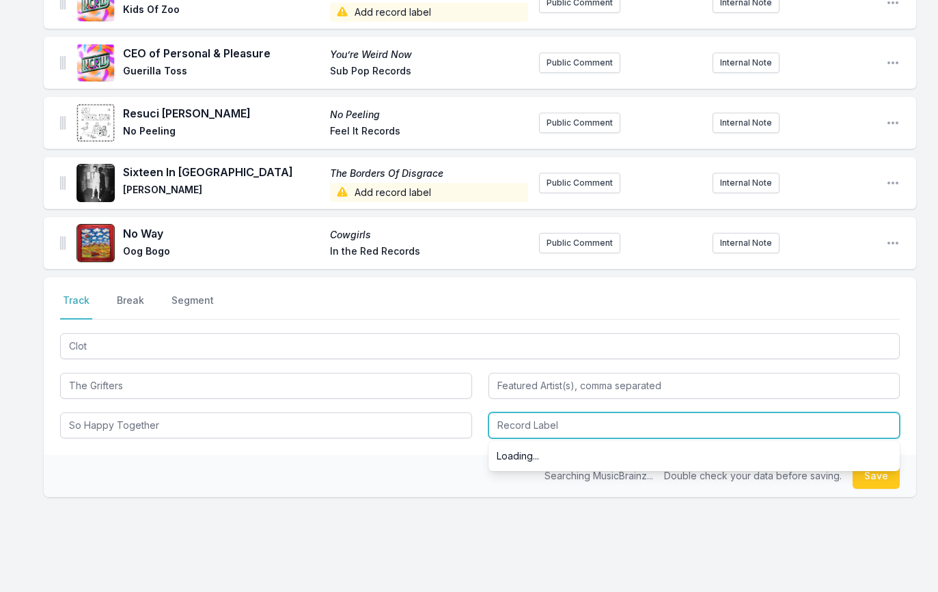
click at [542, 431] on input "Record Label" at bounding box center [694, 426] width 412 height 26
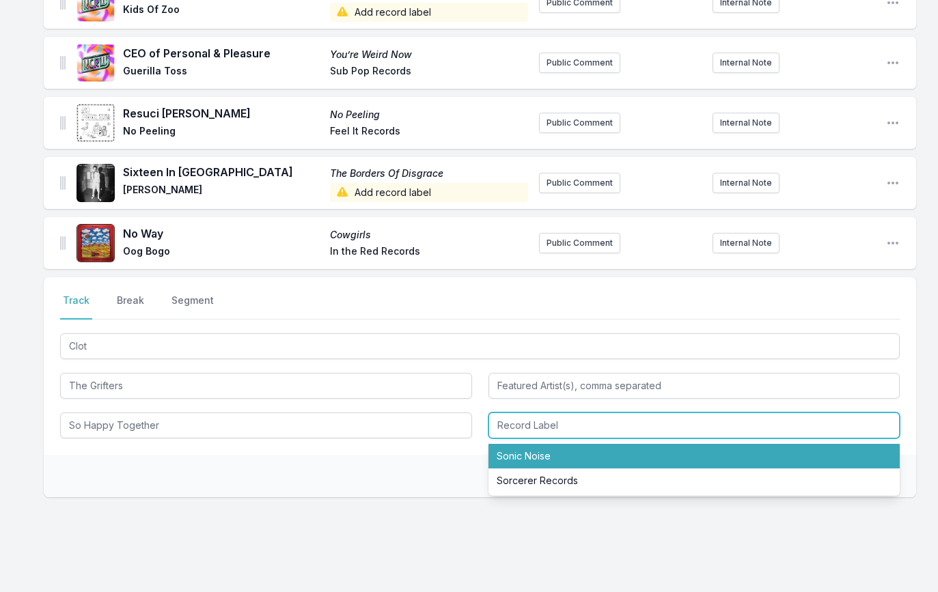
click at [605, 463] on li "Sonic Noise" at bounding box center [694, 456] width 412 height 25
type input "Sonic Noise"
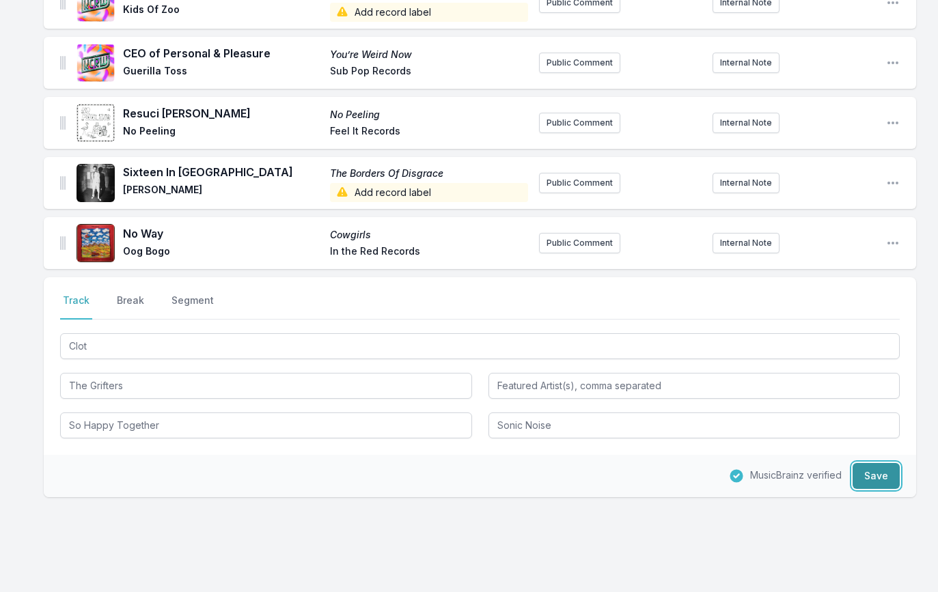
click at [878, 482] on button "Save" at bounding box center [876, 476] width 47 height 26
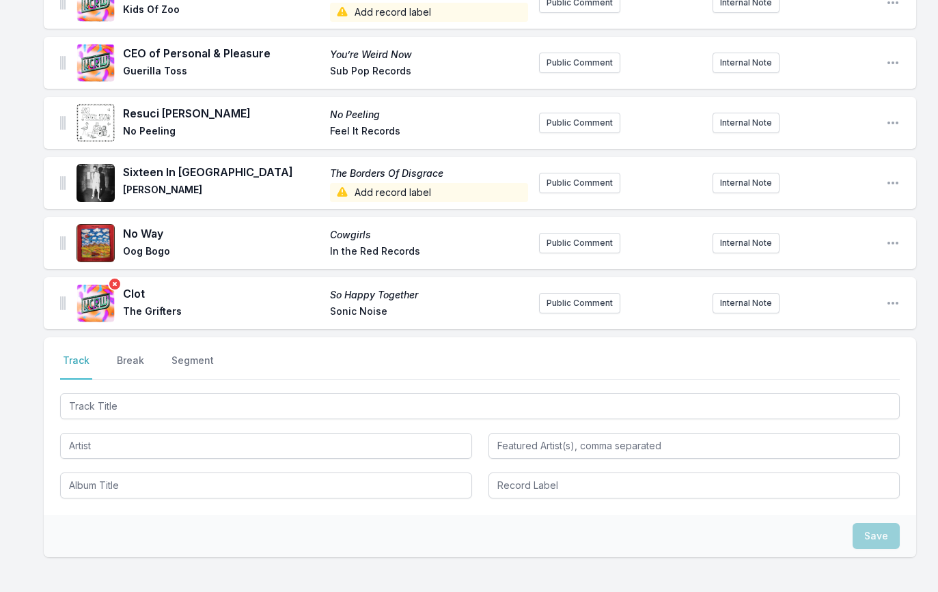
scroll to position [2051, 0]
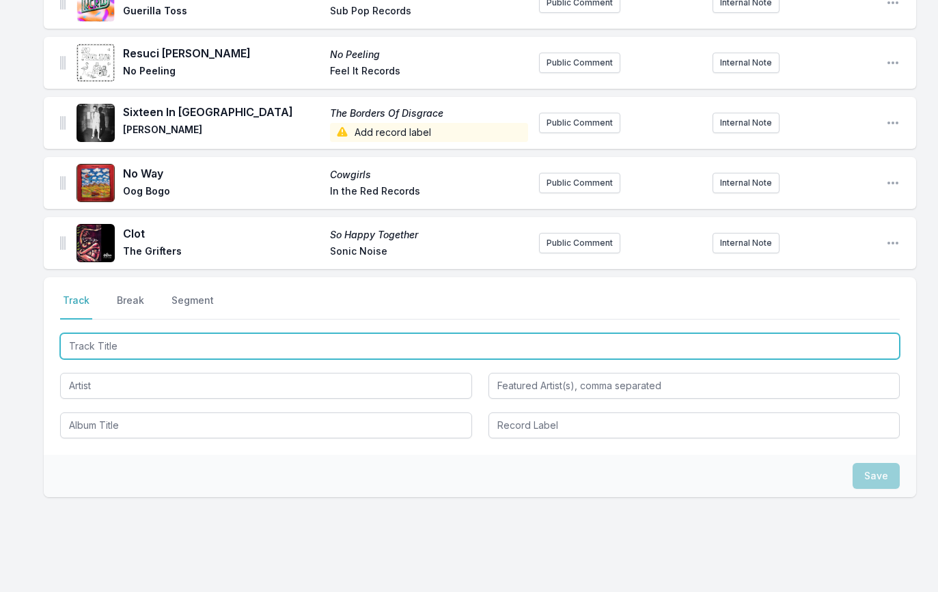
click at [113, 346] on input "Track Title" at bounding box center [480, 346] width 840 height 26
paste input "Ikezu"
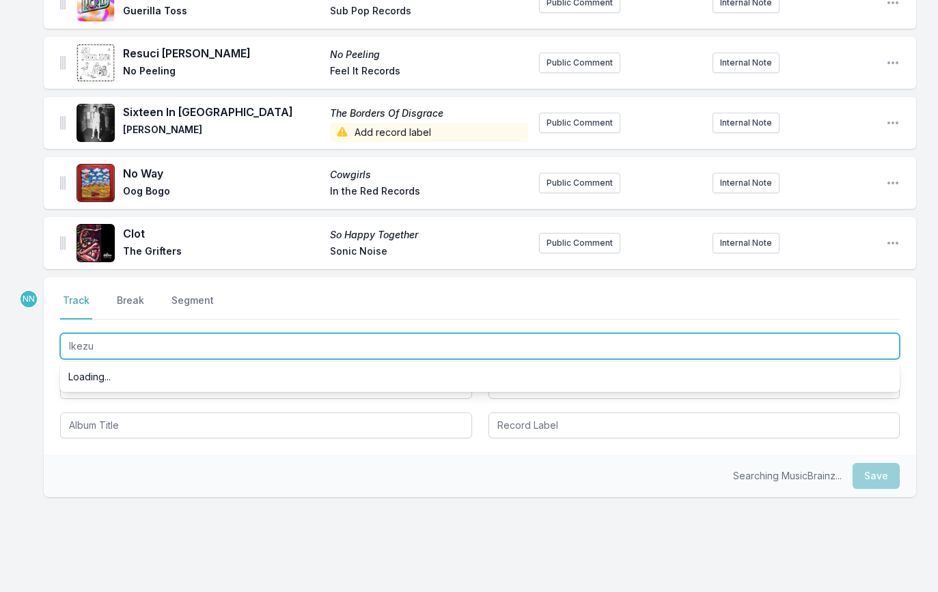
scroll to position [0, 0]
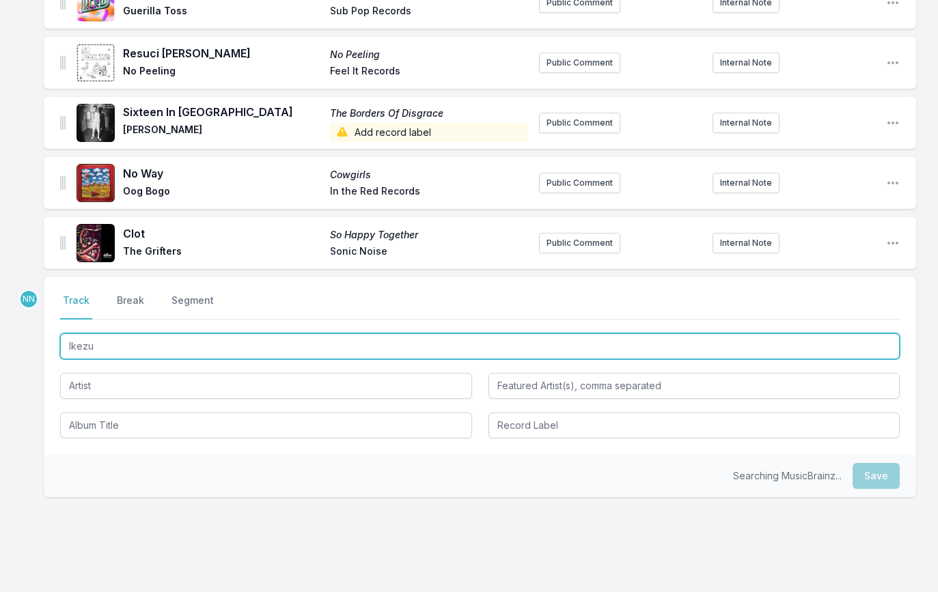
type input "Ikezu"
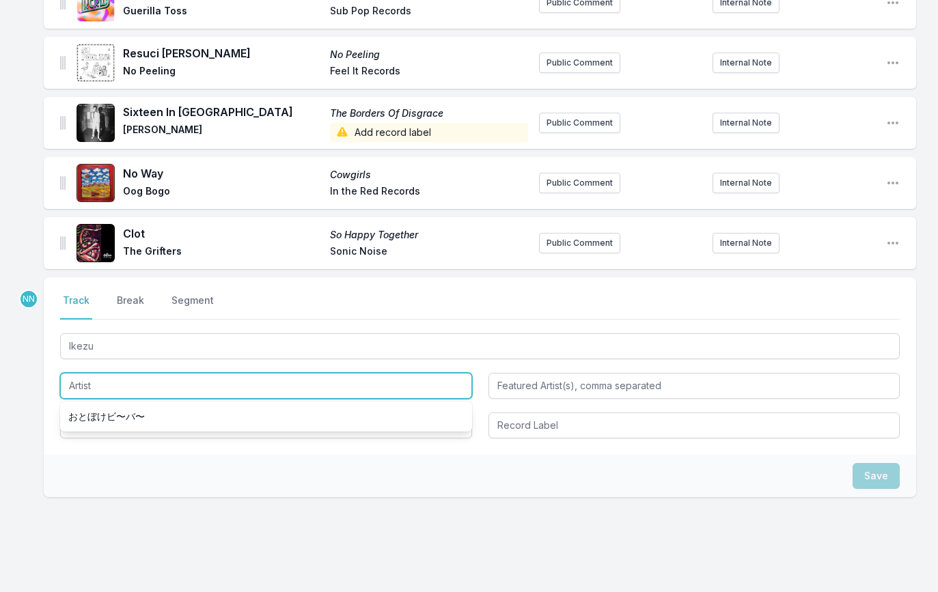
click at [99, 394] on input "Artist" at bounding box center [266, 386] width 412 height 26
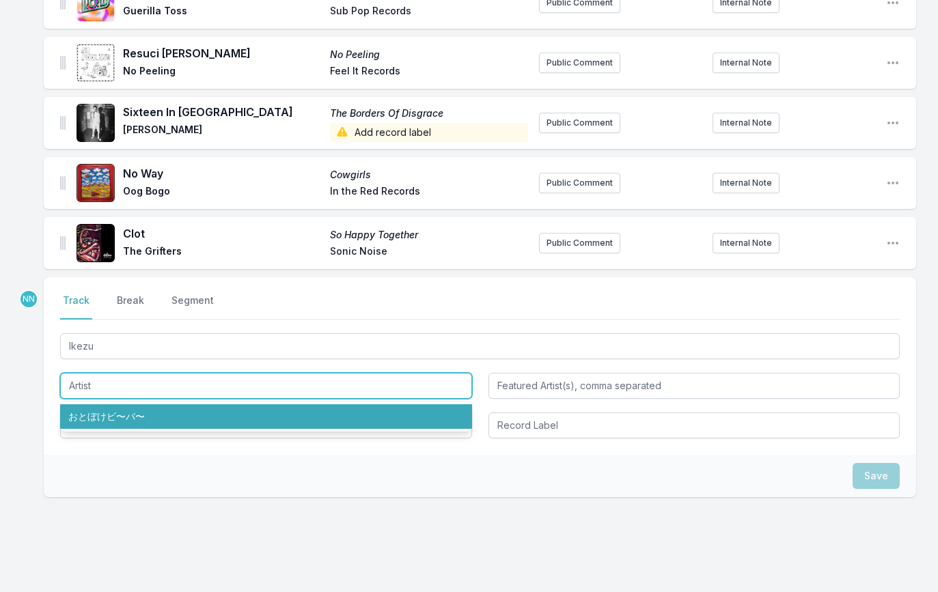
click at [112, 421] on li "おとぼけビ〜バ〜" at bounding box center [266, 416] width 412 height 25
type input "おとぼけビ〜バ〜"
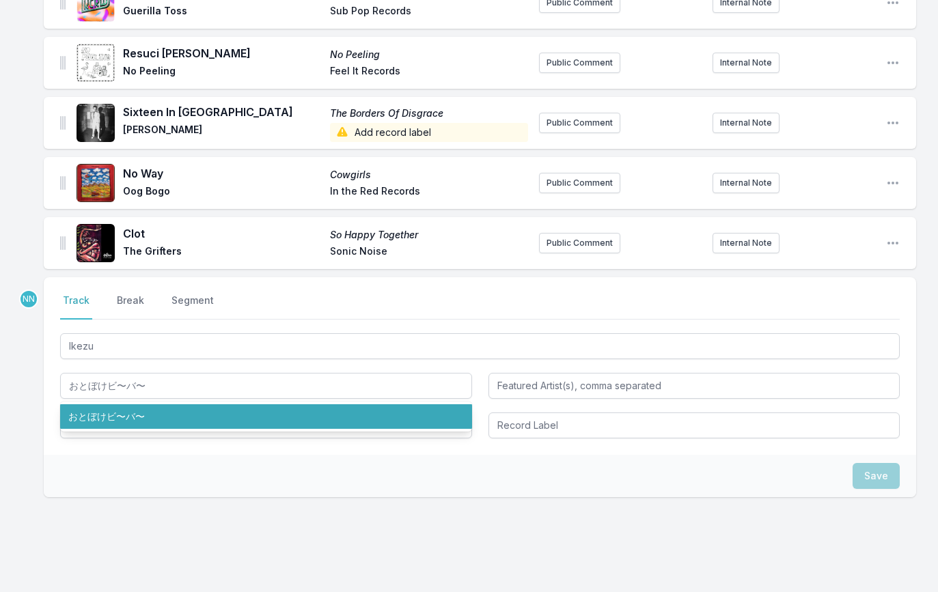
click at [49, 415] on div "Select a tab Track Break Segment Track Break Segment Ikezu おとぼけビ〜バ〜 おとぼけビ〜バ〜" at bounding box center [480, 366] width 872 height 178
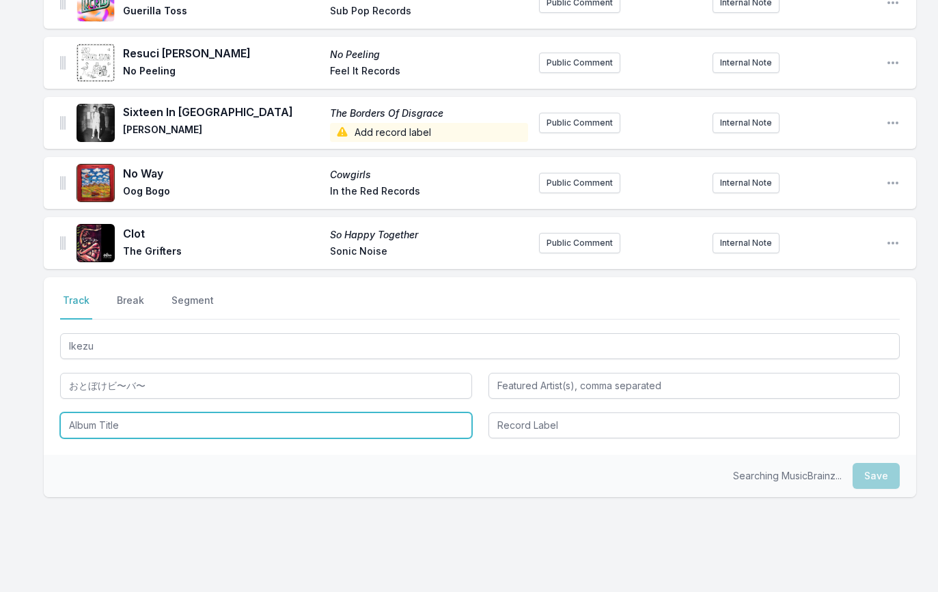
click at [91, 423] on input "Album Title" at bounding box center [266, 426] width 412 height 26
paste input "Itekoma Hits"
type input "Itekoma Hits"
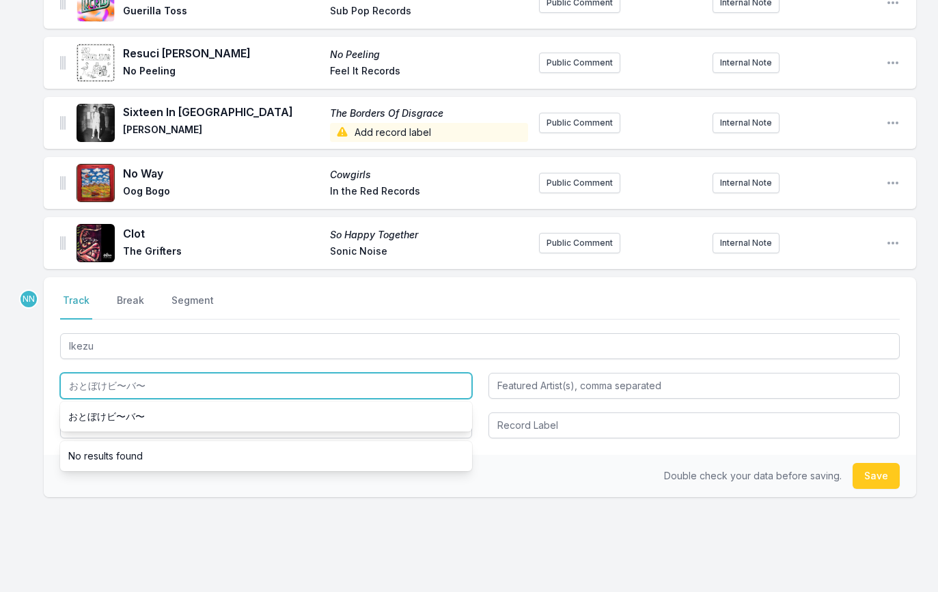
click at [150, 390] on input "おとぼけビ〜バ〜" at bounding box center [266, 386] width 412 height 26
paste input "Otoboke Beaver"
type input "Otoboke Beaver"
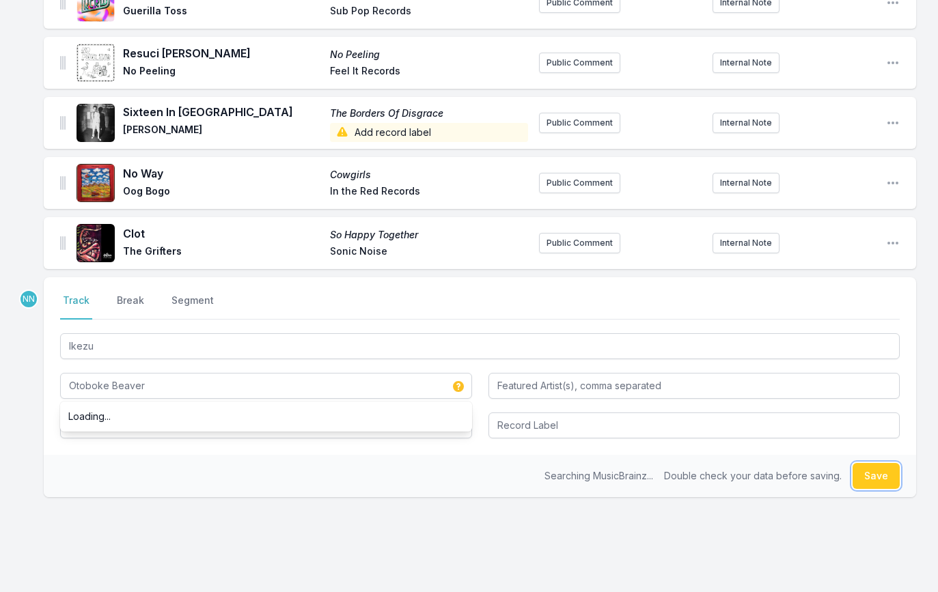
click at [862, 475] on button "Save" at bounding box center [876, 476] width 47 height 26
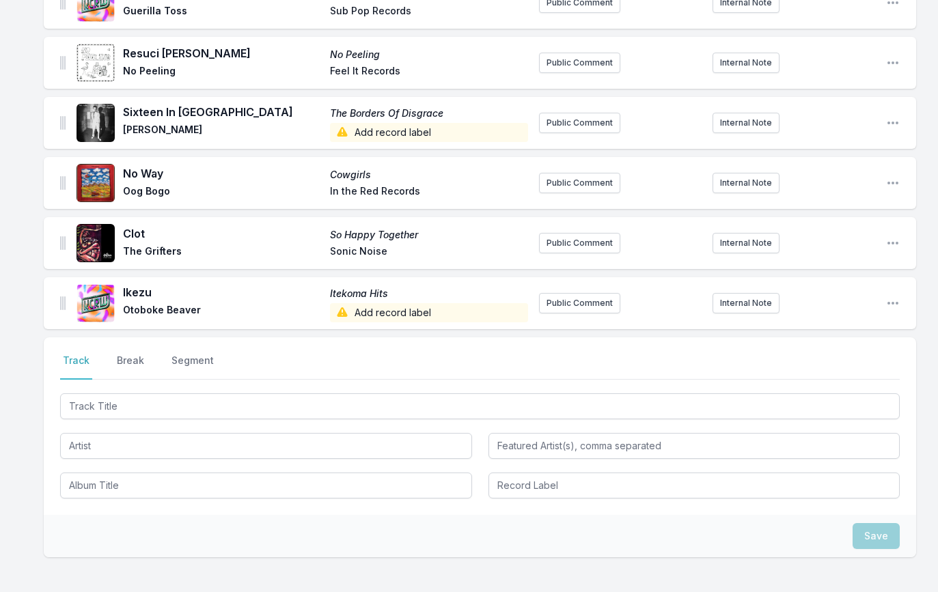
scroll to position [2111, 0]
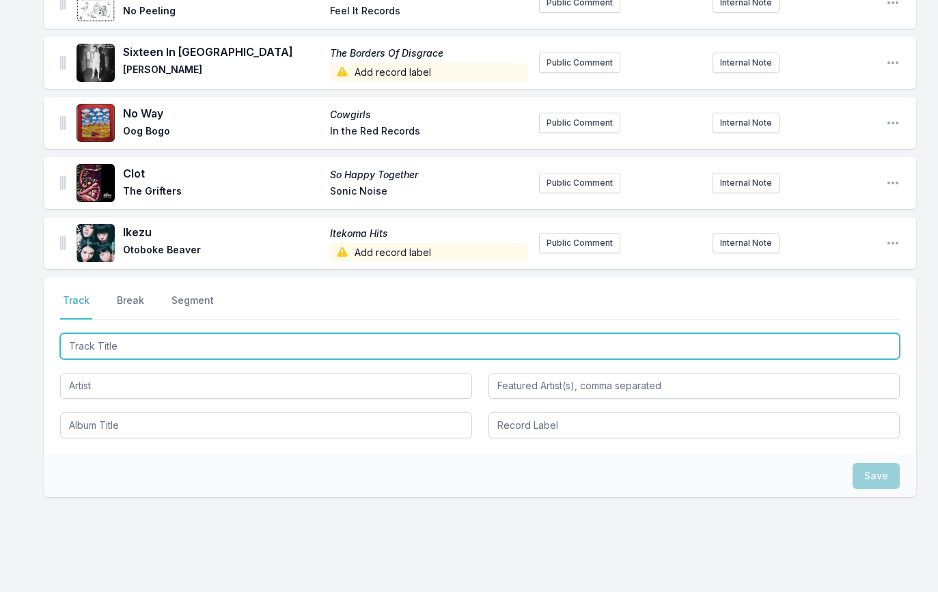
click at [136, 344] on input "Track Title" at bounding box center [480, 346] width 840 height 26
paste input "The Taste"
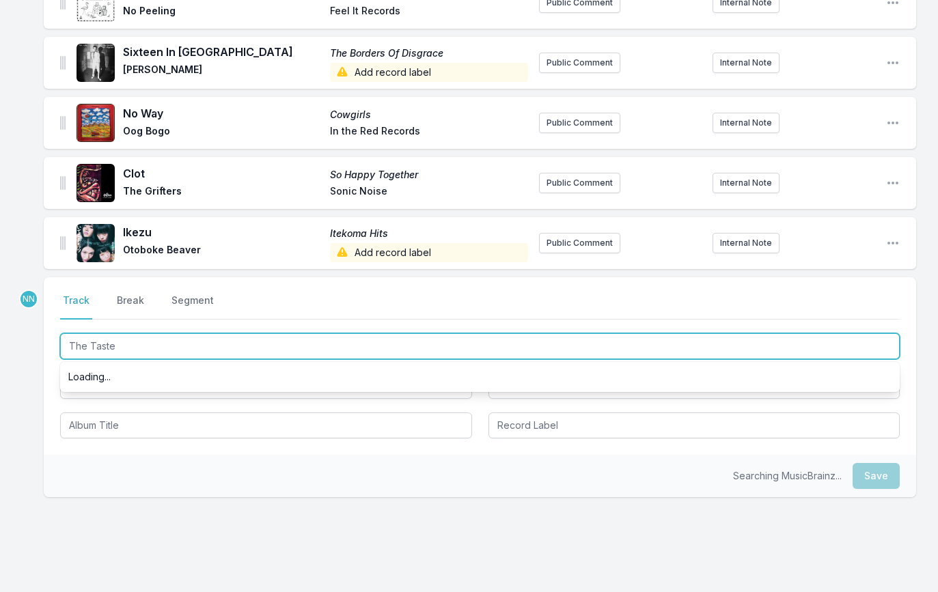
type input "The Taste"
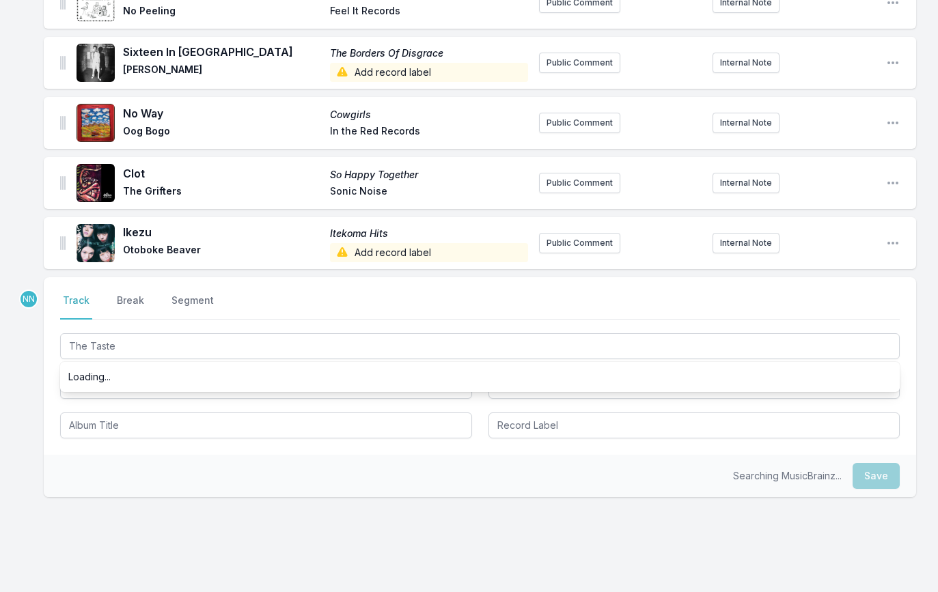
click at [120, 388] on div "Loading..." at bounding box center [480, 377] width 840 height 25
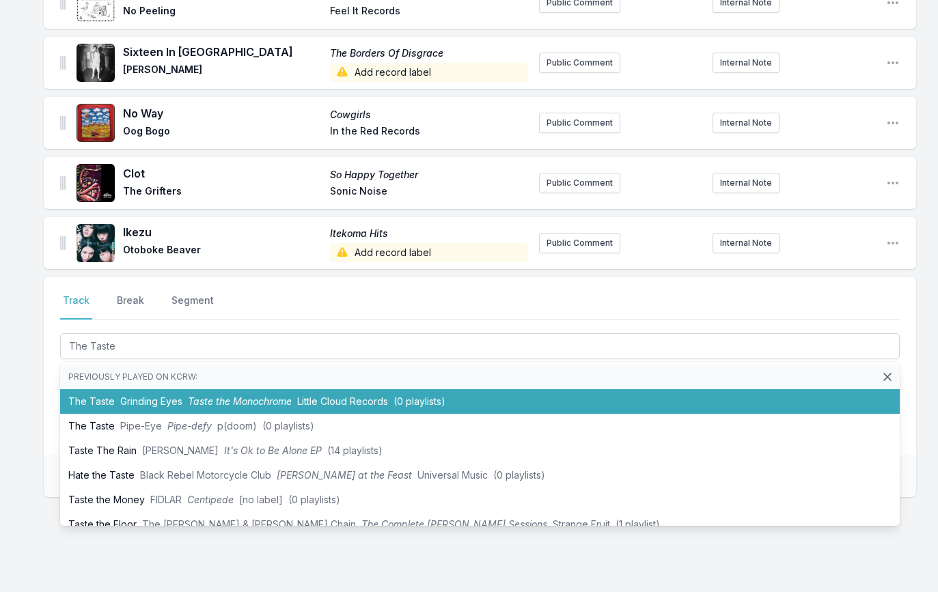
click at [115, 402] on li "The Taste Grinding Eyes Taste the Monochrome Little Cloud Records (0 playlists)" at bounding box center [480, 401] width 840 height 25
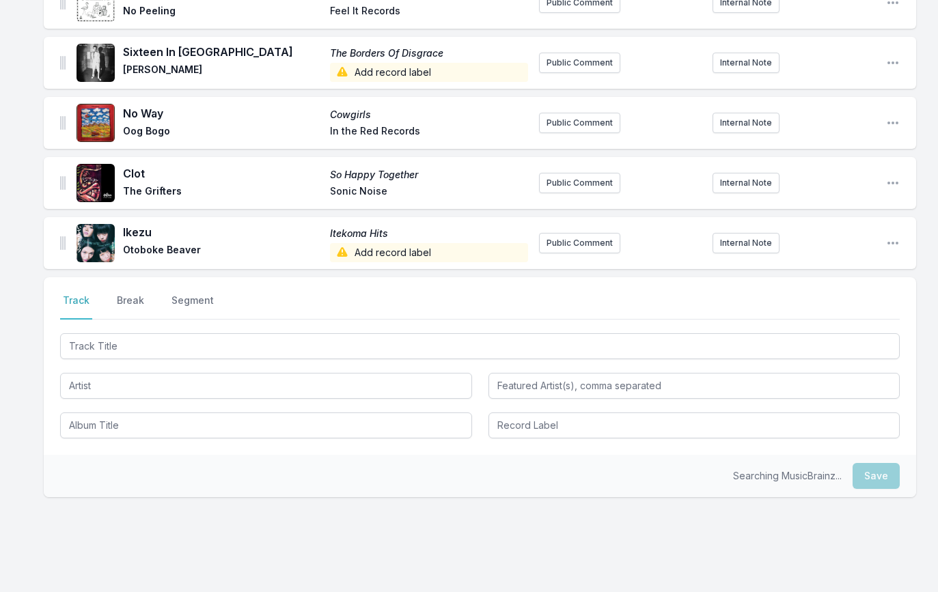
scroll to position [2171, 0]
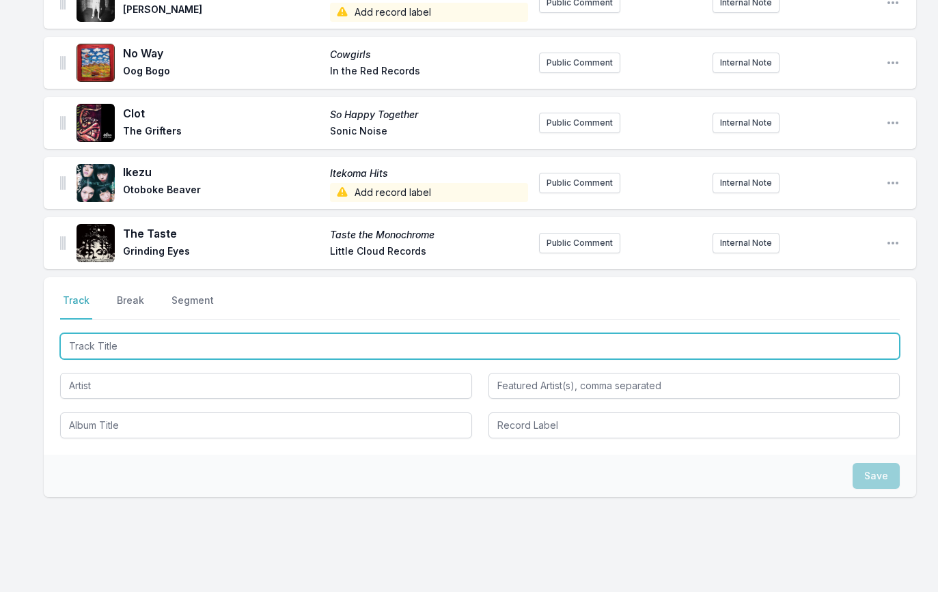
click at [91, 356] on input "Track Title" at bounding box center [480, 346] width 840 height 26
paste input "Demon Stuck In Your Eye"
type input "Demon Stuck In Your Eye"
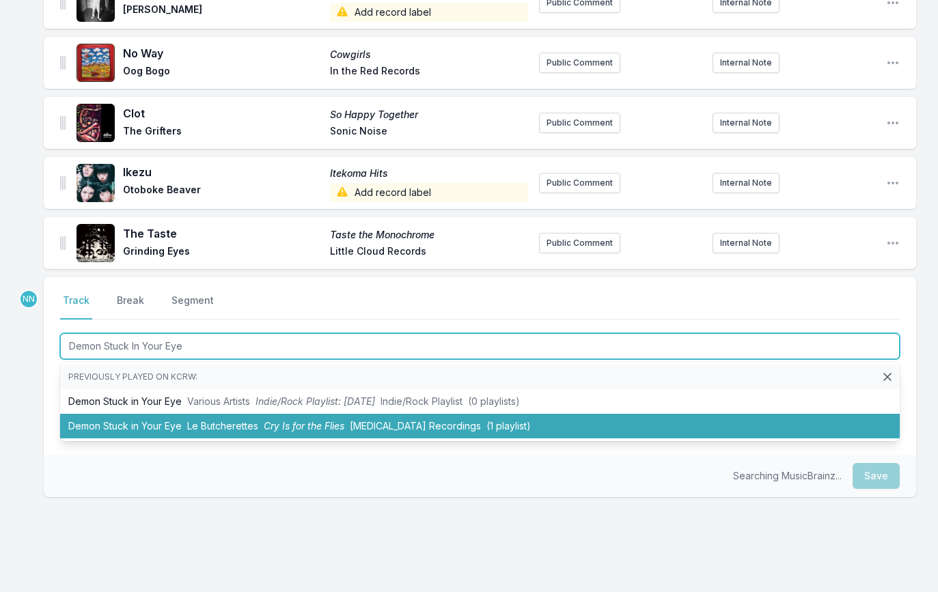
click at [113, 423] on li "Demon Stuck in Your Eye Le Butcherettes Cry Is for the Flies [MEDICAL_DATA] Rec…" at bounding box center [480, 426] width 840 height 25
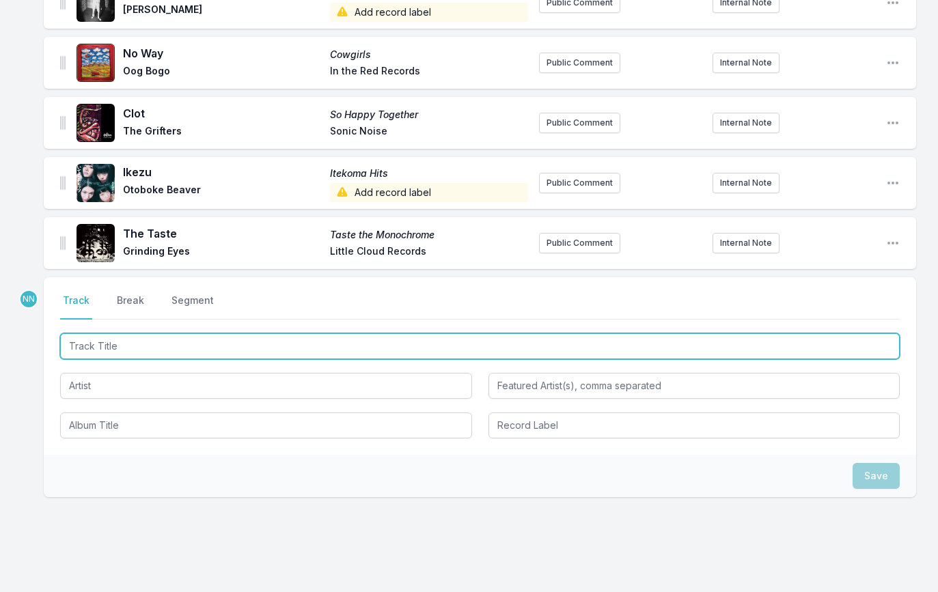
scroll to position [2231, 0]
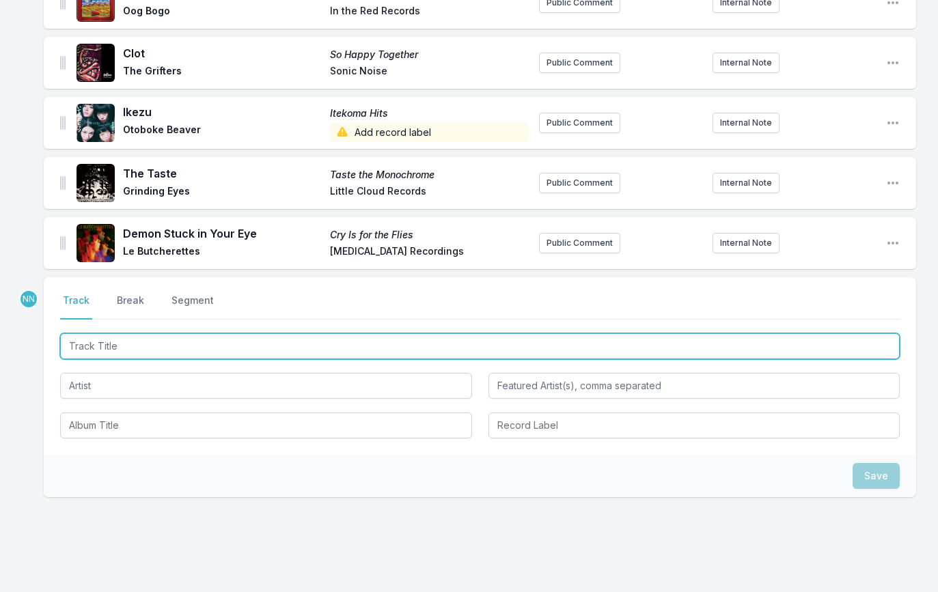
paste input "[PERSON_NAME] -"
type input "[PERSON_NAME]"
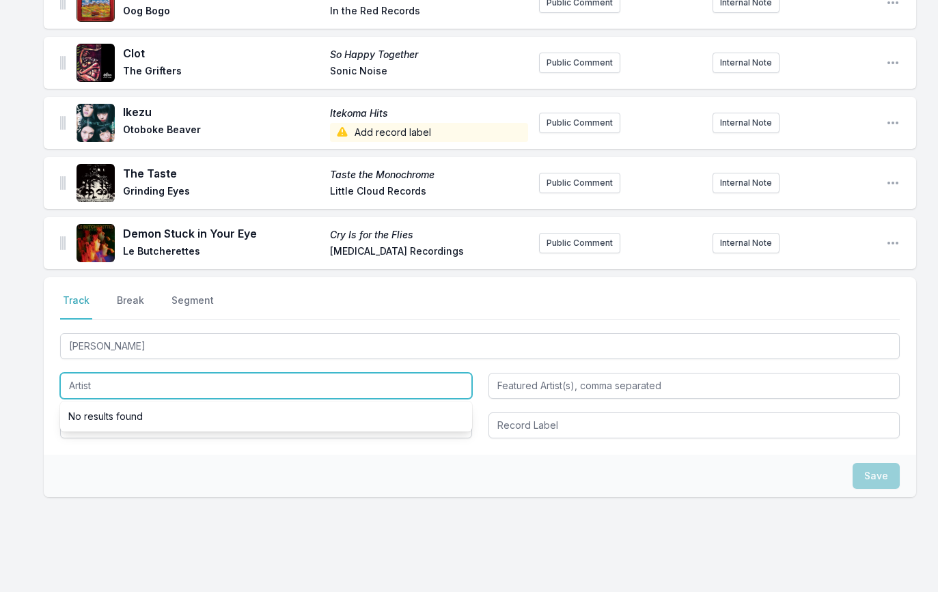
click at [99, 391] on input "Artist" at bounding box center [266, 386] width 412 height 26
type input "K2"
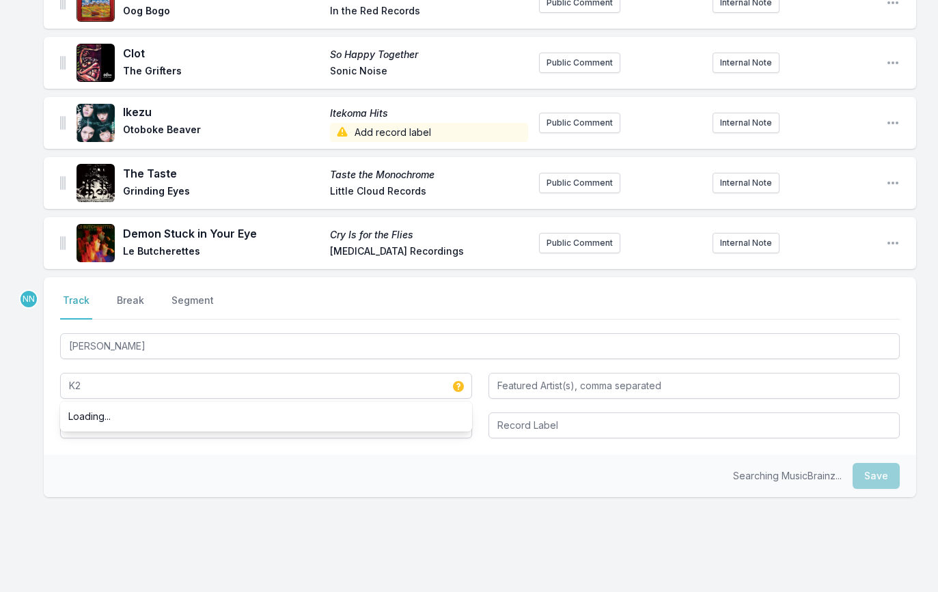
click at [67, 455] on div "Select a tab Track Break Segment Track Break Segment [PERSON_NAME] K2 Loading..." at bounding box center [480, 366] width 872 height 178
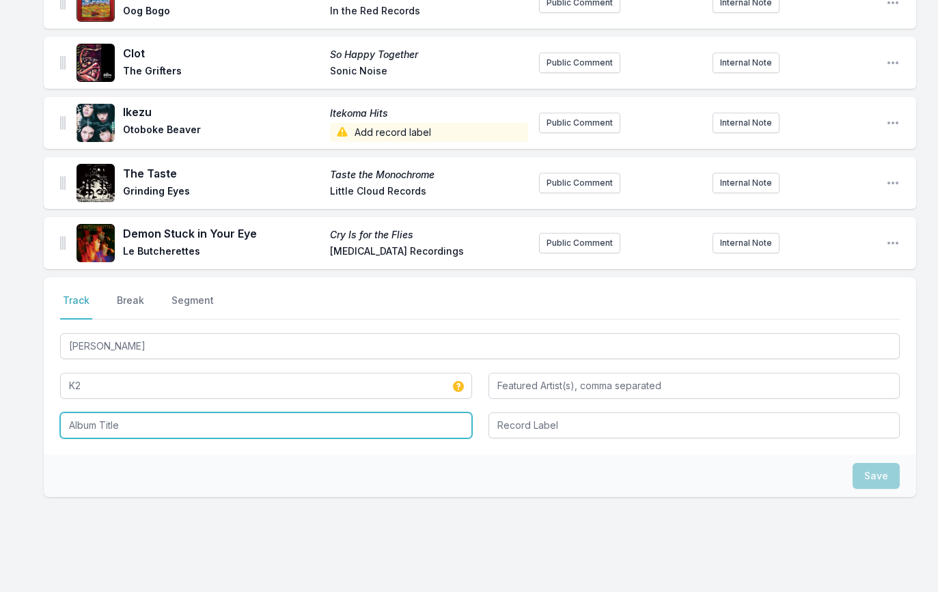
click at [83, 437] on input "Album Title" at bounding box center [266, 426] width 412 height 26
paste input "Yellow Blood #2 / Re-Musik"
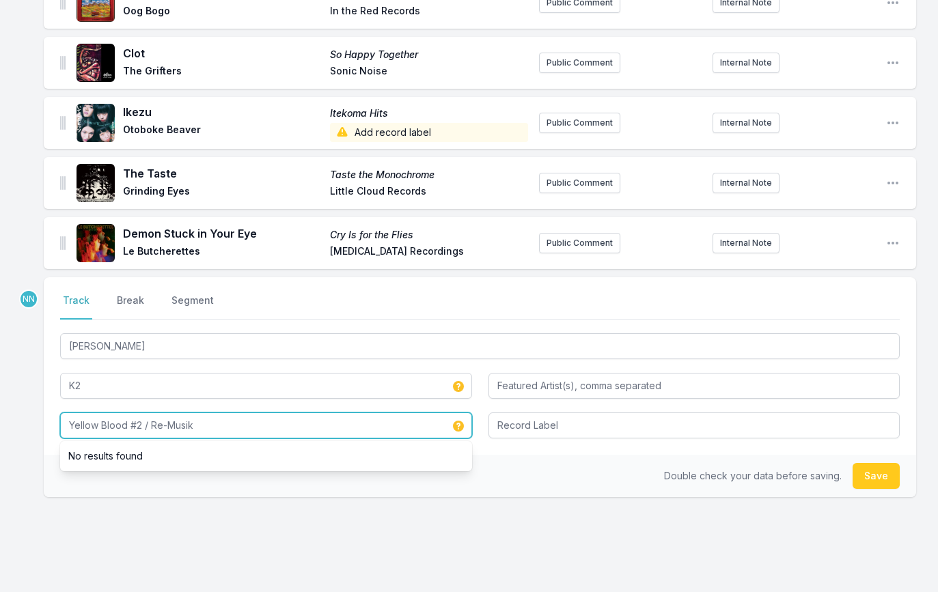
type input "Yellow Blood #2 / Re-Musik"
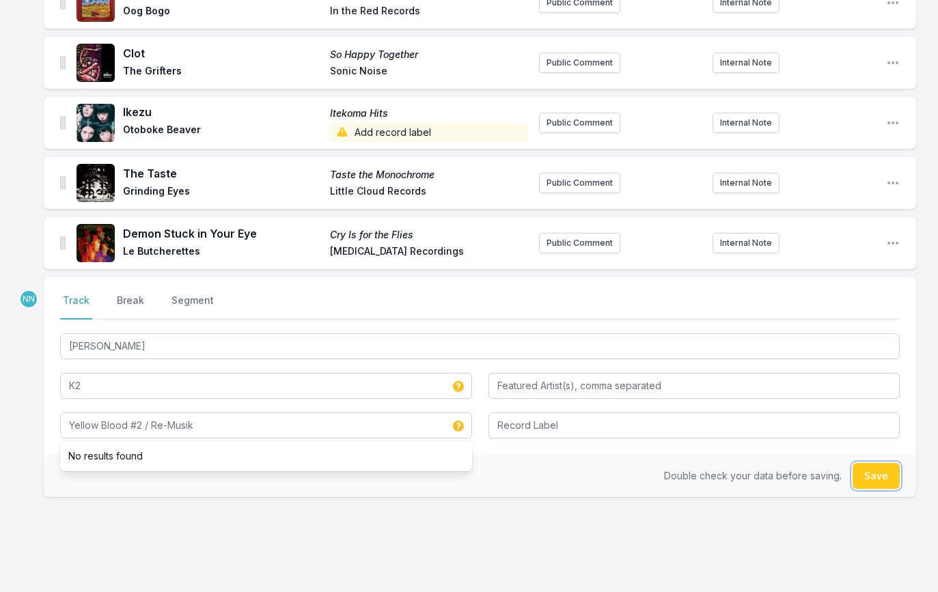
click at [859, 480] on button "Save" at bounding box center [876, 476] width 47 height 26
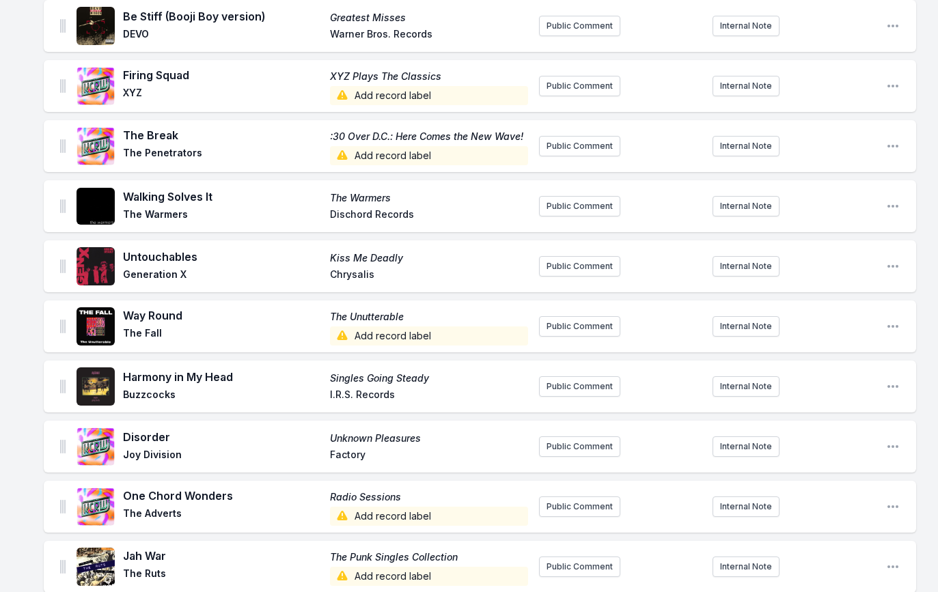
scroll to position [0, 0]
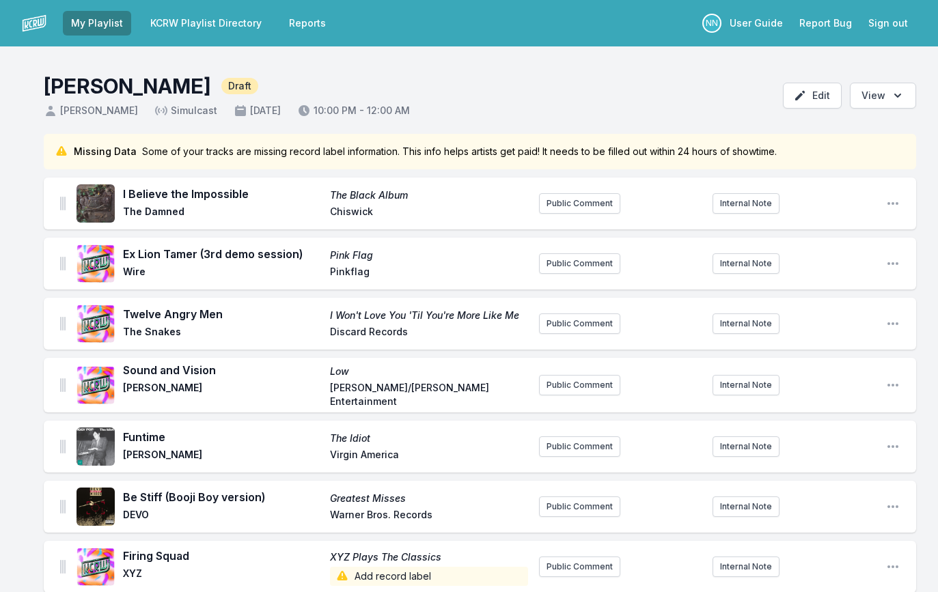
click at [196, 27] on link "KCRW Playlist Directory" at bounding box center [206, 23] width 128 height 25
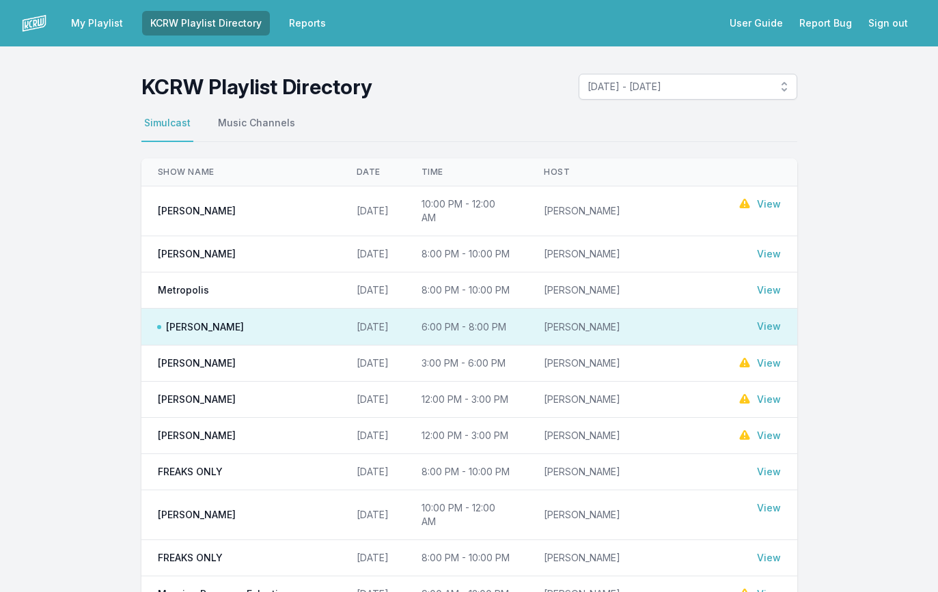
click at [762, 284] on link "View" at bounding box center [769, 291] width 24 height 14
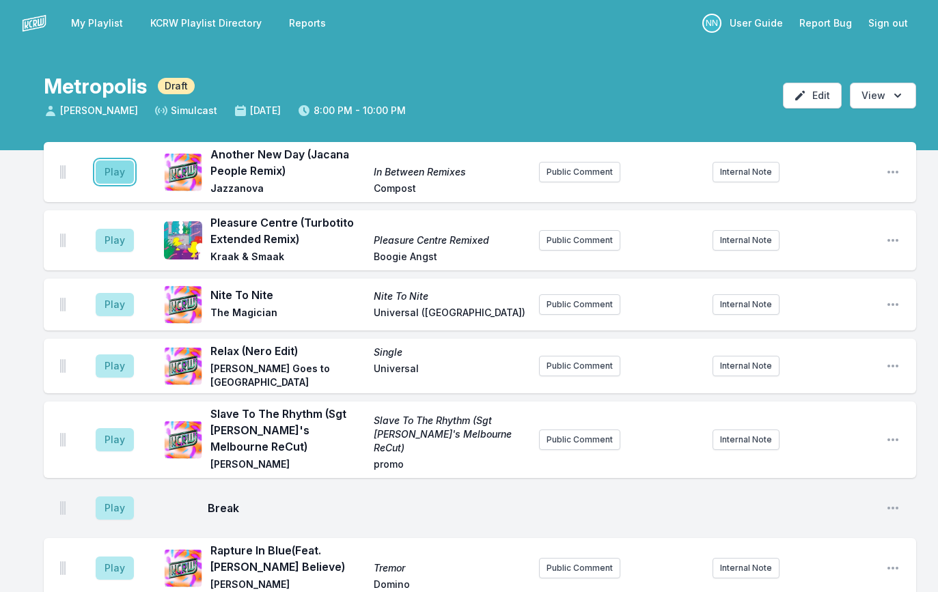
click at [122, 178] on button "Play" at bounding box center [115, 172] width 38 height 23
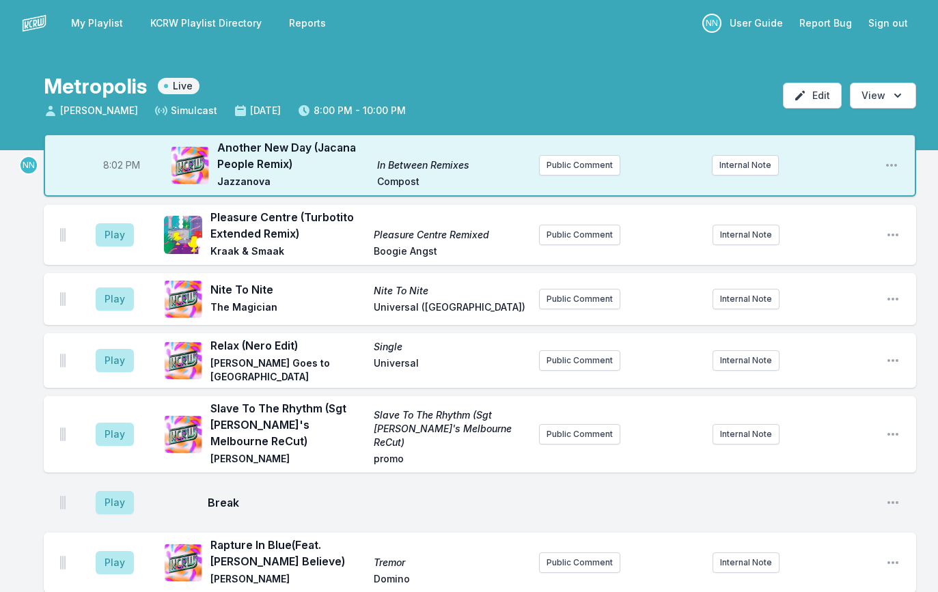
click at [118, 169] on span "8:02 PM" at bounding box center [121, 165] width 37 height 14
click at [114, 167] on input "20:02" at bounding box center [121, 165] width 77 height 26
type input "20:01"
click at [121, 240] on button "Play" at bounding box center [115, 234] width 38 height 23
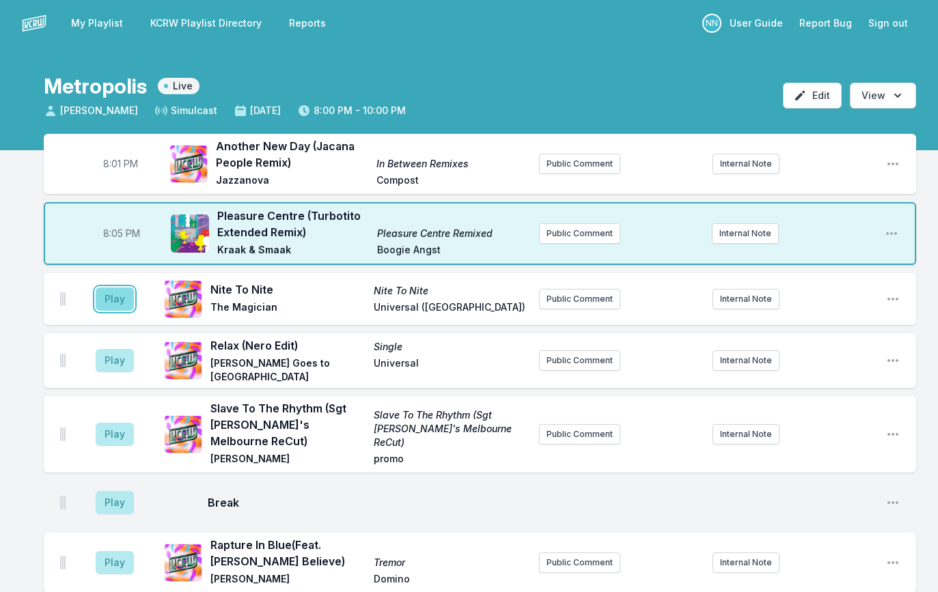
click at [115, 295] on button "Play" at bounding box center [115, 299] width 38 height 23
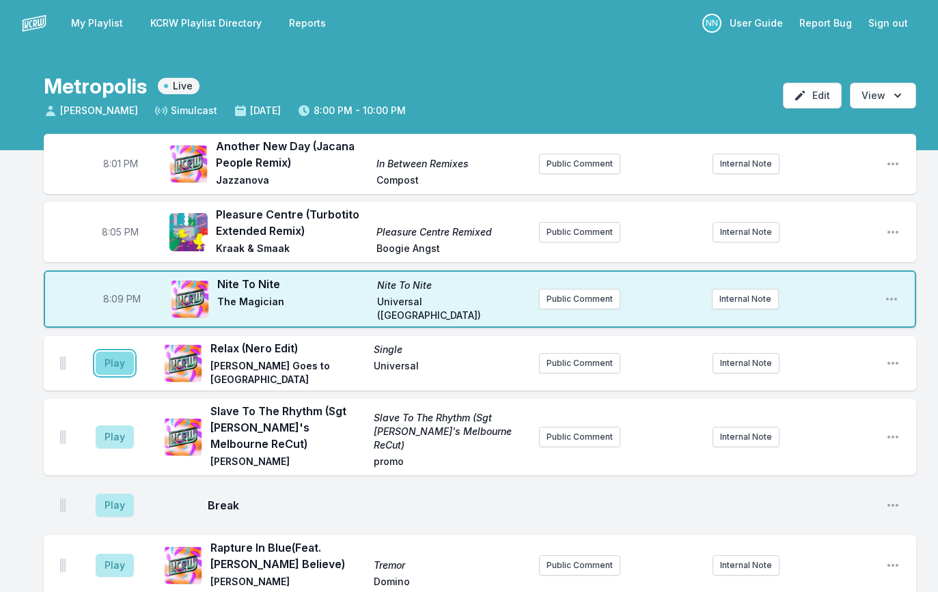
click at [110, 365] on button "Play" at bounding box center [115, 363] width 38 height 23
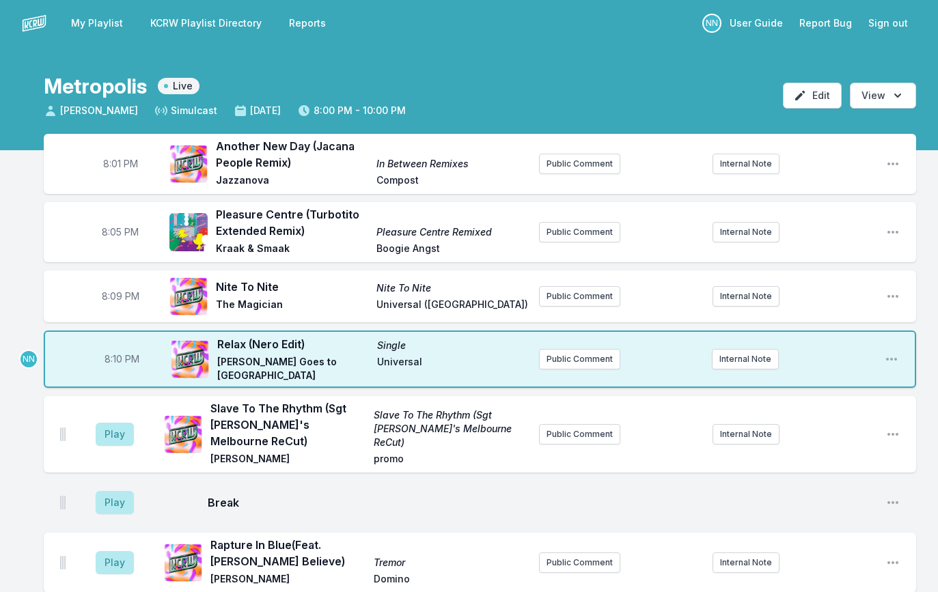
click at [115, 296] on span "8:09 PM" at bounding box center [121, 297] width 38 height 14
click at [115, 296] on input "20:09" at bounding box center [120, 297] width 77 height 26
type input "20:07"
click at [25, 292] on p "NN" at bounding box center [28, 296] width 19 height 19
click at [119, 235] on span "8:05 PM" at bounding box center [120, 232] width 37 height 14
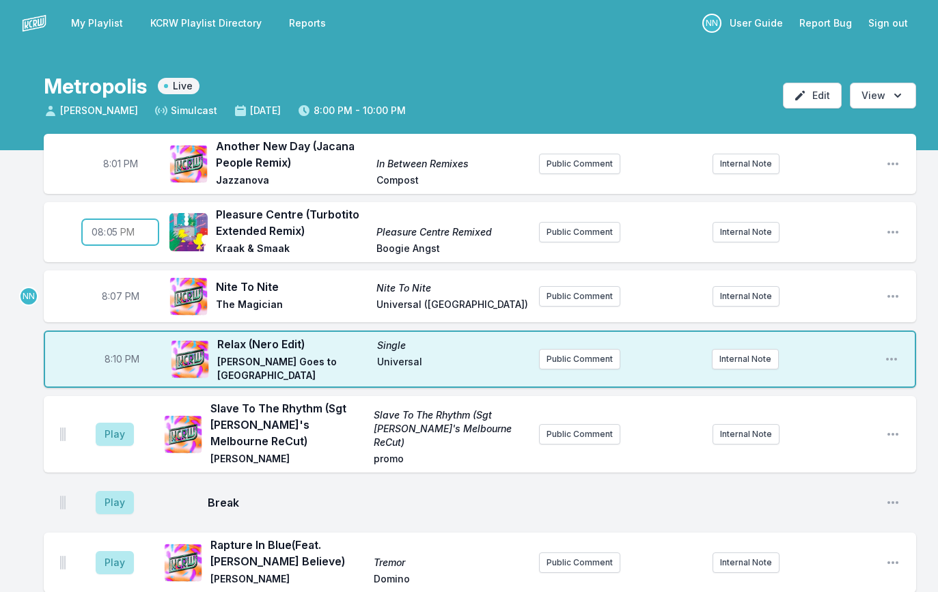
click at [119, 235] on input "20:05" at bounding box center [120, 232] width 77 height 26
click at [113, 231] on input "20:05" at bounding box center [120, 232] width 77 height 26
click at [113, 232] on input "20:05" at bounding box center [120, 232] width 77 height 26
type input "20:04"
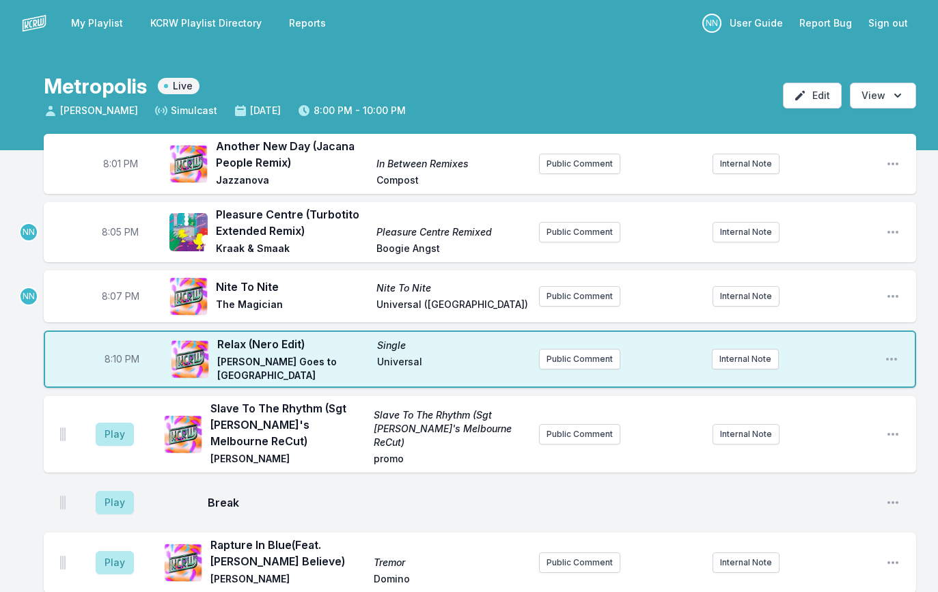
click at [118, 358] on span "8:10 PM" at bounding box center [122, 360] width 35 height 14
click at [111, 357] on input "20:10" at bounding box center [121, 359] width 77 height 26
type input "20:12"
click at [112, 297] on span "8:07 PM" at bounding box center [121, 297] width 38 height 14
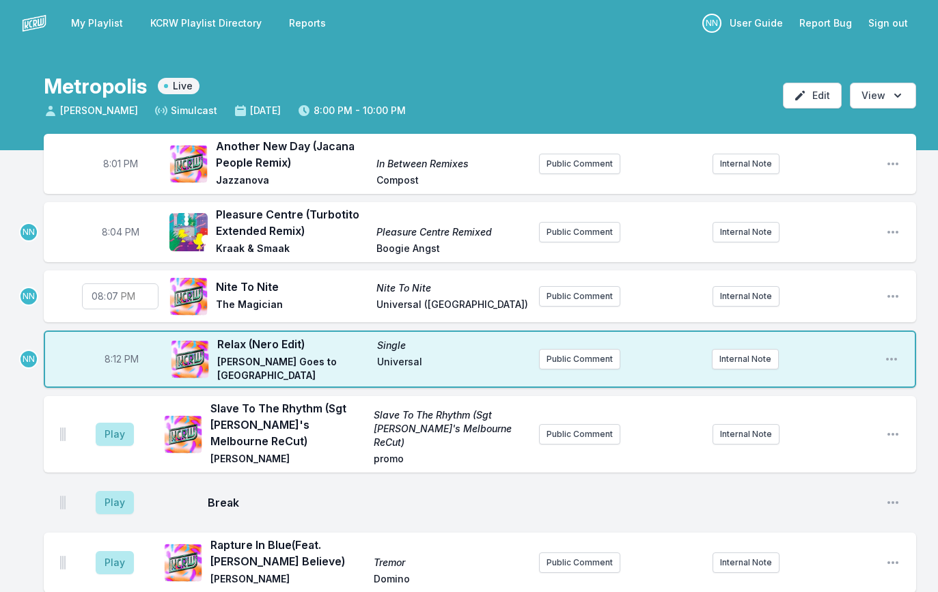
click at [112, 297] on input "20:07" at bounding box center [120, 297] width 77 height 26
type input "20:08"
click at [102, 425] on button "Play" at bounding box center [115, 434] width 38 height 23
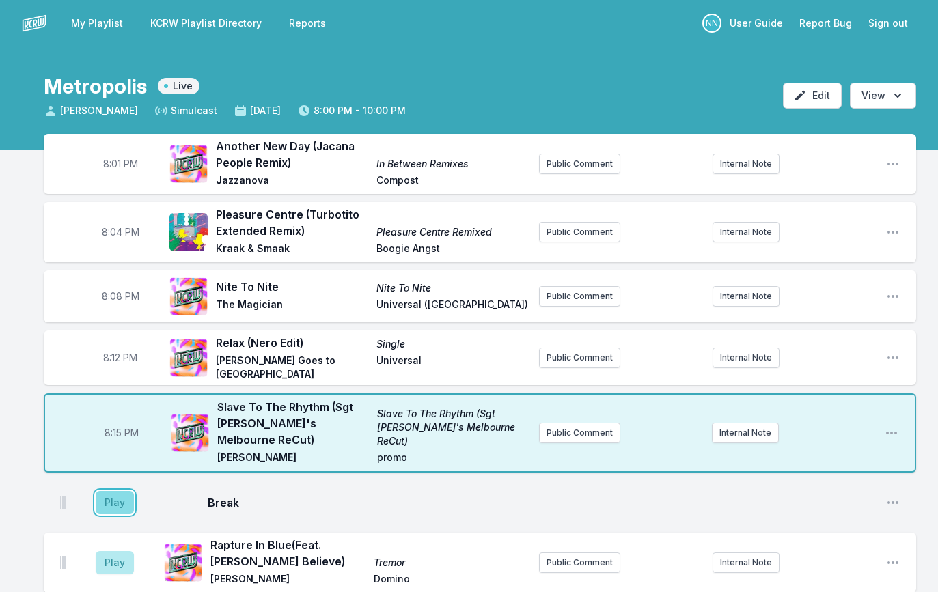
click at [125, 491] on button "Play" at bounding box center [115, 502] width 38 height 23
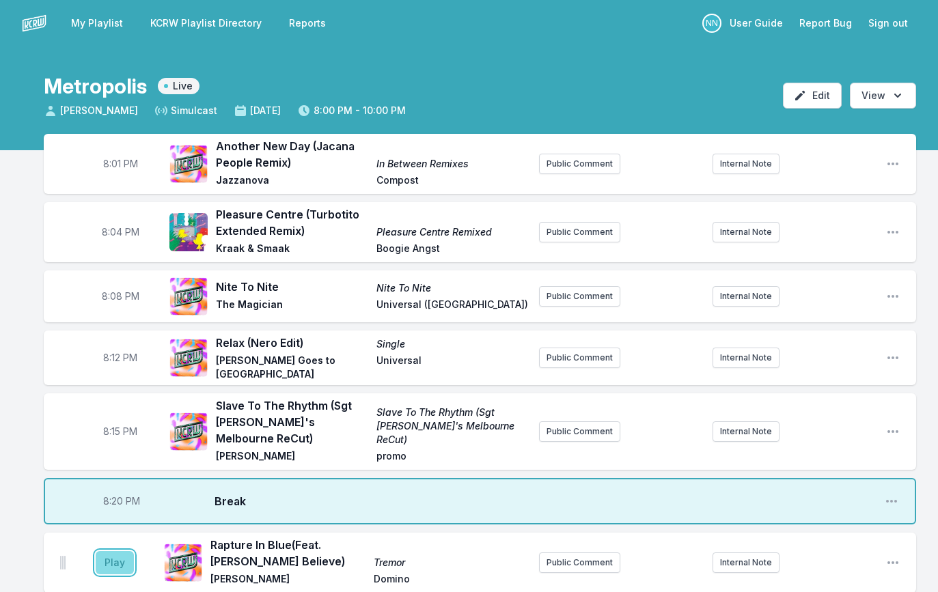
click at [114, 551] on button "Play" at bounding box center [115, 562] width 38 height 23
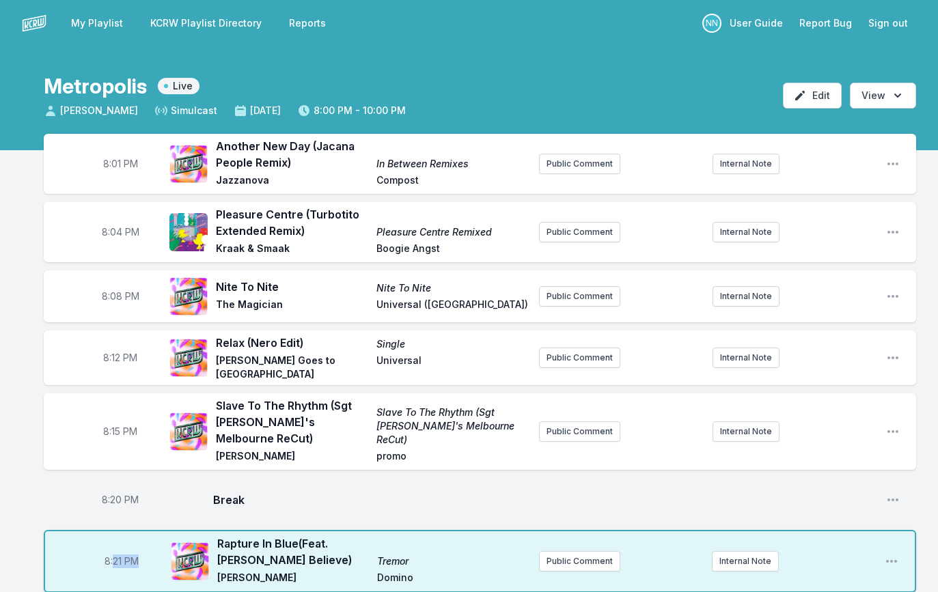
drag, startPoint x: 114, startPoint y: 549, endPoint x: 123, endPoint y: 566, distance: 19.9
click at [123, 566] on div "8:21 PM Rapture In Blue (Feat. [PERSON_NAME] Believe) Tremor [PERSON_NAME] Publ…" at bounding box center [480, 561] width 872 height 63
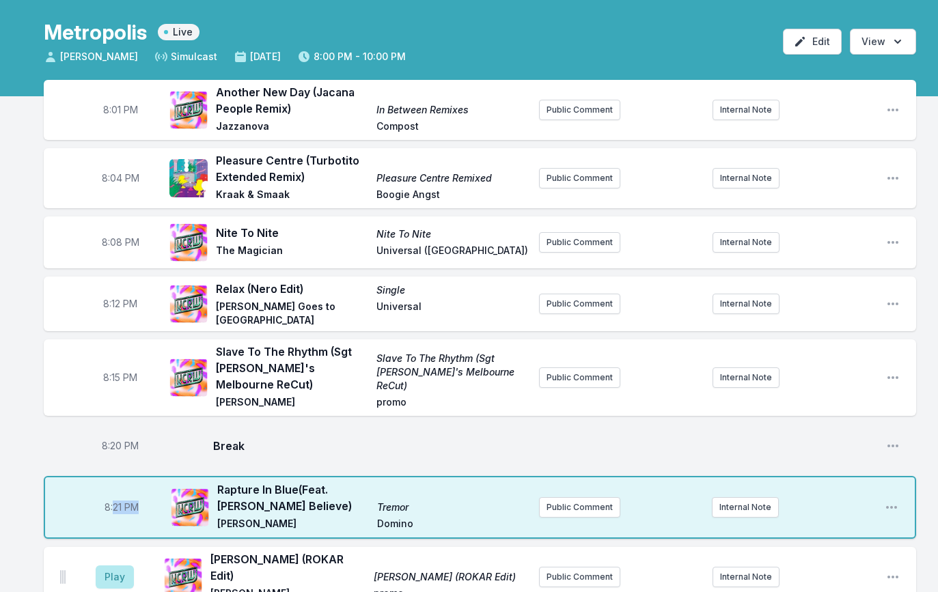
scroll to position [55, 0]
click at [118, 565] on button "Play" at bounding box center [115, 576] width 38 height 23
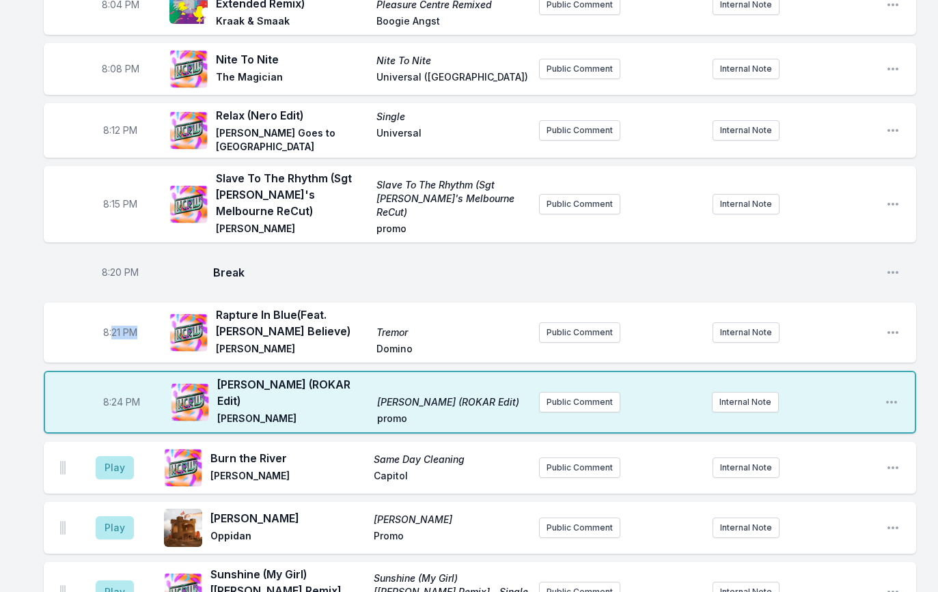
scroll to position [233, 0]
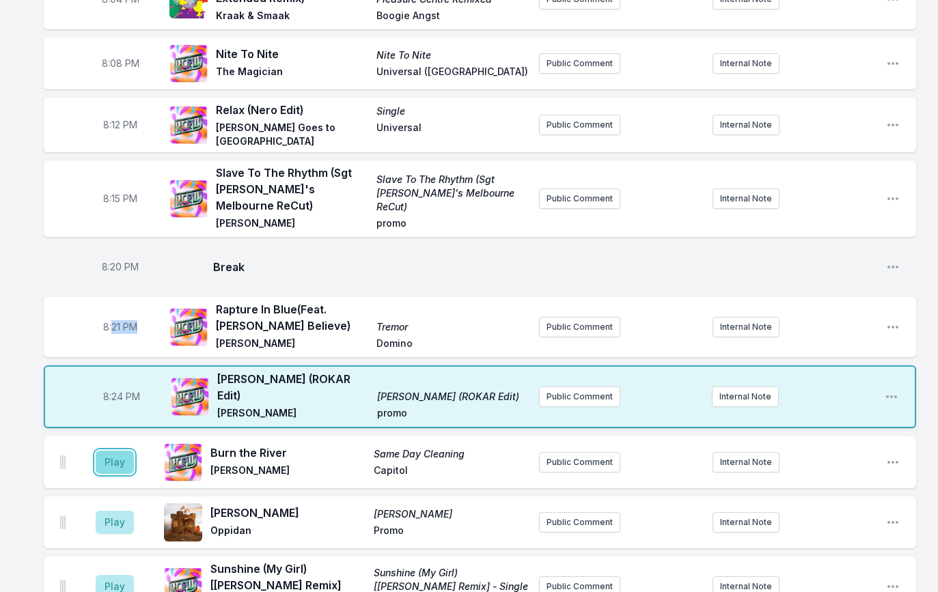
click at [126, 451] on button "Play" at bounding box center [115, 462] width 38 height 23
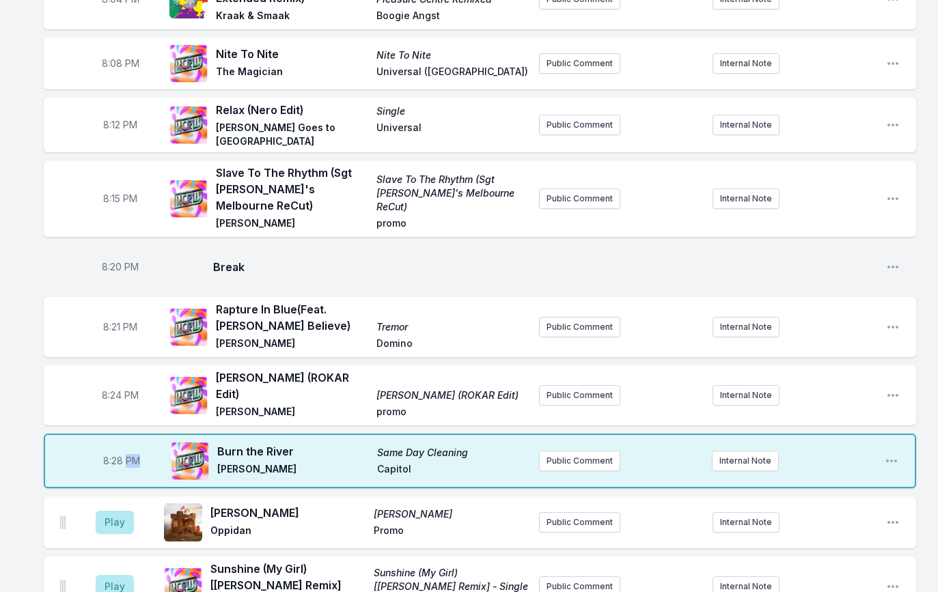
drag, startPoint x: 126, startPoint y: 434, endPoint x: 368, endPoint y: 316, distance: 269.2
click at [368, 316] on ul "8:01 PM Another New Day (Jacana People Remix) In Between Remixes Jazzanova Comp…" at bounding box center [480, 195] width 872 height 588
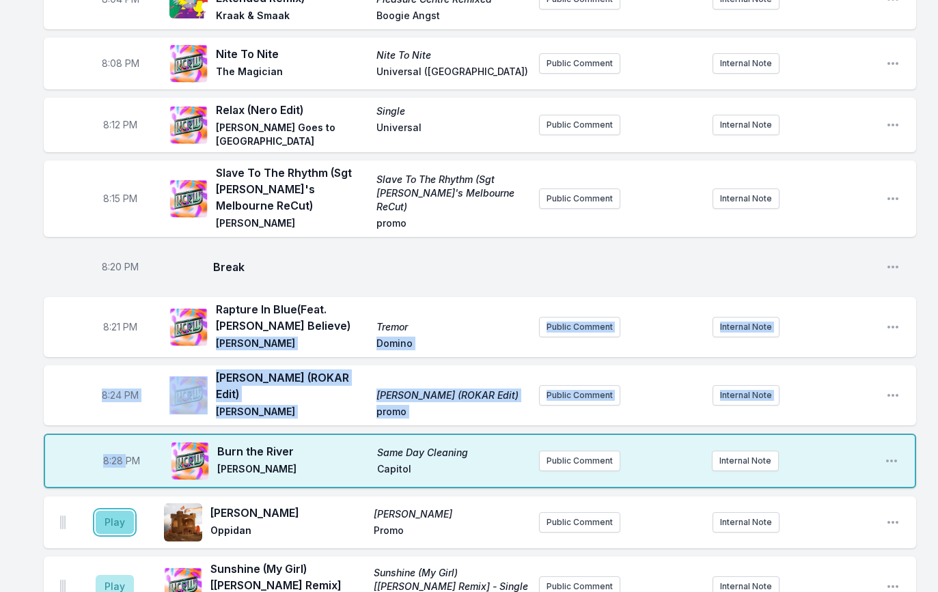
click at [115, 511] on button "Play" at bounding box center [115, 522] width 38 height 23
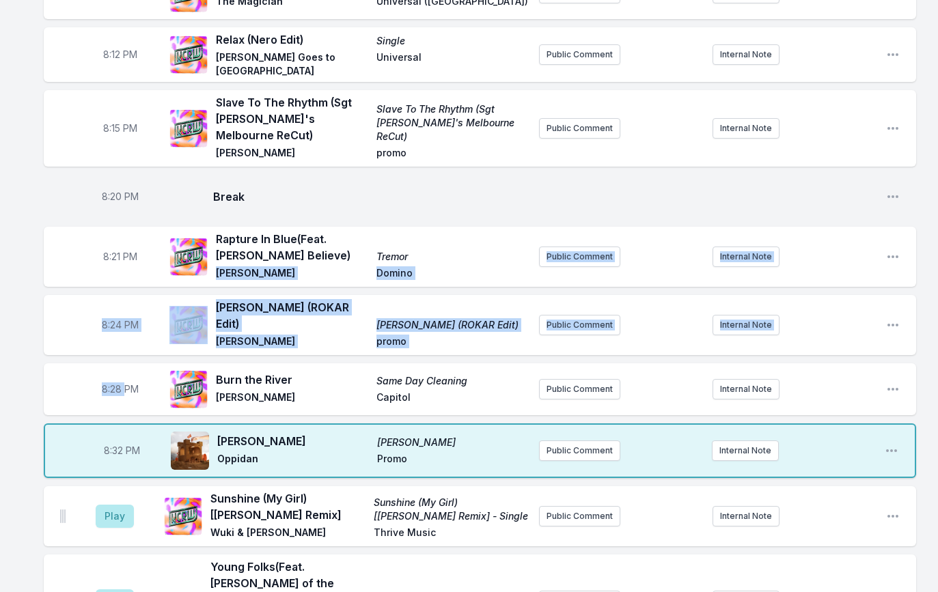
scroll to position [320, 0]
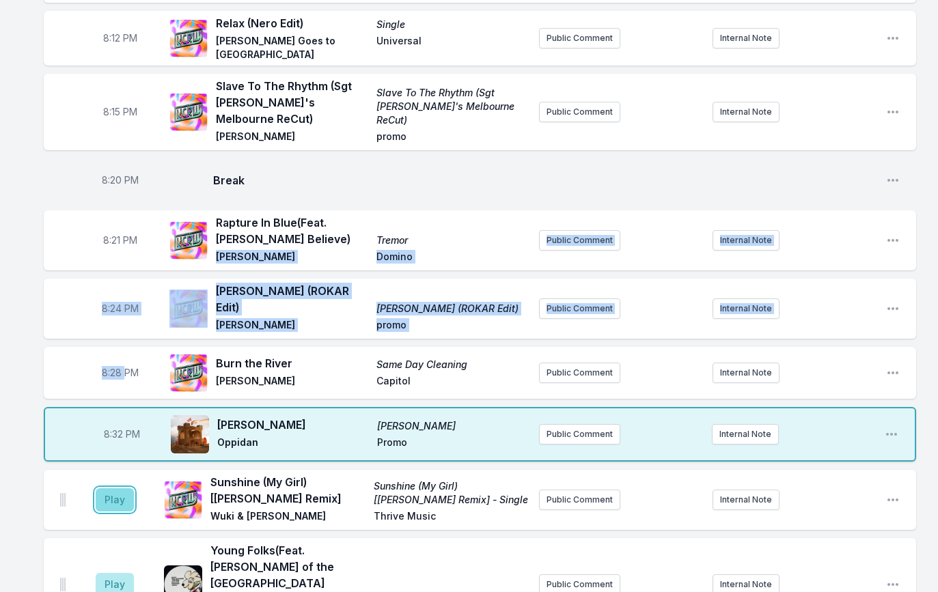
click at [124, 488] on button "Play" at bounding box center [115, 499] width 38 height 23
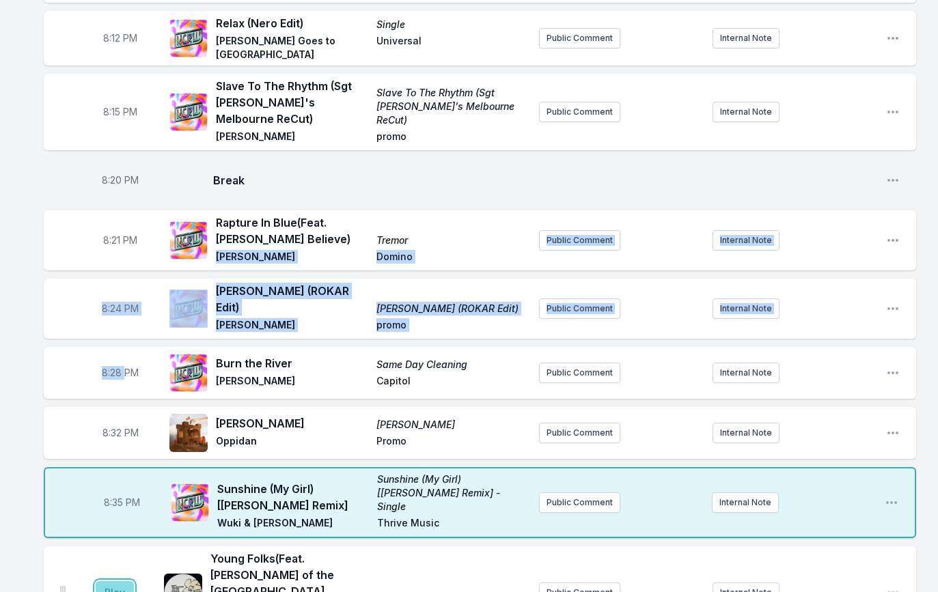
click at [108, 581] on button "Play" at bounding box center [115, 592] width 38 height 23
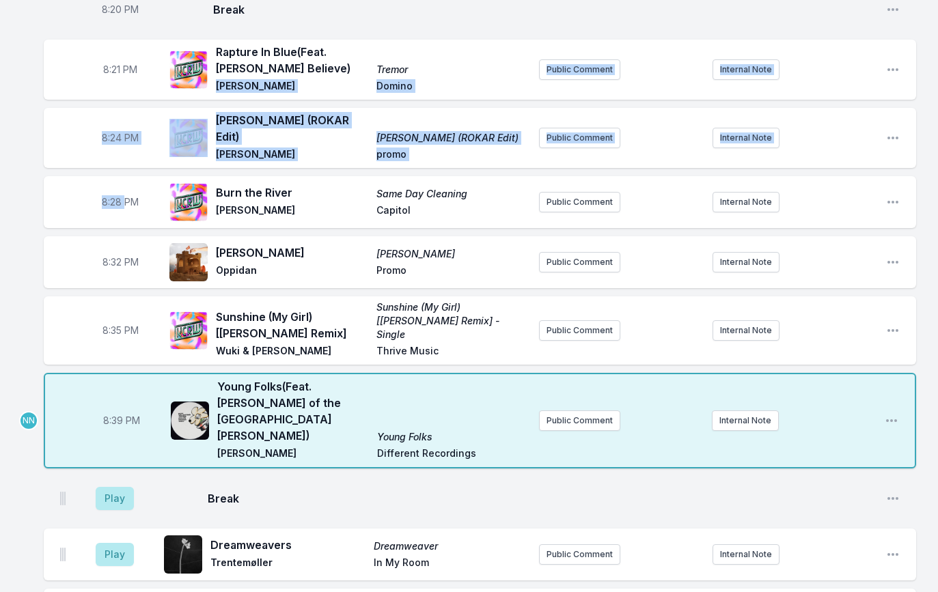
scroll to position [504, 0]
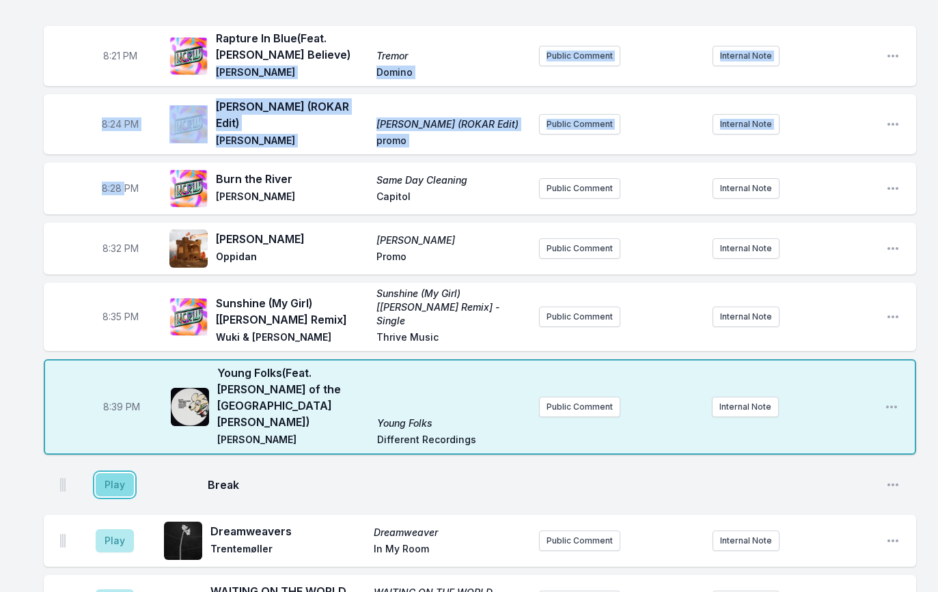
click at [106, 473] on button "Play" at bounding box center [115, 484] width 38 height 23
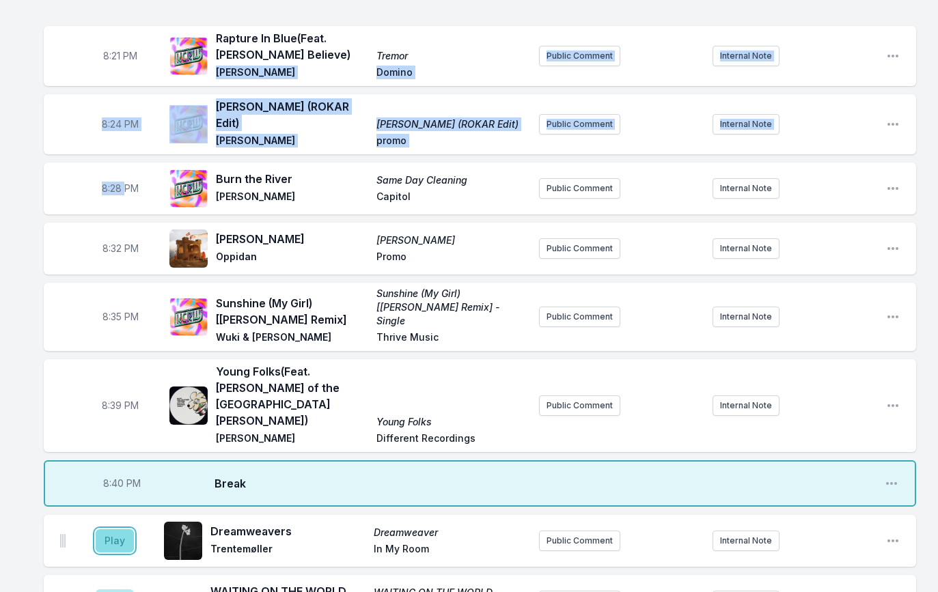
click at [121, 529] on button "Play" at bounding box center [115, 540] width 38 height 23
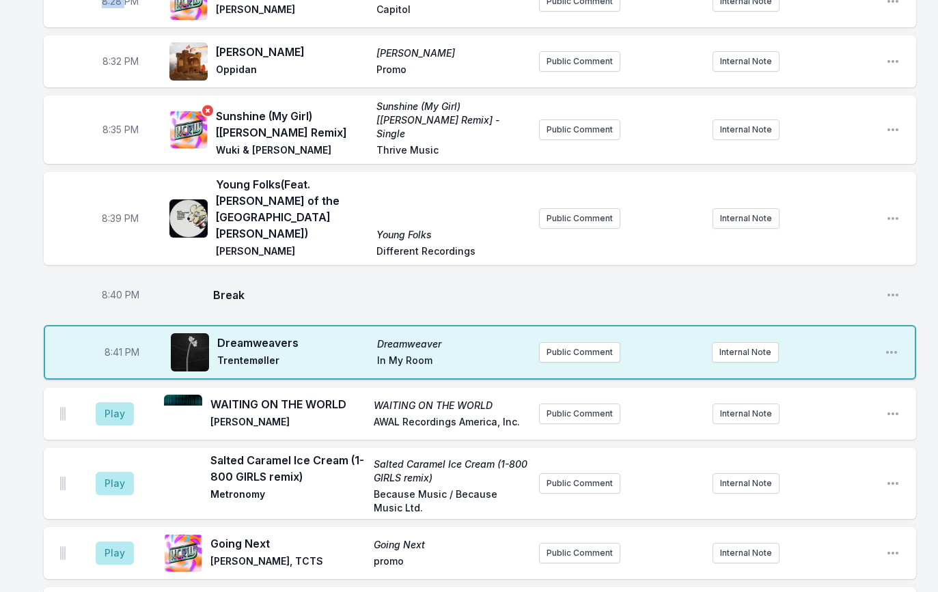
scroll to position [703, 0]
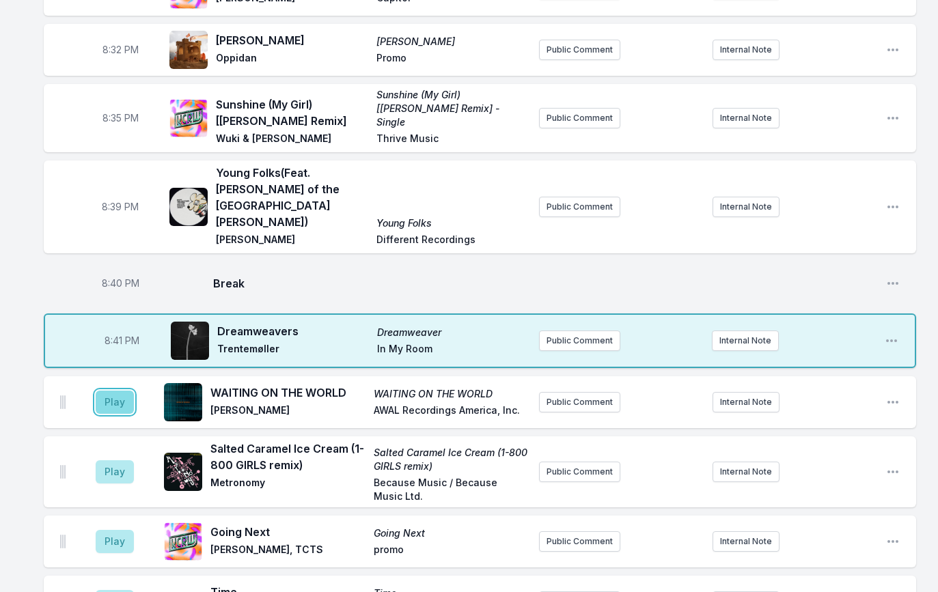
click at [120, 391] on button "Play" at bounding box center [115, 402] width 38 height 23
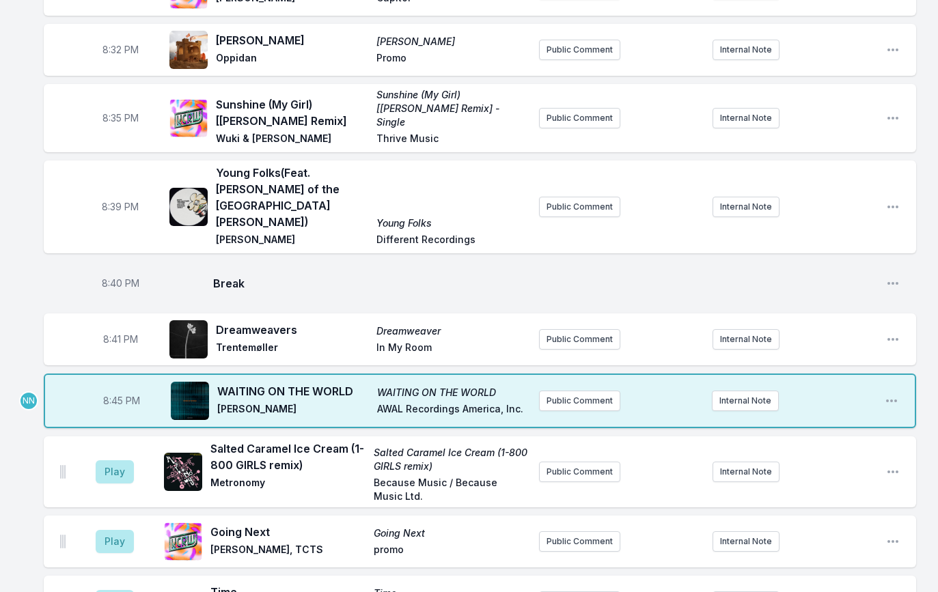
click at [120, 394] on span "8:45 PM" at bounding box center [121, 401] width 37 height 14
click at [116, 388] on input "20:45" at bounding box center [121, 401] width 77 height 26
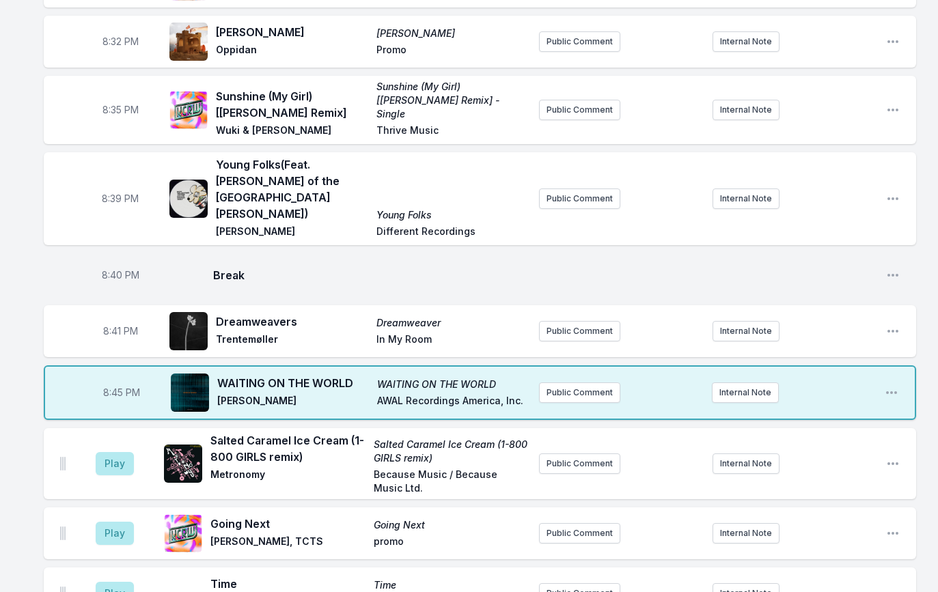
click at [119, 386] on span "8:45 PM" at bounding box center [121, 393] width 37 height 14
click at [118, 380] on input "20:45" at bounding box center [121, 393] width 77 height 26
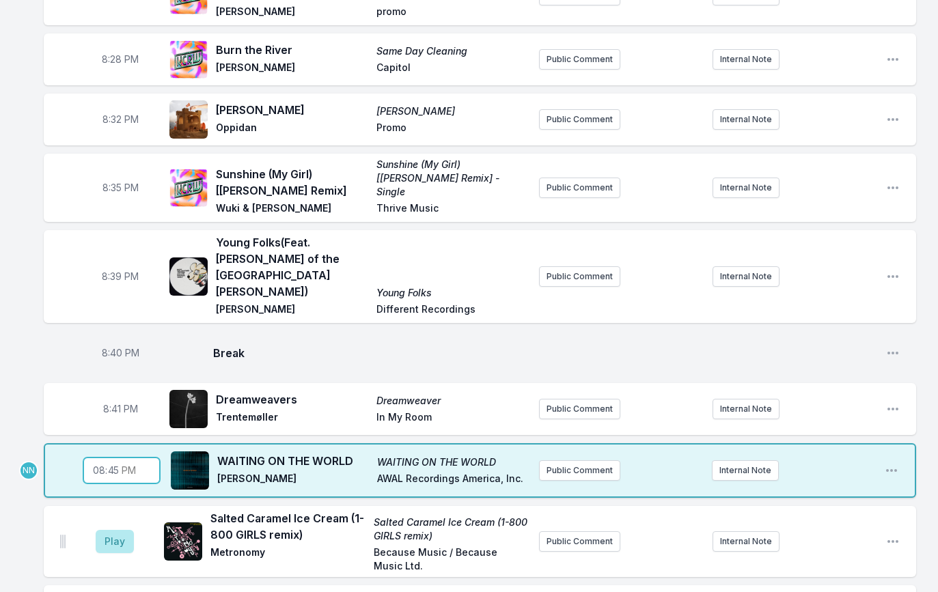
scroll to position [633, 0]
click at [111, 458] on input "20:45" at bounding box center [121, 471] width 77 height 26
click at [121, 458] on input "20:45" at bounding box center [121, 471] width 77 height 26
click at [115, 458] on input "20:45" at bounding box center [121, 471] width 77 height 26
type input "20:46"
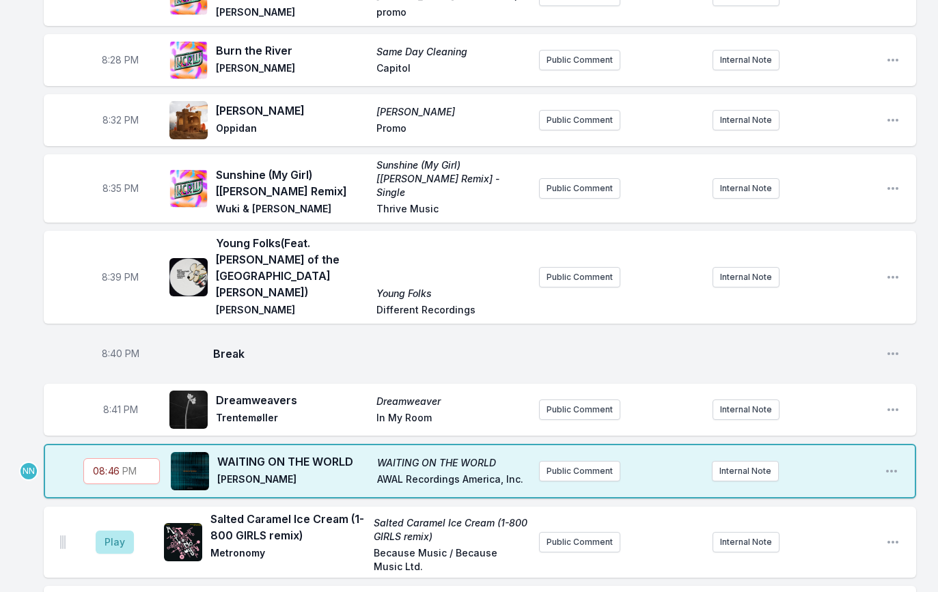
click at [182, 444] on div "20:46 WAITING ON THE WORLD WAITING ON THE WORLD [PERSON_NAME] AWAL Recordings A…" at bounding box center [480, 471] width 872 height 55
click at [56, 507] on div "Play Salted Caramel Ice Cream (1-800 GIRLS remix) Salted Caramel Ice Cream (1-8…" at bounding box center [480, 542] width 872 height 71
click at [116, 465] on span "8:45 PM" at bounding box center [121, 472] width 37 height 14
click at [111, 458] on input "20:45" at bounding box center [121, 471] width 77 height 26
type input "20:46"
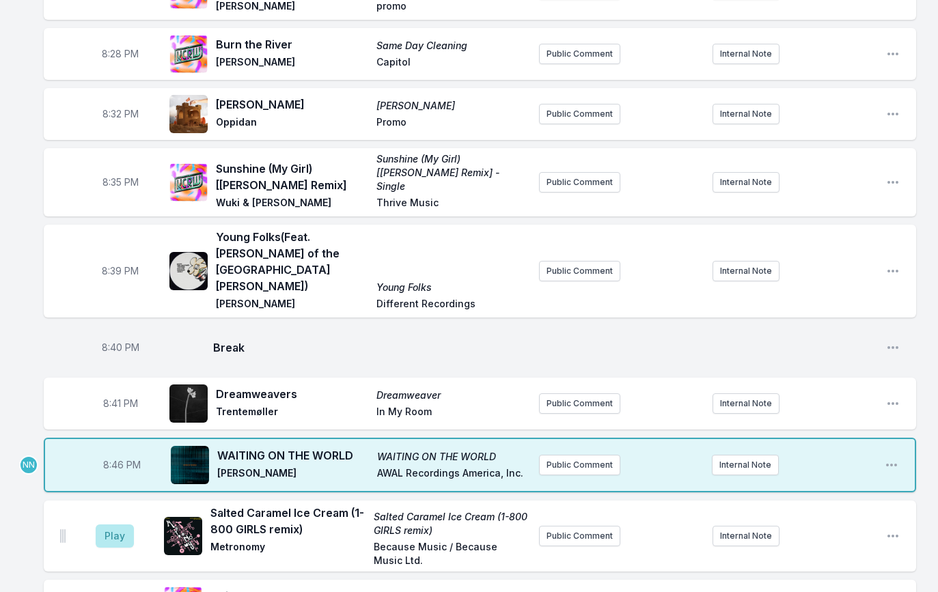
scroll to position [632, 0]
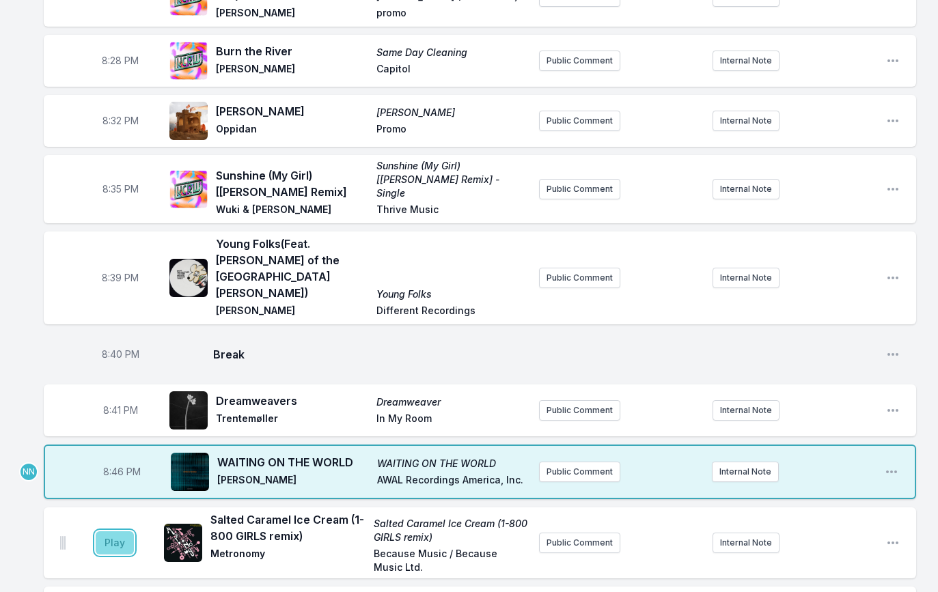
click at [119, 531] on button "Play" at bounding box center [115, 542] width 38 height 23
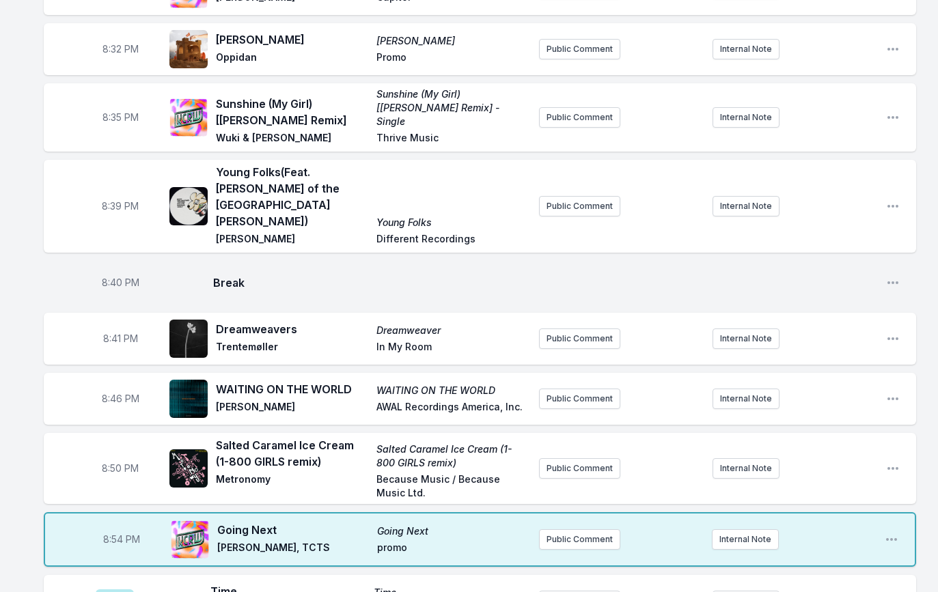
scroll to position [704, 0]
click at [126, 589] on button "Play" at bounding box center [115, 600] width 38 height 23
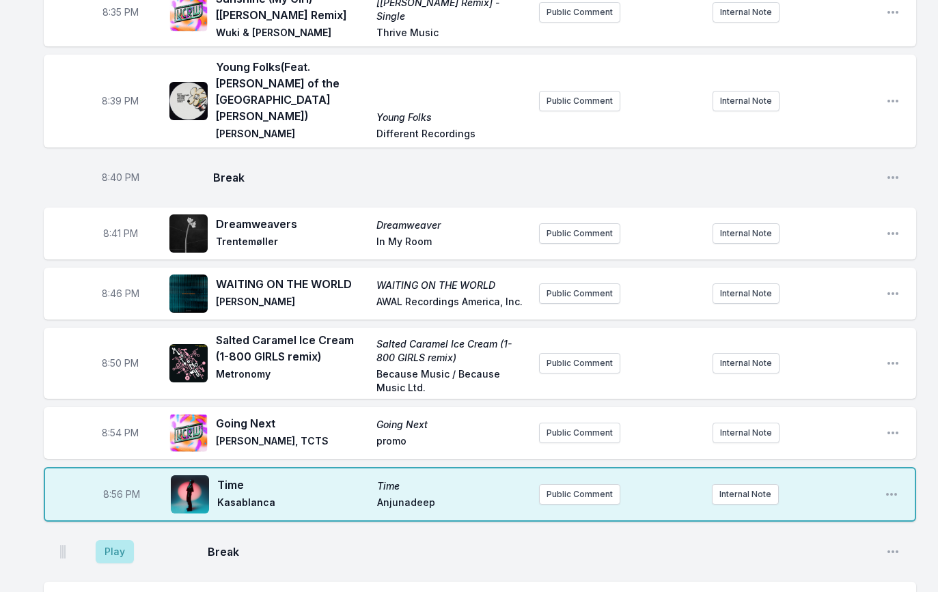
scroll to position [868, 0]
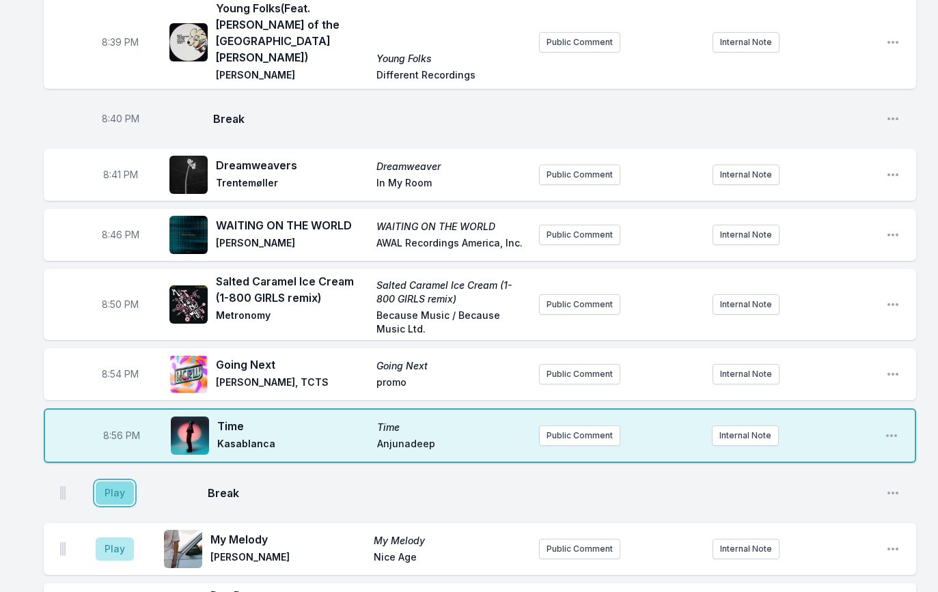
click at [105, 482] on button "Play" at bounding box center [115, 493] width 38 height 23
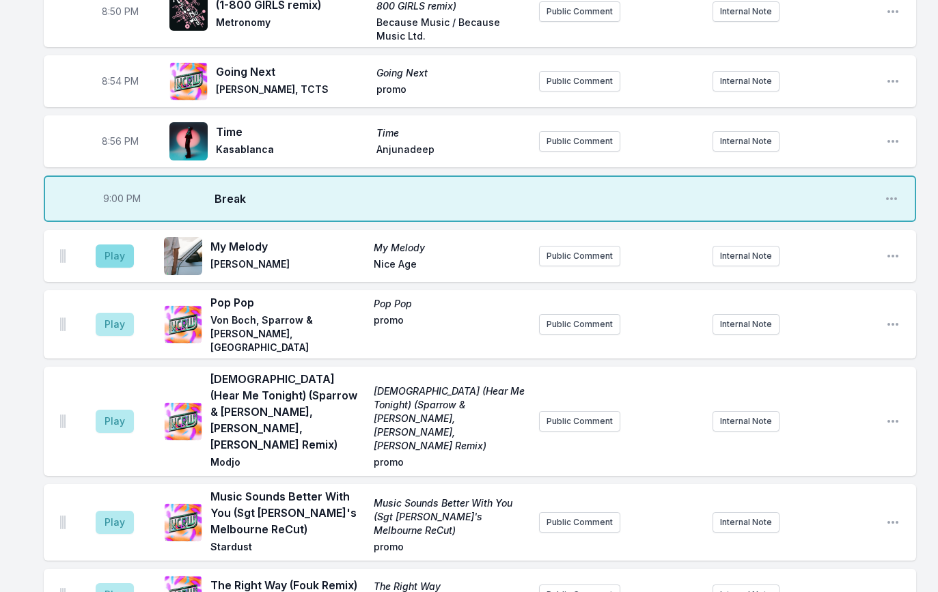
scroll to position [1175, 0]
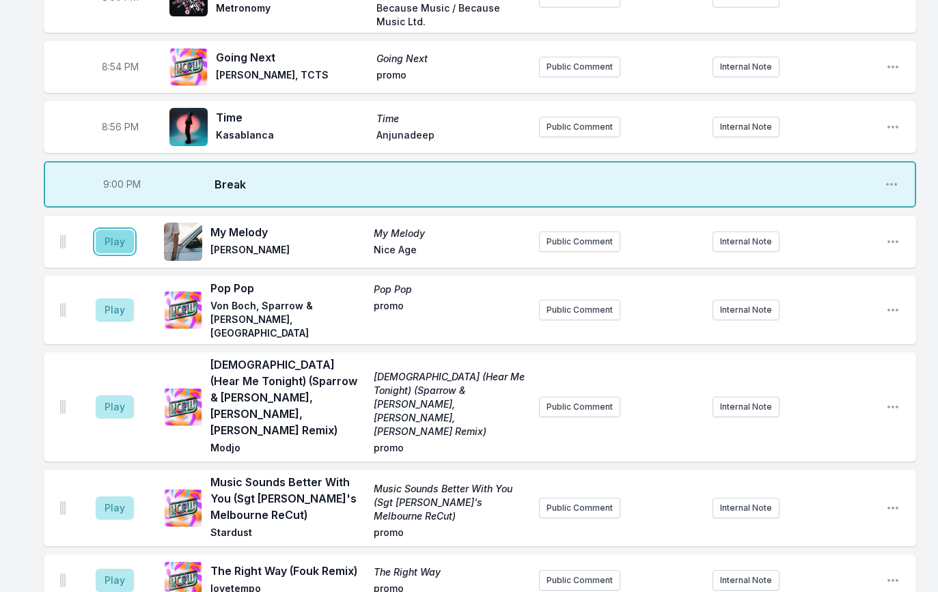
click at [126, 230] on button "Play" at bounding box center [115, 241] width 38 height 23
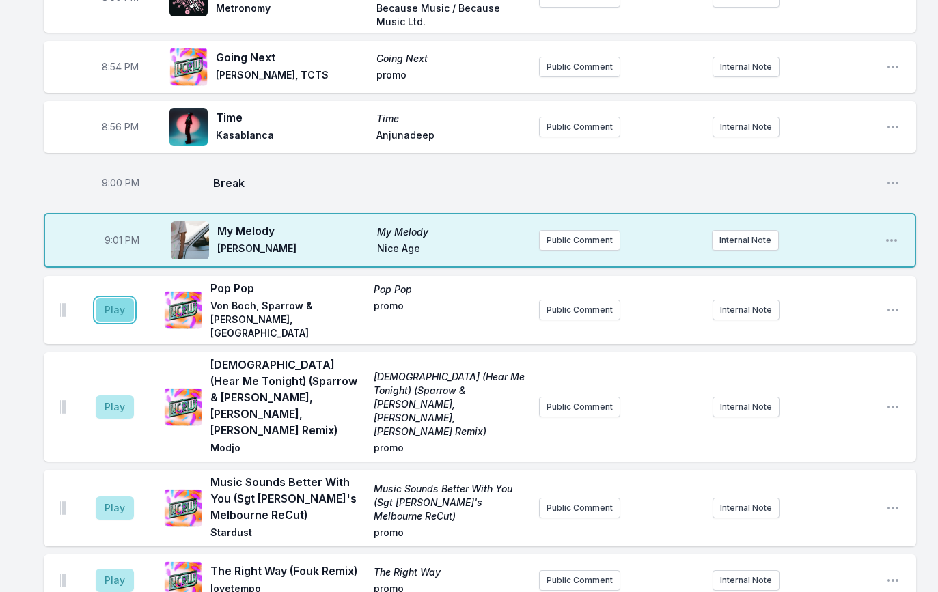
click at [118, 299] on button "Play" at bounding box center [115, 310] width 38 height 23
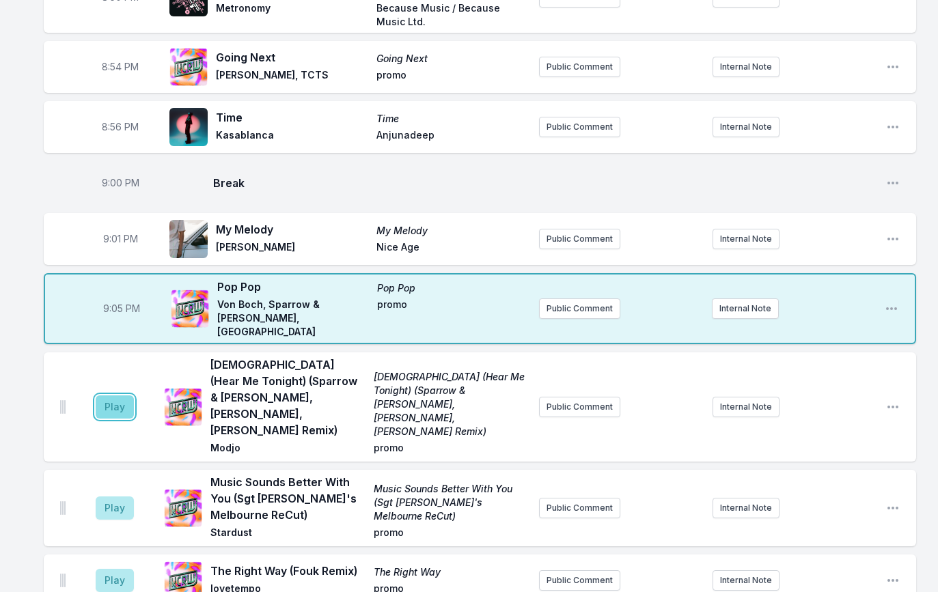
click at [122, 396] on button "Play" at bounding box center [115, 407] width 38 height 23
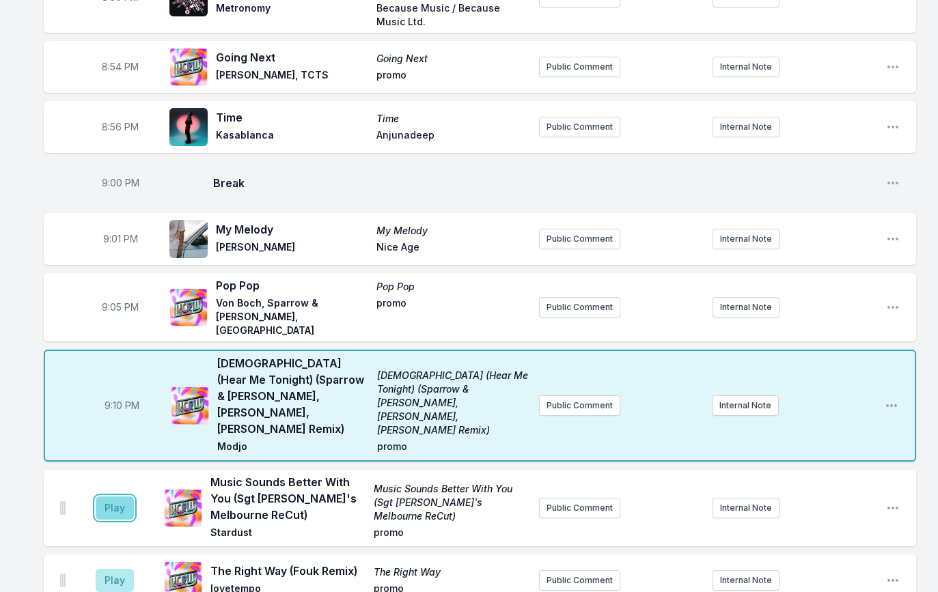
click at [124, 497] on button "Play" at bounding box center [115, 508] width 38 height 23
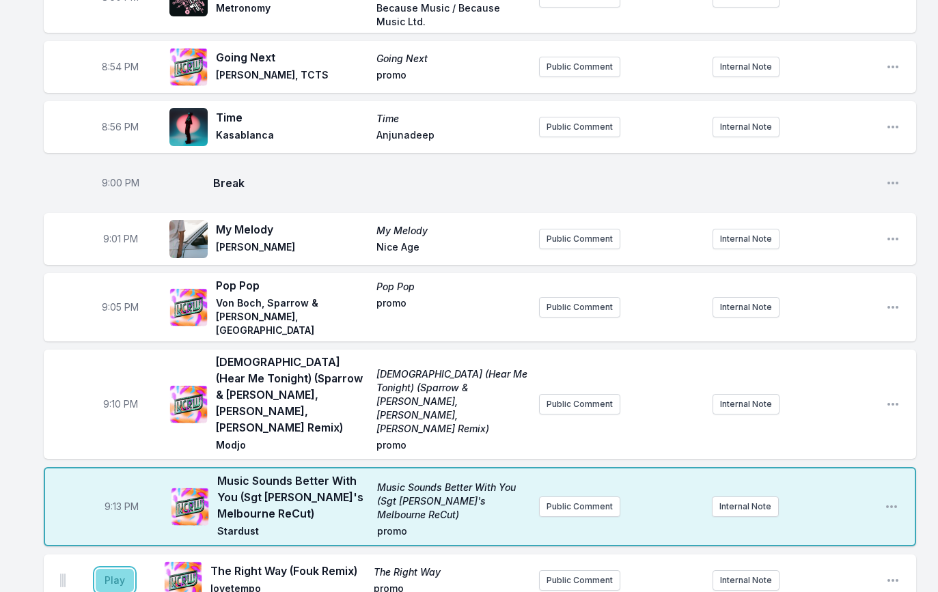
click at [116, 569] on button "Play" at bounding box center [115, 580] width 38 height 23
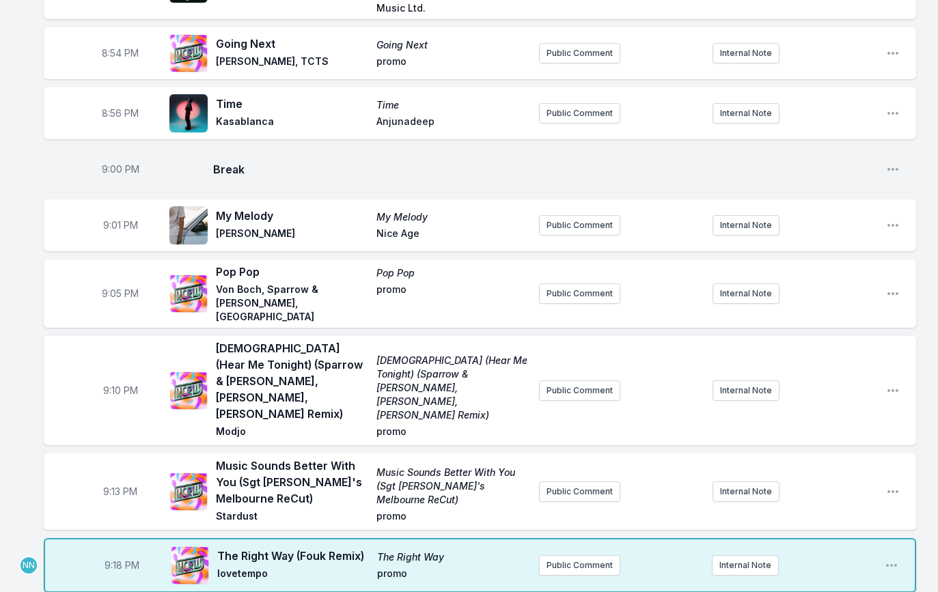
scroll to position [1191, 0]
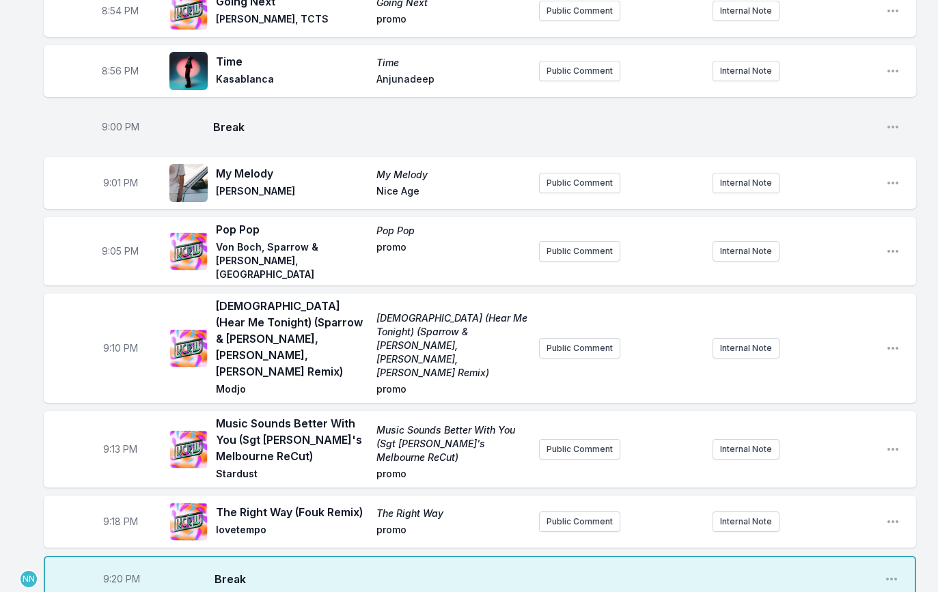
scroll to position [1236, 0]
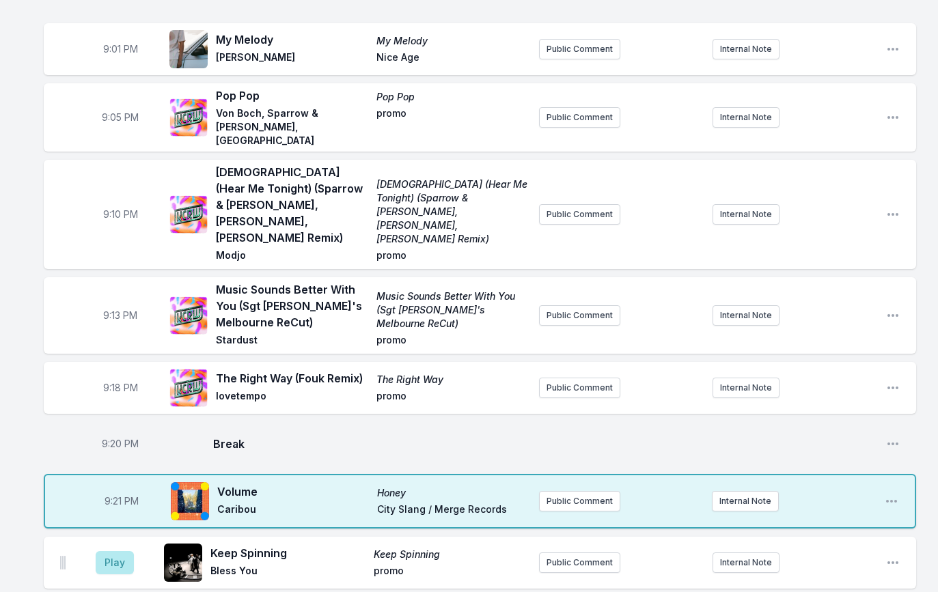
scroll to position [1371, 0]
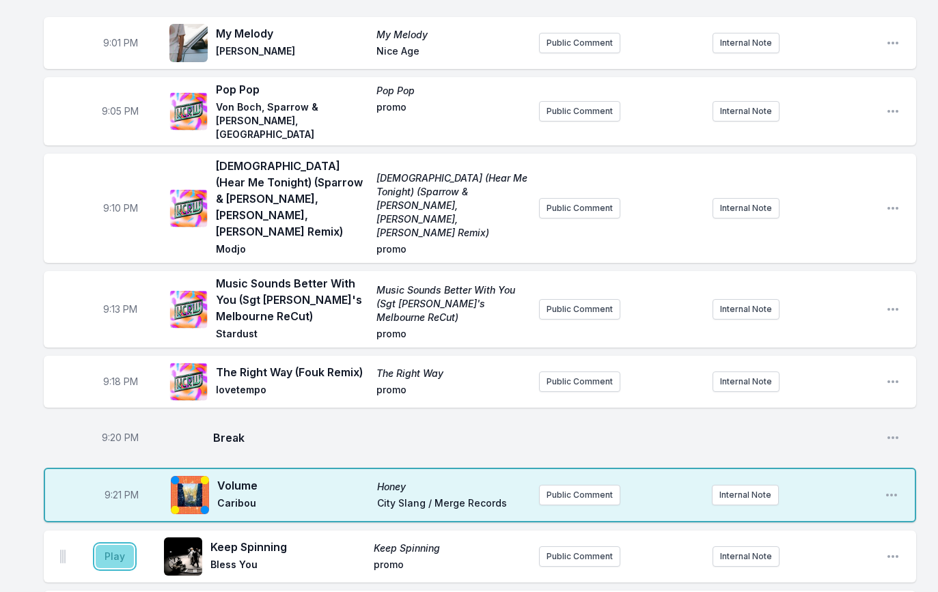
click at [114, 545] on button "Play" at bounding box center [115, 556] width 38 height 23
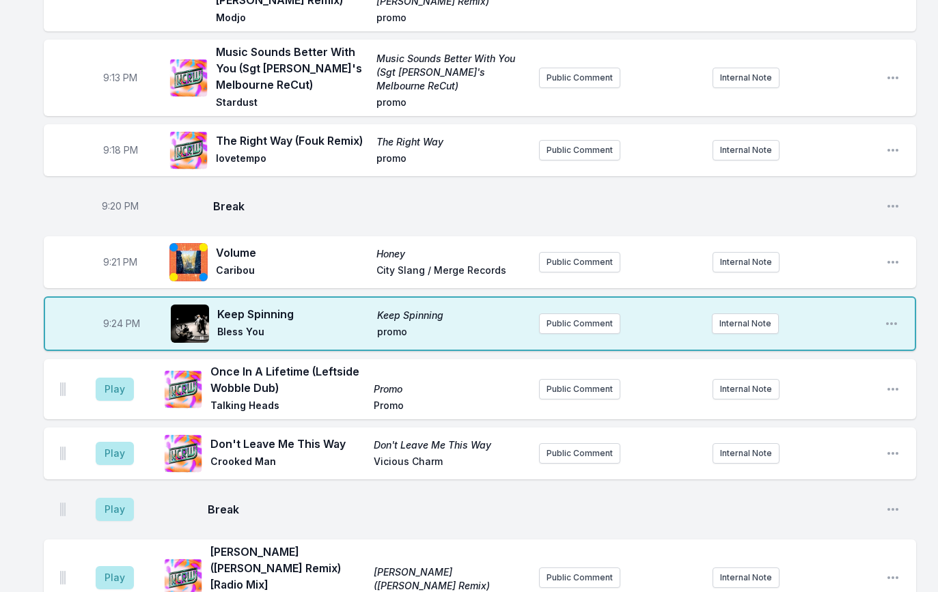
scroll to position [1605, 0]
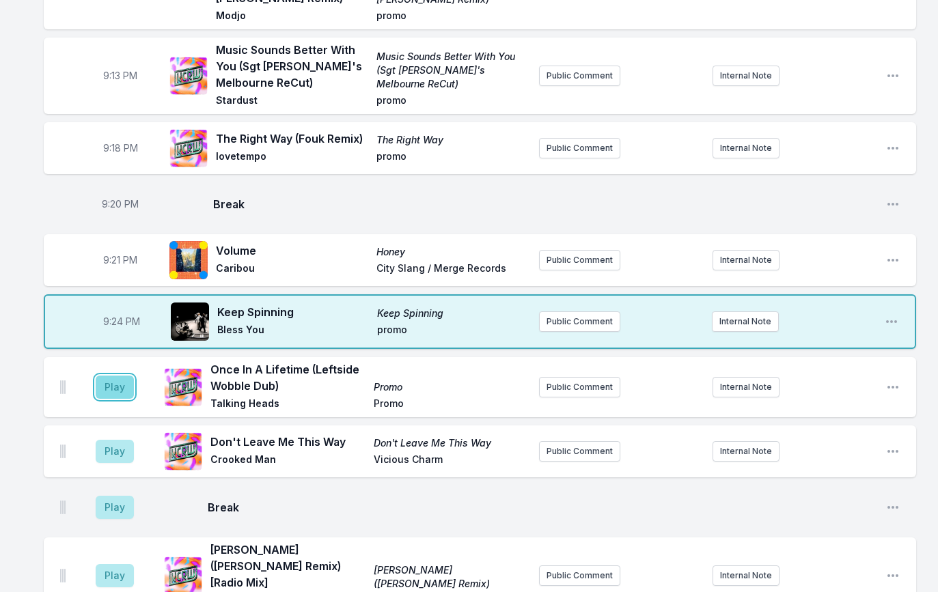
click at [108, 376] on button "Play" at bounding box center [115, 387] width 38 height 23
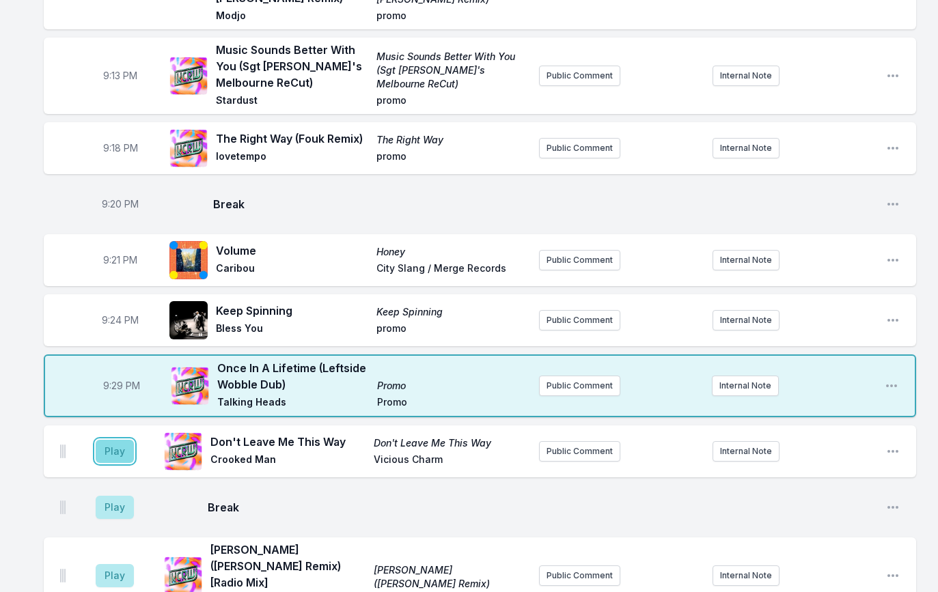
click at [112, 440] on button "Play" at bounding box center [115, 451] width 38 height 23
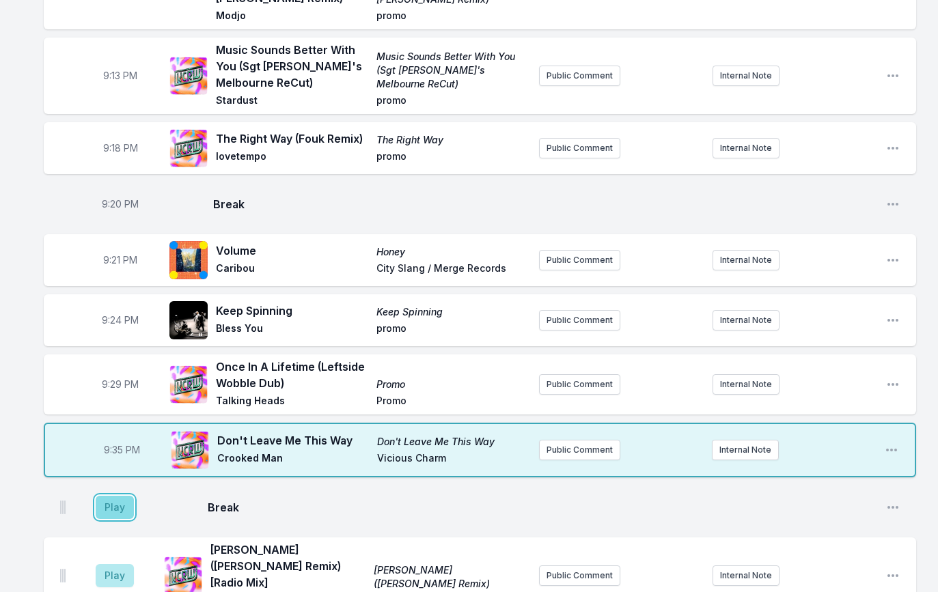
click at [113, 496] on button "Play" at bounding box center [115, 507] width 38 height 23
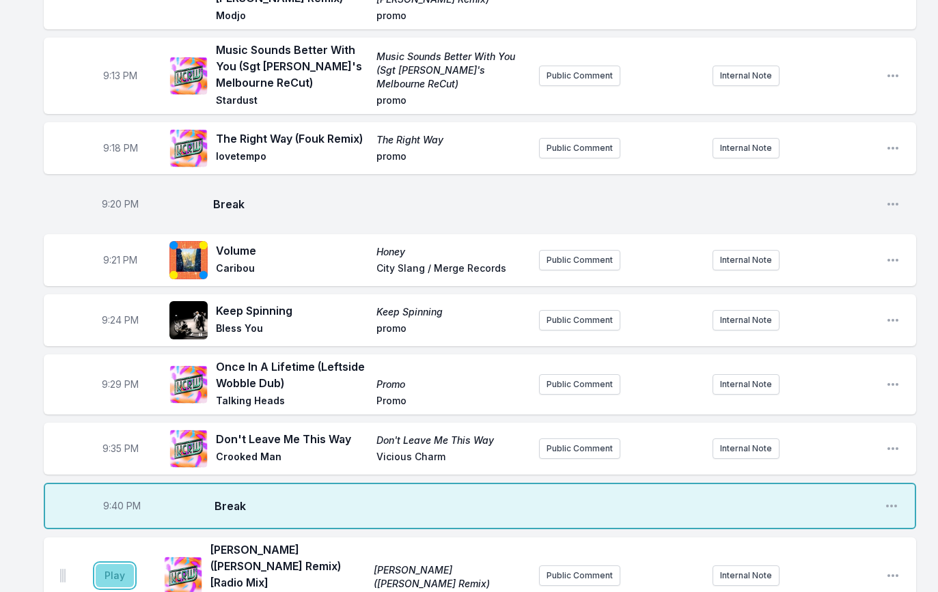
click at [102, 564] on button "Play" at bounding box center [115, 575] width 38 height 23
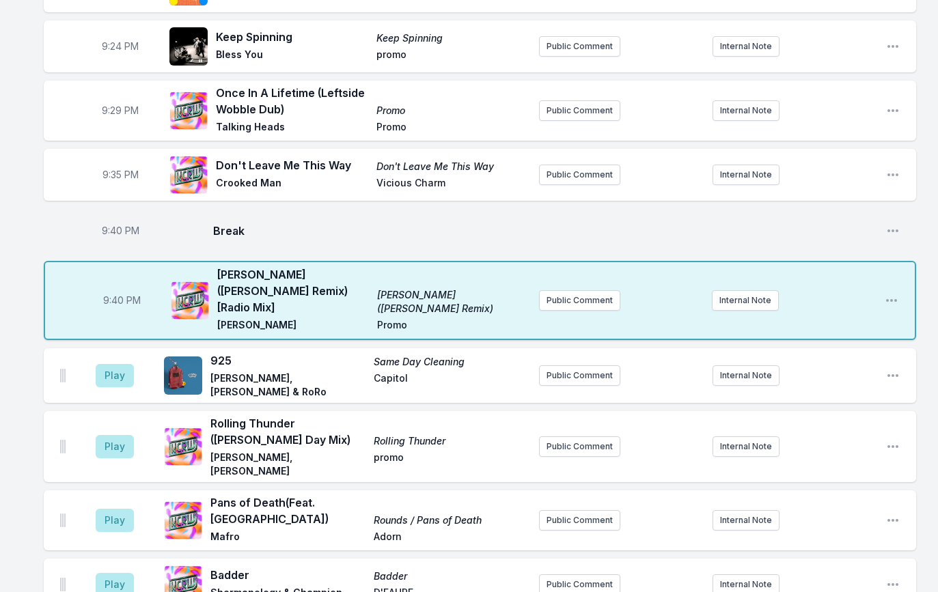
scroll to position [1908, 0]
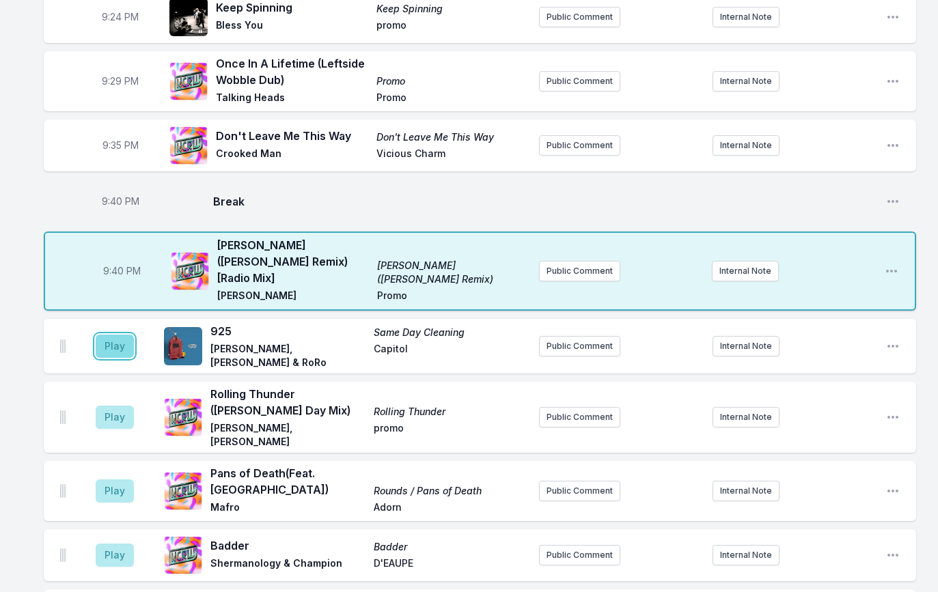
click at [120, 335] on button "Play" at bounding box center [115, 346] width 38 height 23
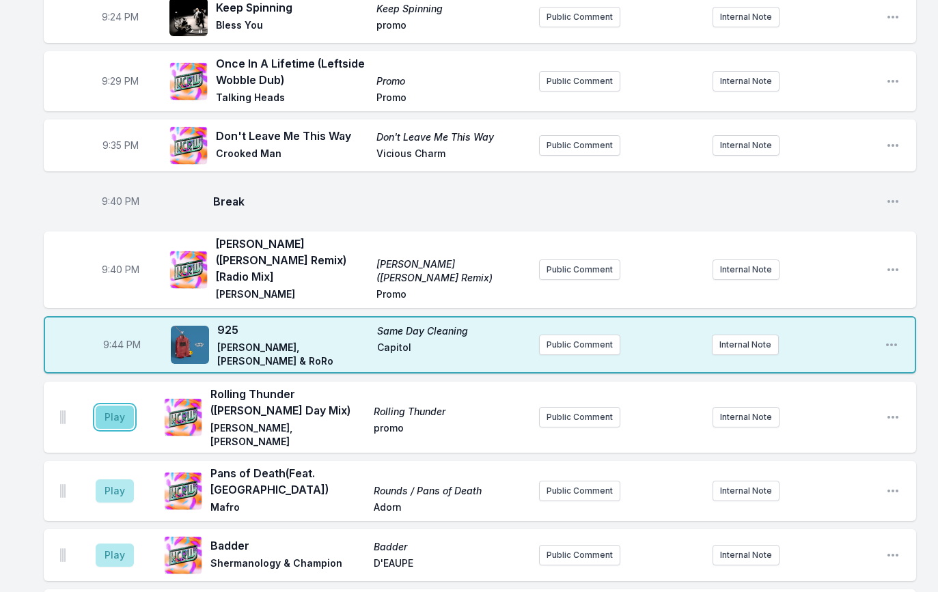
click at [113, 406] on button "Play" at bounding box center [115, 417] width 38 height 23
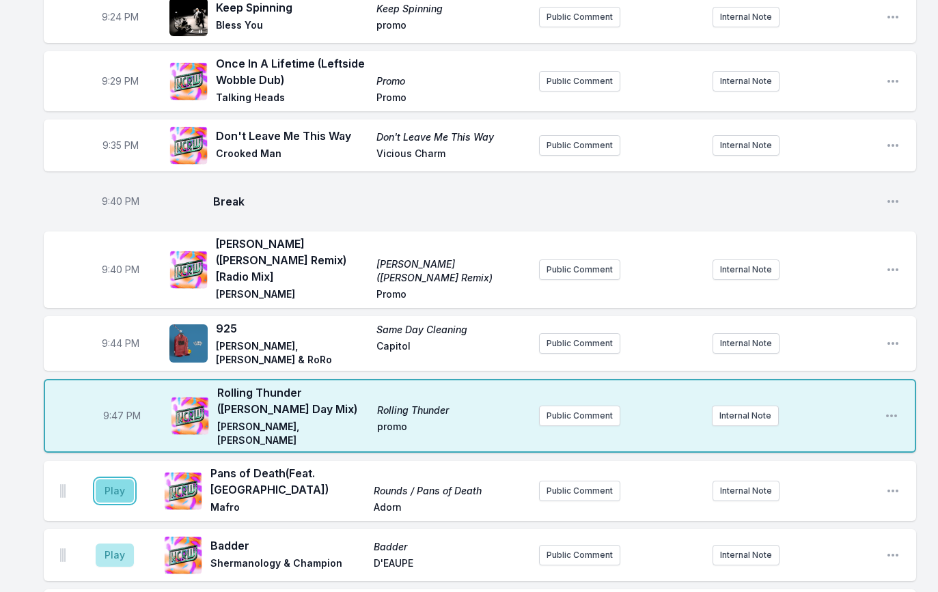
click at [116, 480] on button "Play" at bounding box center [115, 491] width 38 height 23
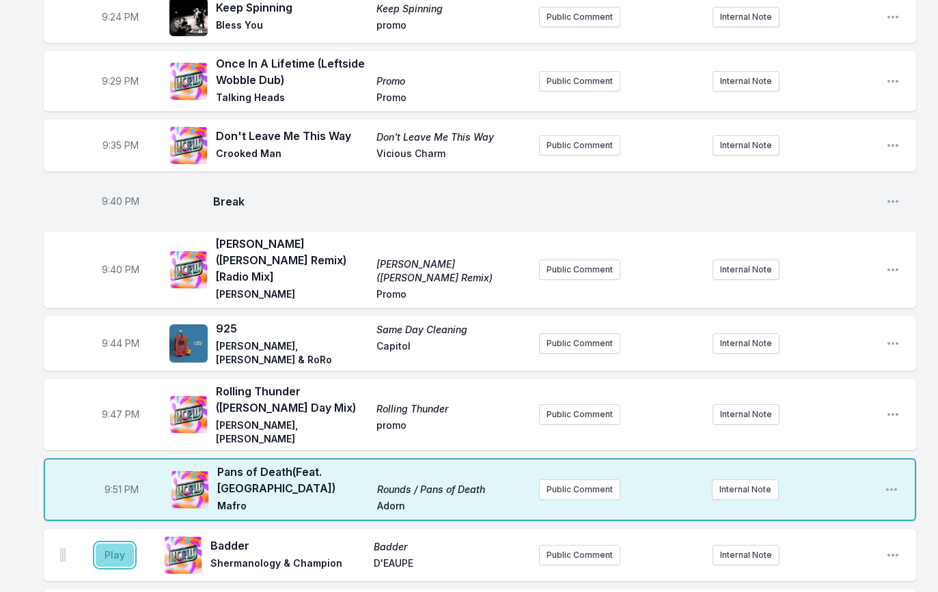
click at [122, 544] on button "Play" at bounding box center [115, 555] width 38 height 23
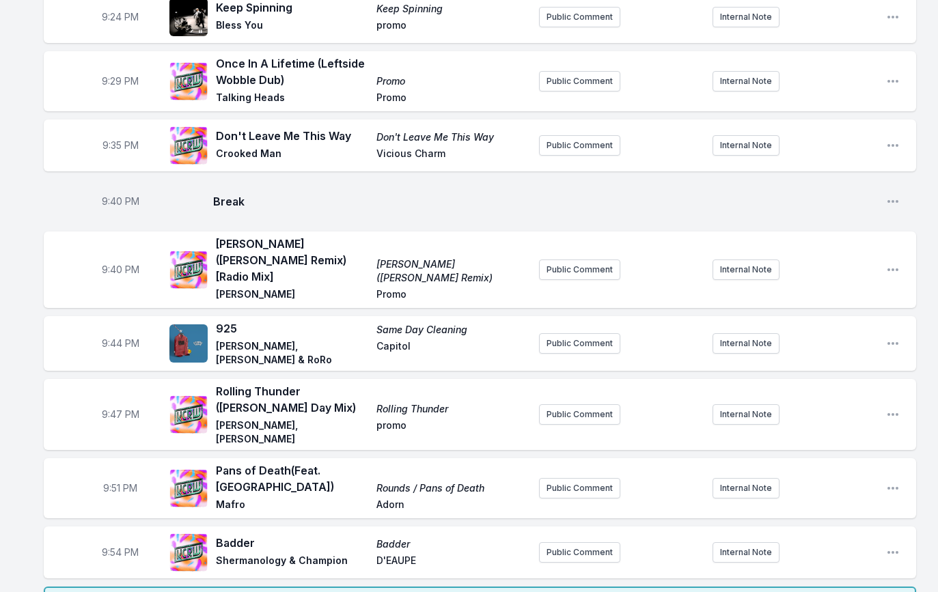
scroll to position [1907, 0]
click at [117, 547] on span "9:54 PM" at bounding box center [120, 554] width 37 height 14
click at [115, 540] on input "21:54" at bounding box center [120, 553] width 77 height 26
type input "21:53"
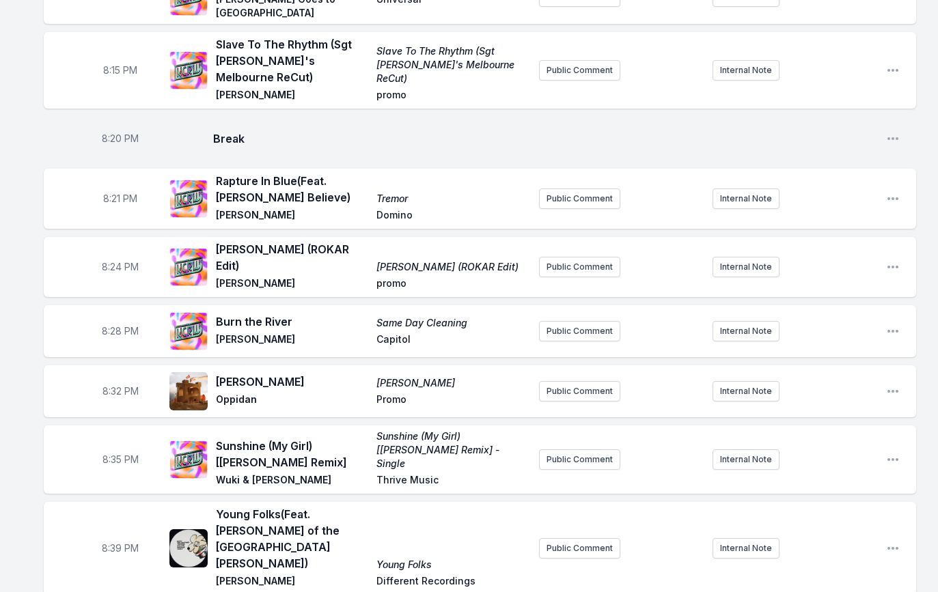
scroll to position [0, 0]
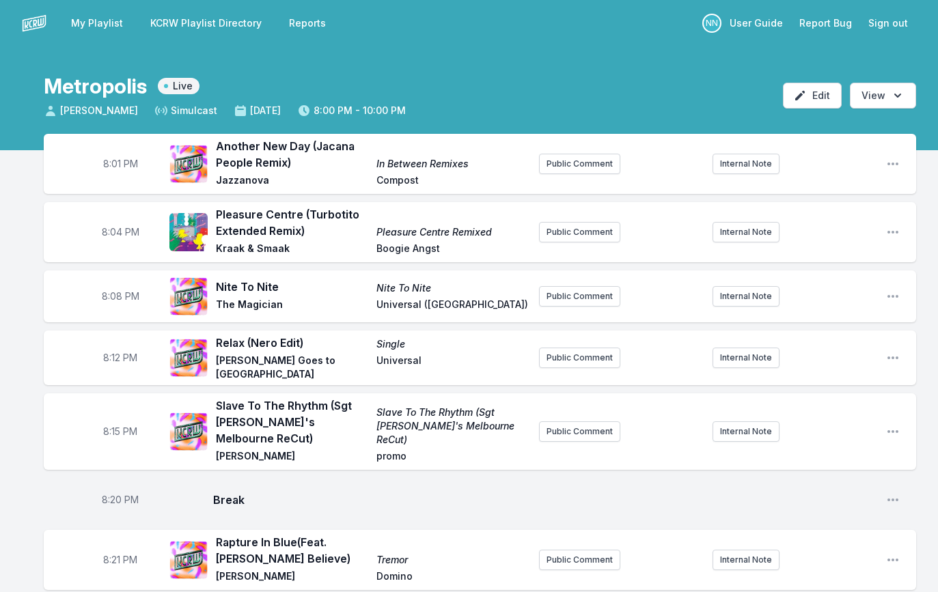
click at [168, 23] on link "KCRW Playlist Directory" at bounding box center [206, 23] width 128 height 25
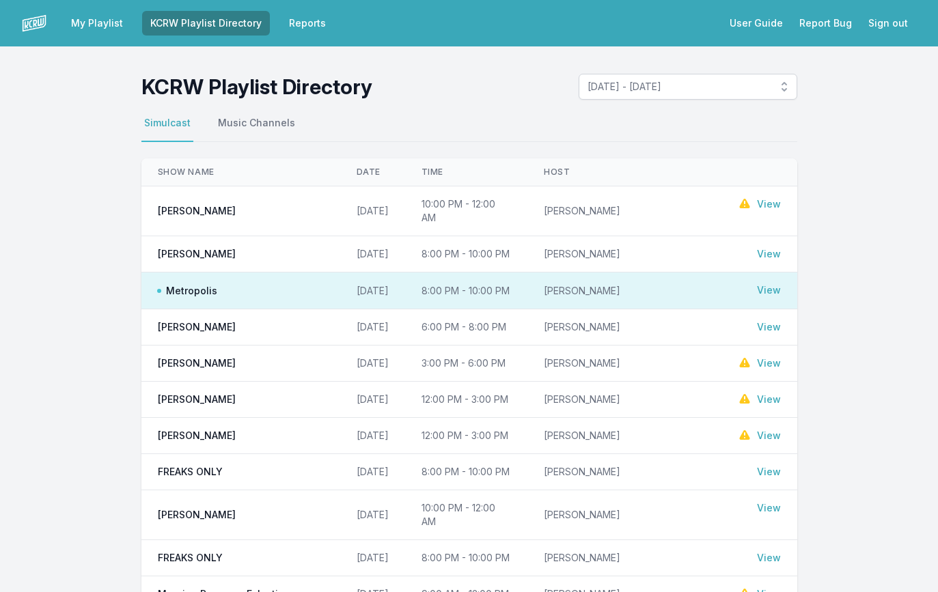
click at [767, 203] on link "View" at bounding box center [769, 204] width 24 height 14
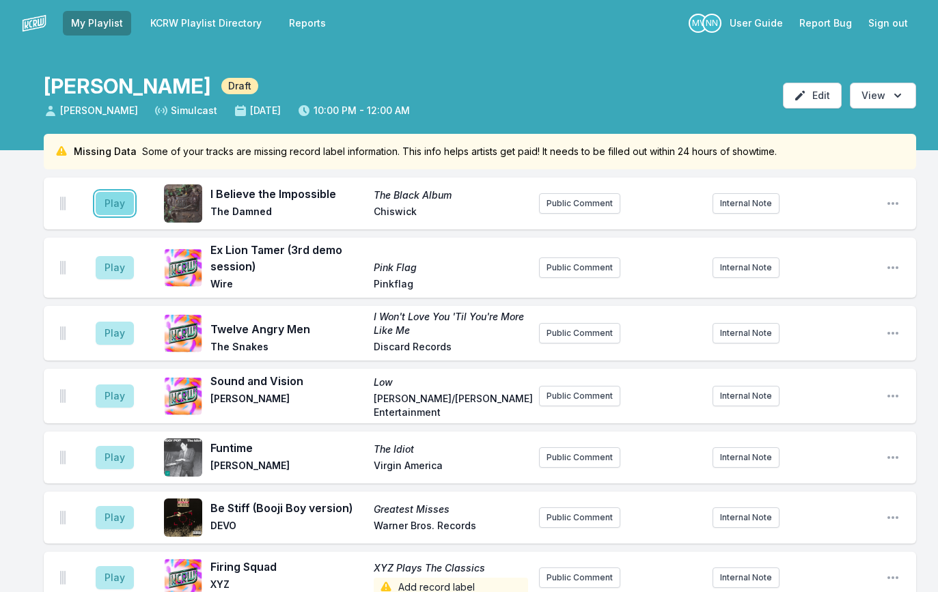
click at [115, 204] on button "Play" at bounding box center [115, 203] width 38 height 23
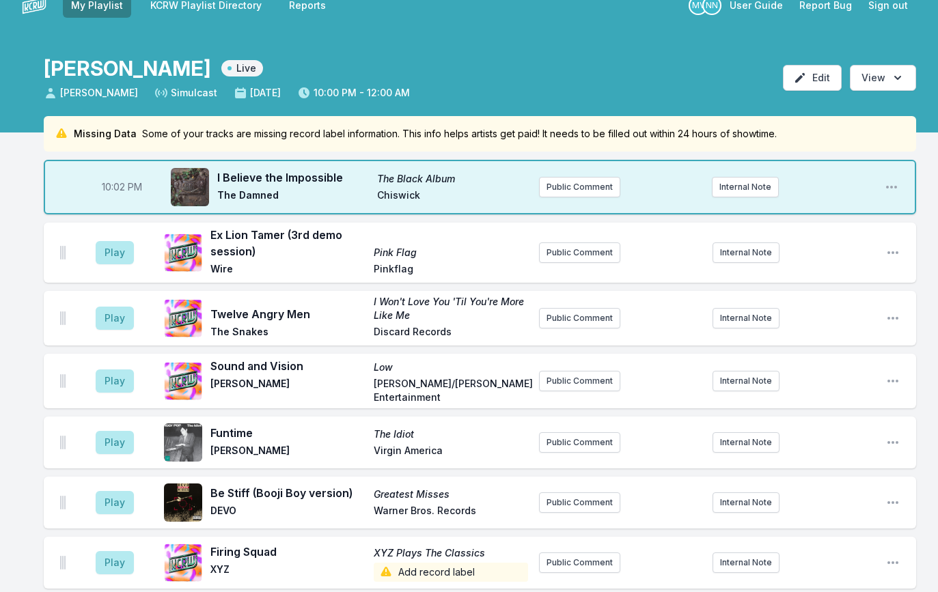
scroll to position [20, 0]
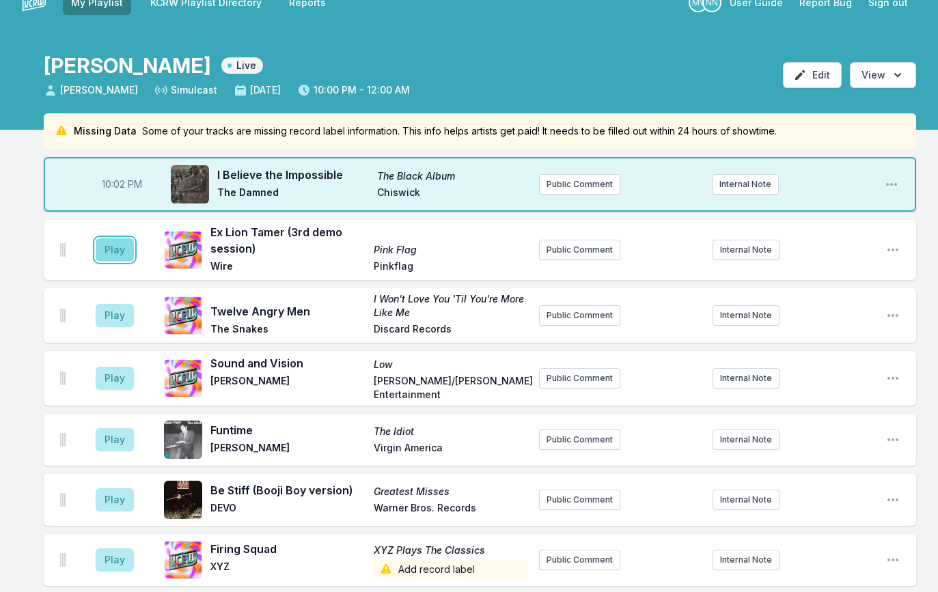
click at [123, 247] on button "Play" at bounding box center [115, 249] width 38 height 23
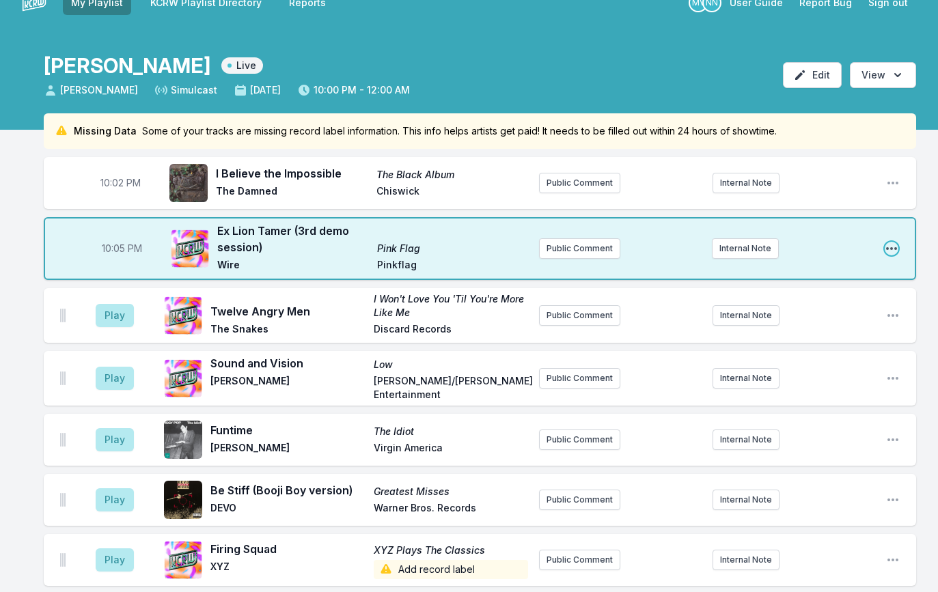
click at [888, 249] on icon "Open playlist item options" at bounding box center [891, 248] width 11 height 3
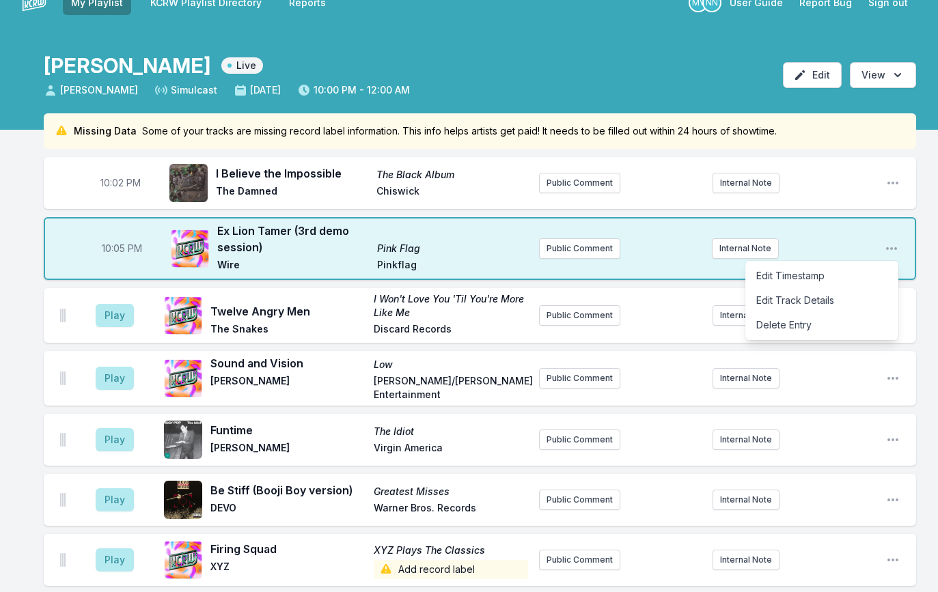
scroll to position [20, 0]
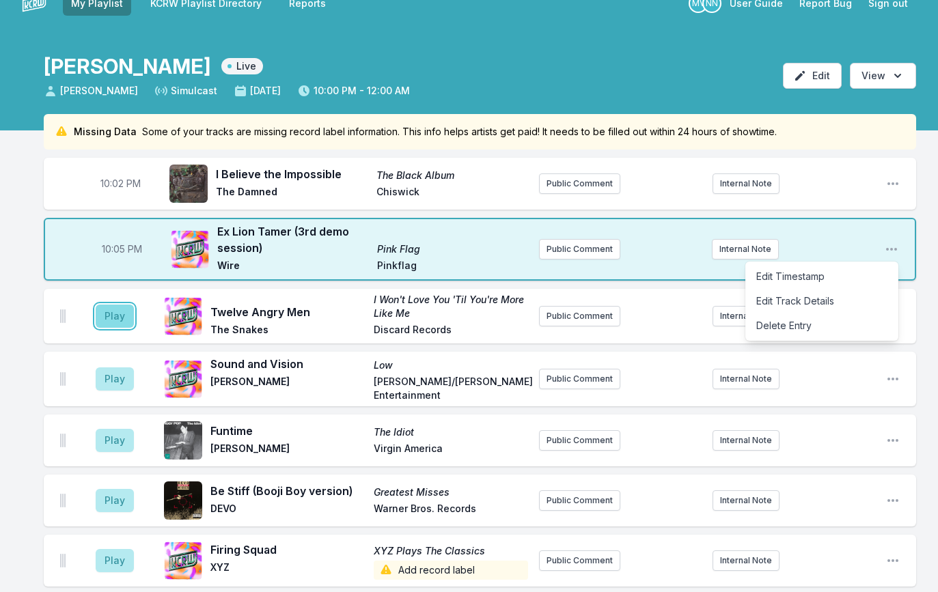
click at [108, 322] on button "Play" at bounding box center [115, 316] width 38 height 23
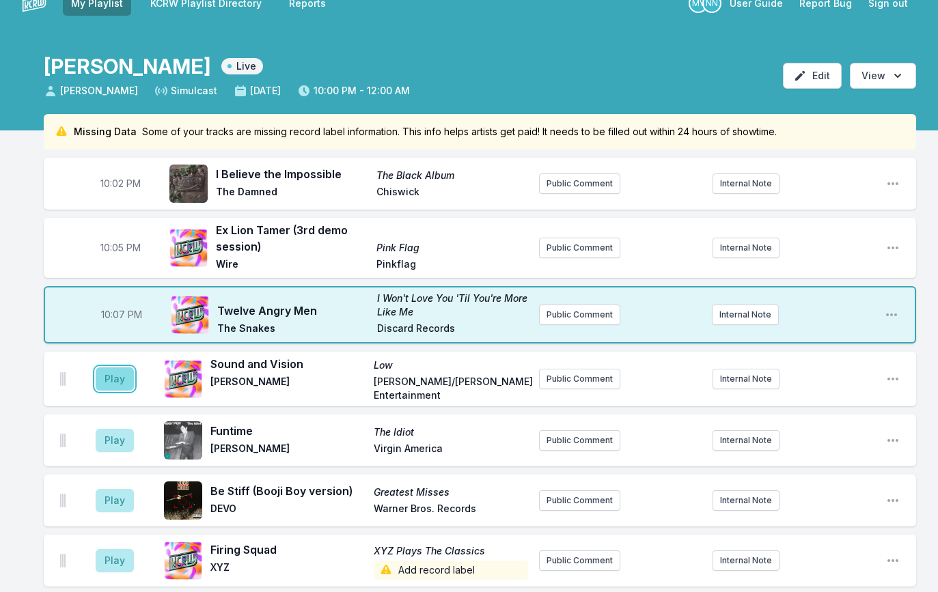
click at [124, 375] on button "Play" at bounding box center [115, 379] width 38 height 23
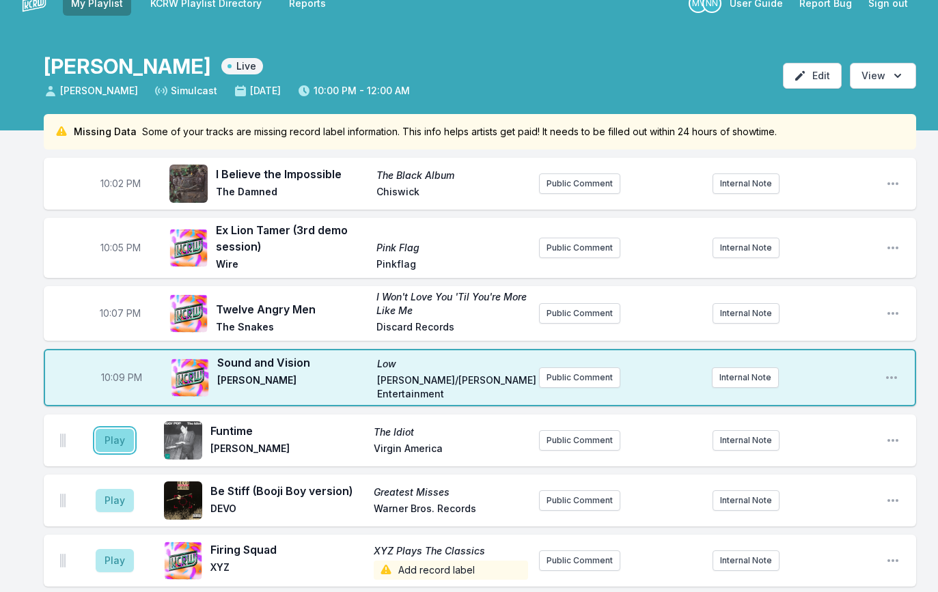
click at [118, 437] on button "Play" at bounding box center [115, 440] width 38 height 23
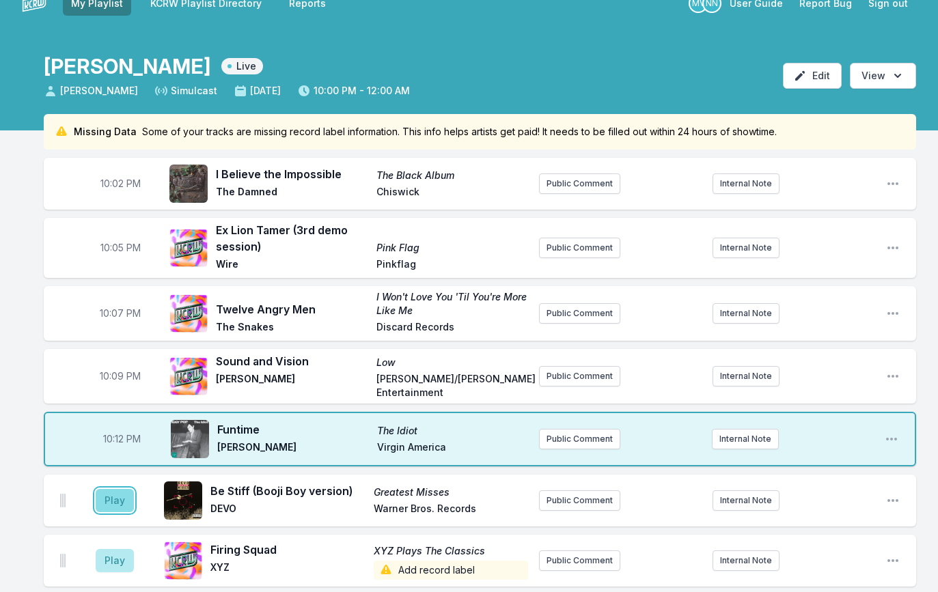
click at [120, 493] on button "Play" at bounding box center [115, 500] width 38 height 23
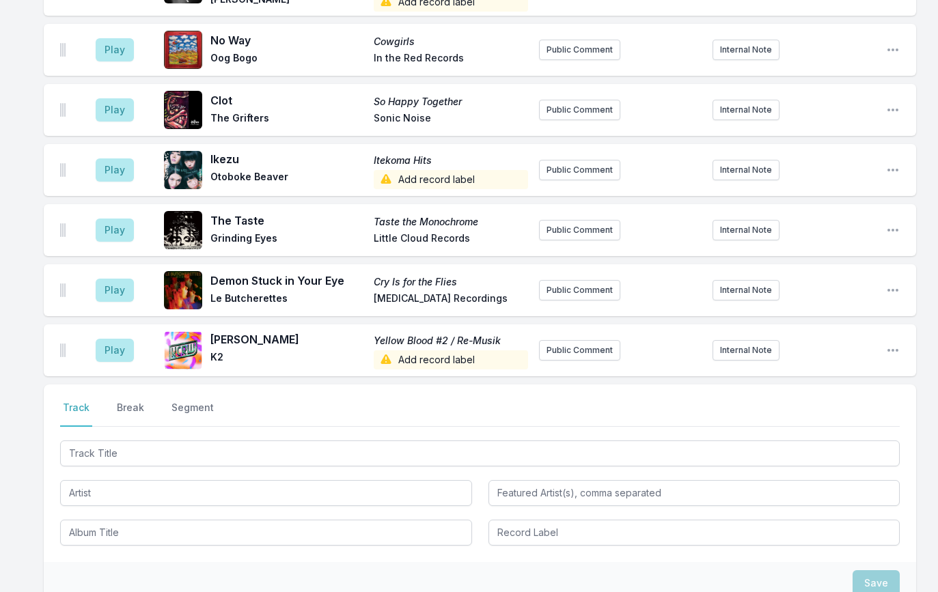
scroll to position [2371, 0]
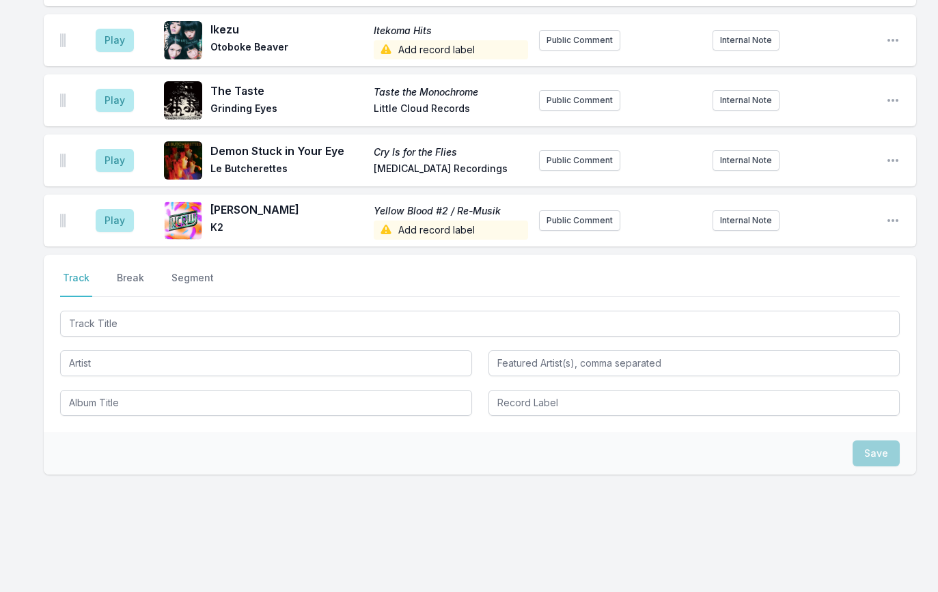
click at [130, 271] on button "Break" at bounding box center [130, 284] width 33 height 26
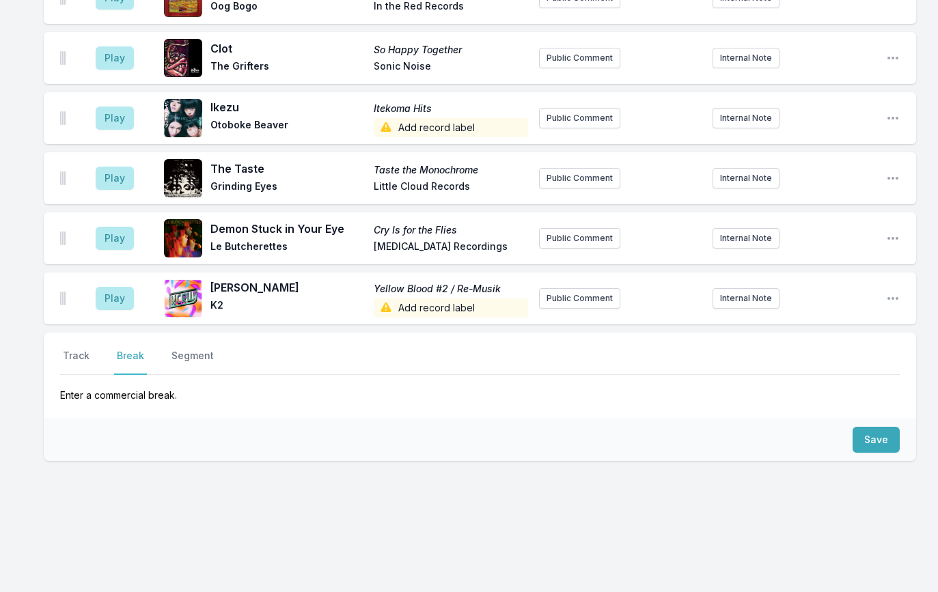
scroll to position [2280, 0]
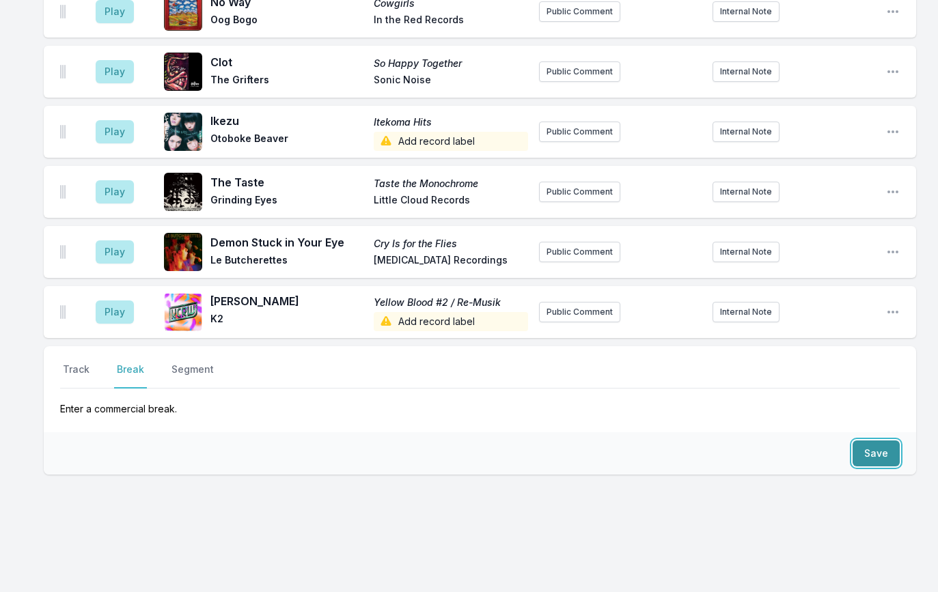
click at [867, 441] on button "Save" at bounding box center [876, 454] width 47 height 26
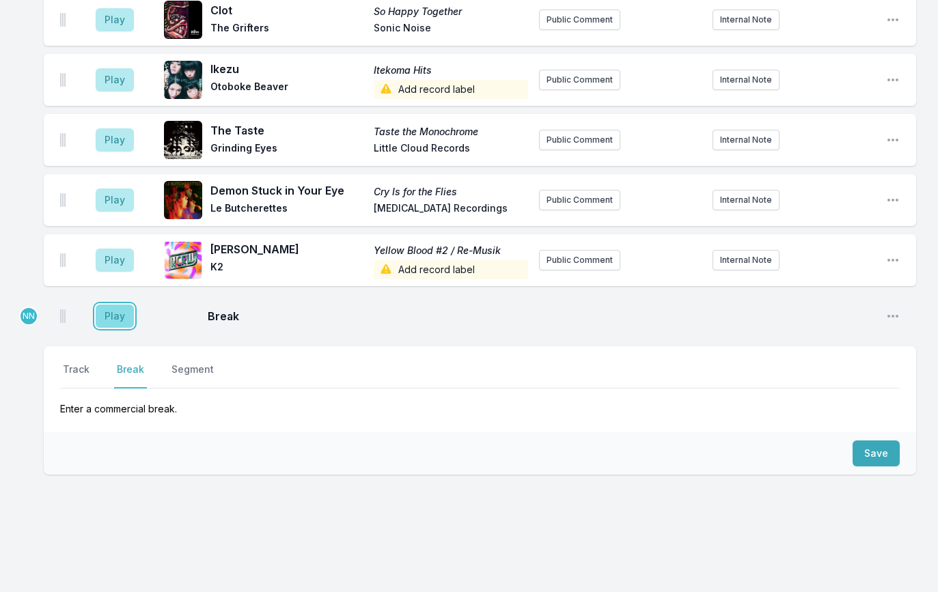
click at [115, 305] on button "Play" at bounding box center [115, 316] width 38 height 23
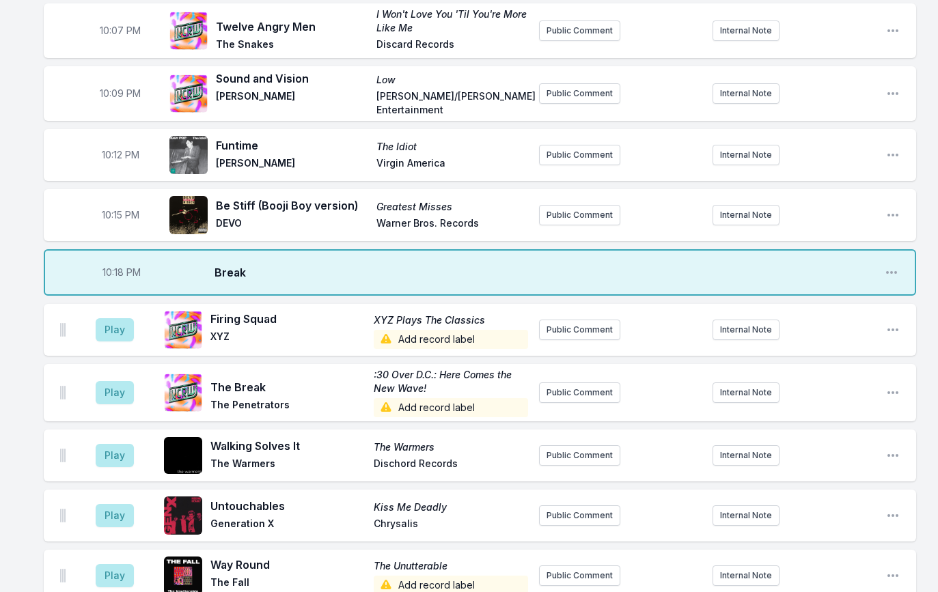
scroll to position [327, 0]
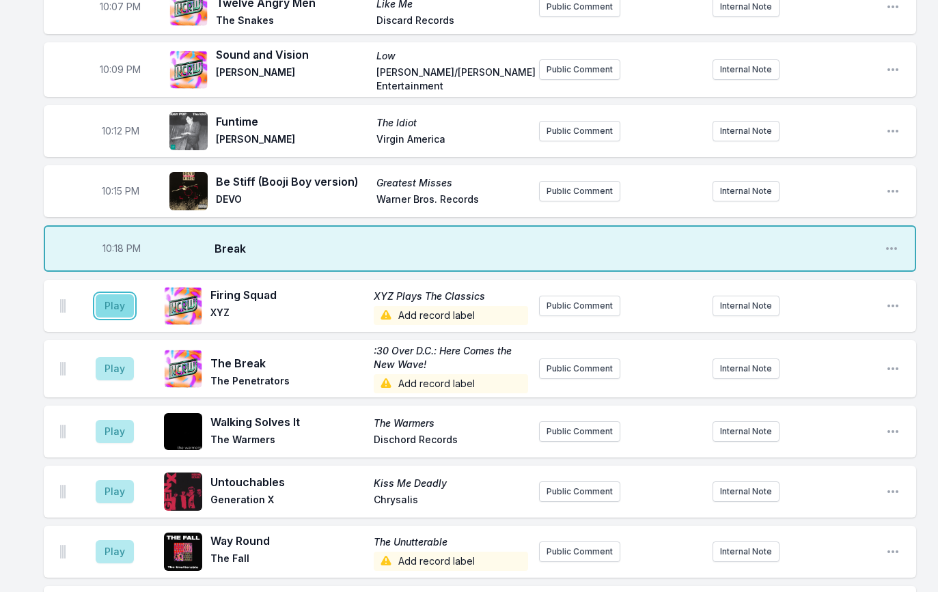
click at [115, 299] on button "Play" at bounding box center [115, 305] width 38 height 23
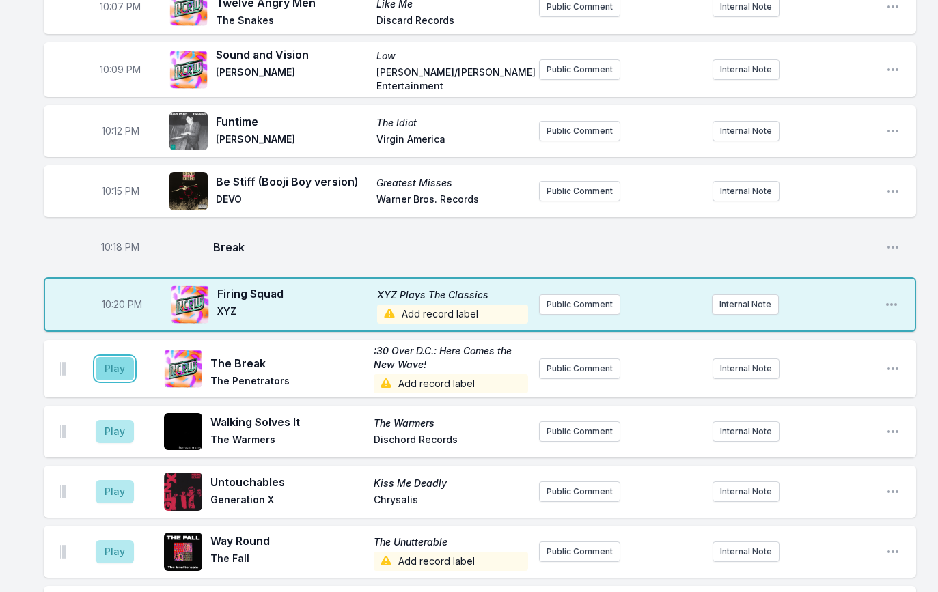
click at [124, 365] on button "Play" at bounding box center [115, 368] width 38 height 23
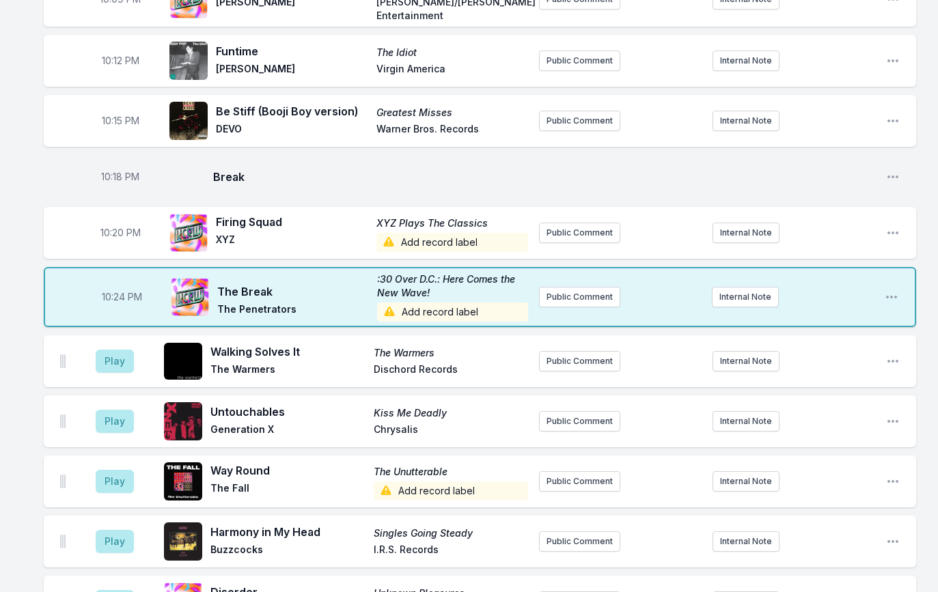
scroll to position [519, 0]
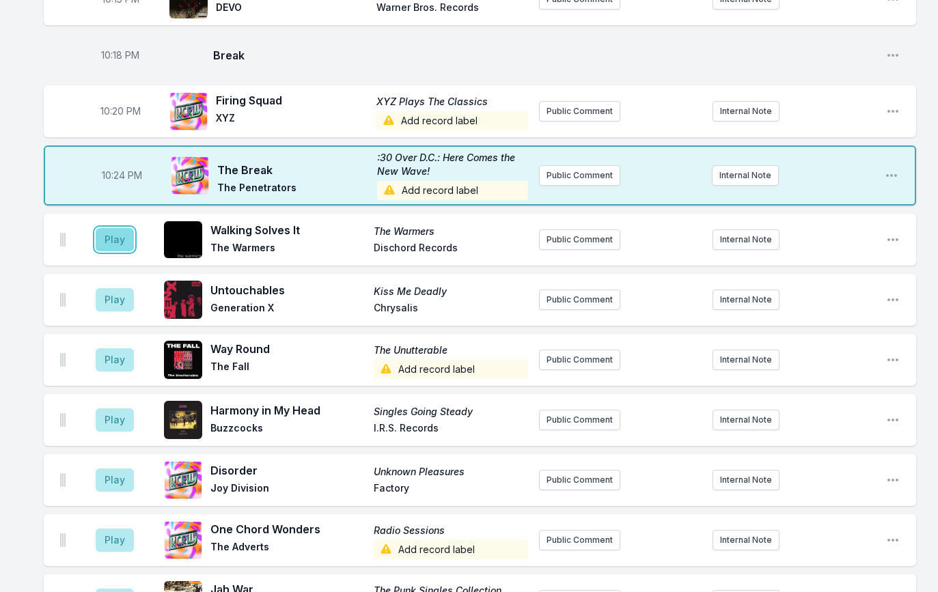
click at [118, 242] on button "Play" at bounding box center [115, 239] width 38 height 23
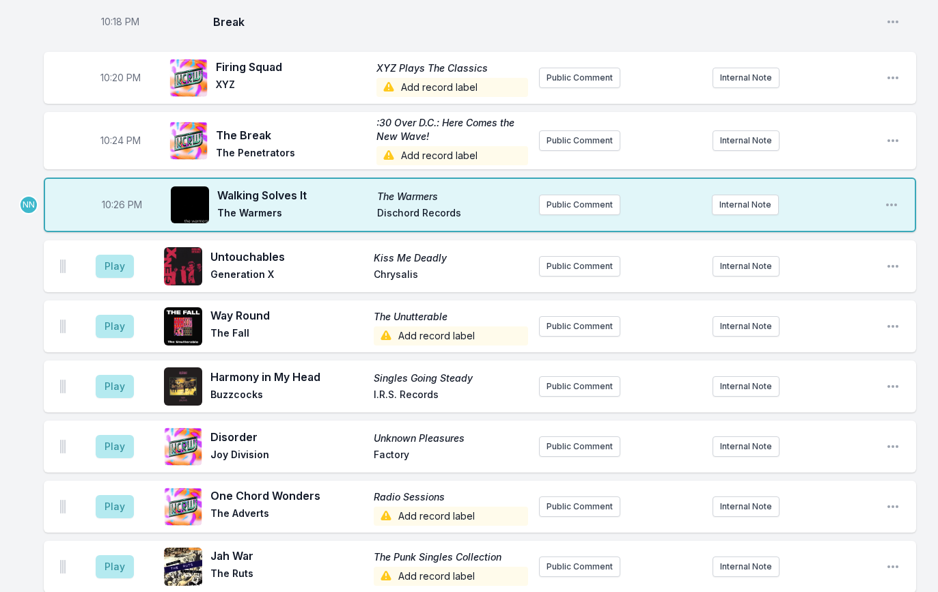
scroll to position [570, 0]
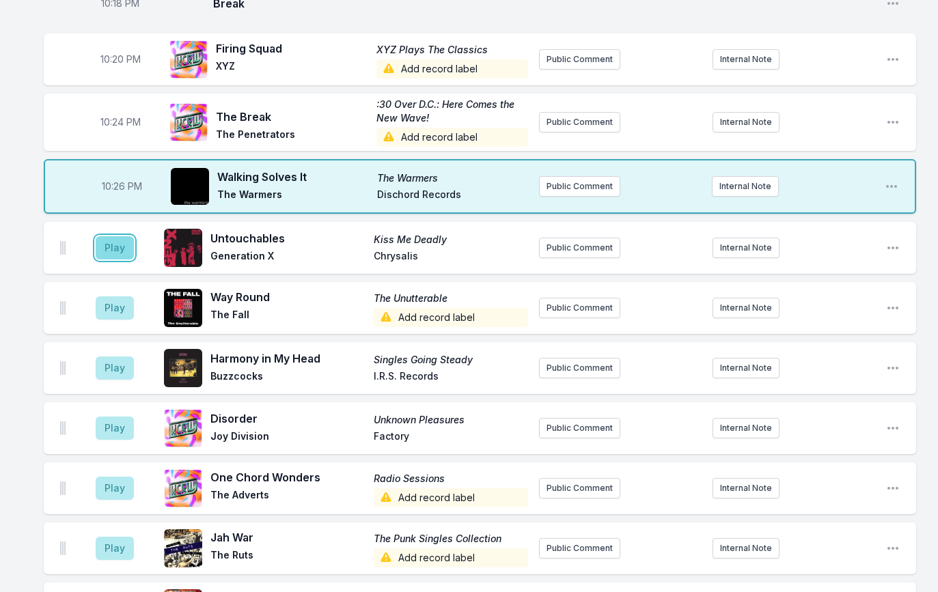
click at [117, 243] on button "Play" at bounding box center [115, 247] width 38 height 23
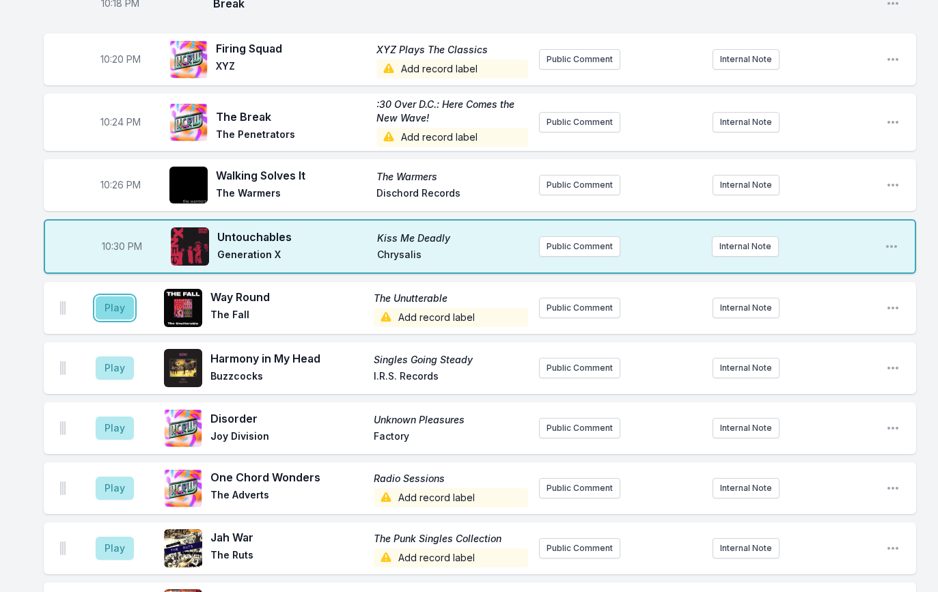
click at [126, 304] on button "Play" at bounding box center [115, 307] width 38 height 23
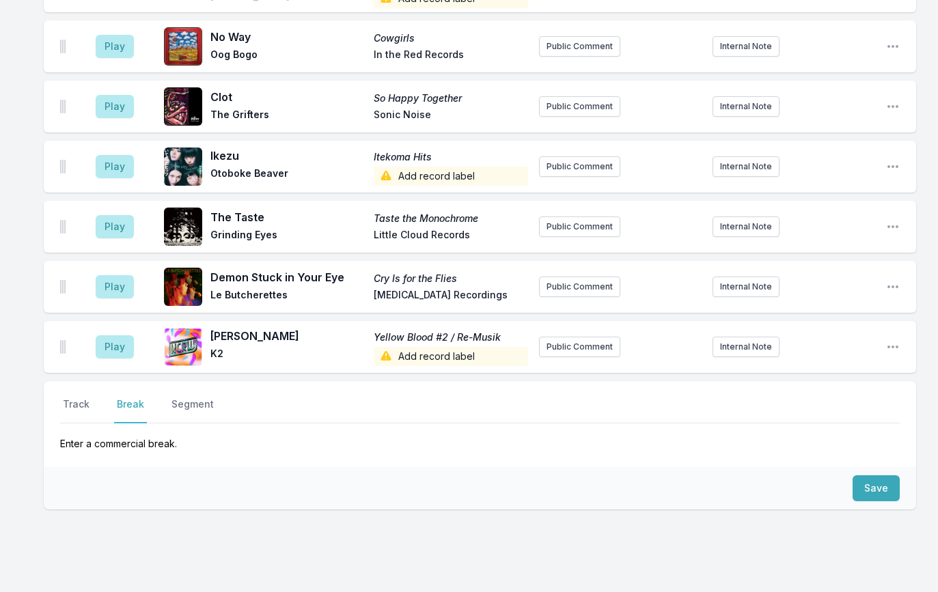
scroll to position [2332, 0]
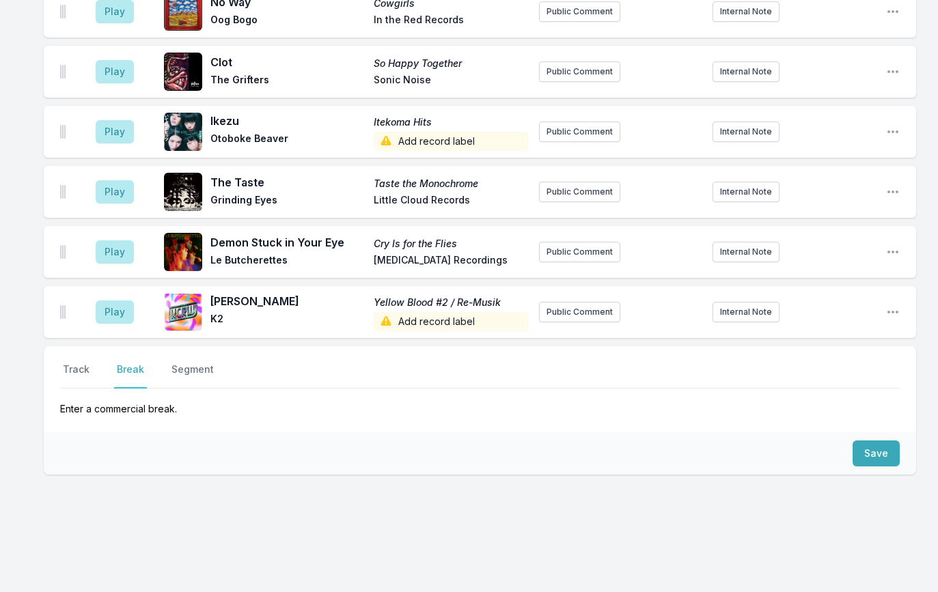
click at [906, 446] on div "Save" at bounding box center [480, 453] width 872 height 42
drag, startPoint x: 891, startPoint y: 445, endPoint x: 877, endPoint y: 446, distance: 13.7
click at [891, 445] on button "Save" at bounding box center [876, 454] width 47 height 26
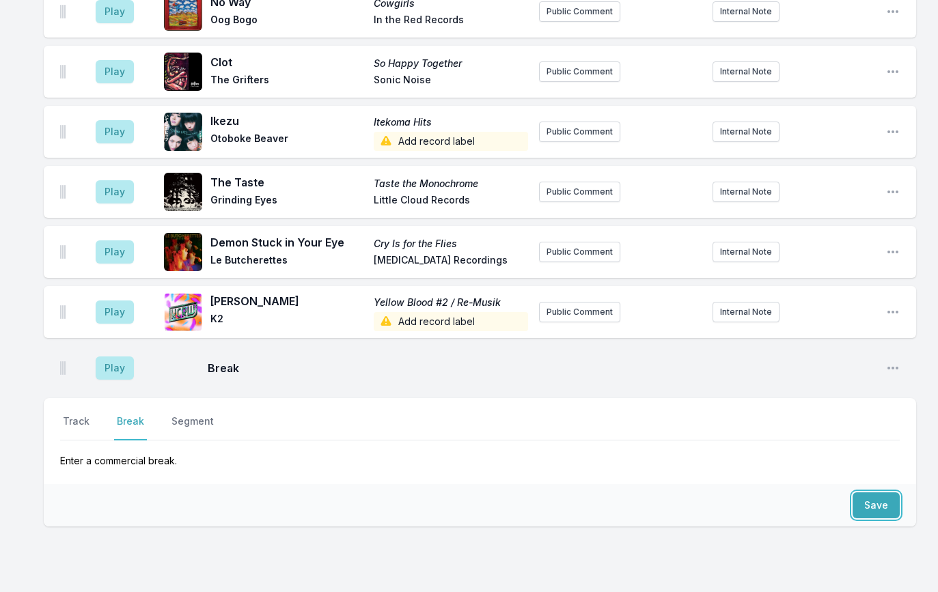
scroll to position [2383, 0]
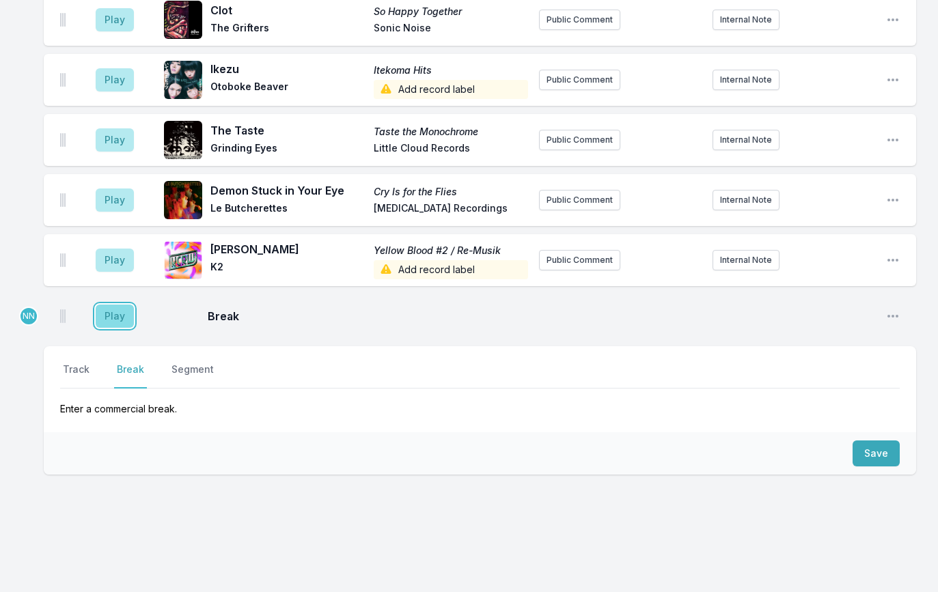
click at [122, 305] on button "Play" at bounding box center [115, 316] width 38 height 23
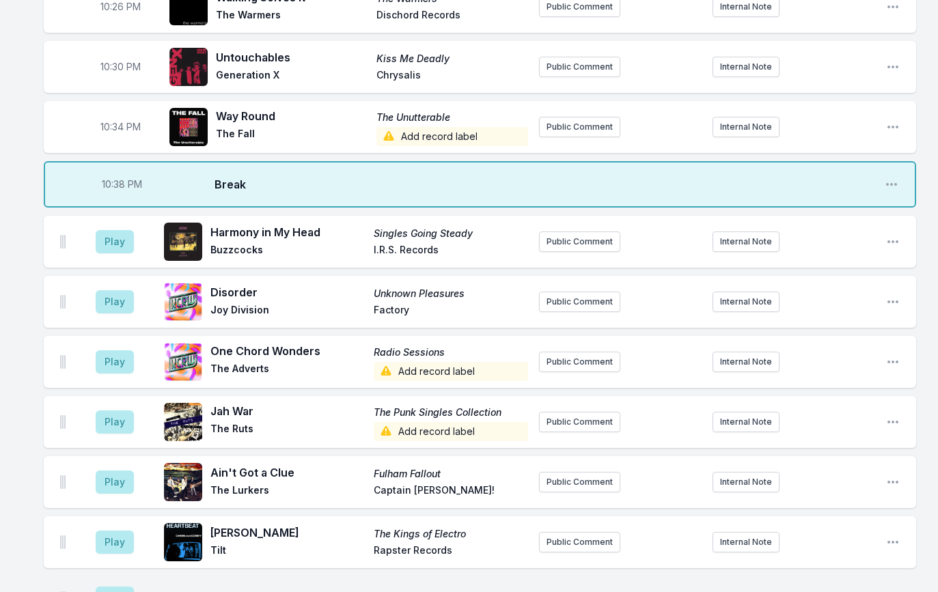
scroll to position [762, 0]
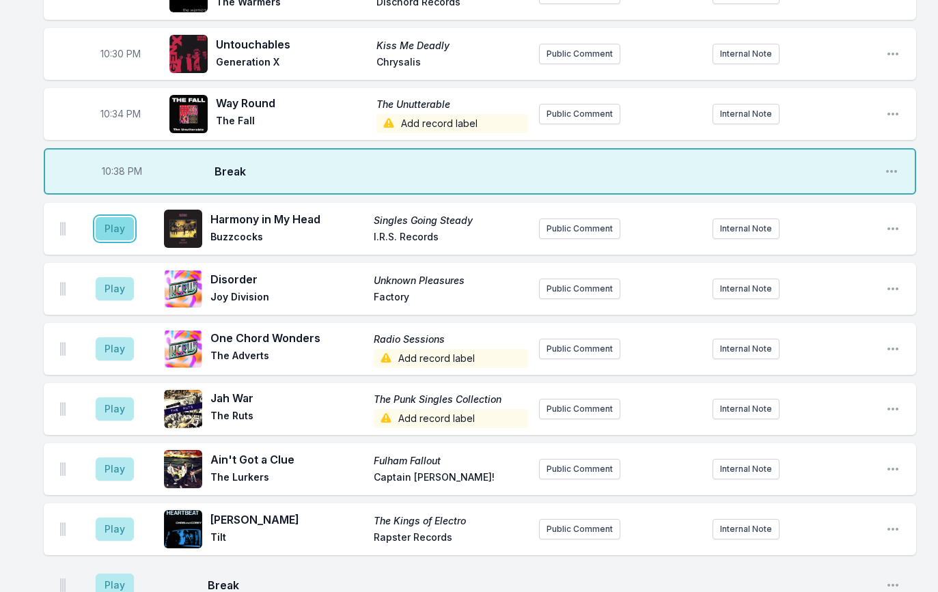
click at [123, 221] on button "Play" at bounding box center [115, 228] width 38 height 23
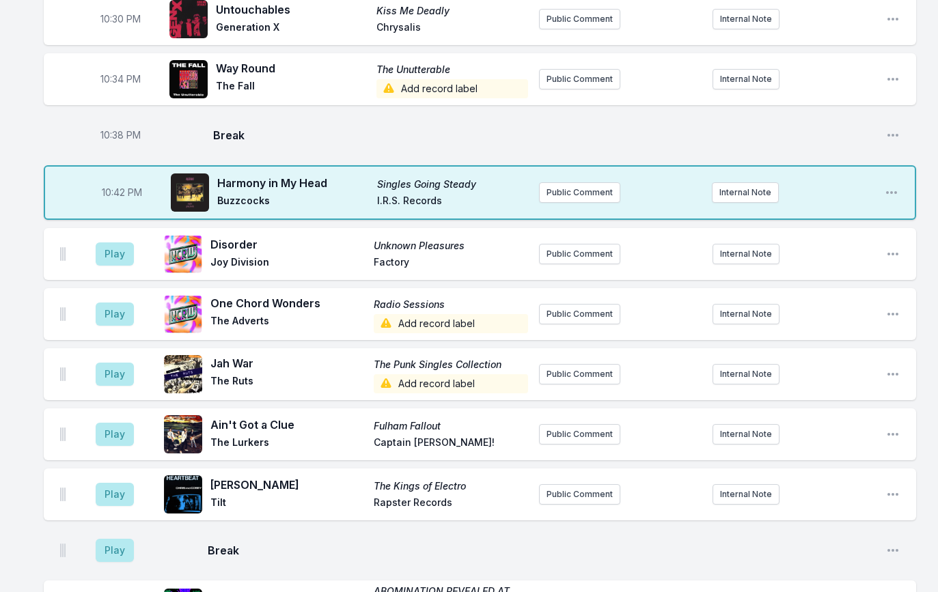
scroll to position [802, 0]
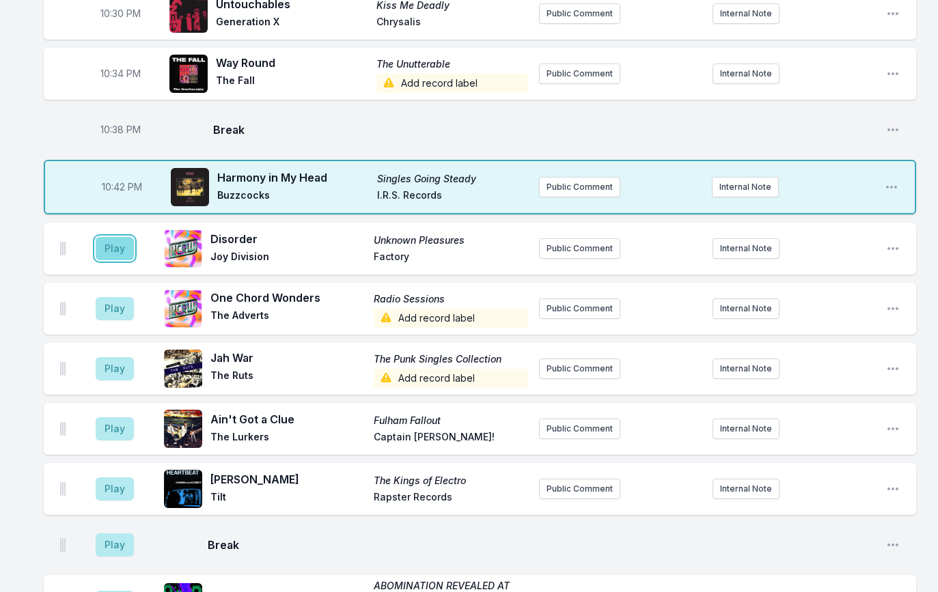
click at [109, 245] on button "Play" at bounding box center [115, 248] width 38 height 23
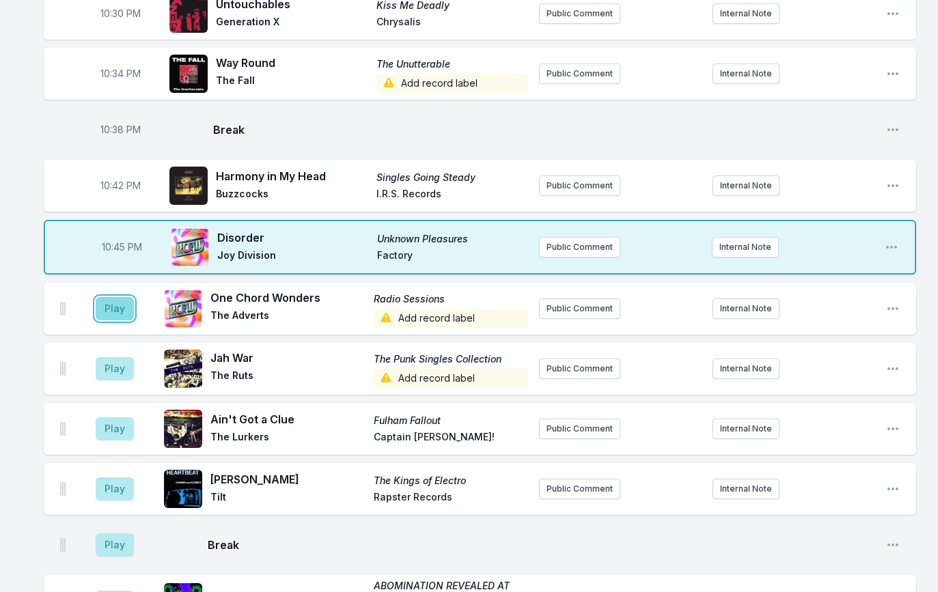
click at [113, 300] on button "Play" at bounding box center [115, 308] width 38 height 23
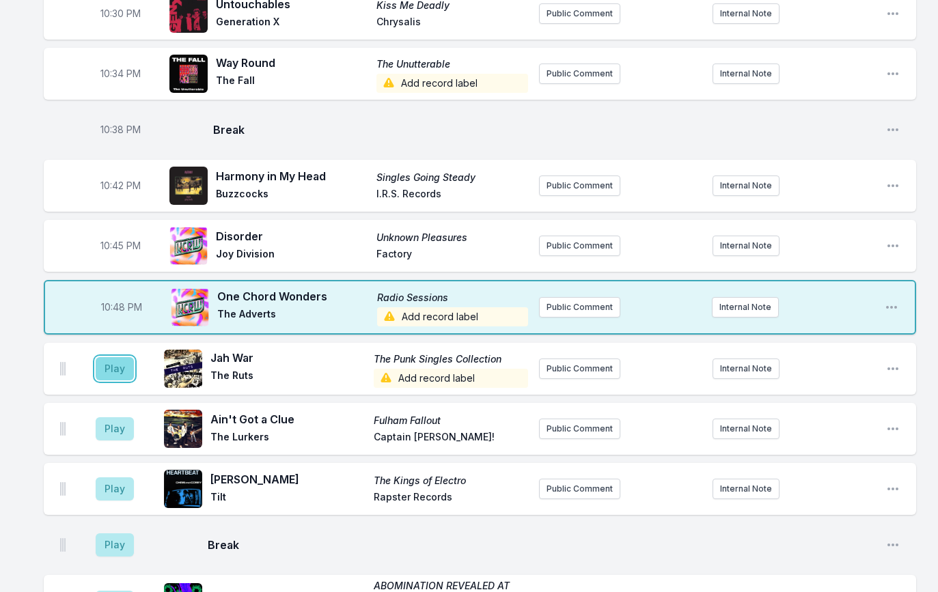
click at [122, 361] on button "Play" at bounding box center [115, 368] width 38 height 23
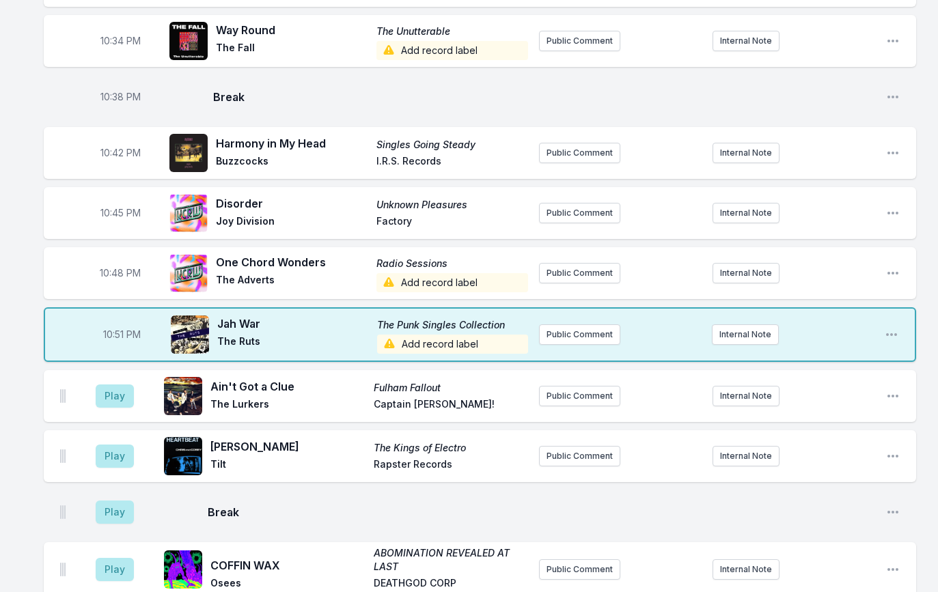
scroll to position [840, 0]
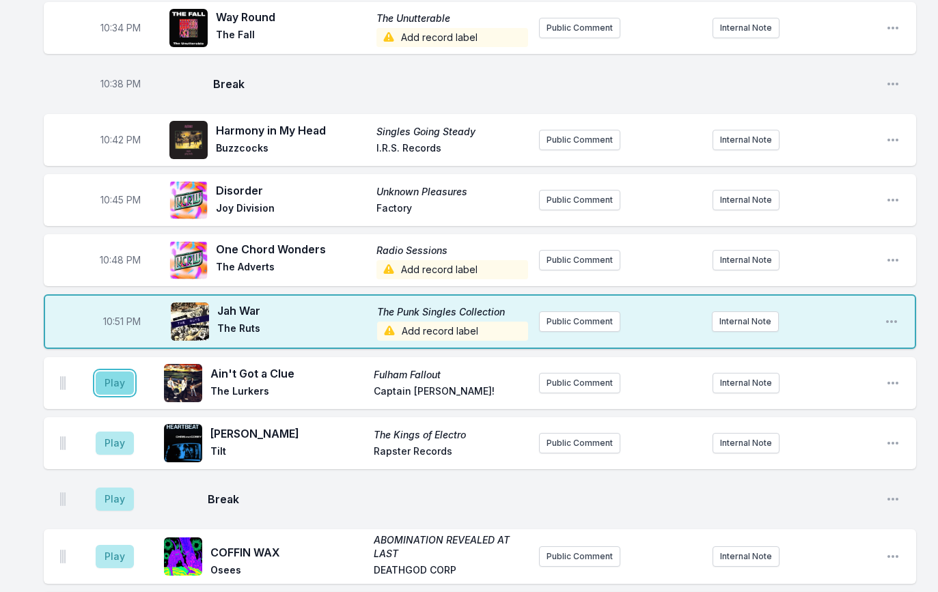
click at [122, 391] on button "Play" at bounding box center [115, 383] width 38 height 23
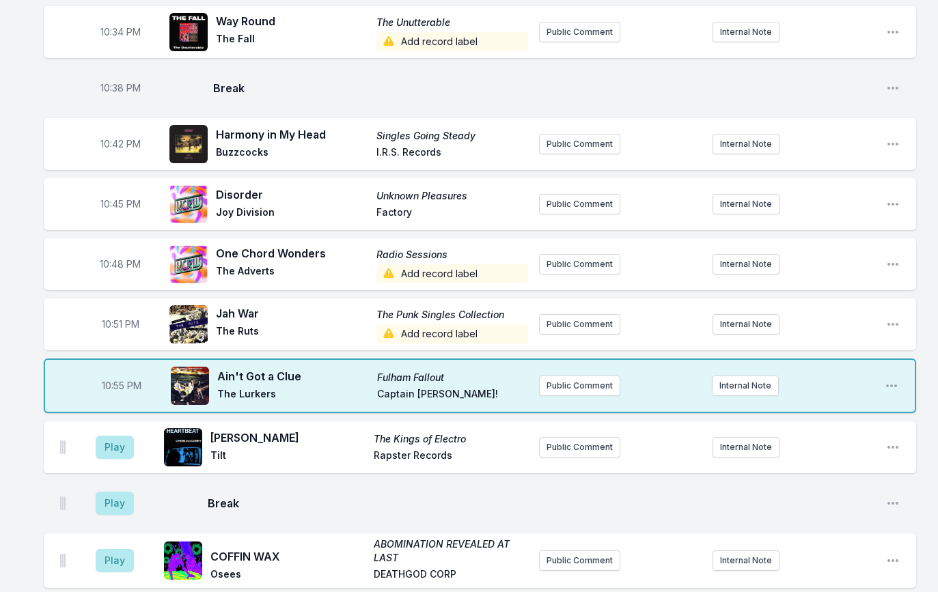
click at [121, 385] on span "10:55 PM" at bounding box center [122, 386] width 40 height 14
click at [114, 387] on input "22:55" at bounding box center [121, 386] width 77 height 26
type input "22:54"
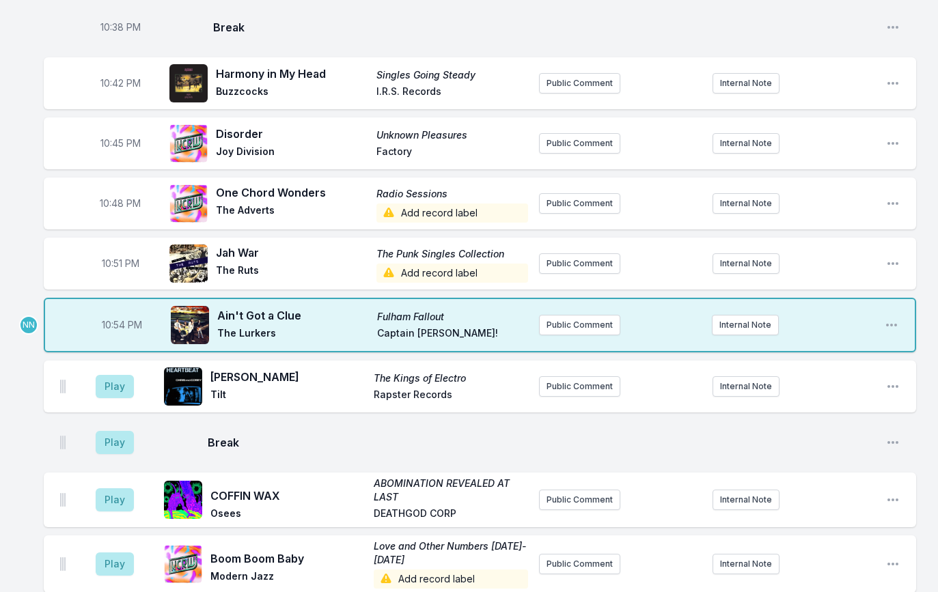
scroll to position [907, 0]
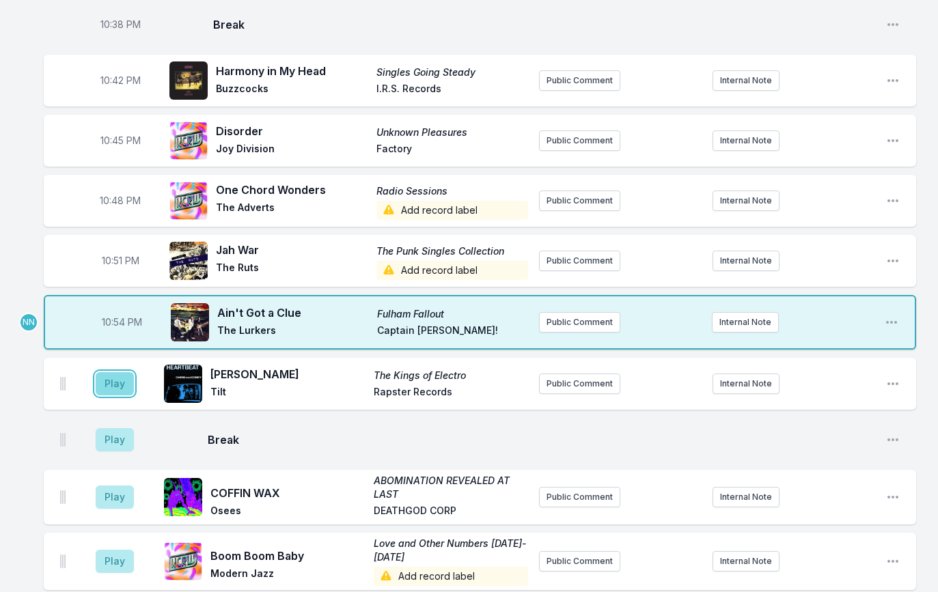
click at [123, 372] on button "Play" at bounding box center [115, 383] width 38 height 23
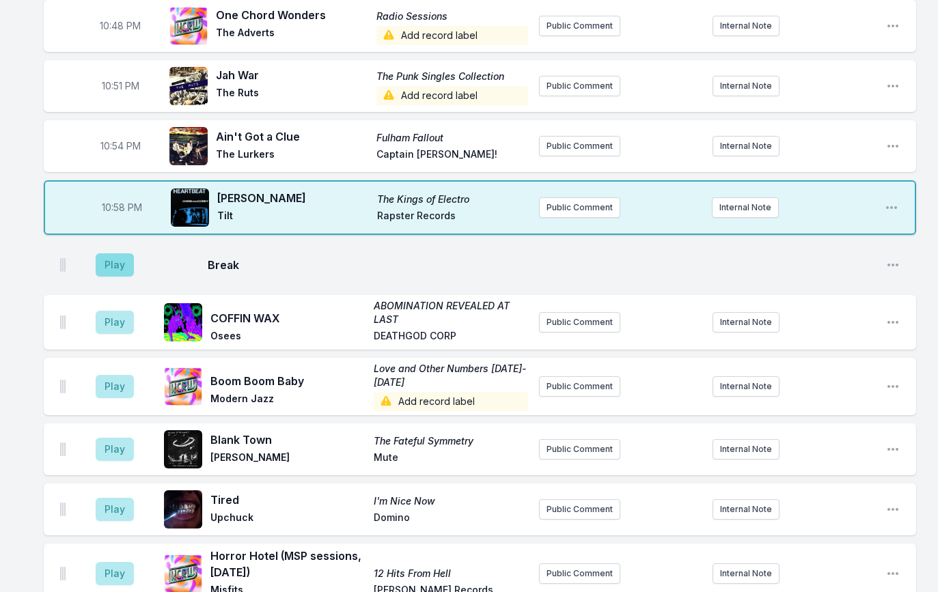
scroll to position [1083, 0]
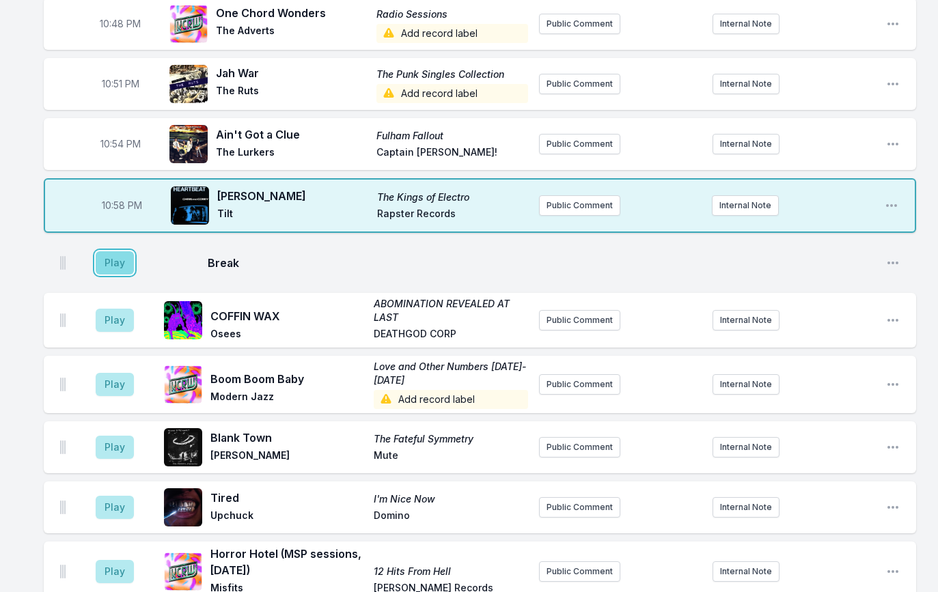
click at [120, 267] on button "Play" at bounding box center [115, 262] width 38 height 23
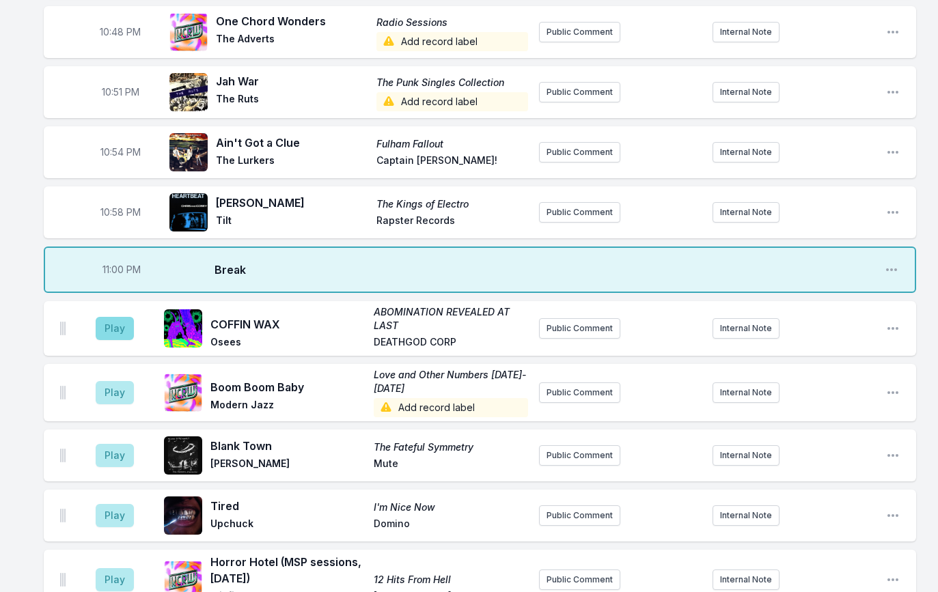
scroll to position [1075, 0]
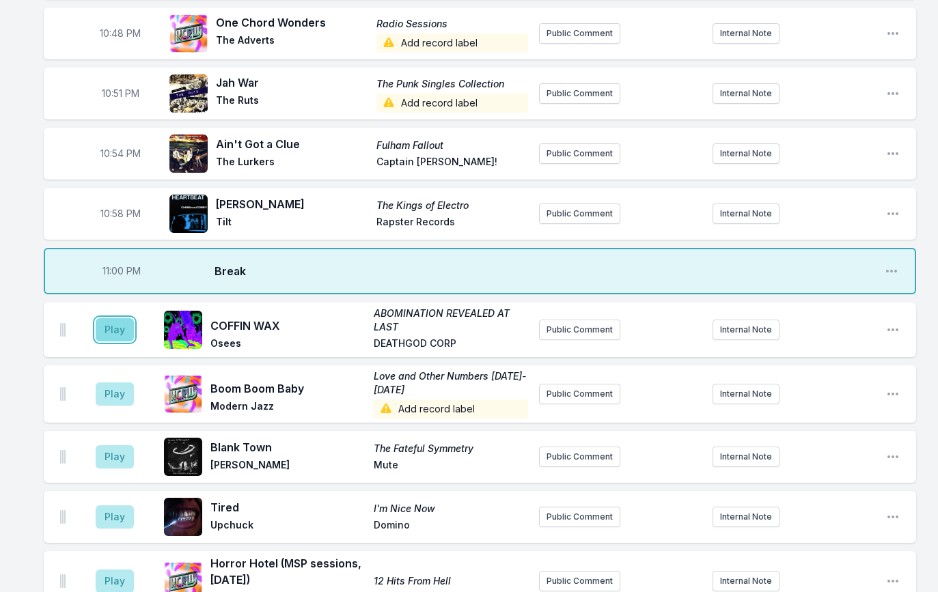
click at [119, 326] on button "Play" at bounding box center [115, 329] width 38 height 23
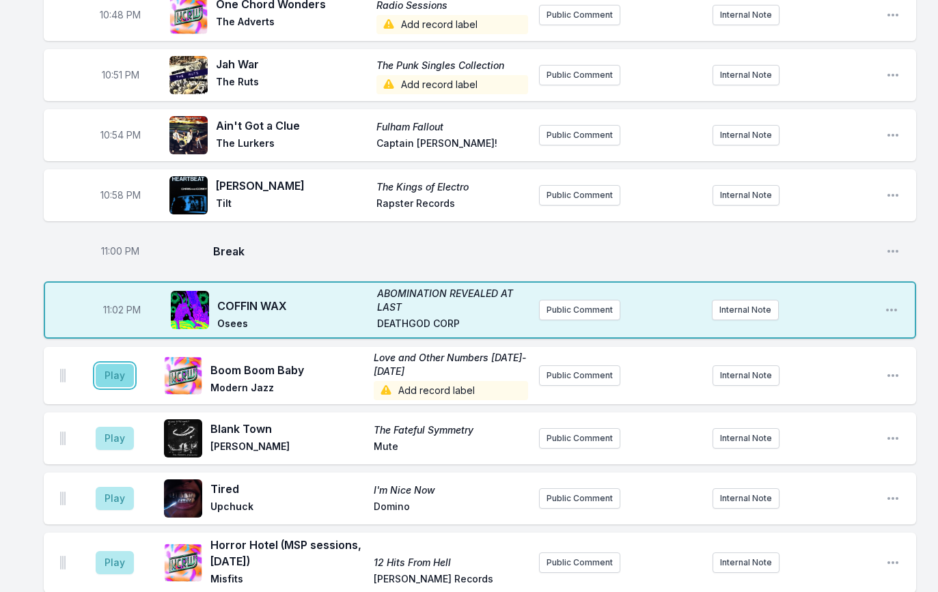
click at [123, 376] on button "Play" at bounding box center [115, 375] width 38 height 23
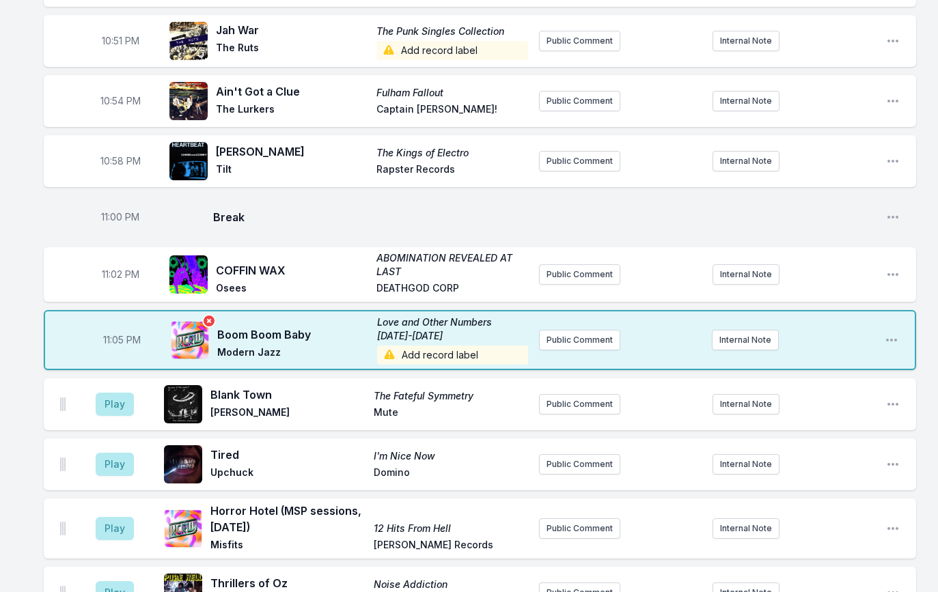
scroll to position [1133, 0]
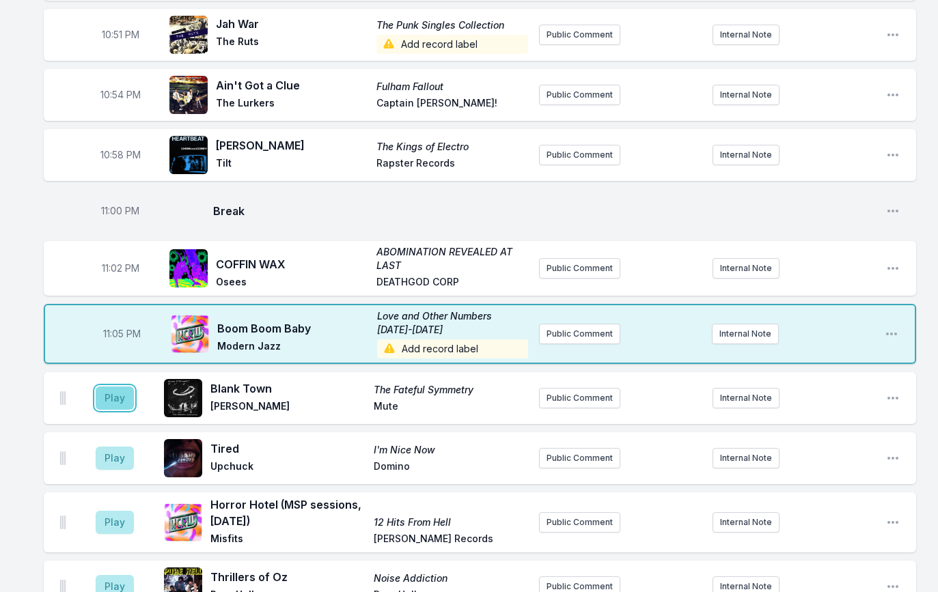
click at [118, 396] on button "Play" at bounding box center [115, 398] width 38 height 23
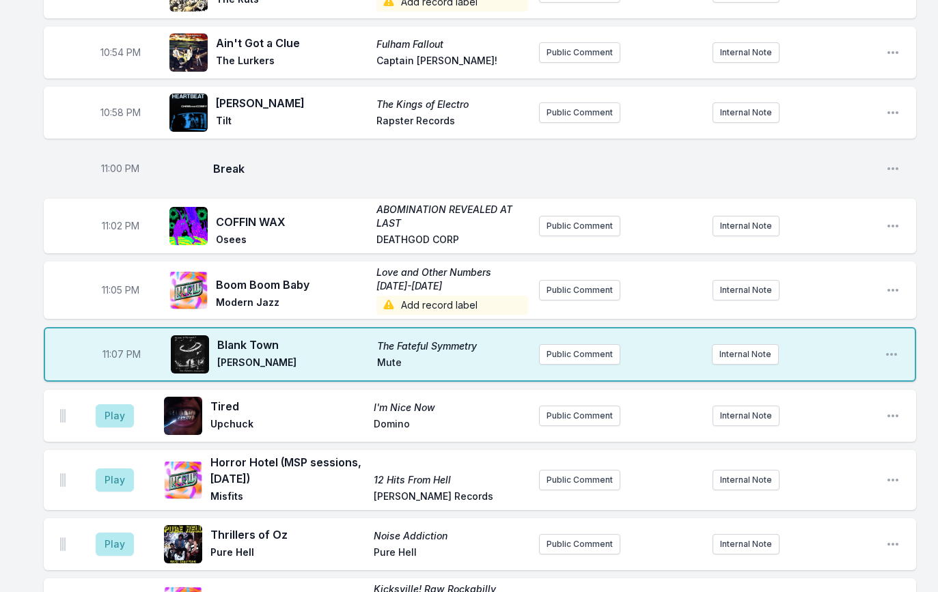
scroll to position [1177, 0]
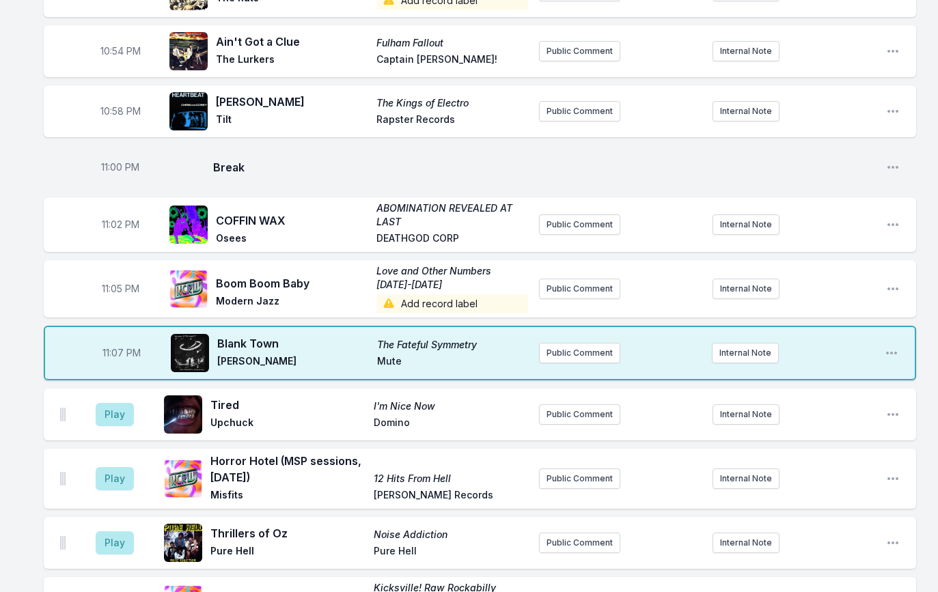
click at [387, 270] on span "Love and Other Numbers [DATE]-[DATE]" at bounding box center [452, 277] width 152 height 27
click at [383, 275] on span "Love and Other Numbers [DATE]-[DATE]" at bounding box center [452, 277] width 152 height 27
copy span "Love and Other Numbers [DATE]-[DATE]"
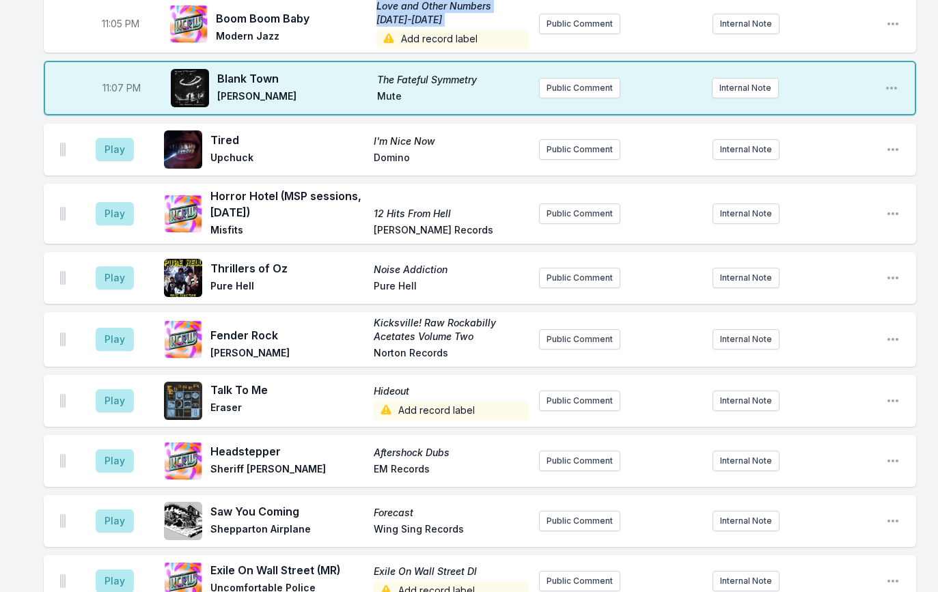
scroll to position [1454, 0]
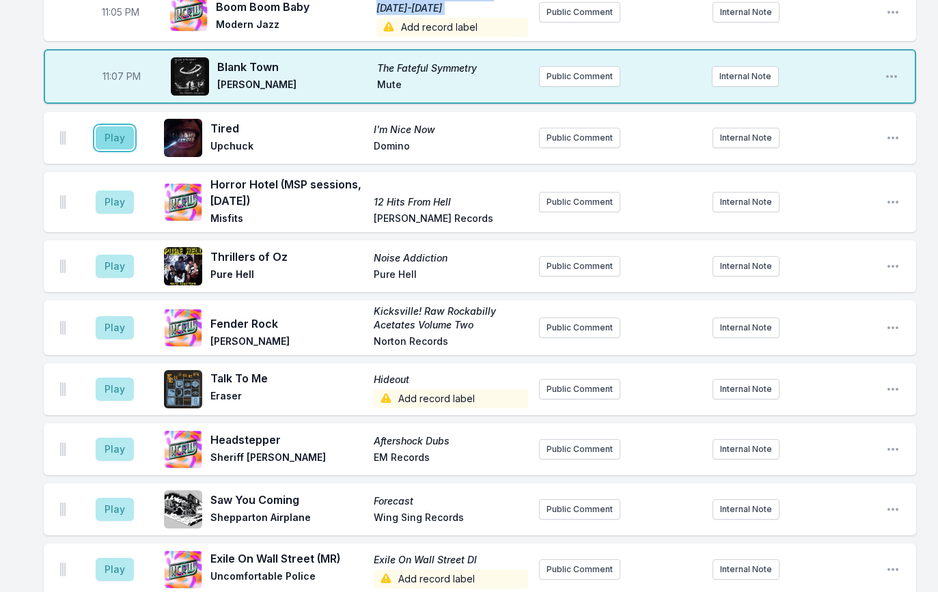
click at [120, 143] on button "Play" at bounding box center [115, 137] width 38 height 23
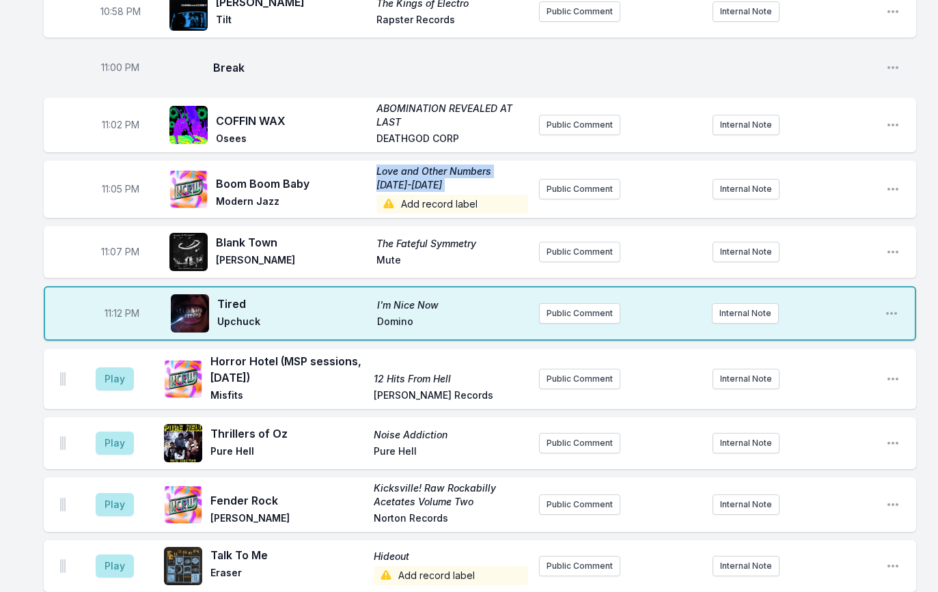
scroll to position [1275, 0]
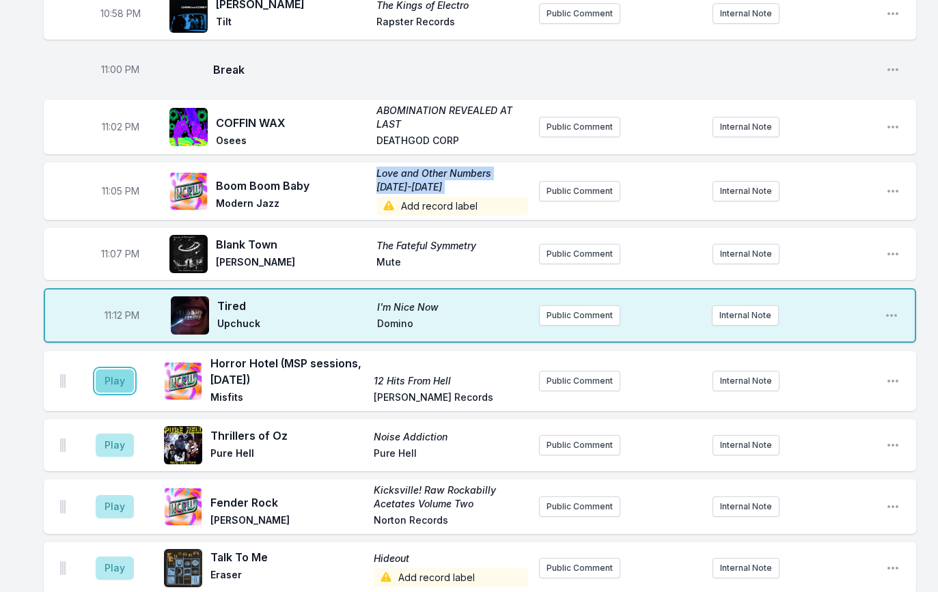
click at [122, 382] on button "Play" at bounding box center [115, 381] width 38 height 23
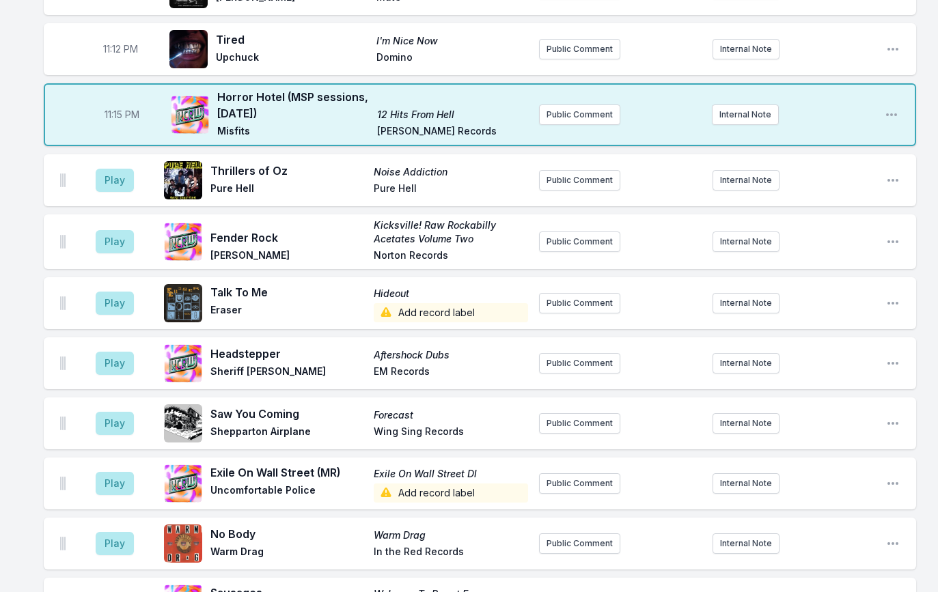
scroll to position [1528, 0]
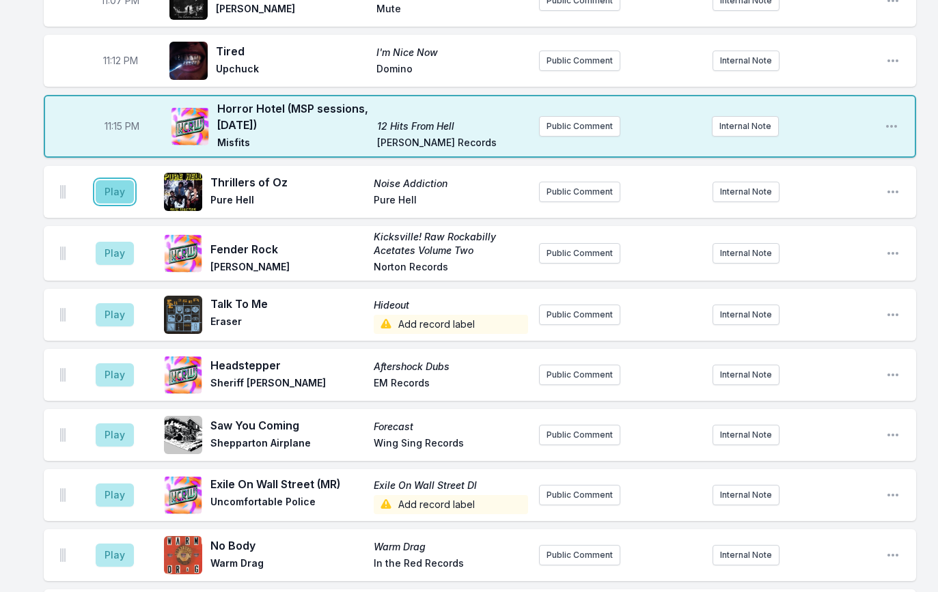
click at [126, 187] on button "Play" at bounding box center [115, 191] width 38 height 23
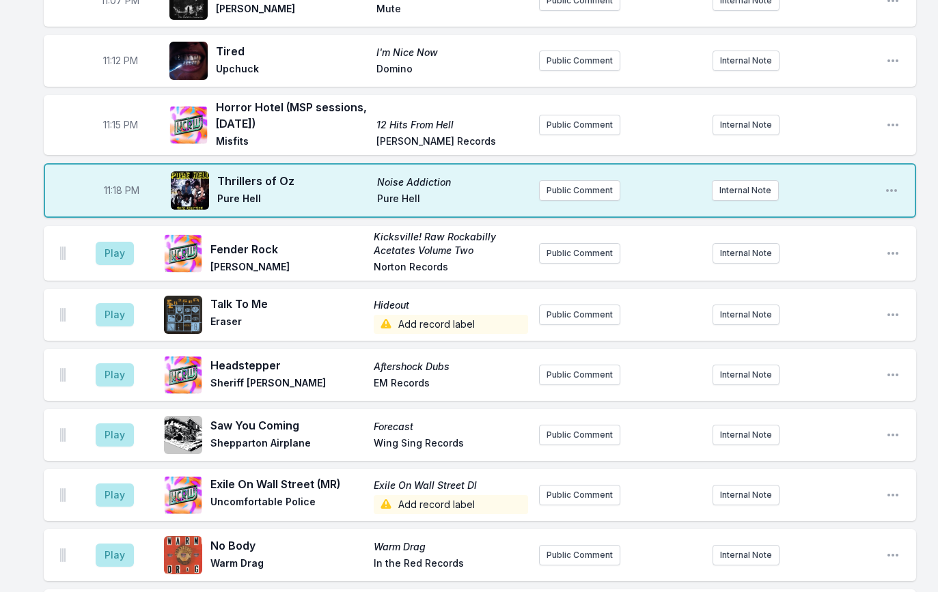
click at [120, 189] on span "11:18 PM" at bounding box center [122, 191] width 36 height 14
click at [111, 190] on input "23:18" at bounding box center [121, 191] width 77 height 26
type input "23:17"
click at [15, 227] on div "Missing Data Some of your tracks are missing record label information. This inf…" at bounding box center [469, 34] width 938 height 2856
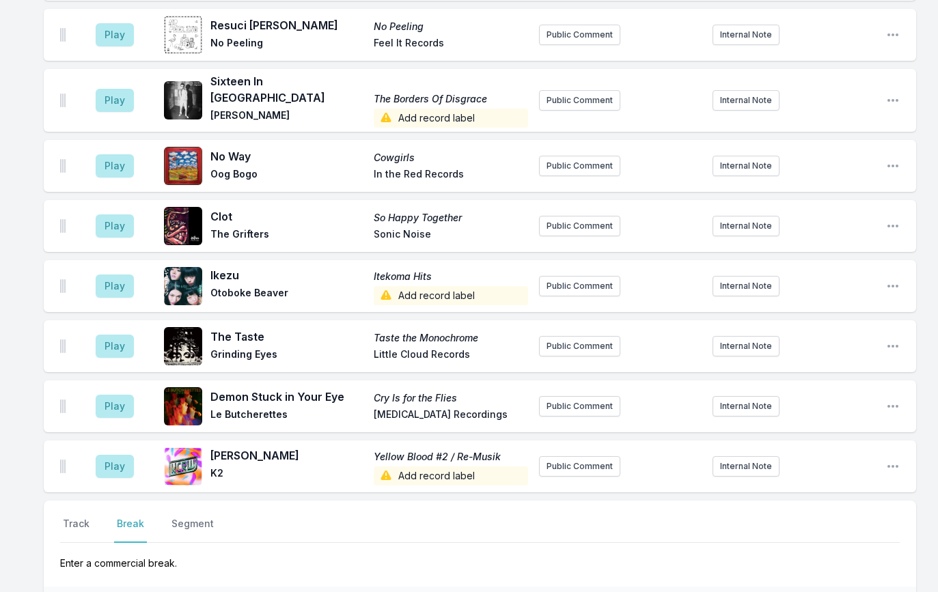
scroll to position [2383, 0]
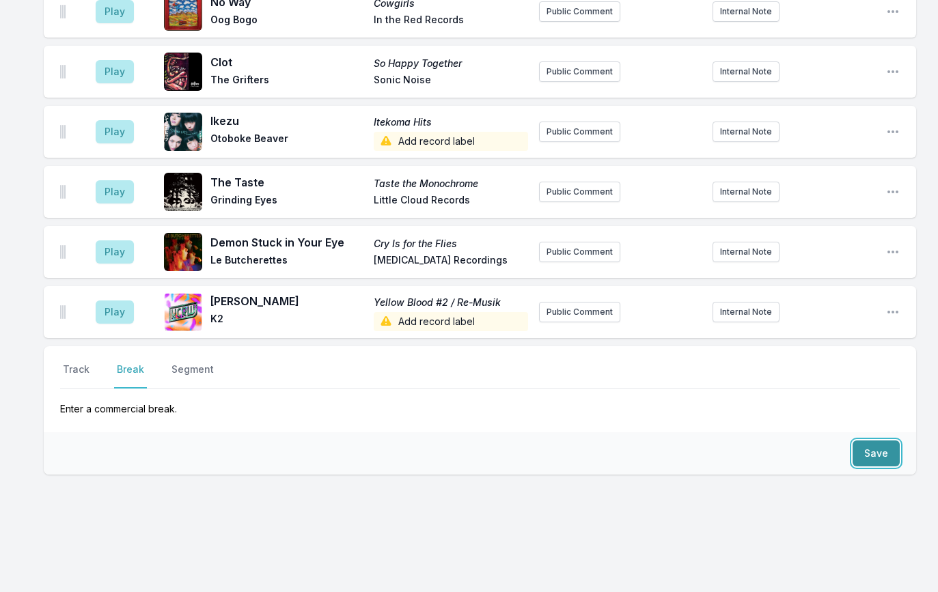
click at [870, 443] on button "Save" at bounding box center [876, 454] width 47 height 26
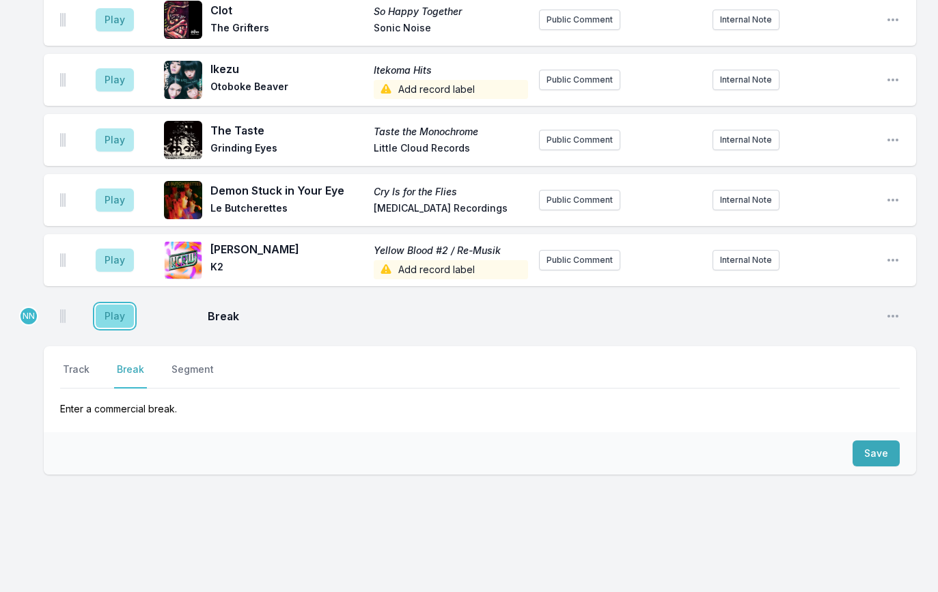
click at [109, 305] on button "Play" at bounding box center [115, 316] width 38 height 23
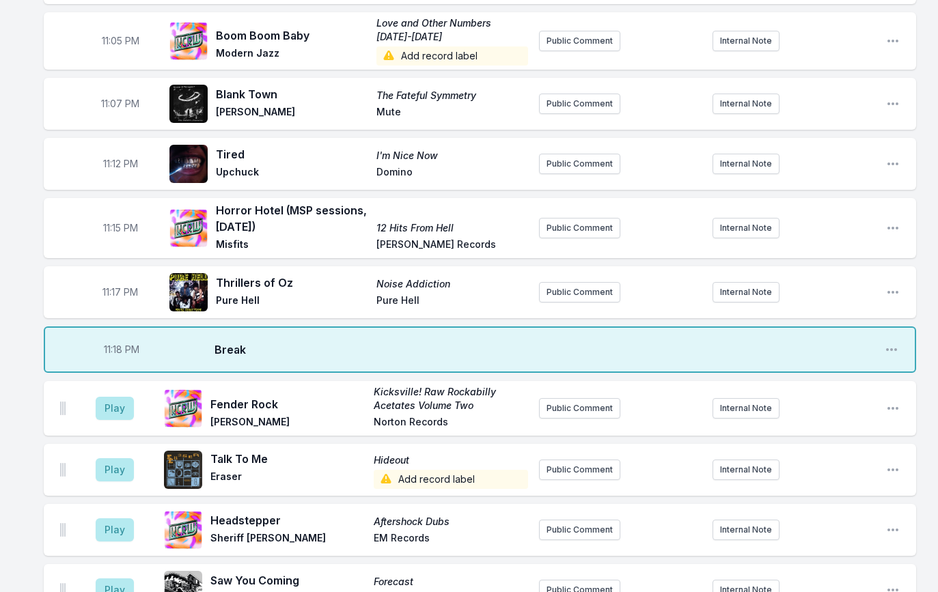
scroll to position [1387, 0]
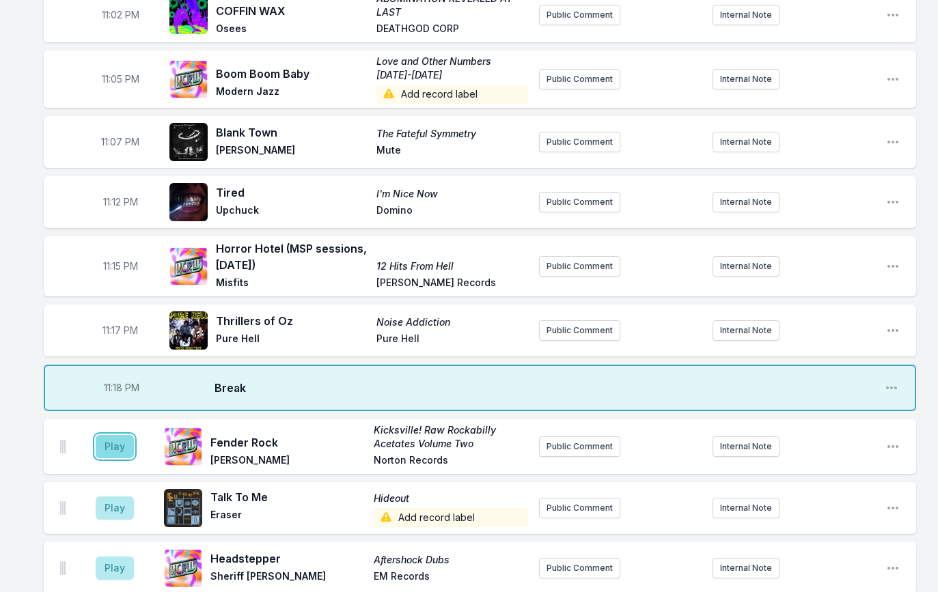
click at [118, 439] on button "Play" at bounding box center [115, 446] width 38 height 23
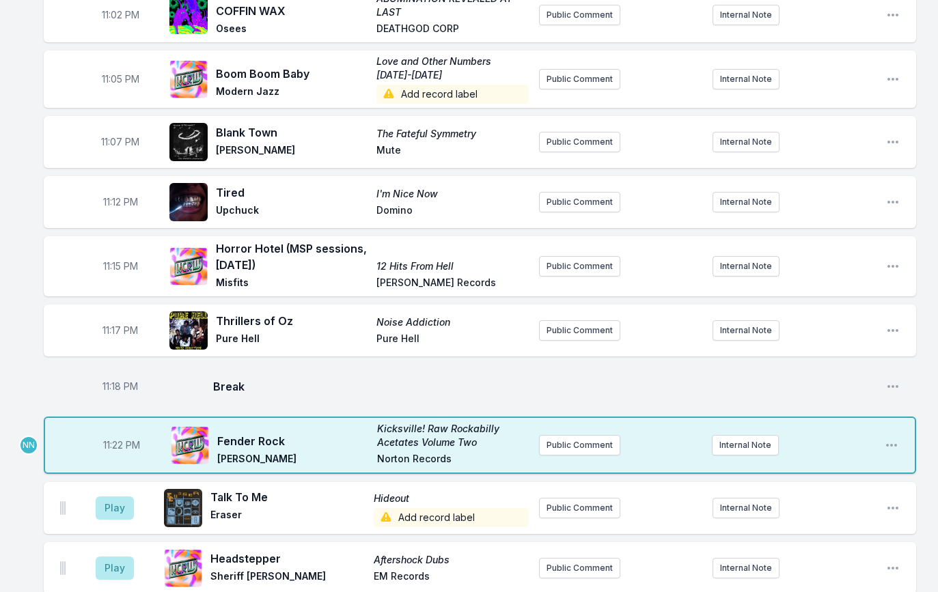
click at [116, 443] on span "11:22 PM" at bounding box center [121, 446] width 37 height 14
click at [113, 443] on input "23:22" at bounding box center [121, 445] width 77 height 26
type input "23:20"
click at [114, 503] on button "Play" at bounding box center [115, 508] width 38 height 23
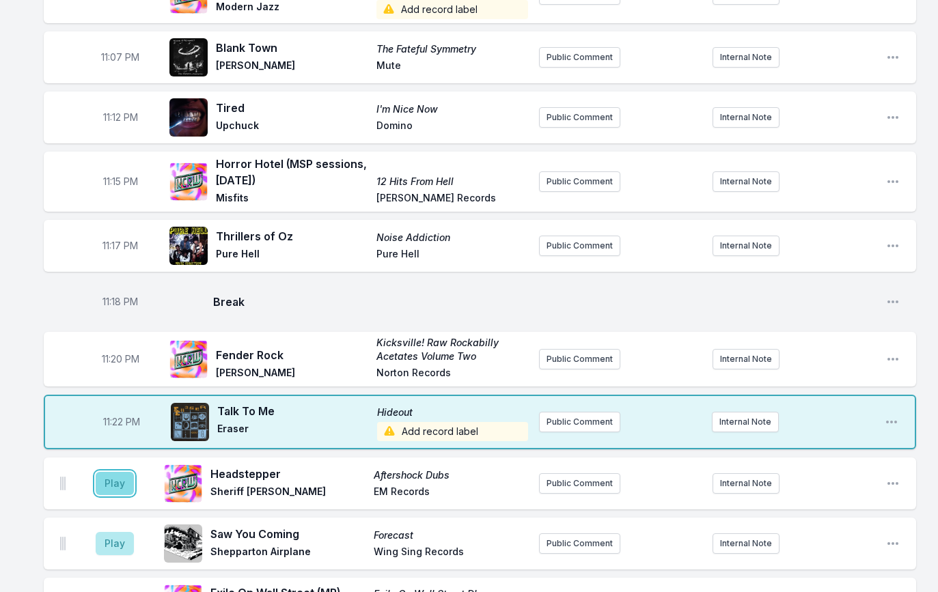
scroll to position [1472, 0]
click at [119, 482] on button "Play" at bounding box center [115, 482] width 38 height 23
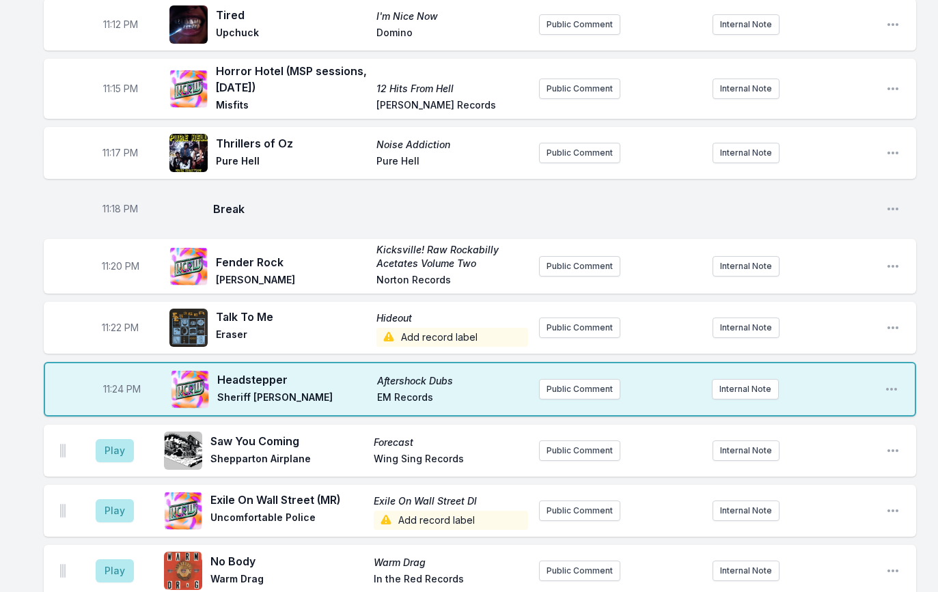
scroll to position [1660, 0]
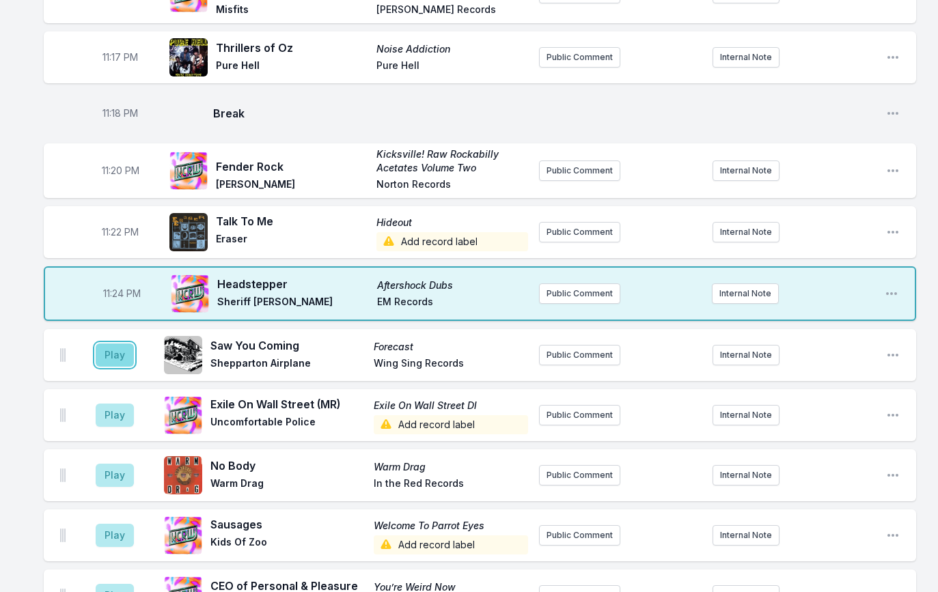
click at [120, 356] on button "Play" at bounding box center [115, 355] width 38 height 23
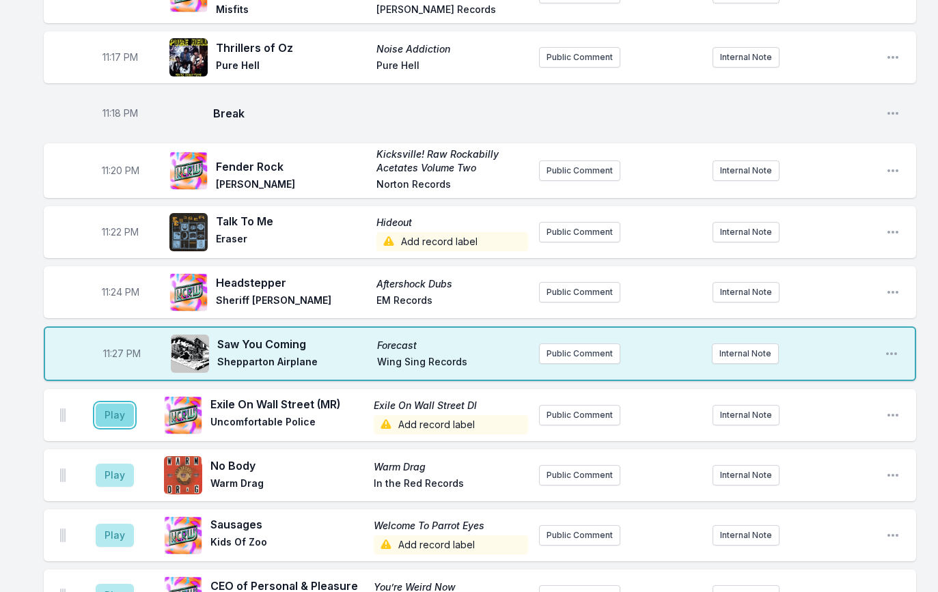
click at [118, 407] on button "Play" at bounding box center [115, 415] width 38 height 23
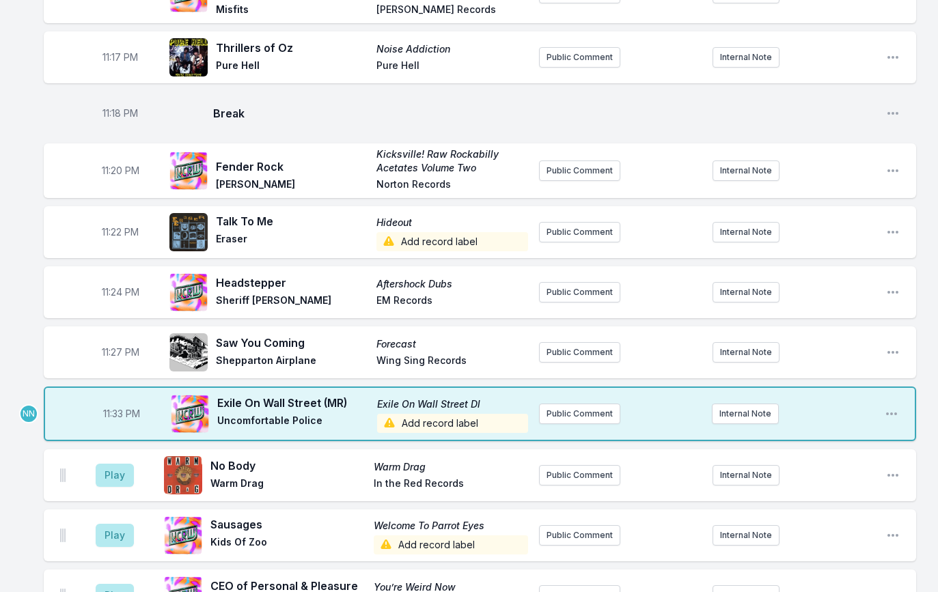
click at [117, 412] on span "11:33 PM" at bounding box center [121, 414] width 37 height 14
click at [113, 413] on input "23:33" at bounding box center [121, 414] width 77 height 26
type input "23:30"
click at [119, 476] on button "Play" at bounding box center [115, 475] width 38 height 23
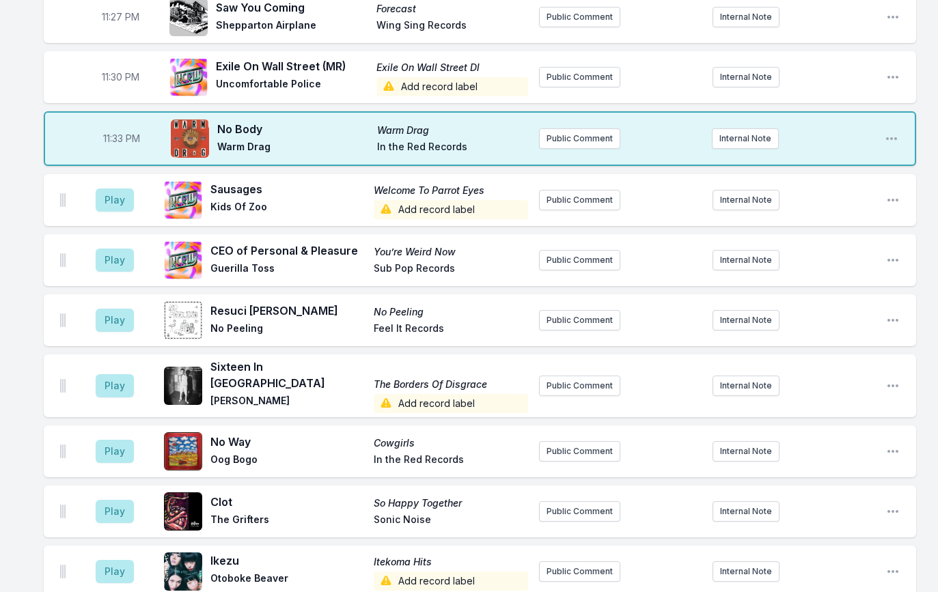
scroll to position [1998, 0]
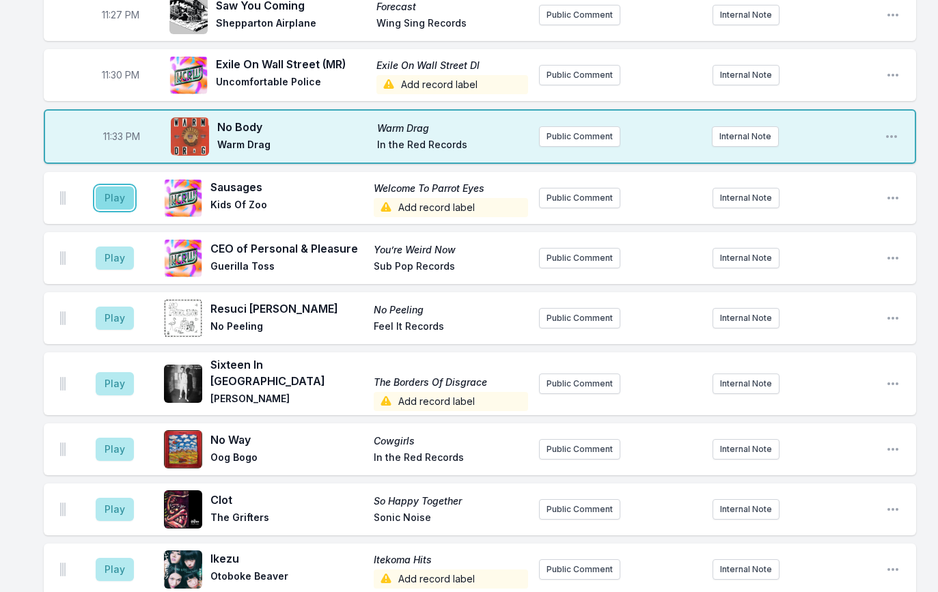
click at [123, 197] on button "Play" at bounding box center [115, 197] width 38 height 23
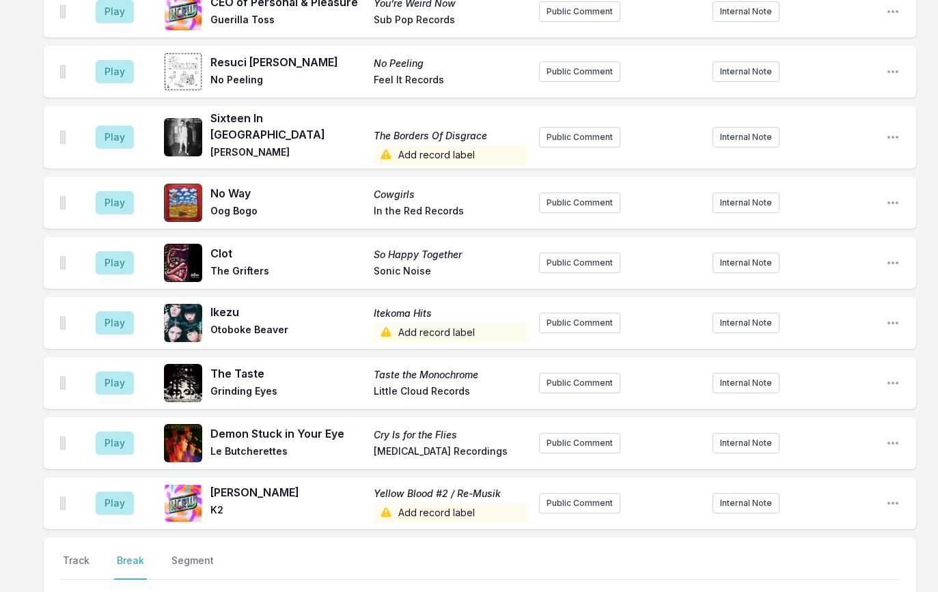
scroll to position [2435, 0]
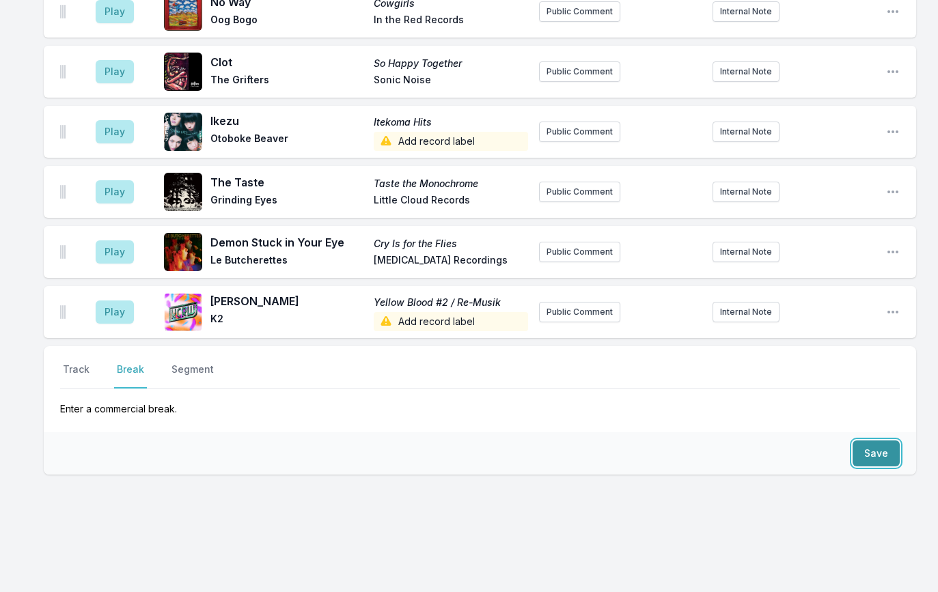
click at [868, 441] on button "Save" at bounding box center [876, 454] width 47 height 26
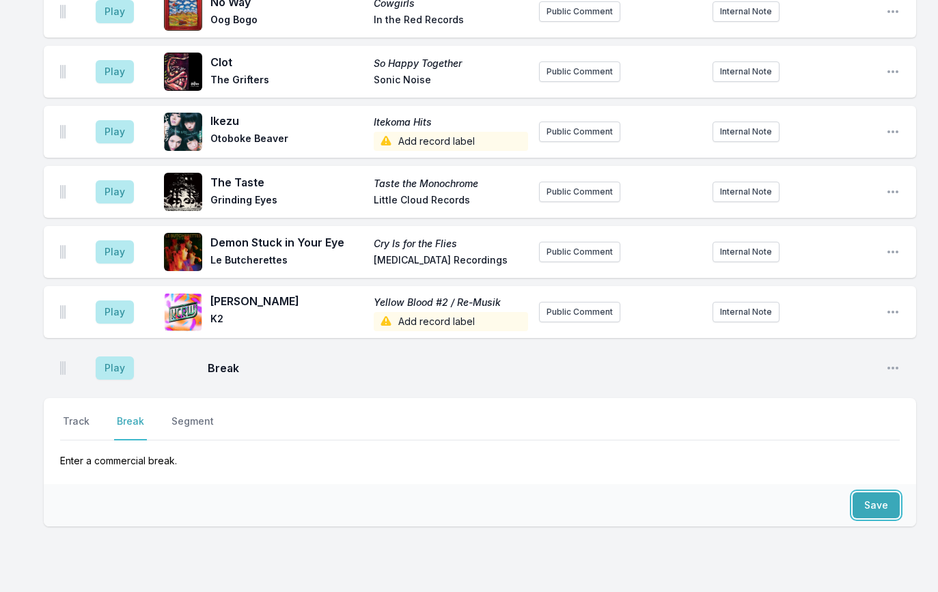
scroll to position [2487, 0]
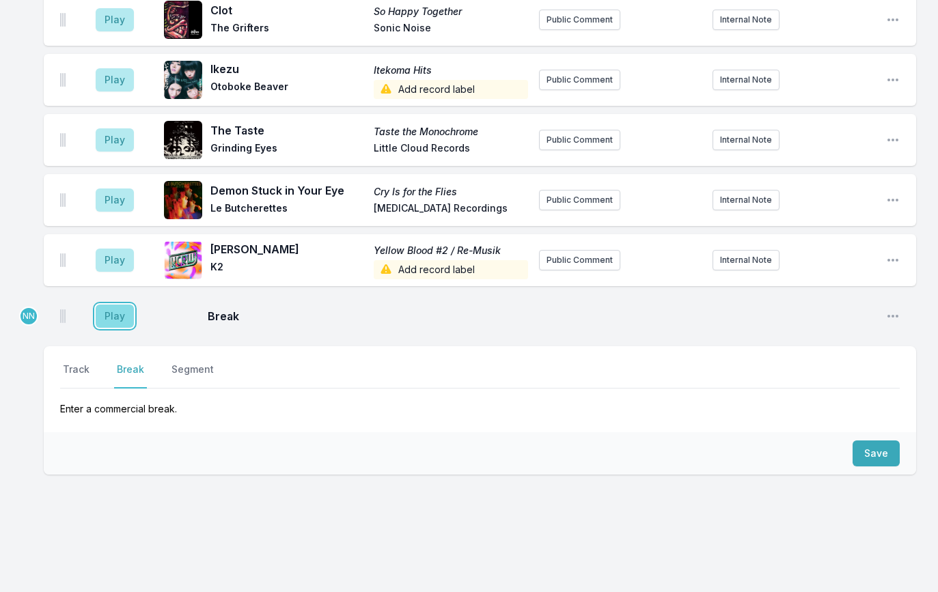
click at [120, 305] on button "Play" at bounding box center [115, 316] width 38 height 23
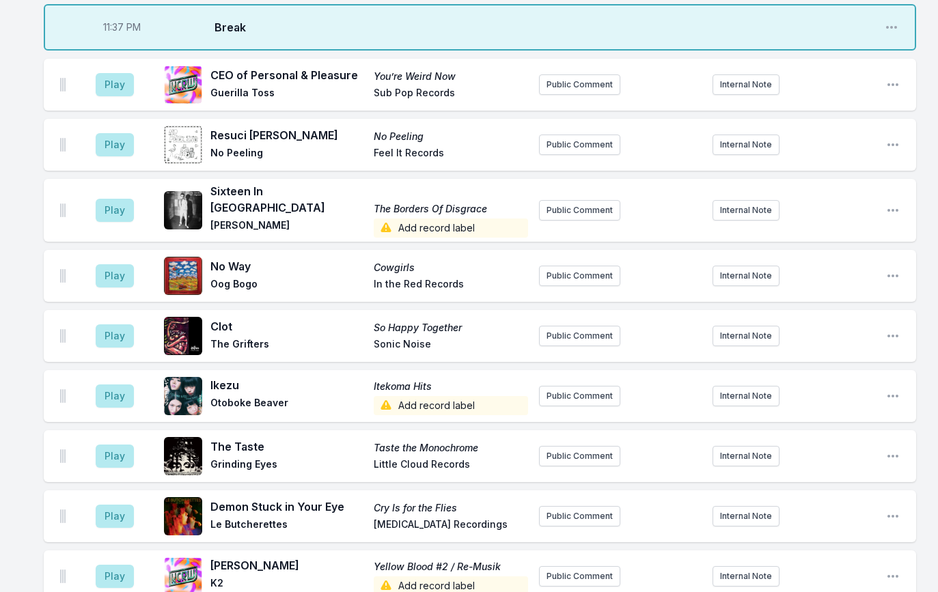
scroll to position [2127, 0]
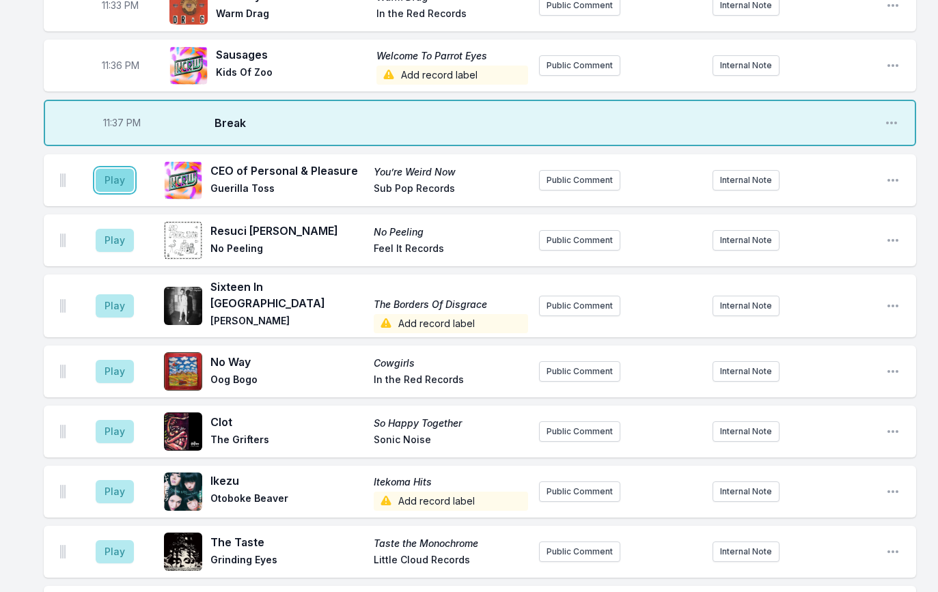
click at [124, 180] on button "Play" at bounding box center [115, 180] width 38 height 23
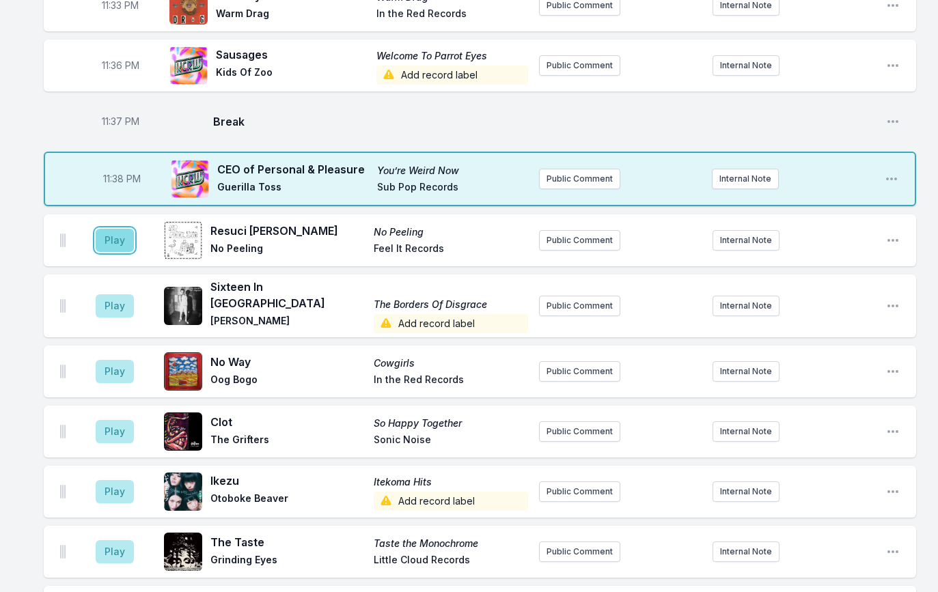
click at [115, 238] on button "Play" at bounding box center [115, 240] width 38 height 23
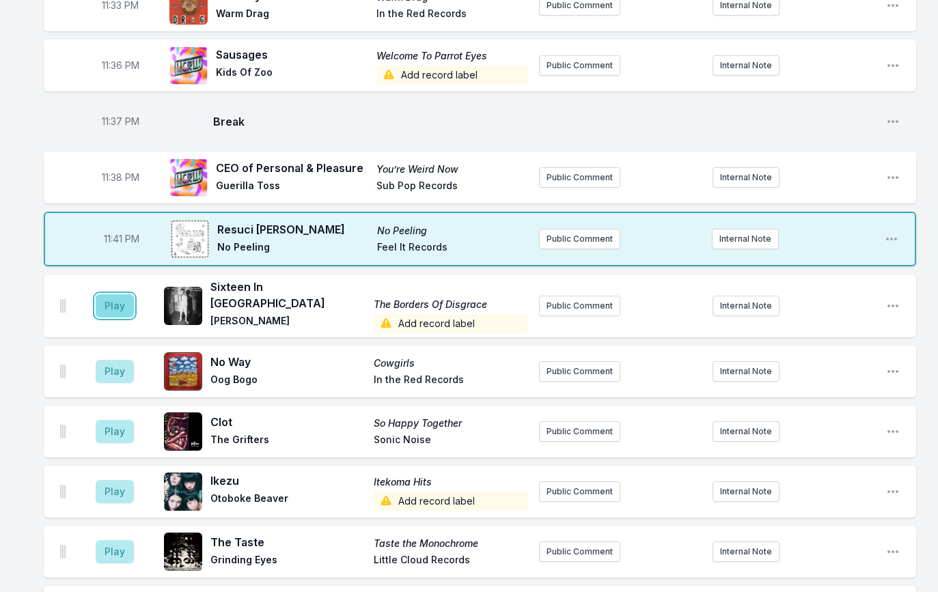
click at [122, 304] on button "Play" at bounding box center [115, 305] width 38 height 23
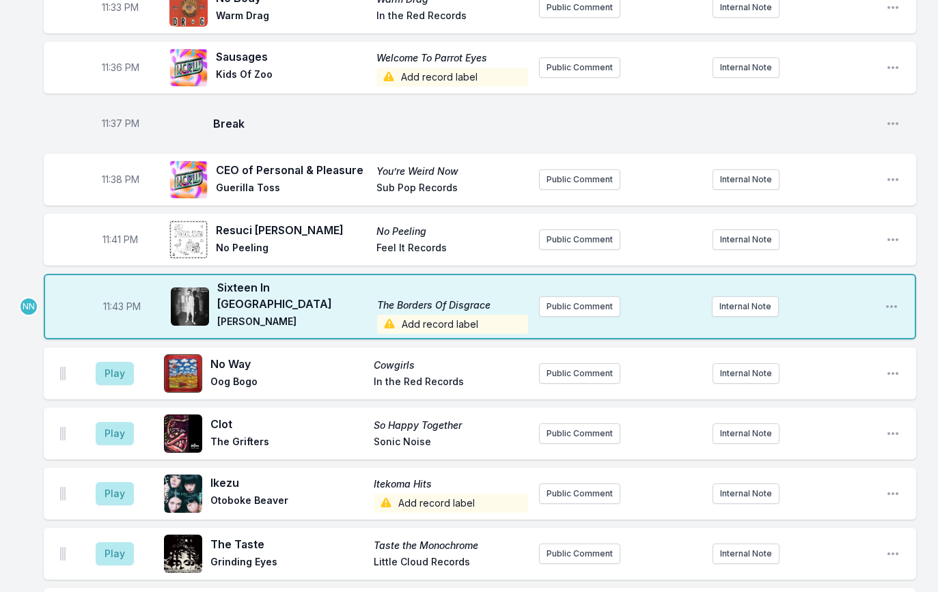
scroll to position [2127, 0]
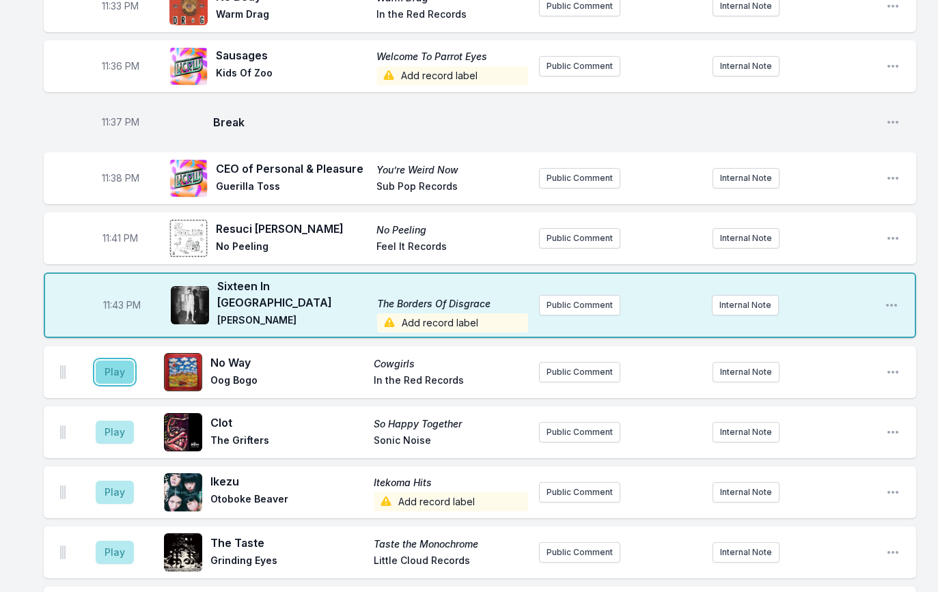
click at [115, 361] on button "Play" at bounding box center [115, 372] width 38 height 23
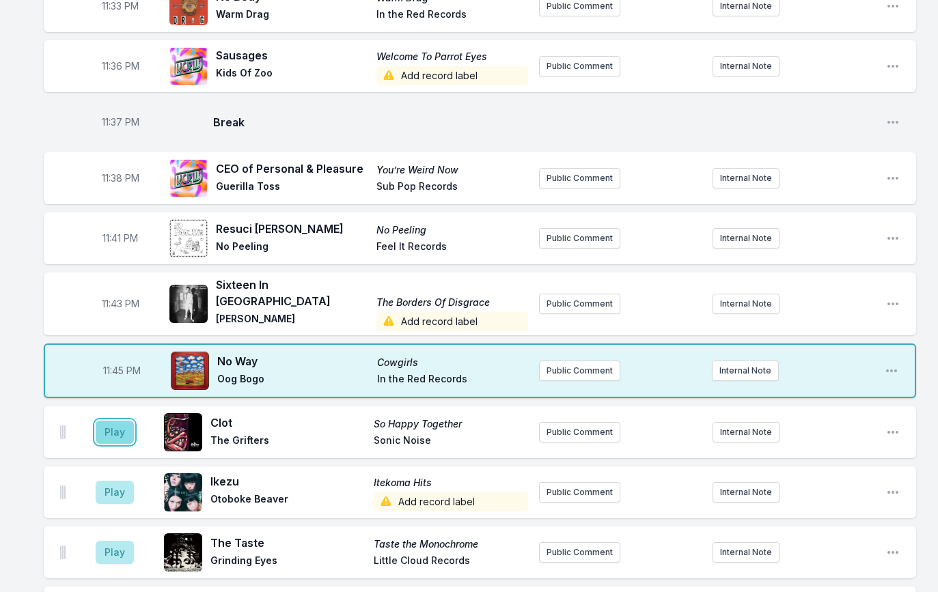
click at [124, 421] on button "Play" at bounding box center [115, 432] width 38 height 23
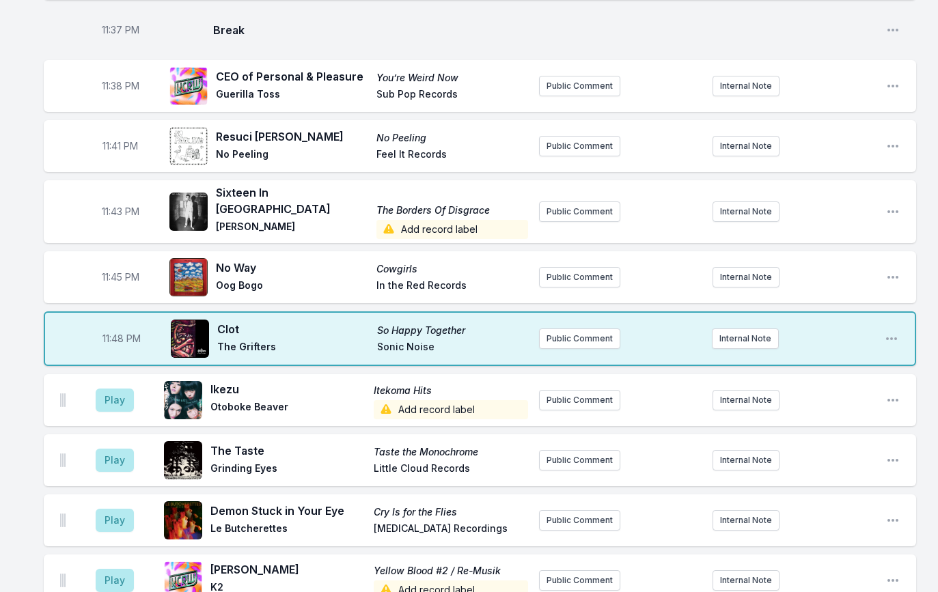
scroll to position [2300, 0]
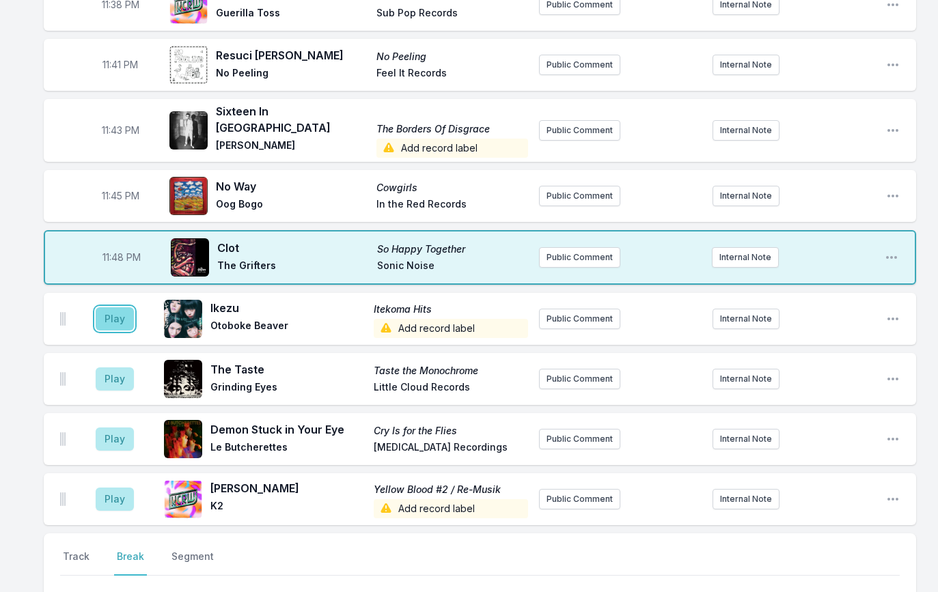
click at [121, 307] on button "Play" at bounding box center [115, 318] width 38 height 23
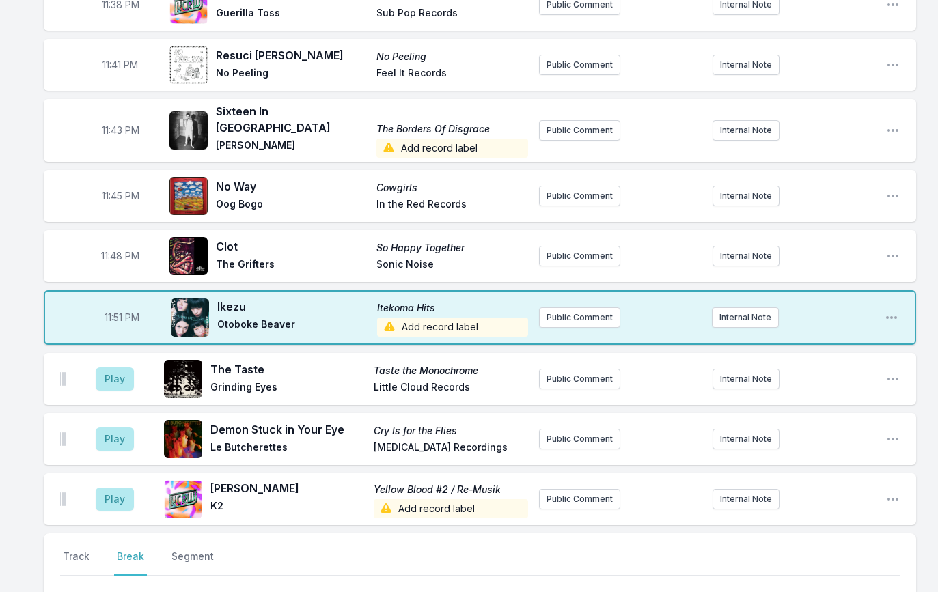
click at [122, 311] on span "11:51 PM" at bounding box center [122, 318] width 35 height 14
click at [111, 306] on input "23:51" at bounding box center [121, 318] width 77 height 26
type input "23:50"
click at [116, 368] on button "Play" at bounding box center [115, 379] width 38 height 23
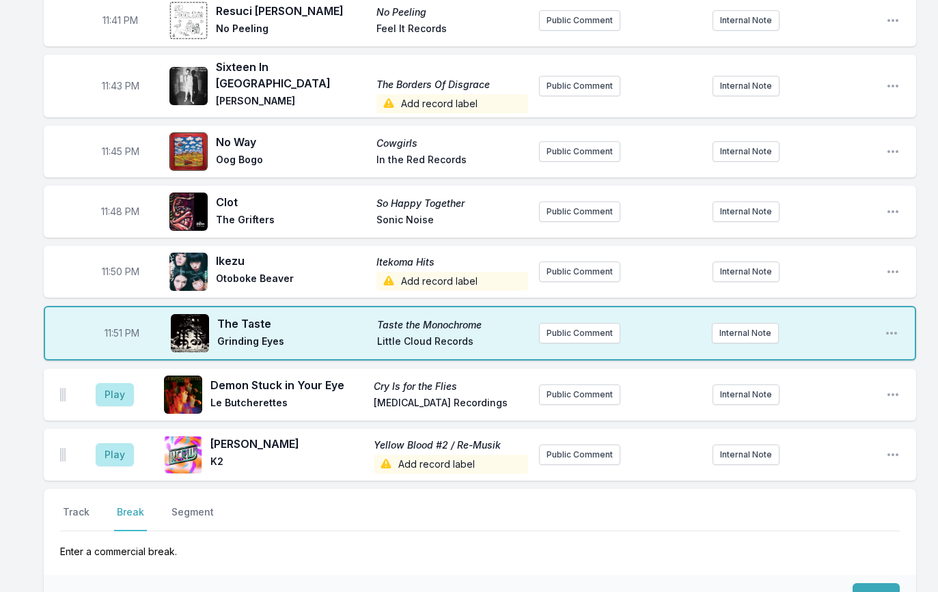
scroll to position [2377, 0]
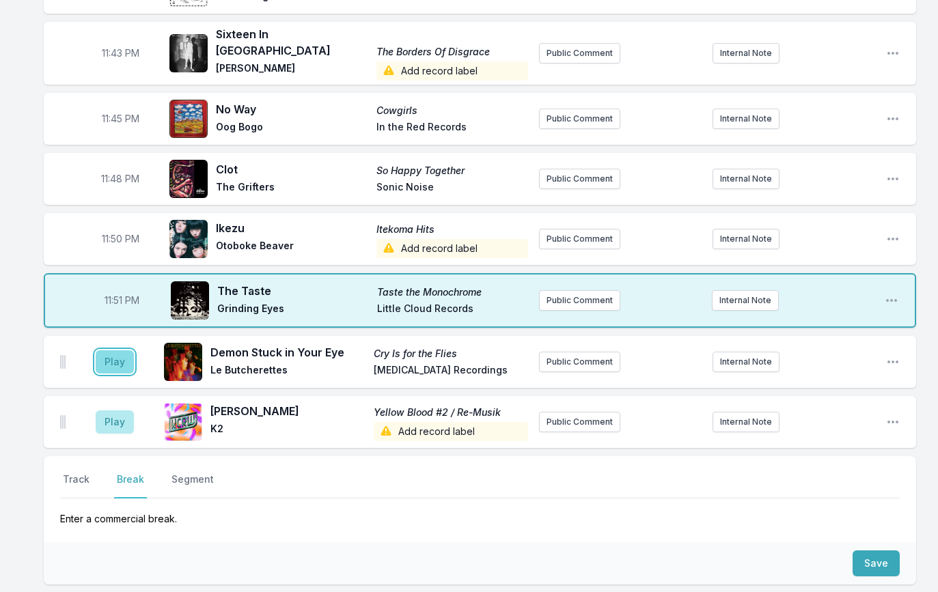
click at [116, 350] on button "Play" at bounding box center [115, 361] width 38 height 23
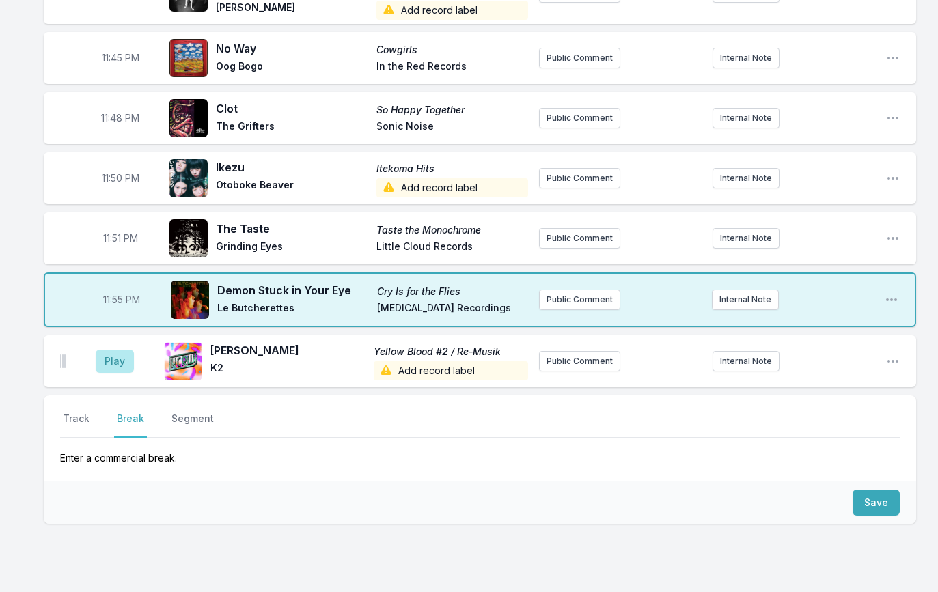
scroll to position [2444, 0]
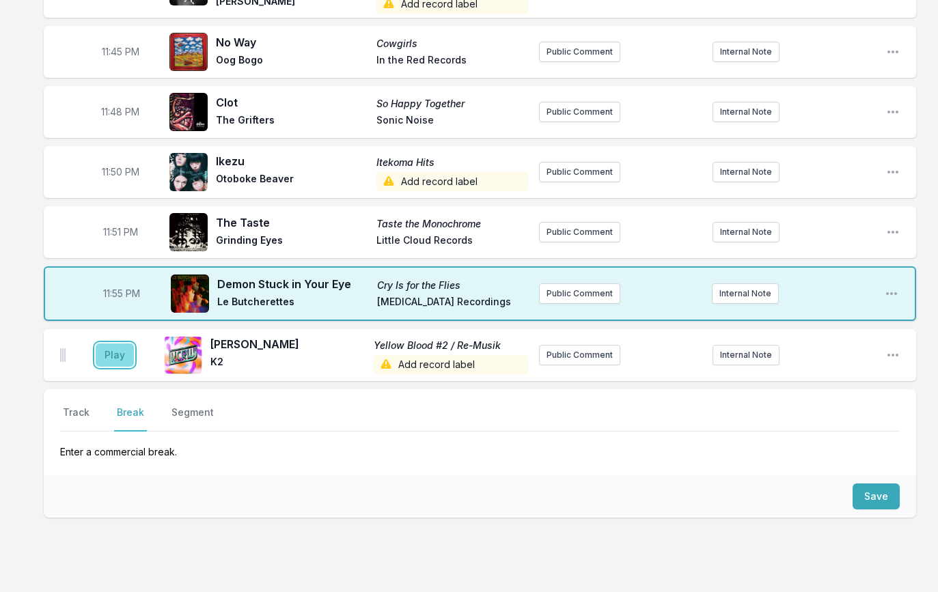
click at [123, 344] on button "Play" at bounding box center [115, 355] width 38 height 23
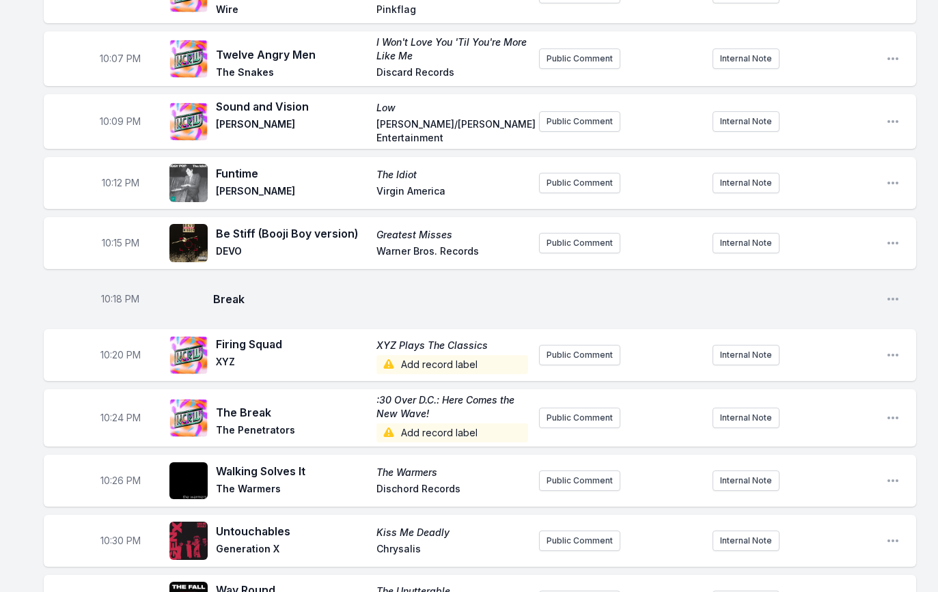
scroll to position [218, 0]
